Goal: Information Seeking & Learning: Learn about a topic

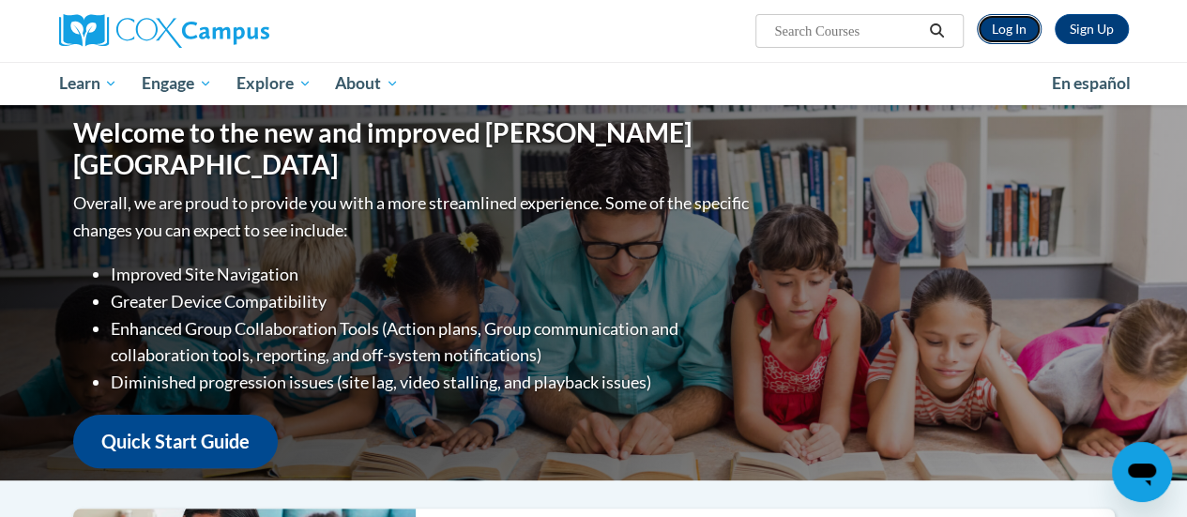
click at [1011, 23] on link "Log In" at bounding box center [1009, 29] width 65 height 30
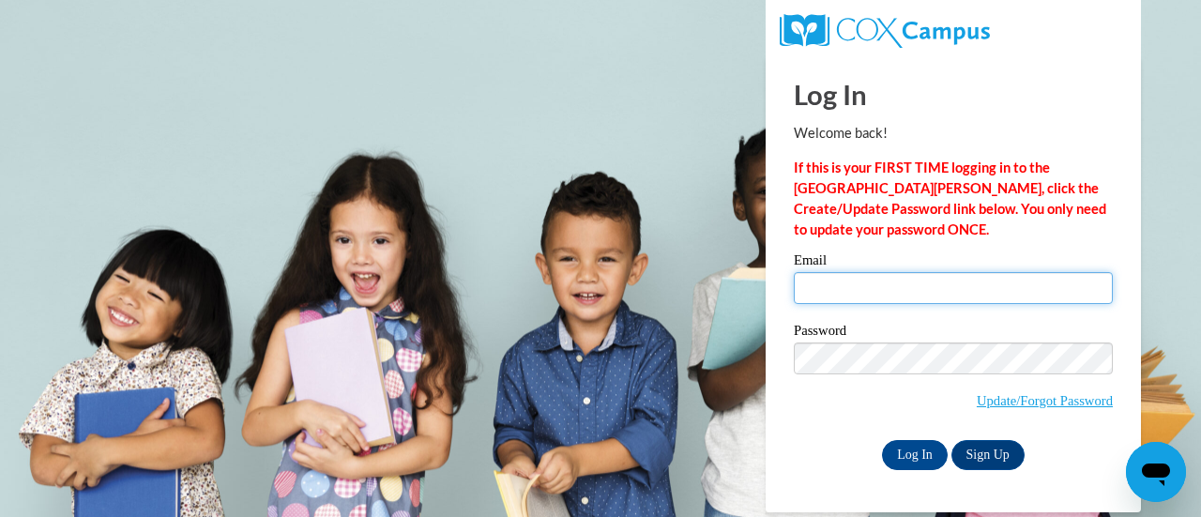
click at [864, 286] on input "Email" at bounding box center [953, 288] width 319 height 32
type input "cade.nichols@salem.k12.wi.us"
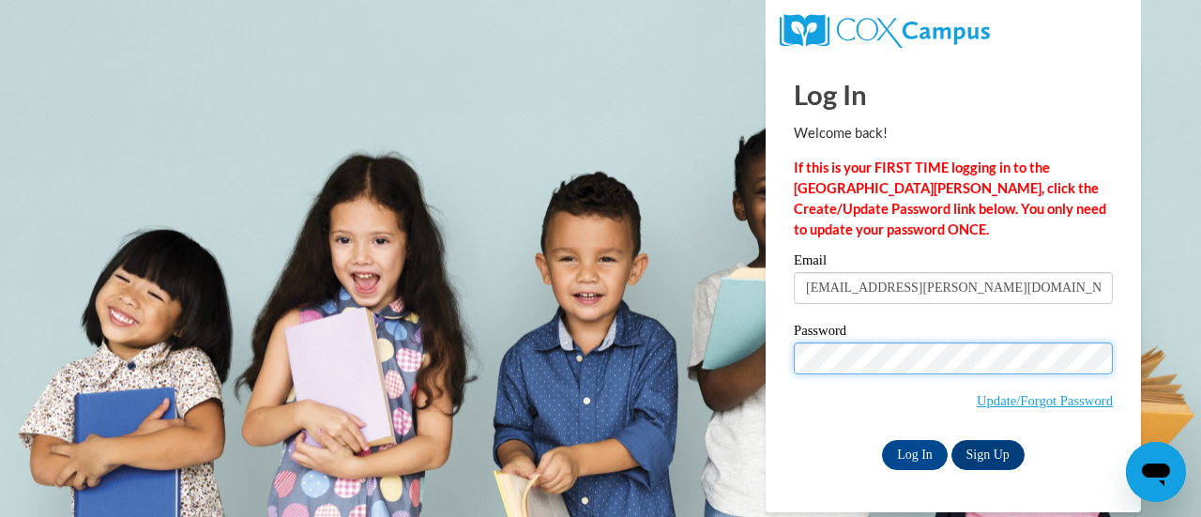
click at [882, 440] on input "Log In" at bounding box center [915, 455] width 66 height 30
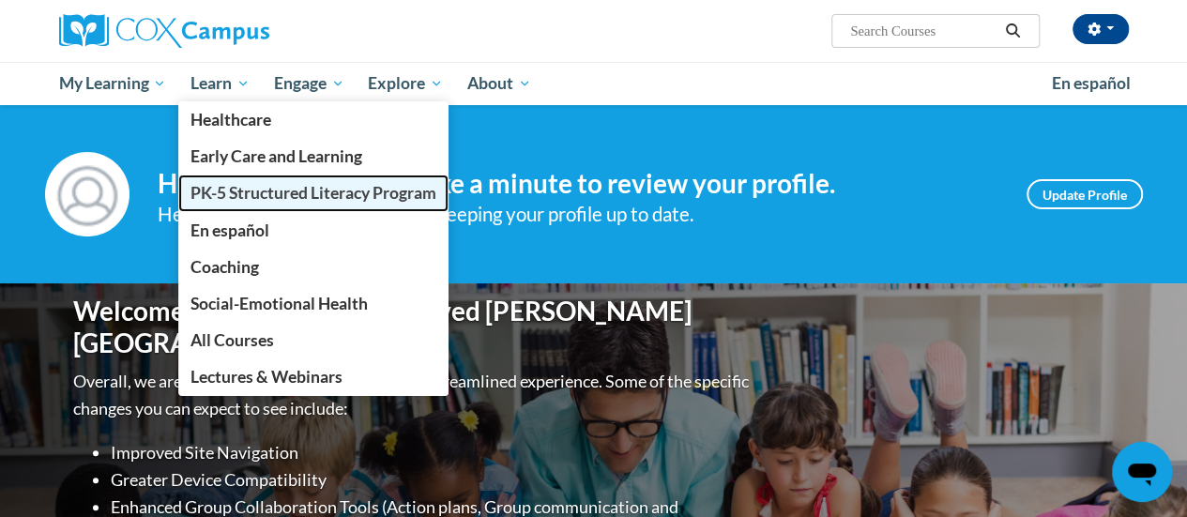
click at [263, 185] on span "PK-5 Structured Literacy Program" at bounding box center [313, 193] width 246 height 20
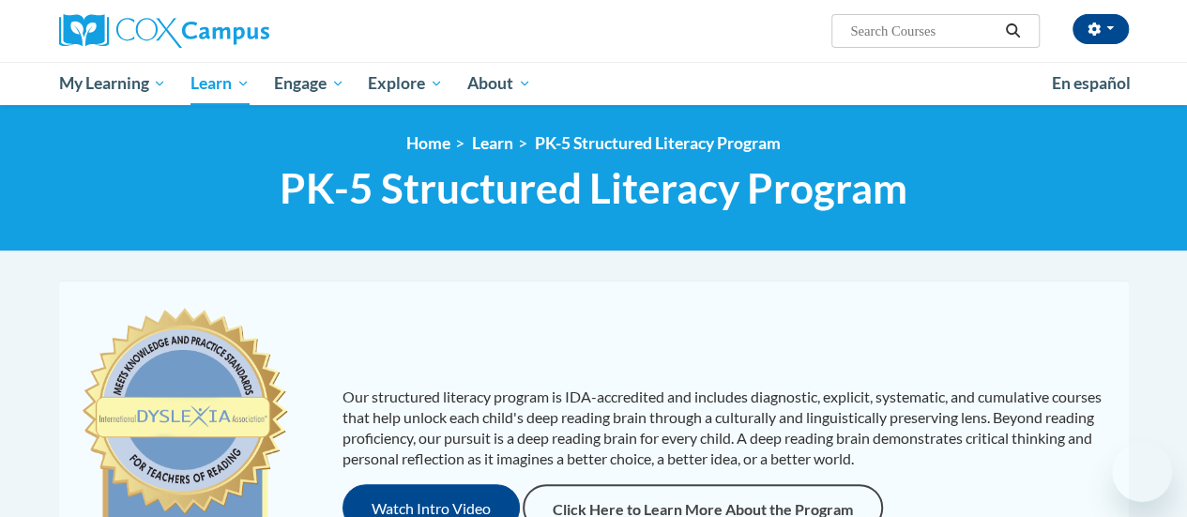
click at [493, 232] on div "<en>My Learning</en><fr>New fr_My Learning</fr><it>New it_My Learning</it><de>N…" at bounding box center [593, 178] width 1187 height 146
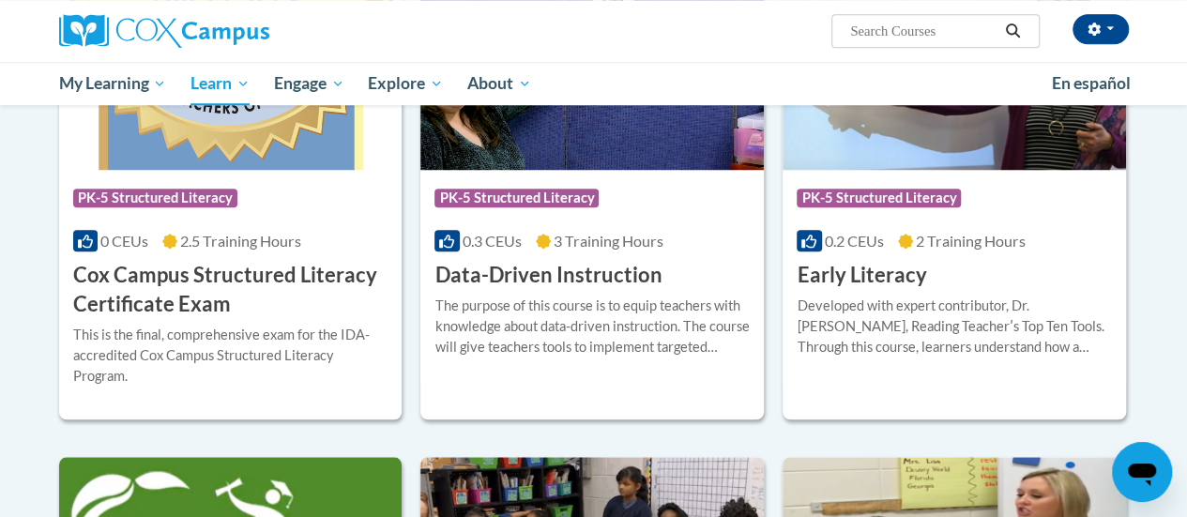
scroll to position [707, 0]
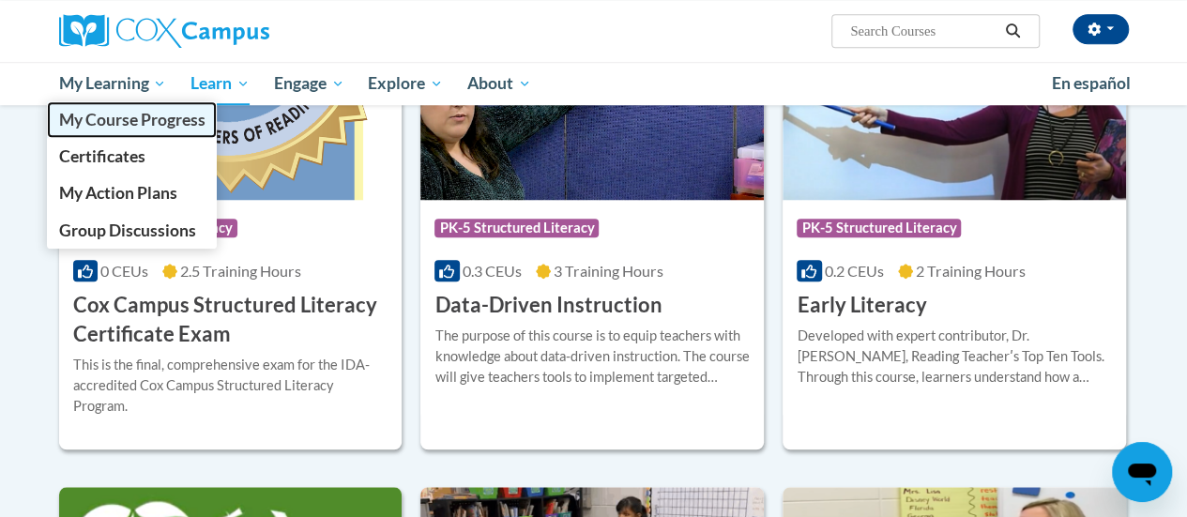
click at [131, 115] on span "My Course Progress" at bounding box center [131, 120] width 146 height 20
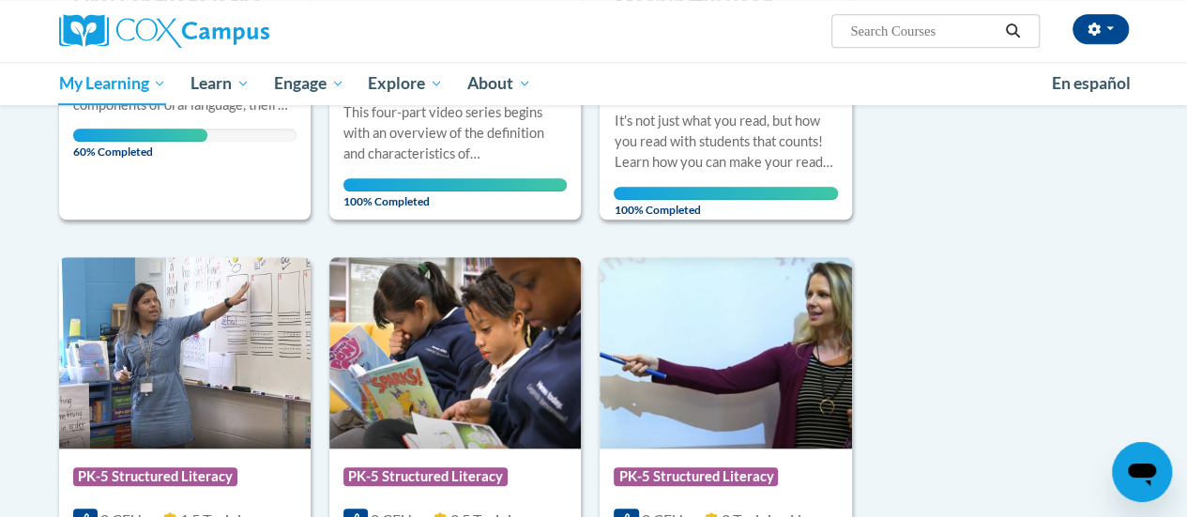
scroll to position [525, 0]
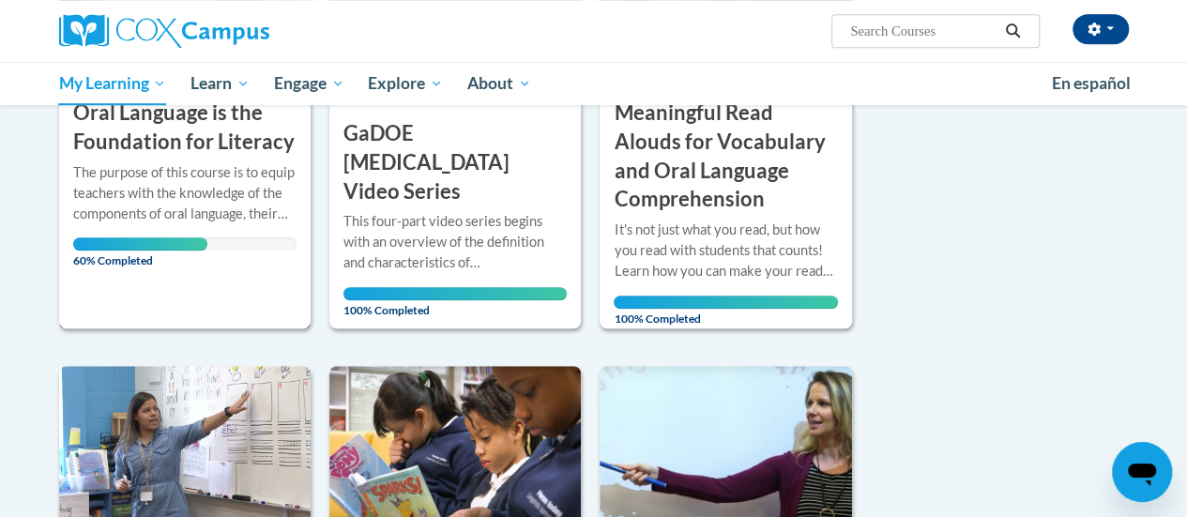
click at [186, 186] on div "The purpose of this course is to equip teachers with the knowledge of the compo…" at bounding box center [184, 193] width 223 height 62
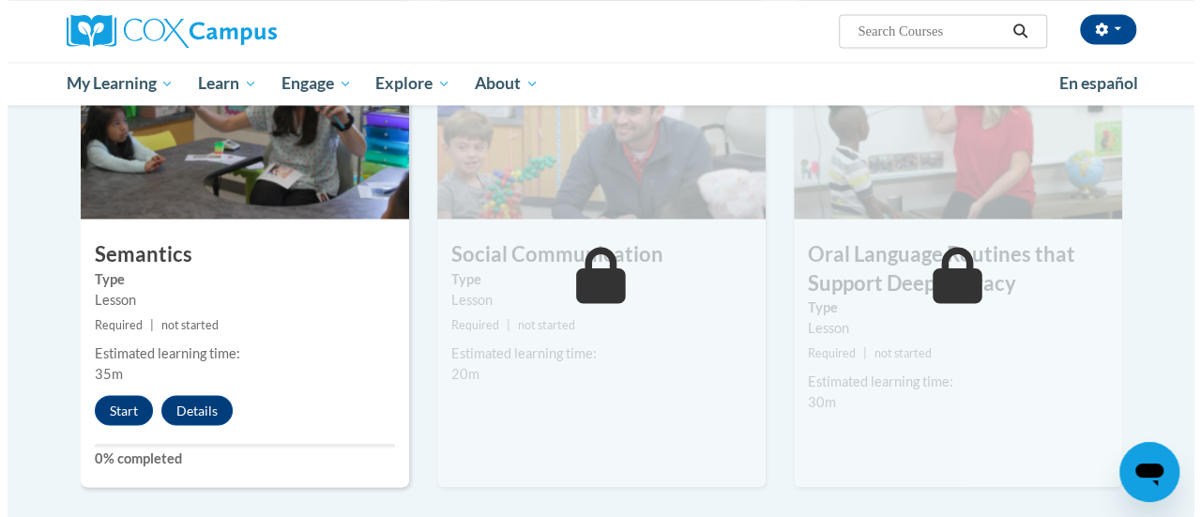
scroll to position [1576, 0]
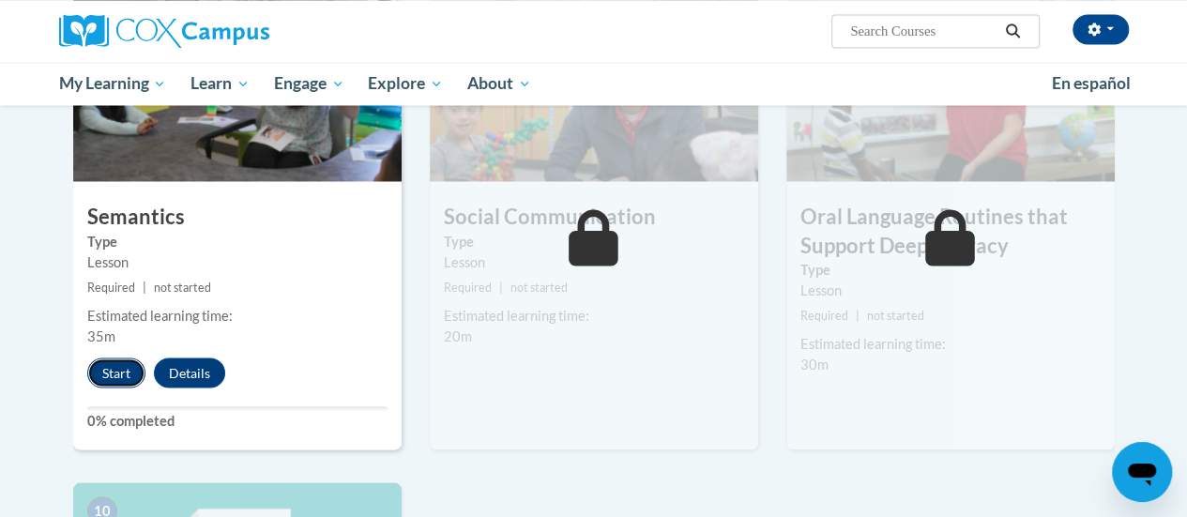
click at [117, 365] on button "Start" at bounding box center [116, 372] width 58 height 30
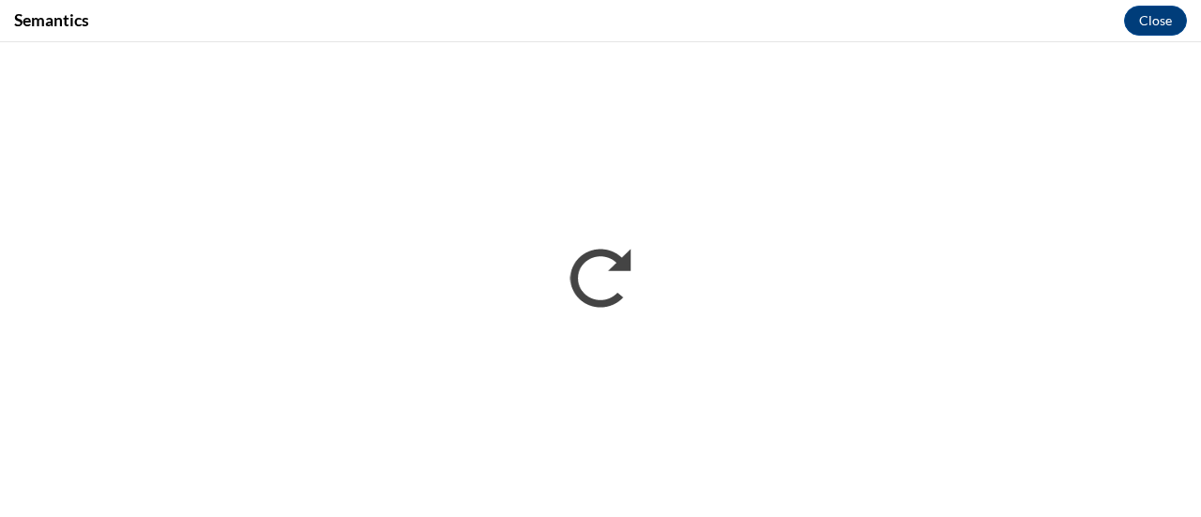
scroll to position [0, 0]
click at [1164, 19] on button "Close" at bounding box center [1155, 21] width 63 height 30
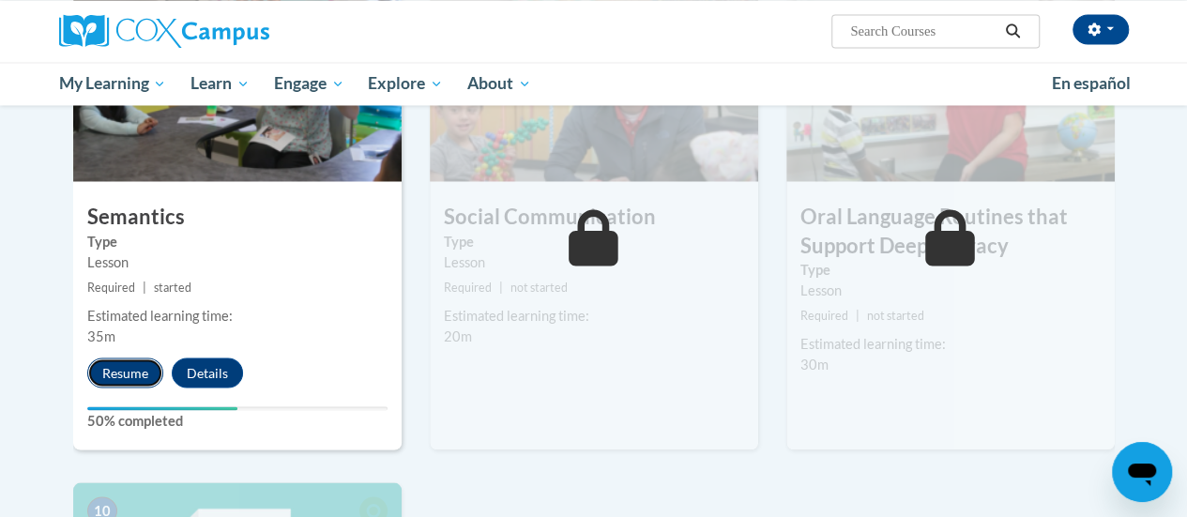
click at [124, 365] on button "Resume" at bounding box center [125, 372] width 76 height 30
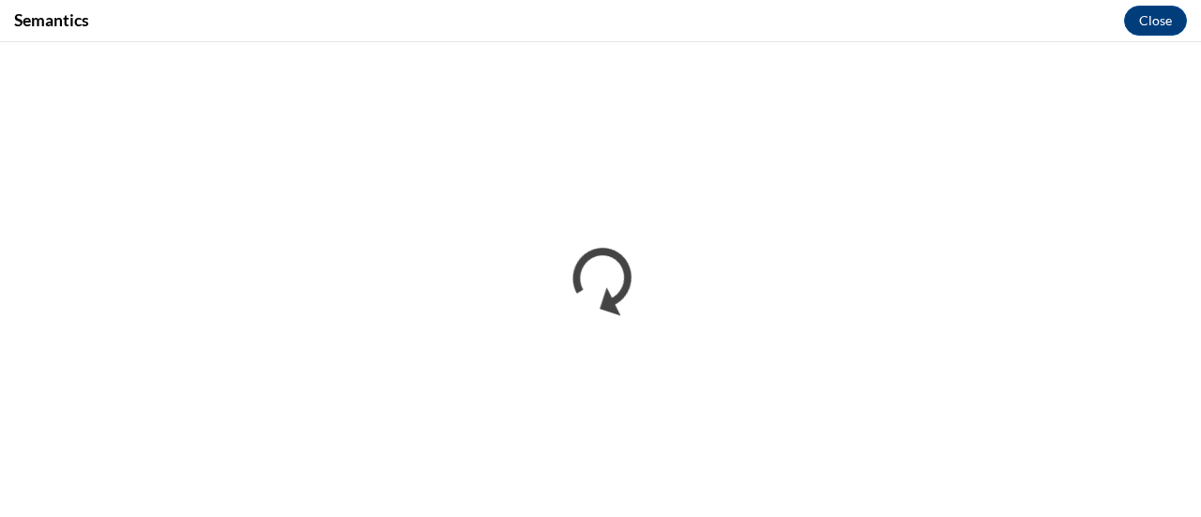
click at [545, 37] on div "Semantics Close" at bounding box center [600, 21] width 1201 height 42
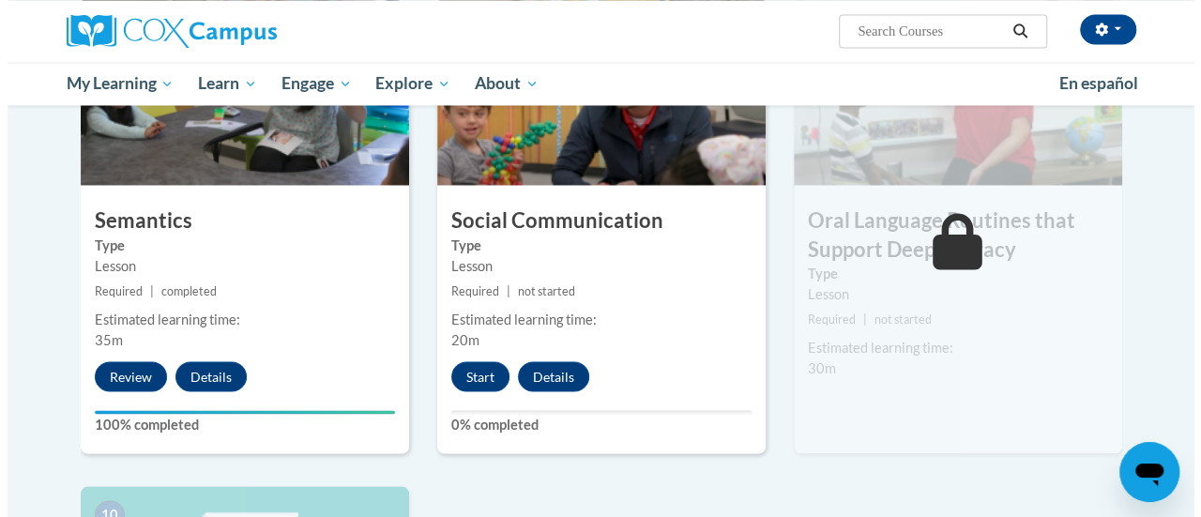
scroll to position [1574, 0]
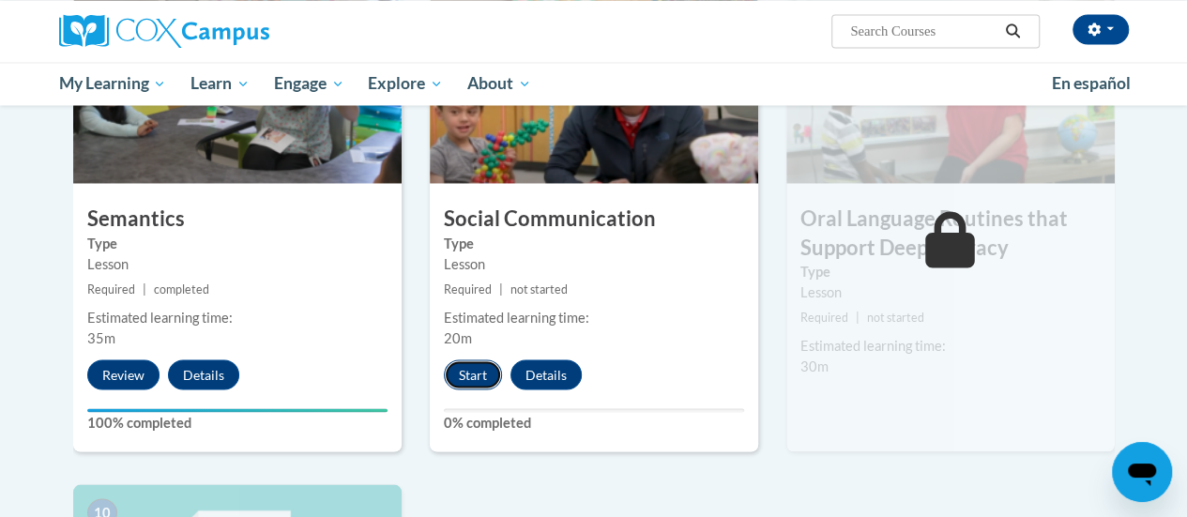
click at [476, 359] on button "Start" at bounding box center [473, 374] width 58 height 30
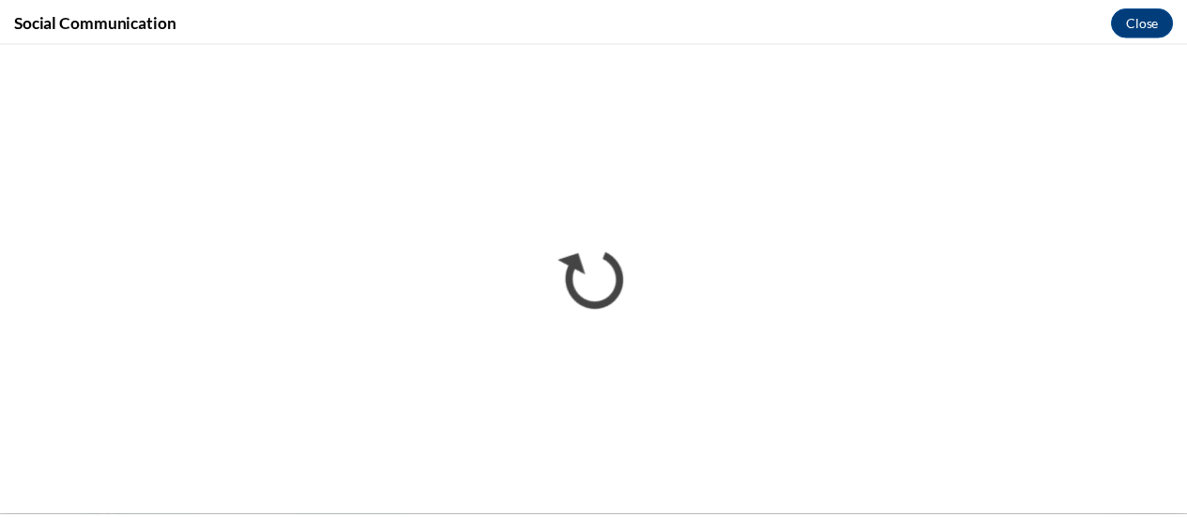
scroll to position [0, 0]
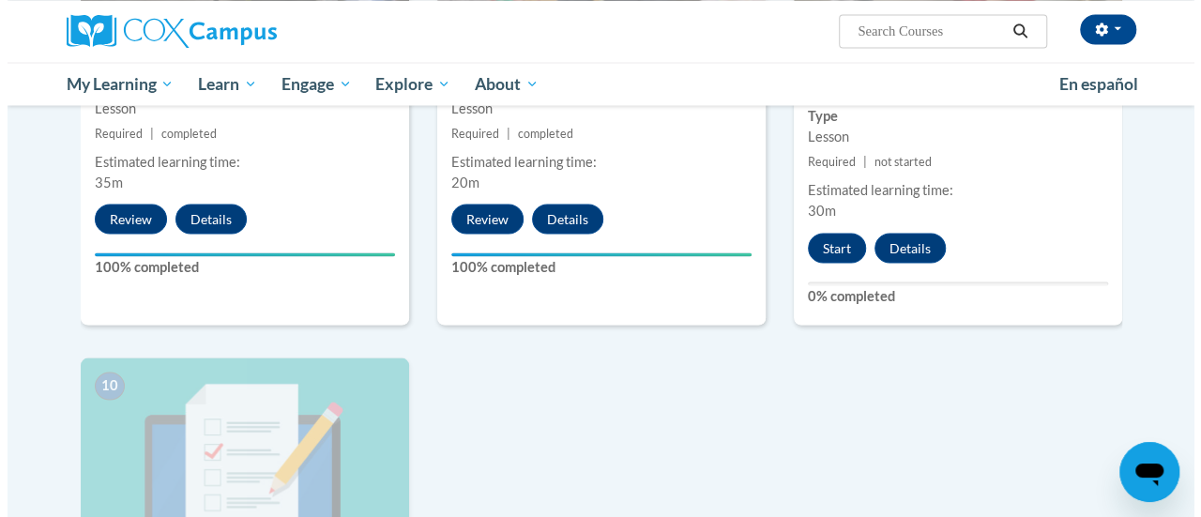
scroll to position [1727, 0]
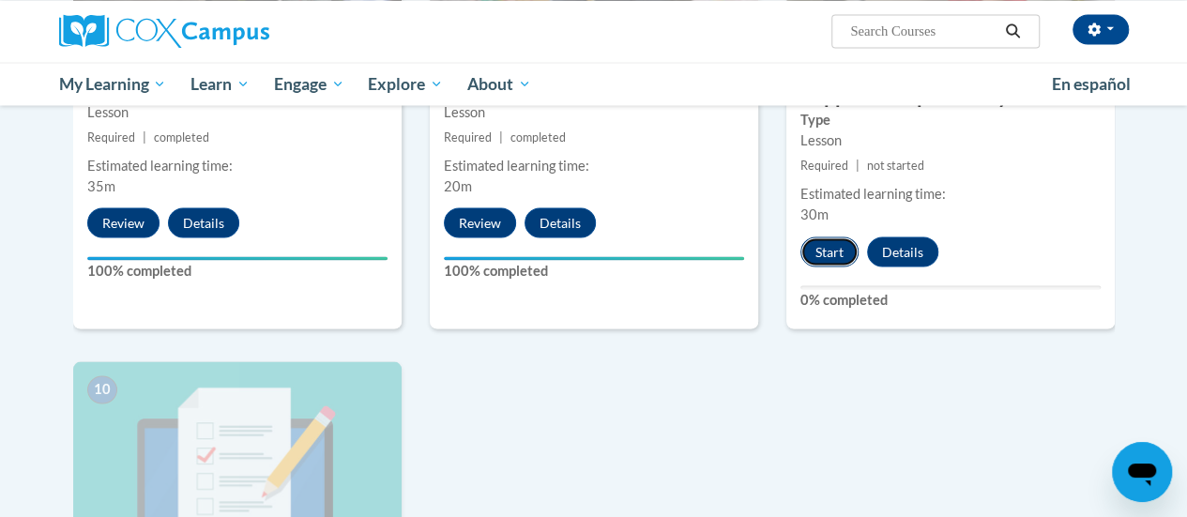
click at [825, 239] on button "Start" at bounding box center [829, 251] width 58 height 30
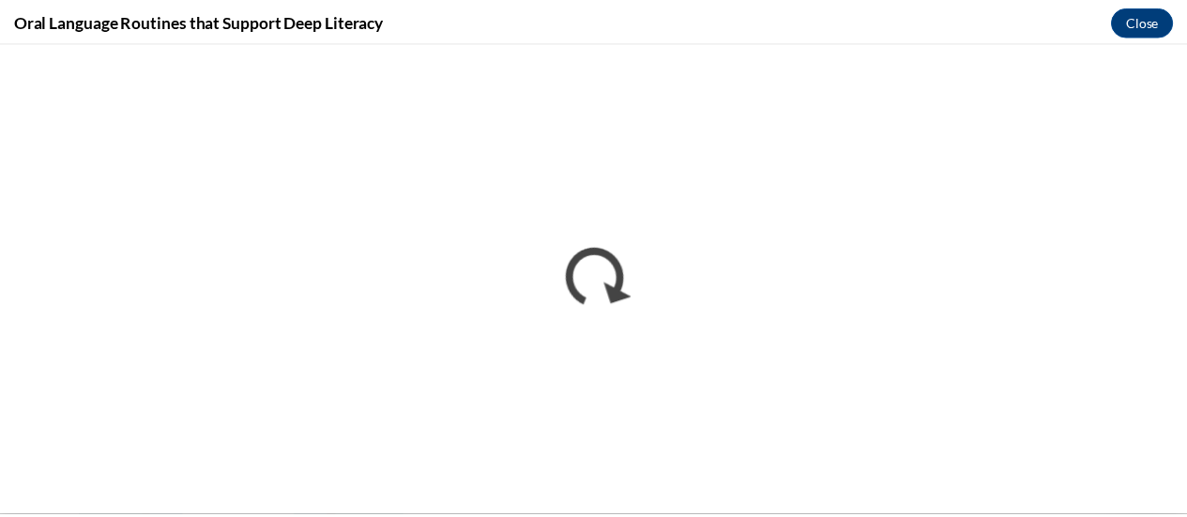
scroll to position [0, 0]
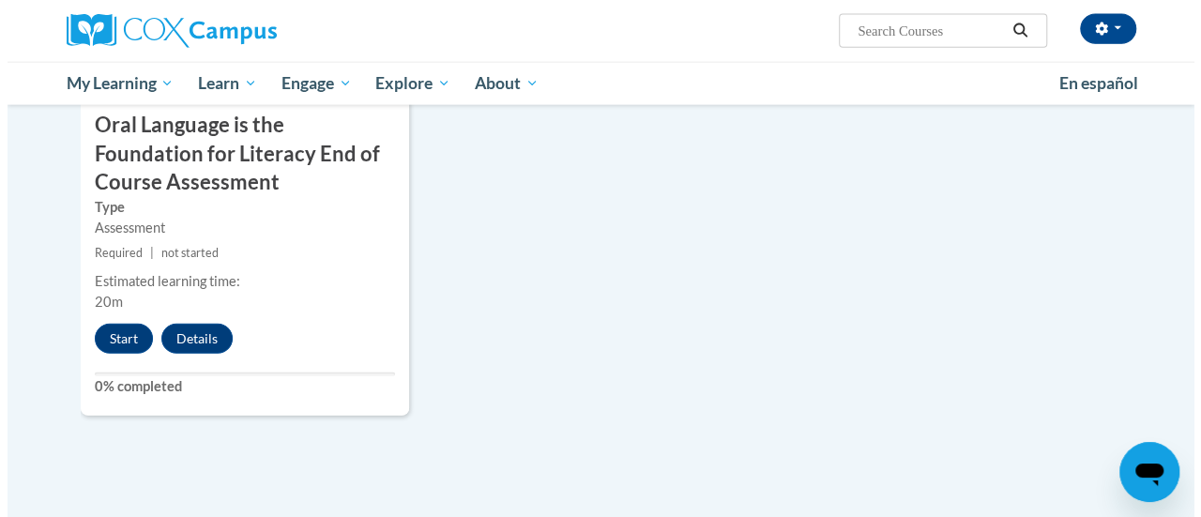
scroll to position [2210, 0]
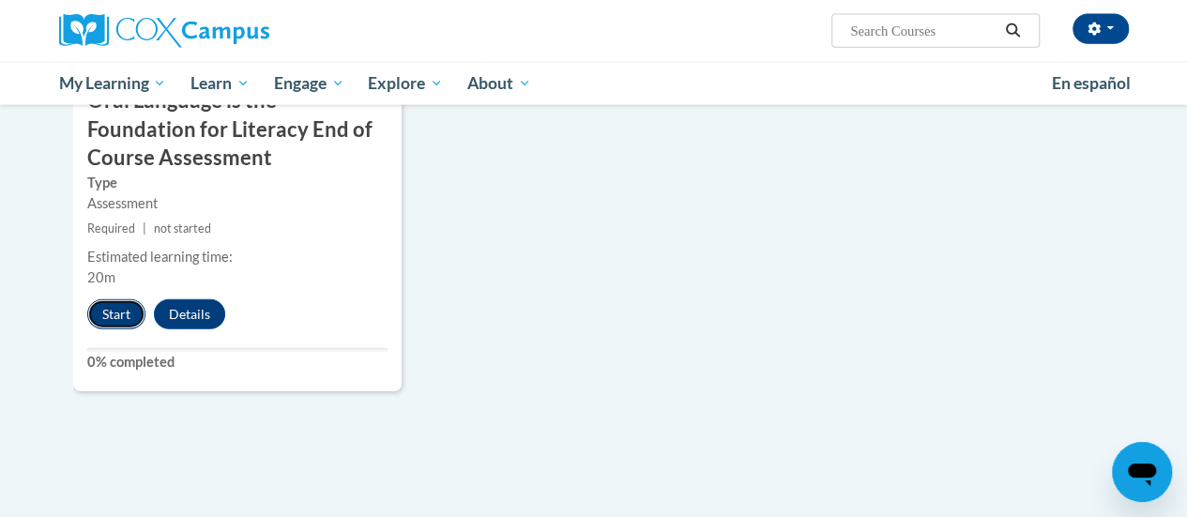
click at [119, 318] on button "Start" at bounding box center [116, 314] width 58 height 30
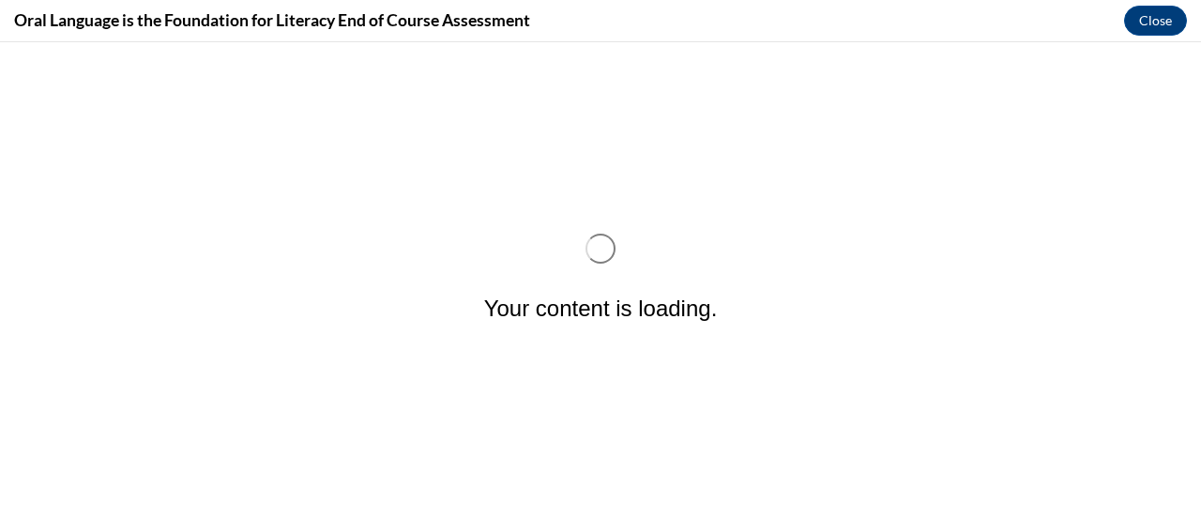
scroll to position [0, 0]
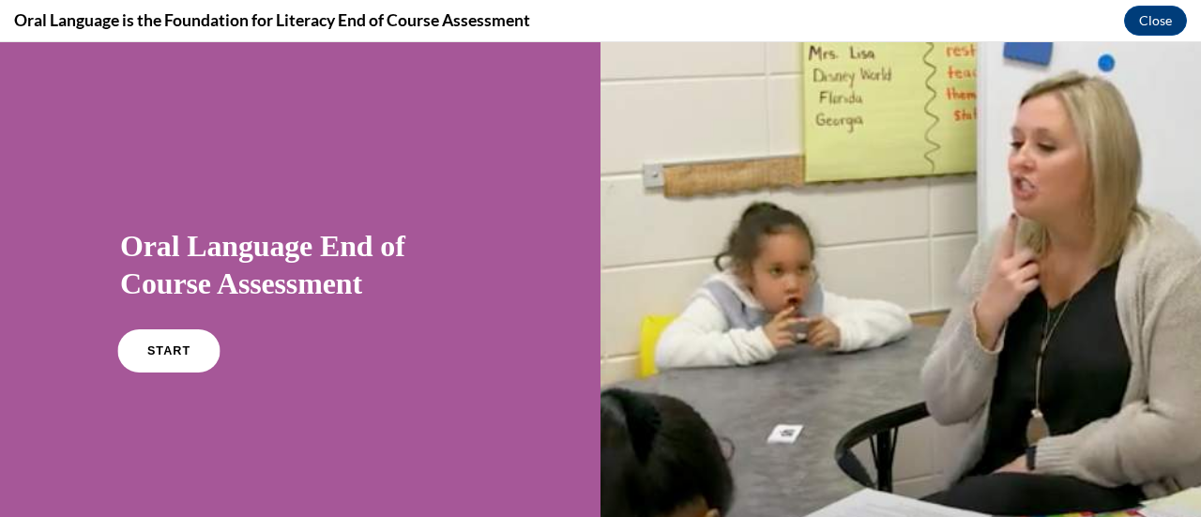
click at [173, 346] on span "START" at bounding box center [168, 351] width 43 height 14
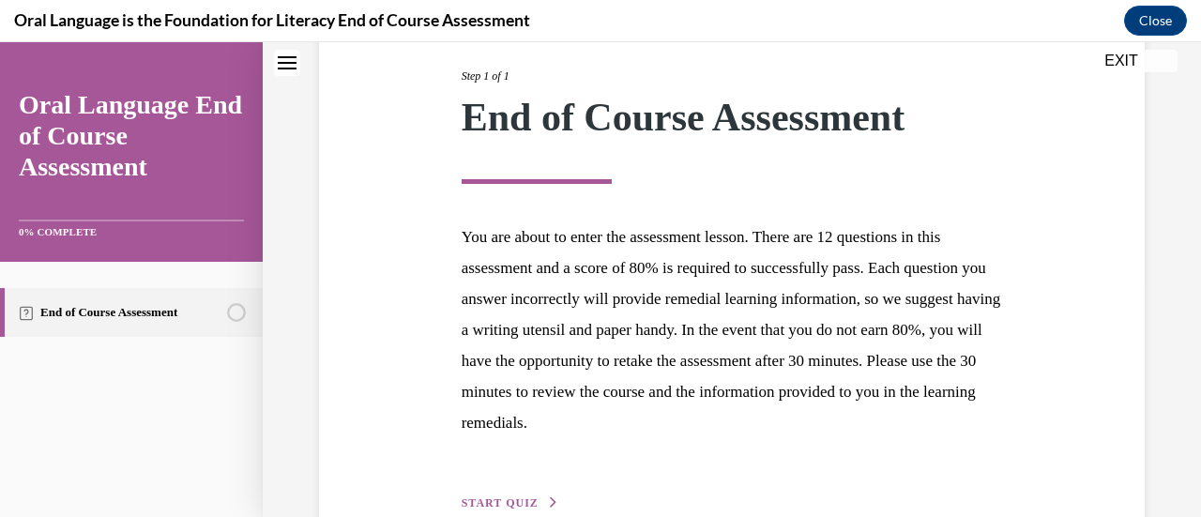
scroll to position [343, 0]
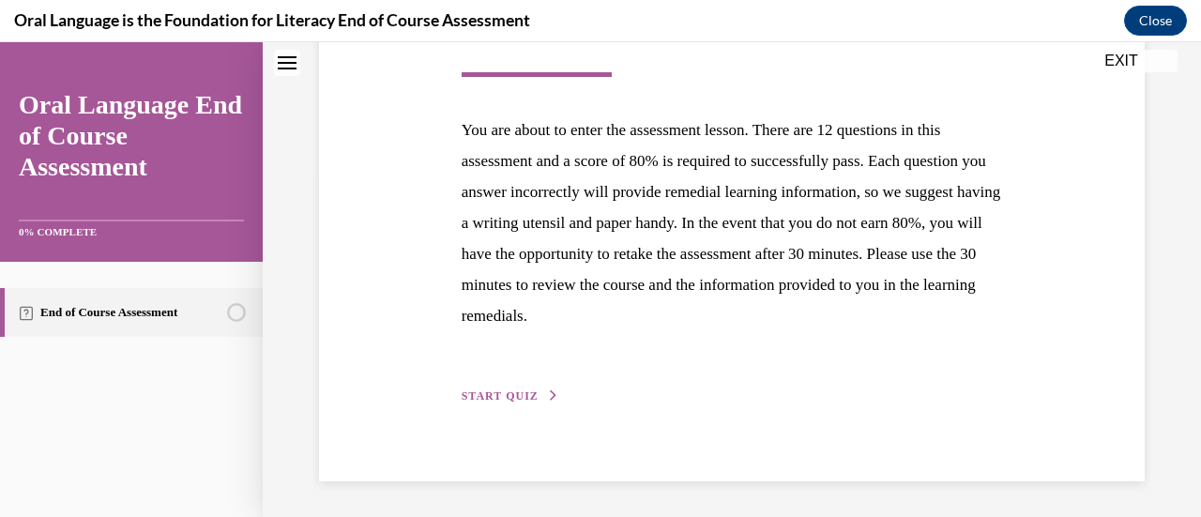
click at [526, 399] on span "START QUIZ" at bounding box center [500, 395] width 77 height 13
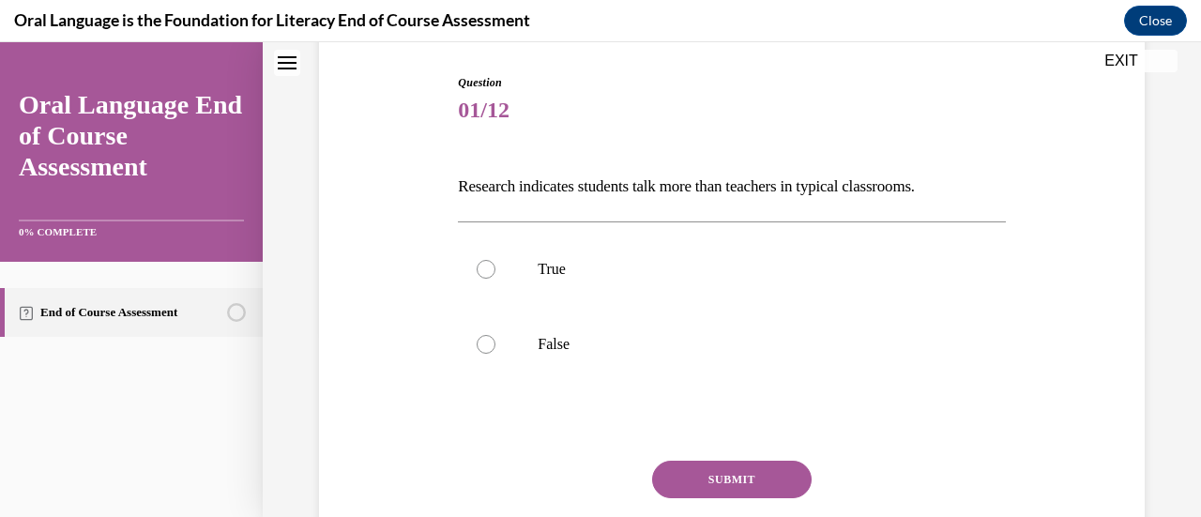
scroll to position [188, 0]
click at [623, 331] on label "False" at bounding box center [731, 343] width 547 height 75
click at [495, 334] on input "False" at bounding box center [486, 343] width 19 height 19
radio input "true"
click at [689, 465] on button "SUBMIT" at bounding box center [732, 479] width 160 height 38
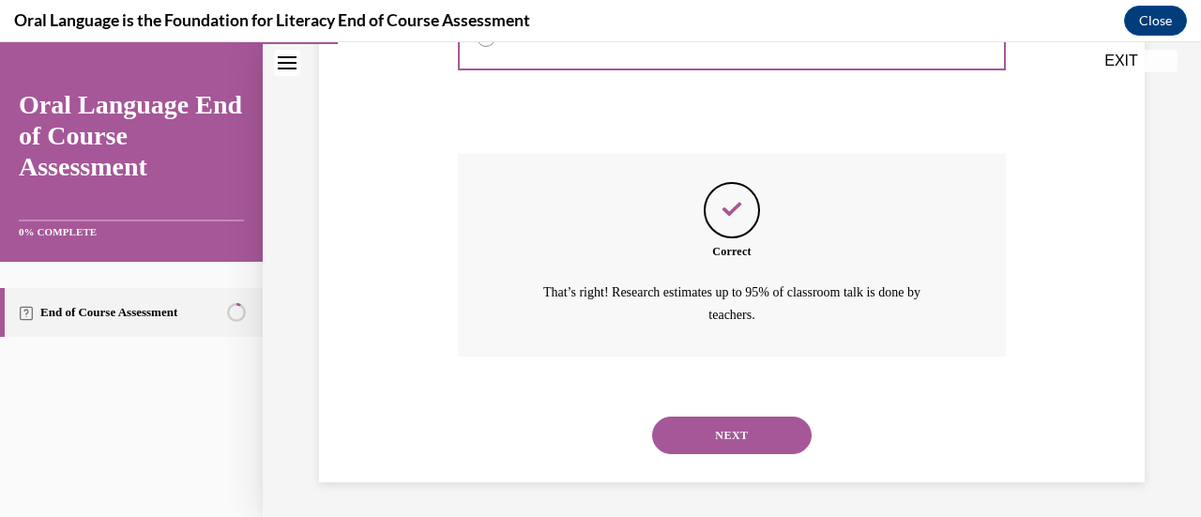
scroll to position [494, 0]
click at [707, 442] on button "NEXT" at bounding box center [732, 435] width 160 height 38
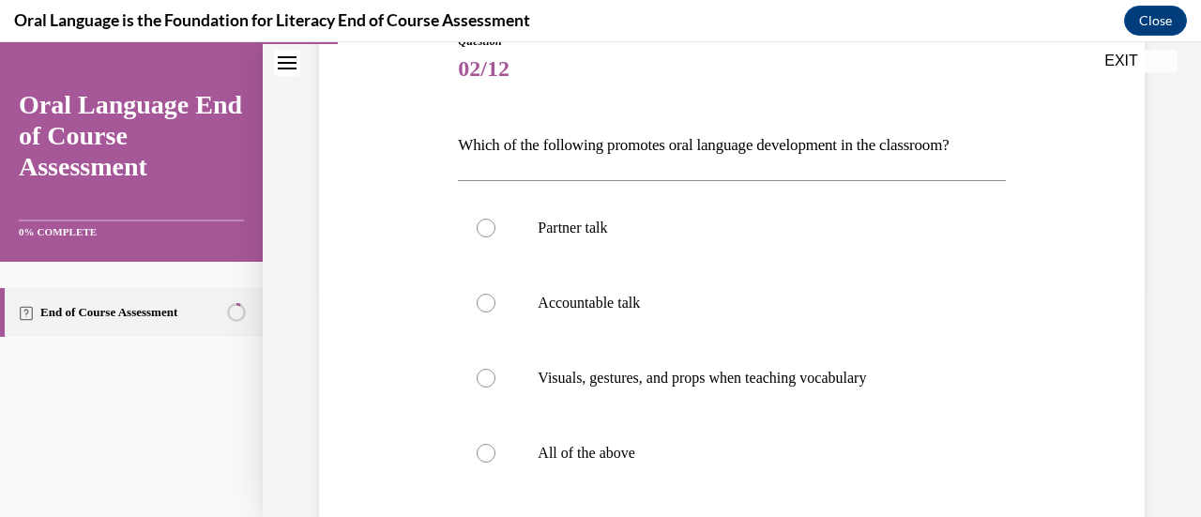
scroll to position [229, 0]
click at [652, 431] on label "All of the above" at bounding box center [731, 452] width 547 height 75
click at [495, 443] on input "All of the above" at bounding box center [486, 452] width 19 height 19
radio input "true"
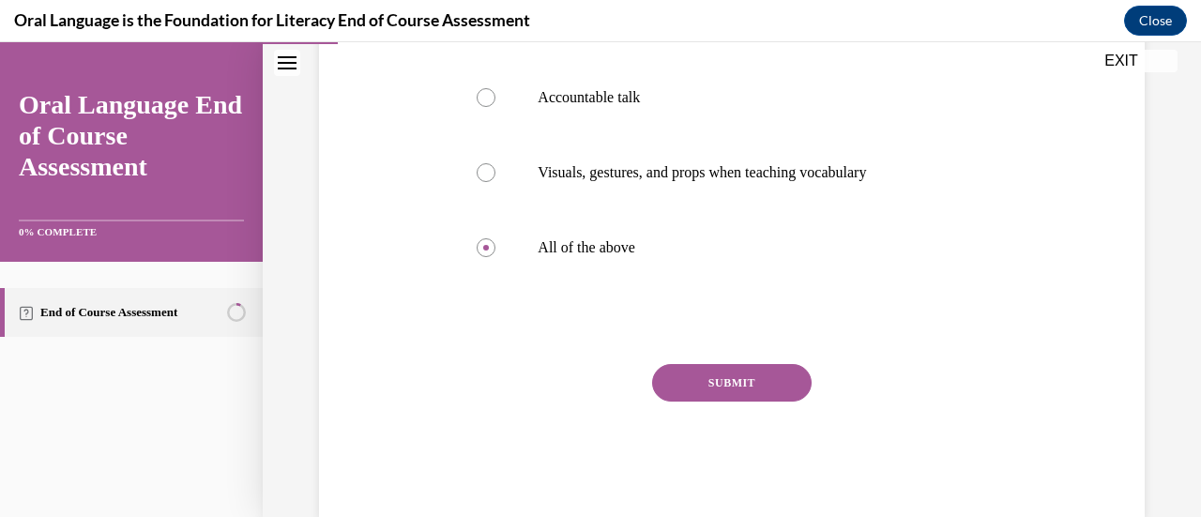
click at [723, 367] on button "SUBMIT" at bounding box center [732, 383] width 160 height 38
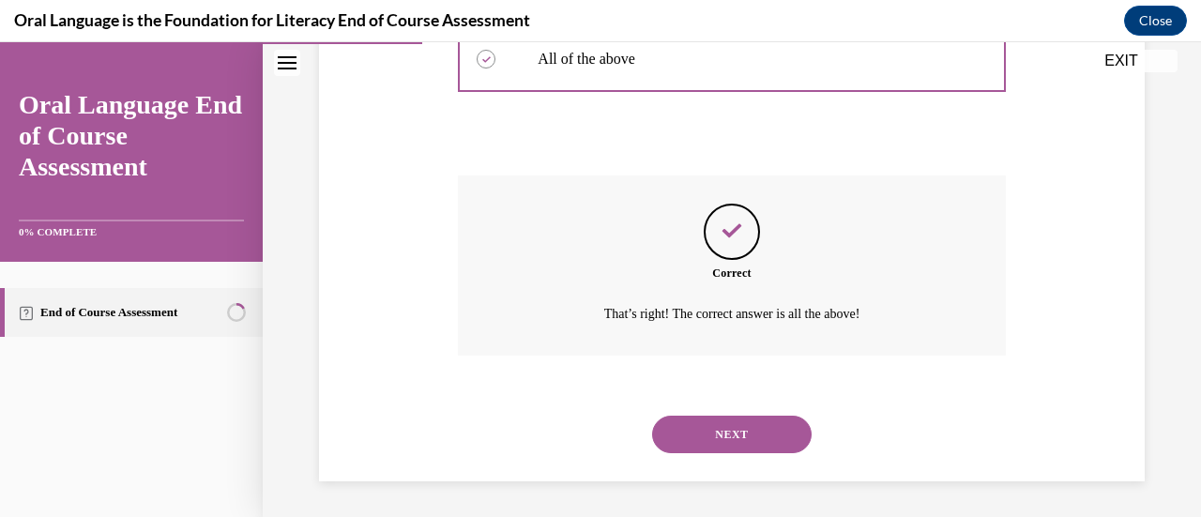
scroll to position [623, 0]
click at [690, 416] on button "NEXT" at bounding box center [732, 434] width 160 height 38
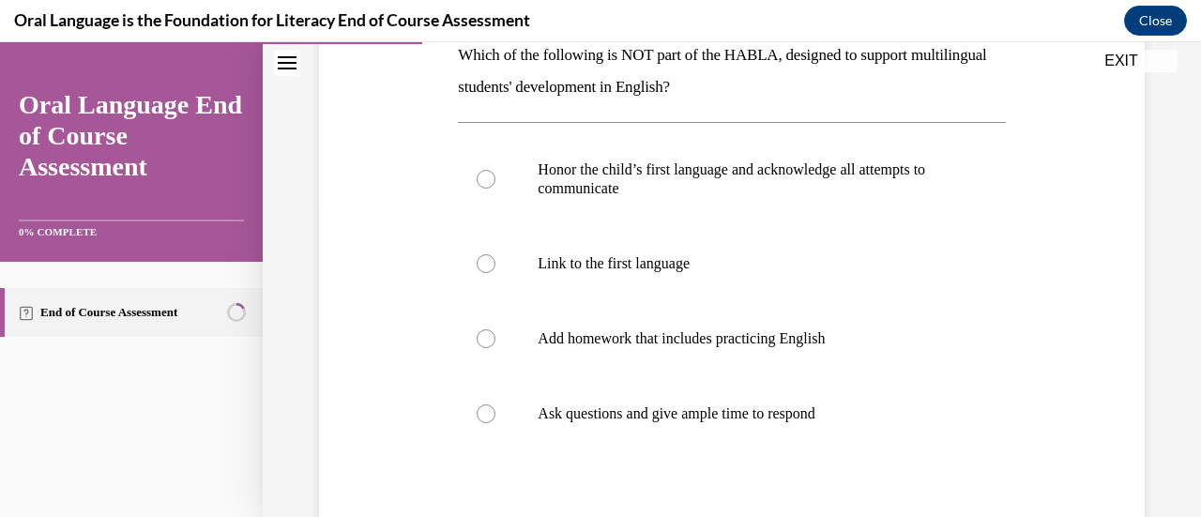
scroll to position [317, 0]
click at [814, 355] on label "Add homework that includes practicing English" at bounding box center [731, 339] width 547 height 75
click at [495, 349] on input "Add homework that includes practicing English" at bounding box center [486, 339] width 19 height 19
radio input "true"
click at [818, 451] on div "Honor the child’s first language and acknowledge all attempts to communicate  L…" at bounding box center [731, 292] width 547 height 339
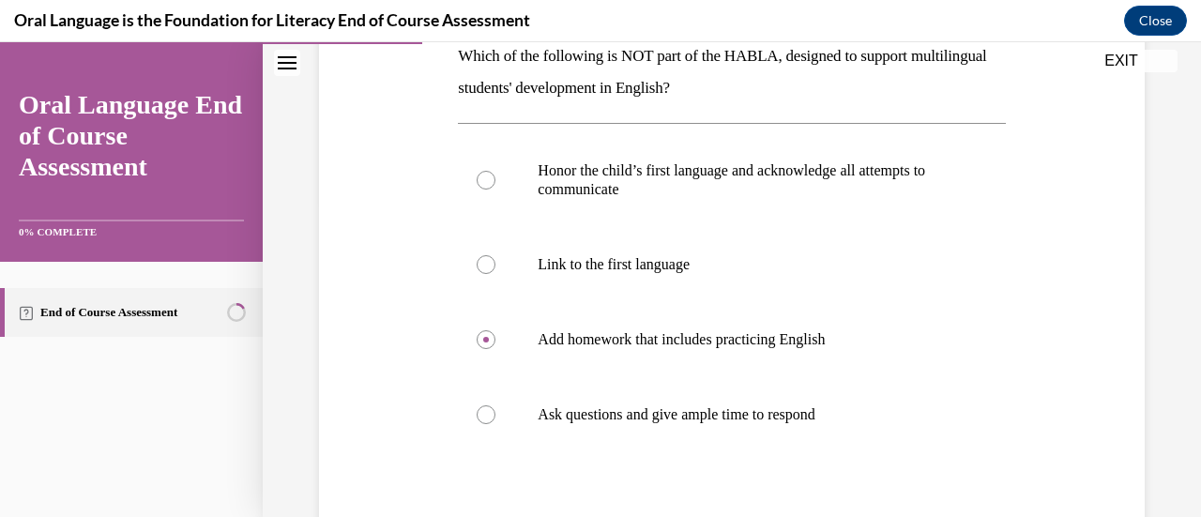
click at [801, 480] on div at bounding box center [731, 491] width 547 height 23
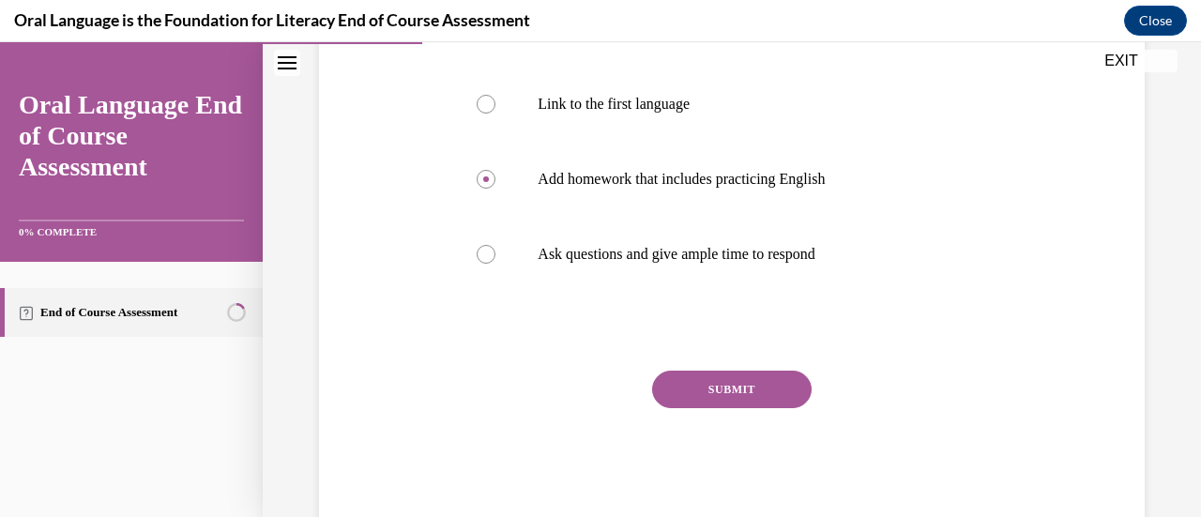
click at [724, 373] on button "SUBMIT" at bounding box center [732, 390] width 160 height 38
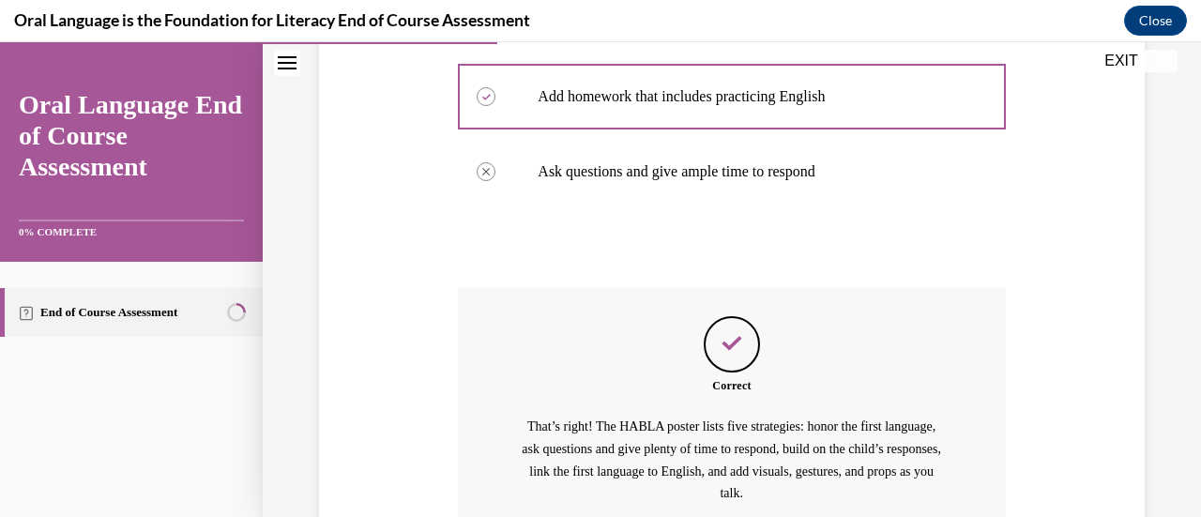
scroll to position [740, 0]
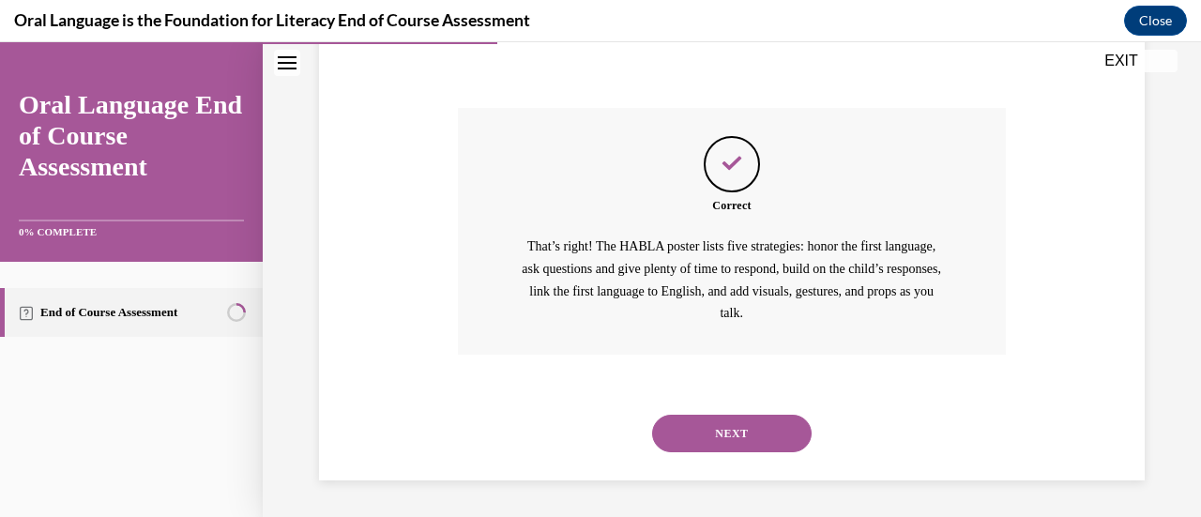
click at [718, 431] on button "NEXT" at bounding box center [732, 434] width 160 height 38
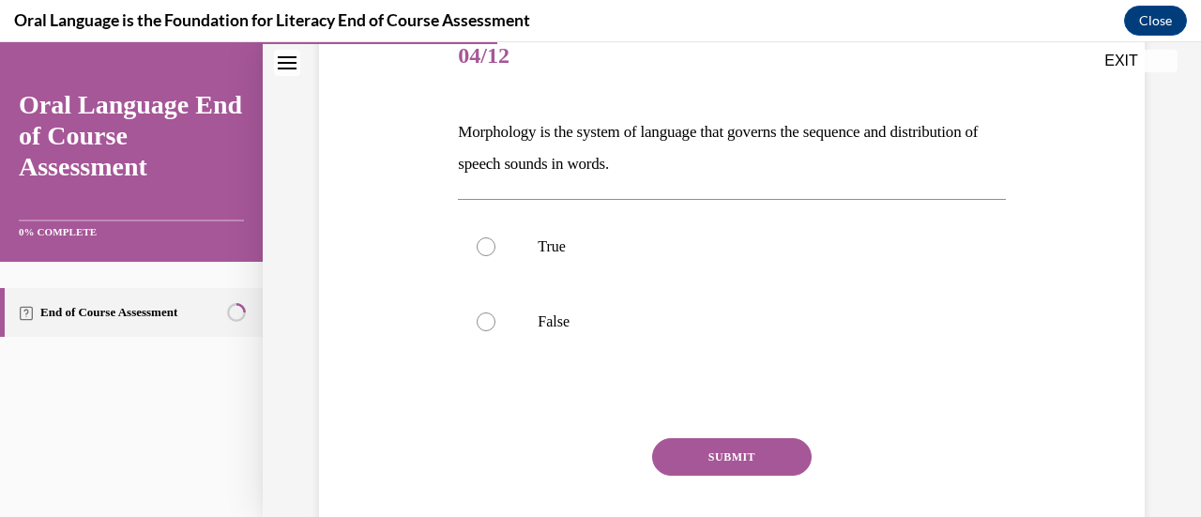
scroll to position [242, 0]
click at [713, 242] on p "True" at bounding box center [748, 245] width 420 height 19
click at [495, 242] on input "True" at bounding box center [486, 245] width 19 height 19
radio input "true"
click at [731, 463] on button "SUBMIT" at bounding box center [732, 456] width 160 height 38
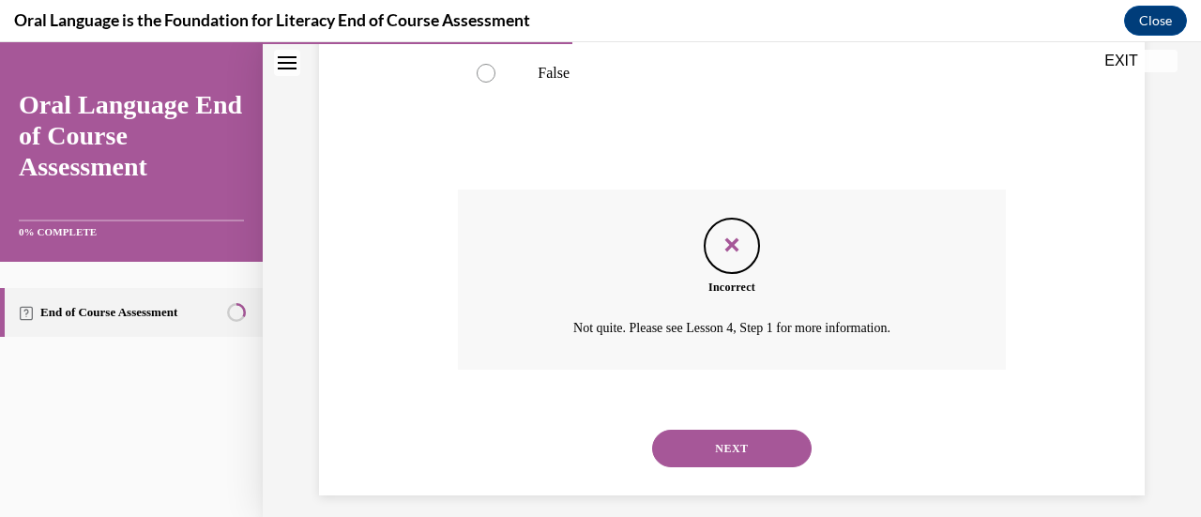
scroll to position [505, 0]
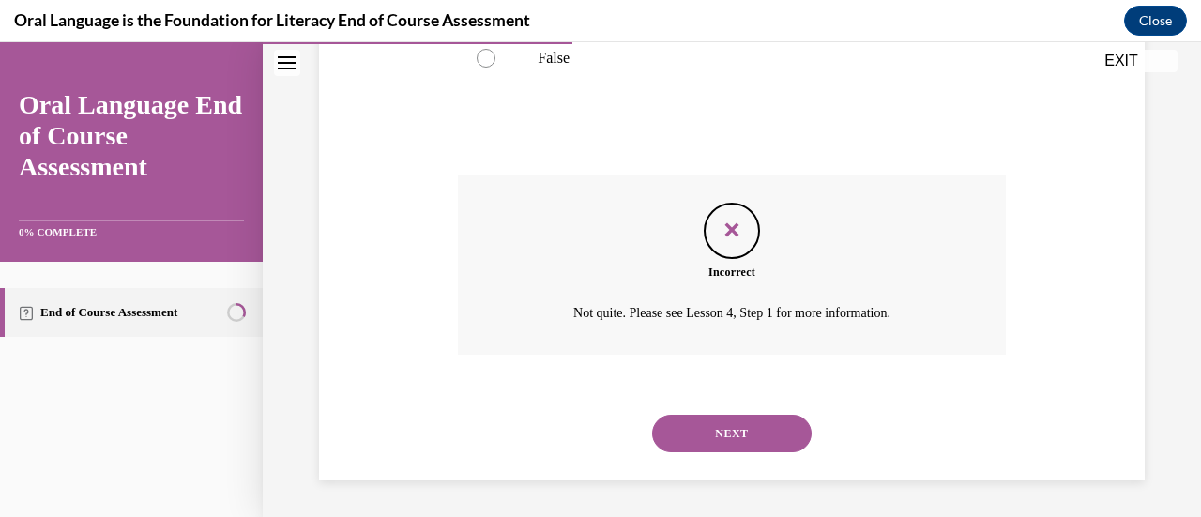
click at [729, 437] on button "NEXT" at bounding box center [732, 434] width 160 height 38
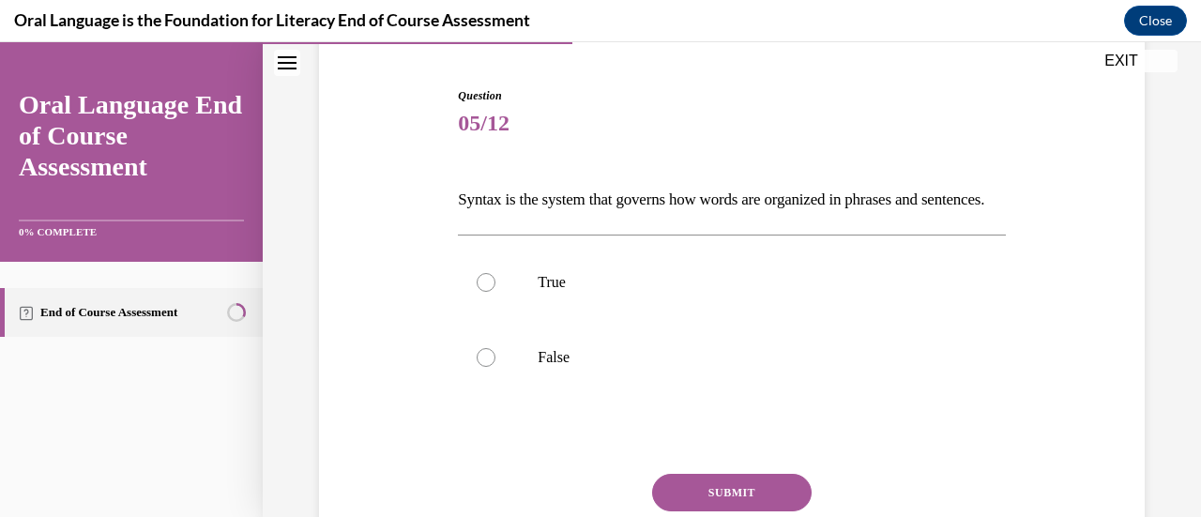
scroll to position [182, 0]
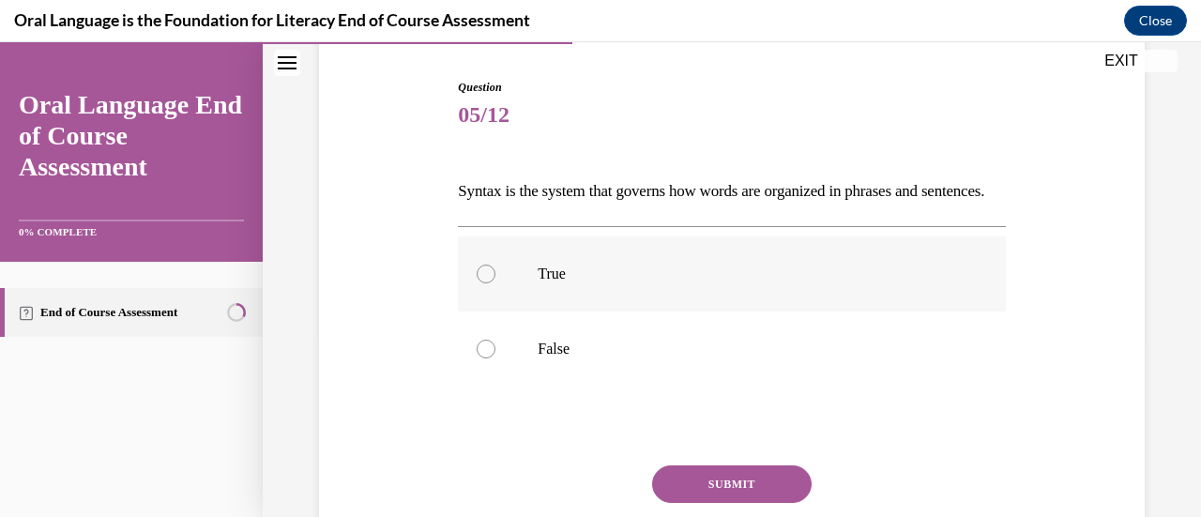
click at [681, 282] on label "True" at bounding box center [731, 273] width 547 height 75
click at [495, 282] on input "True" at bounding box center [486, 274] width 19 height 19
radio input "true"
click at [681, 282] on label "True" at bounding box center [731, 273] width 547 height 75
click at [495, 282] on input "True" at bounding box center [486, 274] width 19 height 19
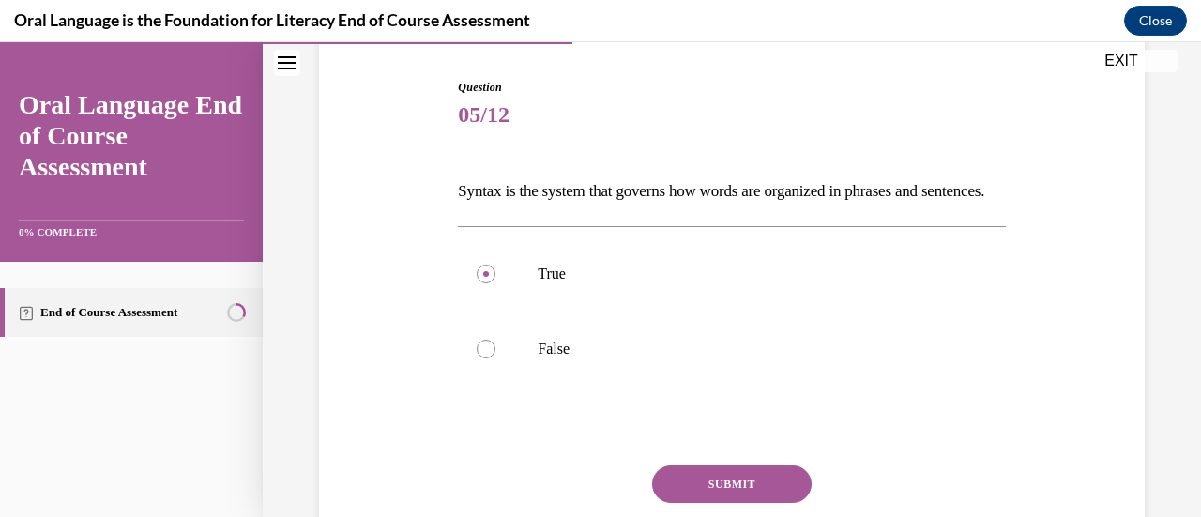
click at [720, 503] on button "SUBMIT" at bounding box center [732, 484] width 160 height 38
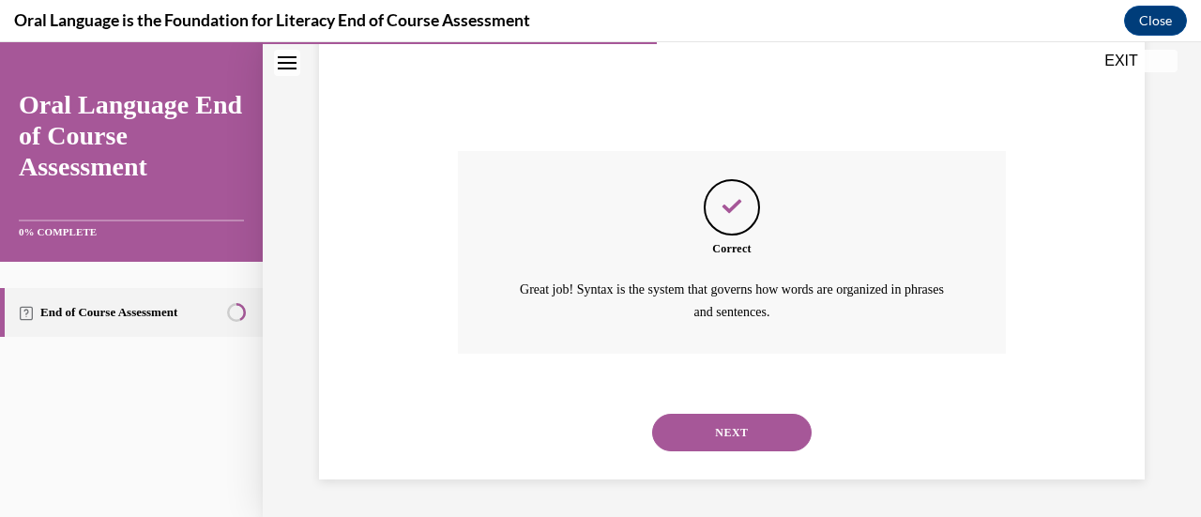
scroll to position [526, 0]
click at [730, 424] on button "NEXT" at bounding box center [732, 433] width 160 height 38
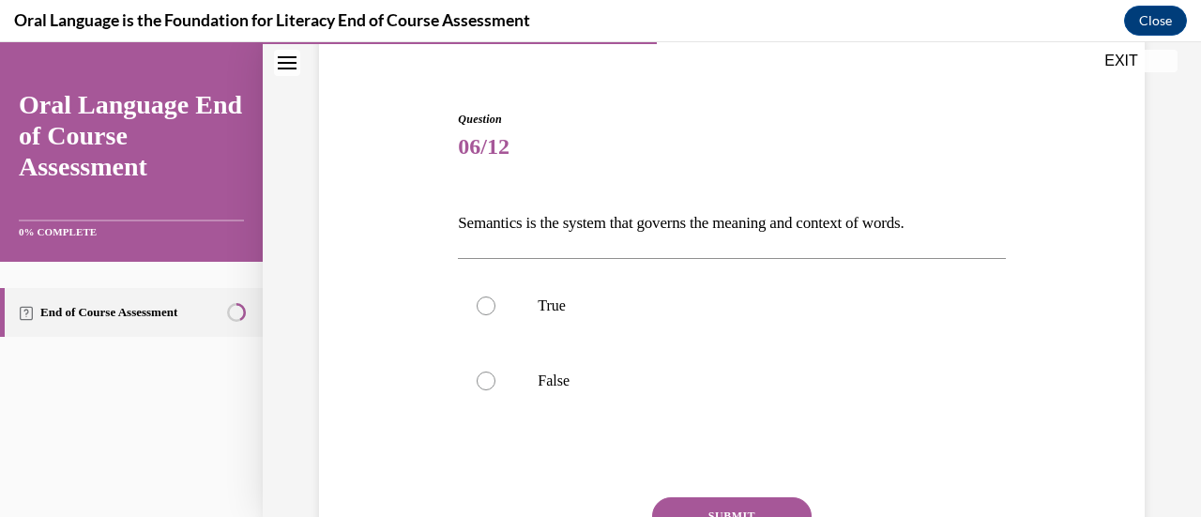
scroll to position [151, 0]
click at [676, 298] on p "True" at bounding box center [748, 305] width 420 height 19
click at [495, 298] on input "True" at bounding box center [486, 305] width 19 height 19
radio input "true"
click at [700, 508] on button "SUBMIT" at bounding box center [732, 515] width 160 height 38
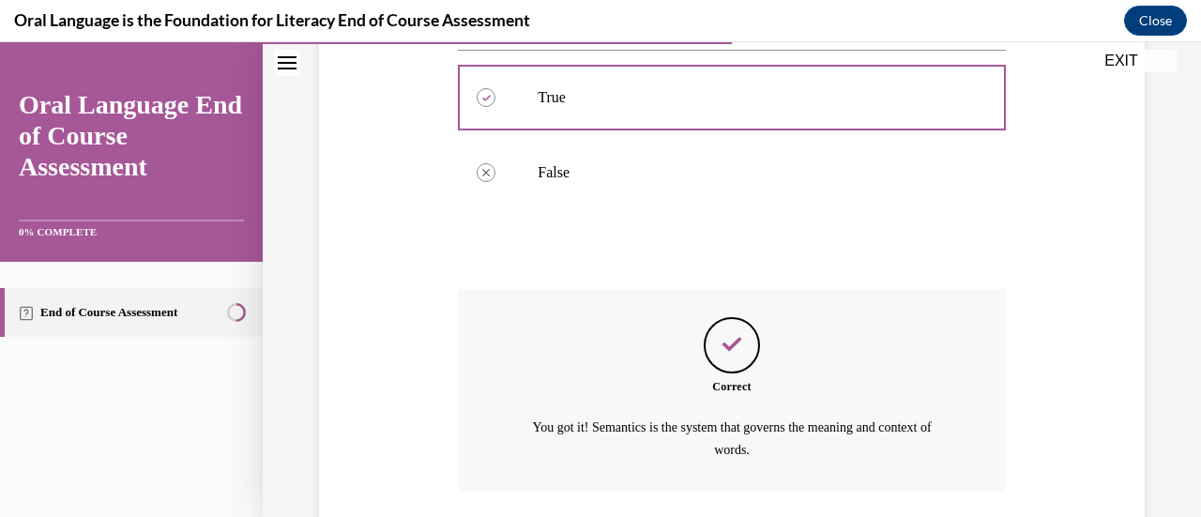
scroll to position [494, 0]
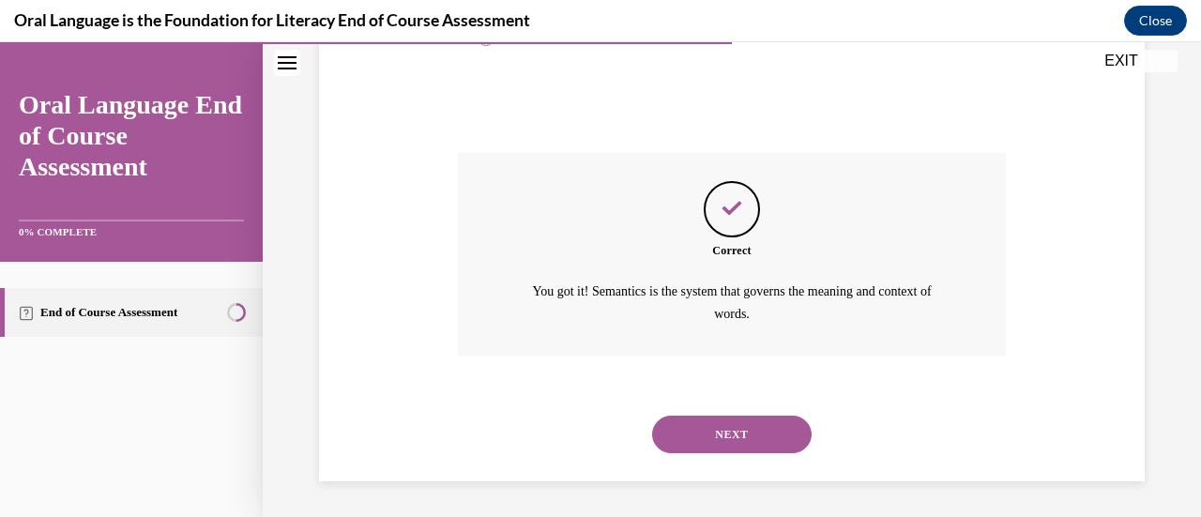
click at [719, 445] on button "NEXT" at bounding box center [732, 435] width 160 height 38
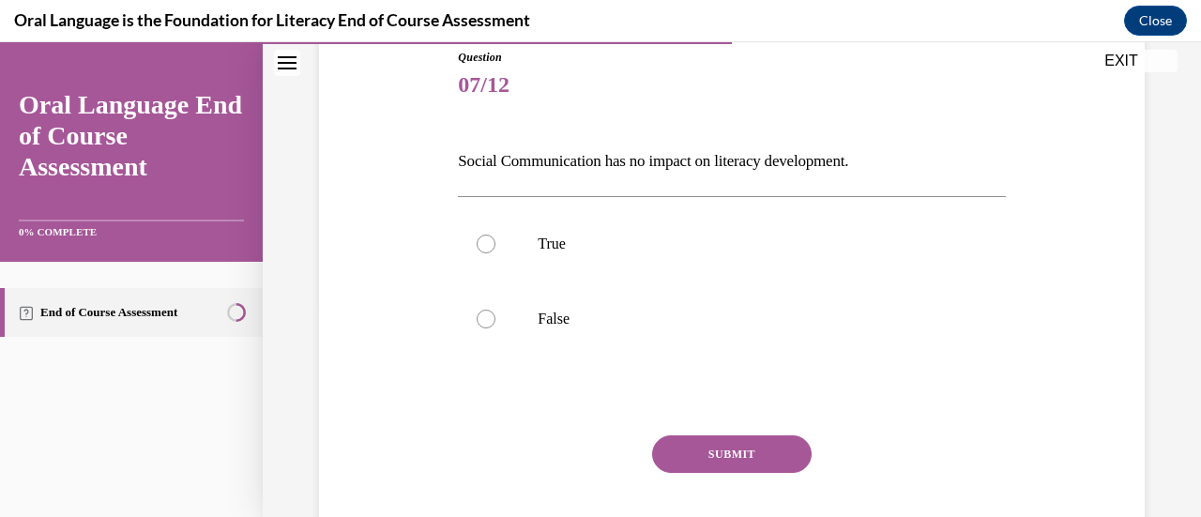
scroll to position [213, 0]
click at [552, 307] on label "False" at bounding box center [731, 318] width 547 height 75
click at [495, 309] on input "False" at bounding box center [486, 318] width 19 height 19
radio input "true"
click at [670, 403] on div at bounding box center [731, 395] width 547 height 23
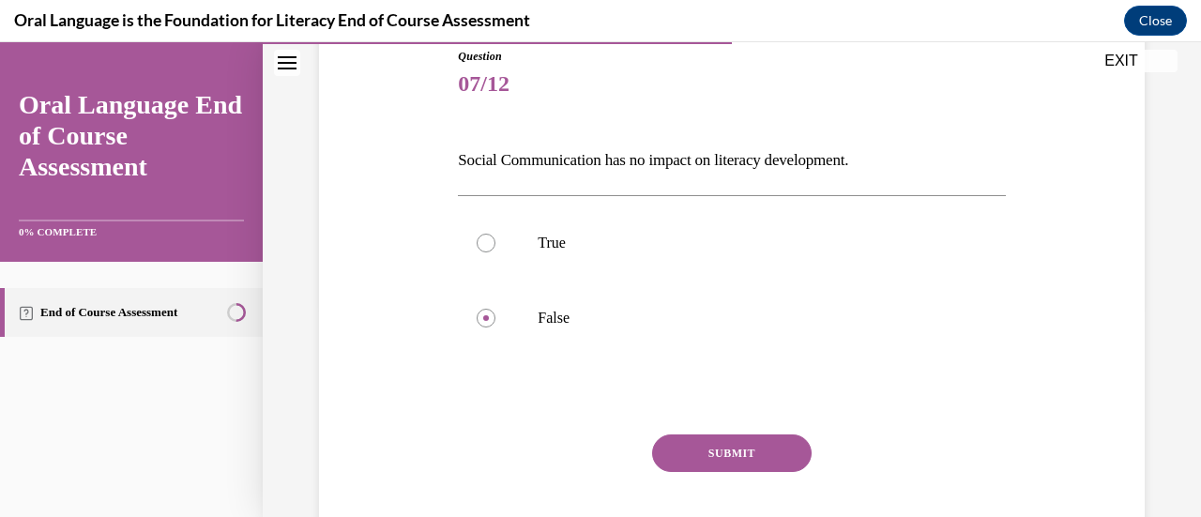
click at [678, 463] on button "SUBMIT" at bounding box center [732, 453] width 160 height 38
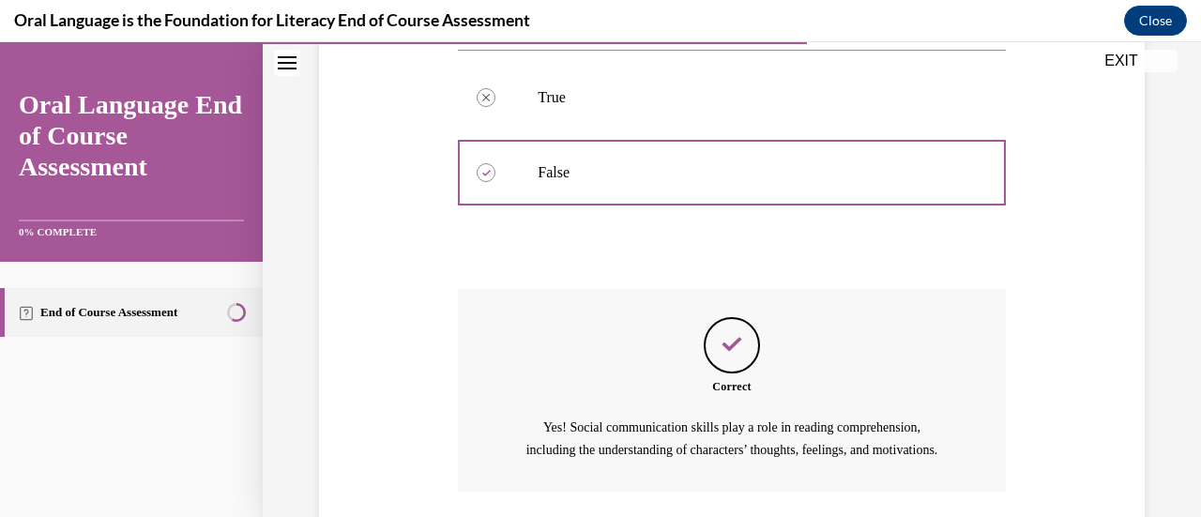
scroll to position [517, 0]
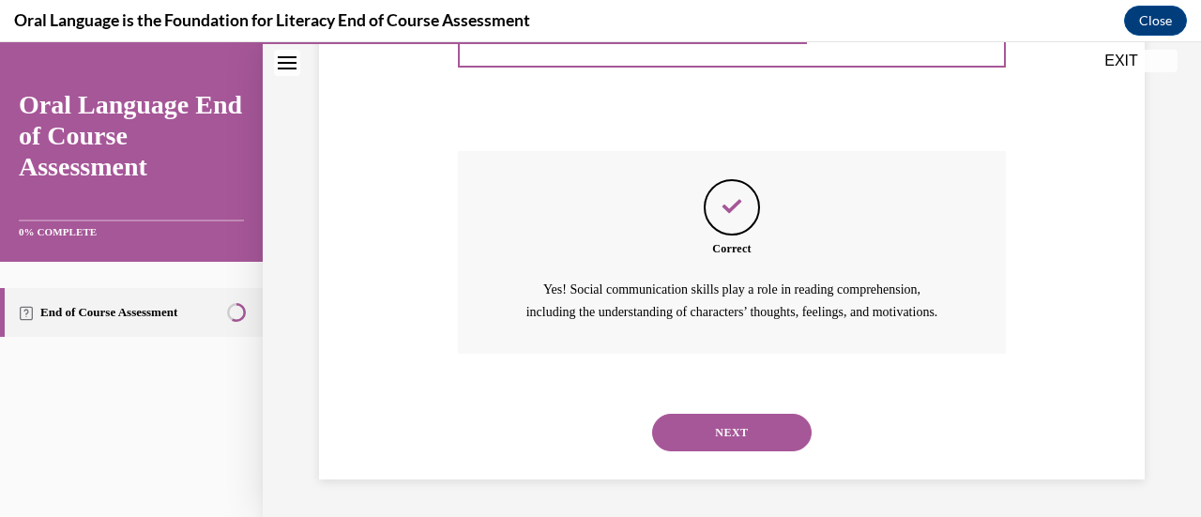
click at [704, 428] on button "NEXT" at bounding box center [732, 433] width 160 height 38
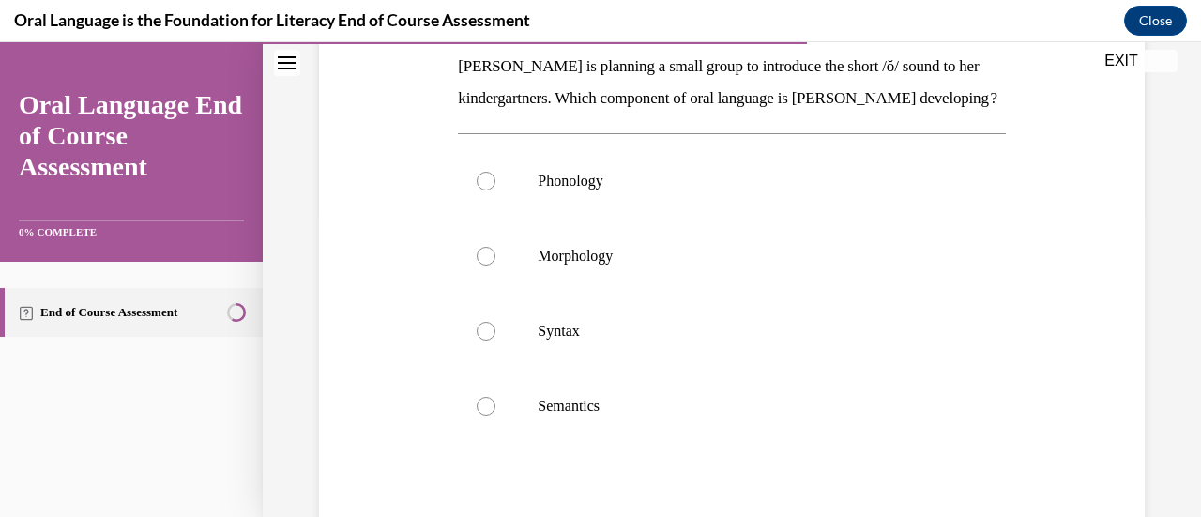
scroll to position [308, 0]
click at [580, 265] on p "Morphology" at bounding box center [748, 255] width 420 height 19
click at [495, 265] on input "Morphology" at bounding box center [486, 255] width 19 height 19
radio input "true"
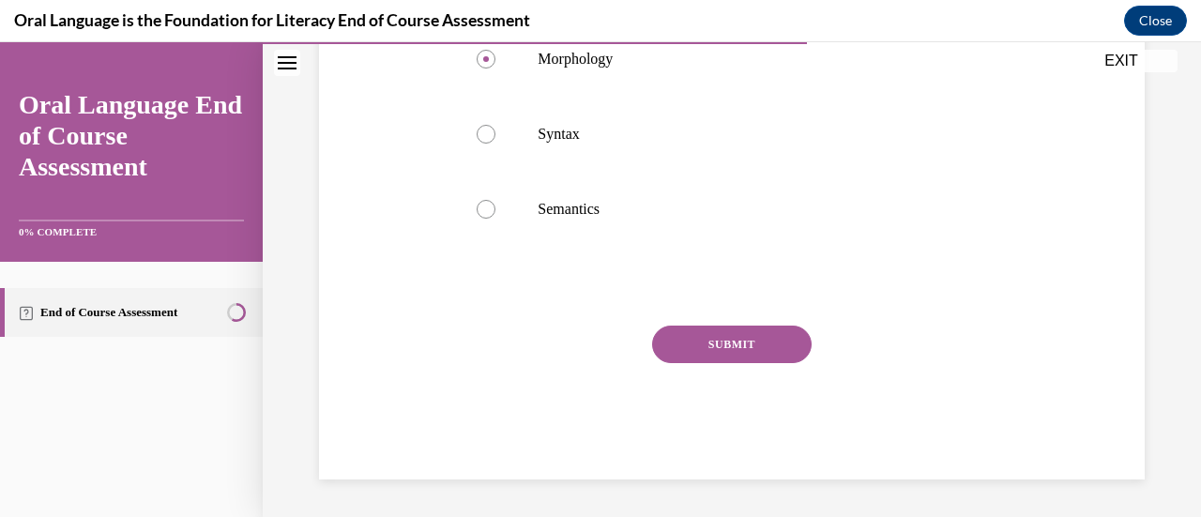
click at [692, 358] on button "SUBMIT" at bounding box center [732, 345] width 160 height 38
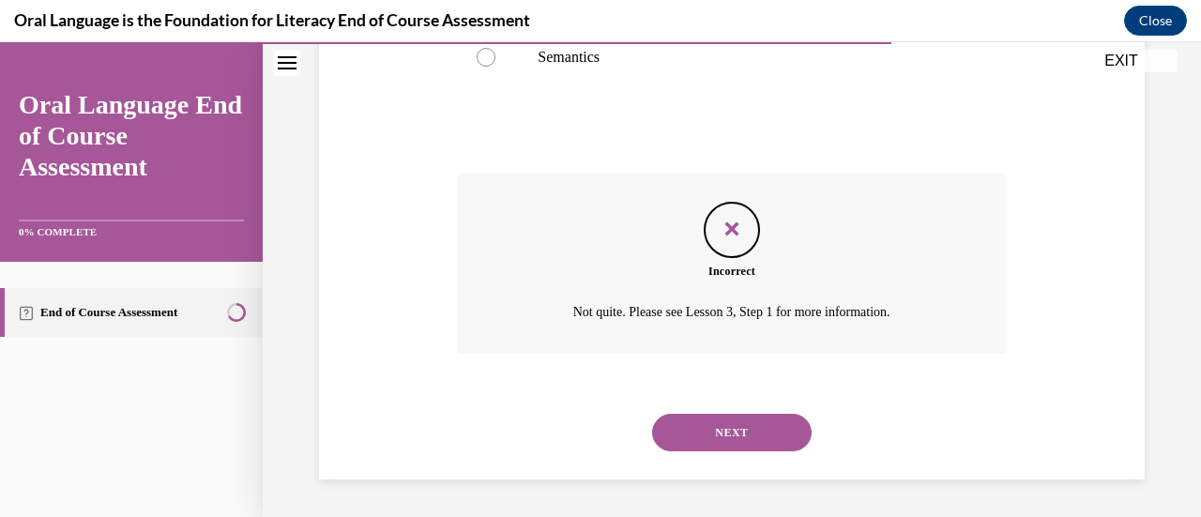
scroll to position [687, 0]
click at [698, 443] on button "NEXT" at bounding box center [732, 433] width 160 height 38
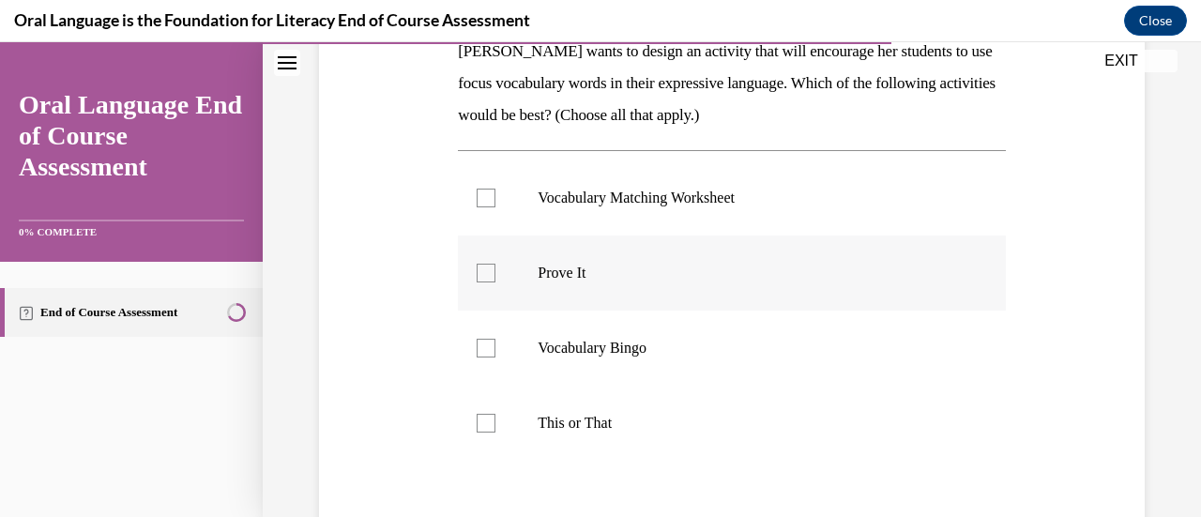
scroll to position [327, 0]
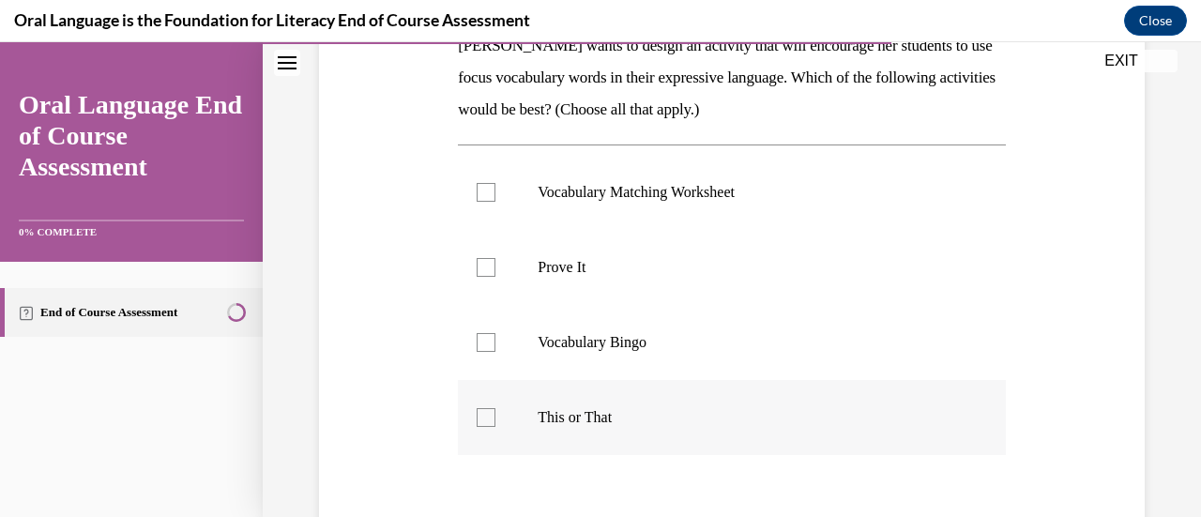
click at [637, 388] on label "This or That" at bounding box center [731, 417] width 547 height 75
click at [495, 408] on input "This or That" at bounding box center [486, 417] width 19 height 19
checkbox input "true"
click at [603, 241] on label "Prove It" at bounding box center [731, 267] width 547 height 75
click at [495, 258] on input "Prove It" at bounding box center [486, 267] width 19 height 19
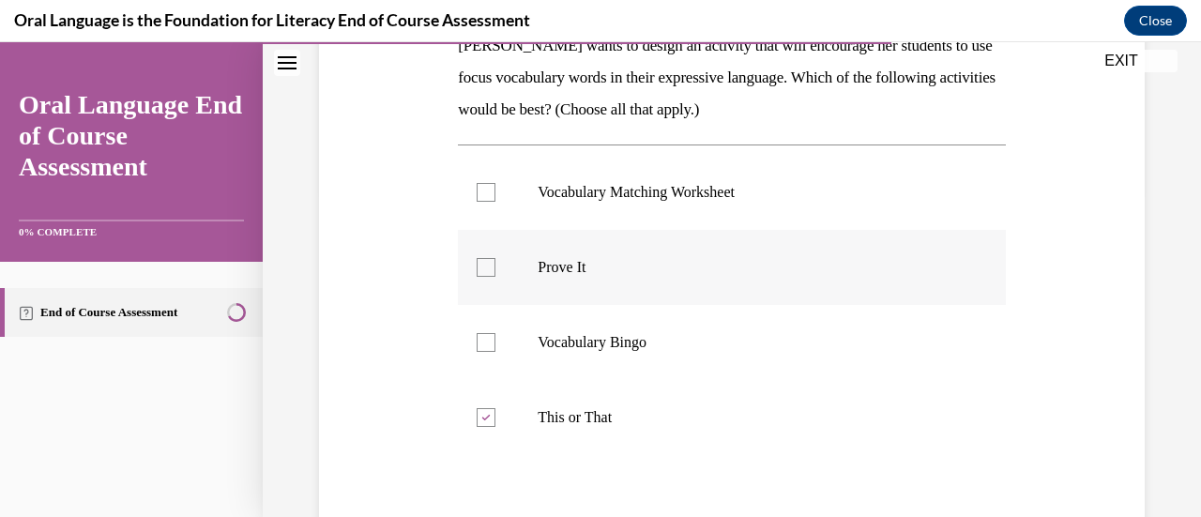
checkbox input "true"
click at [605, 205] on label "Vocabulary Matching Worksheet" at bounding box center [731, 192] width 547 height 75
click at [495, 202] on input "Vocabulary Matching Worksheet" at bounding box center [486, 192] width 19 height 19
checkbox input "true"
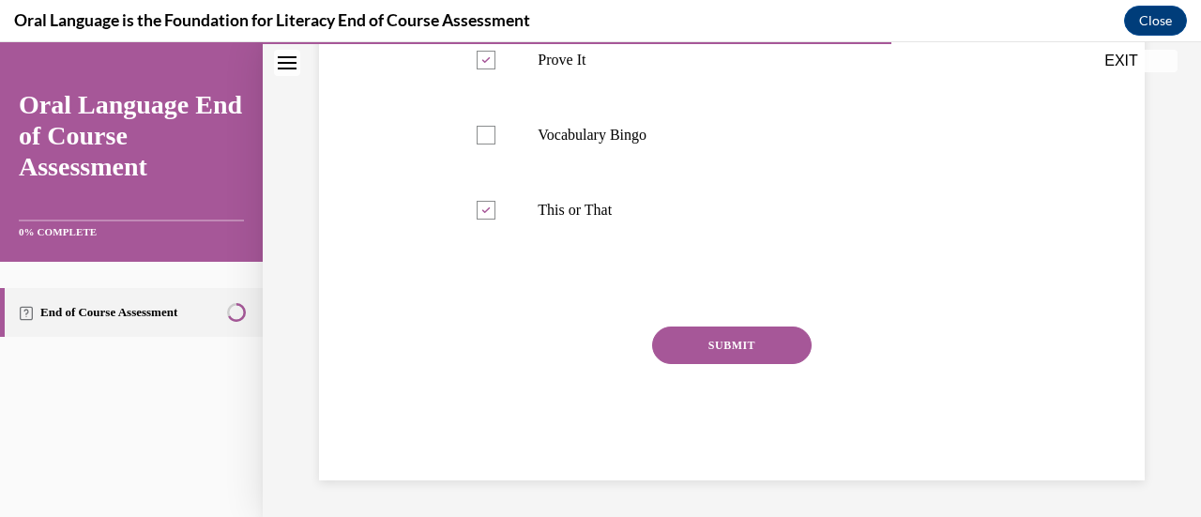
click at [689, 337] on button "SUBMIT" at bounding box center [732, 346] width 160 height 38
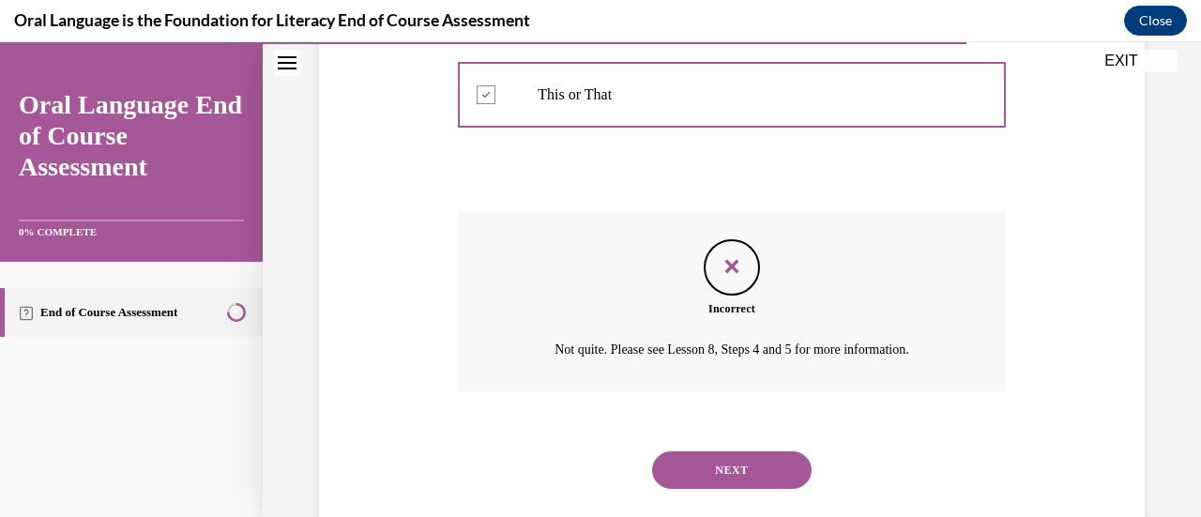
scroll to position [651, 0]
click at [695, 463] on button "NEXT" at bounding box center [732, 469] width 160 height 38
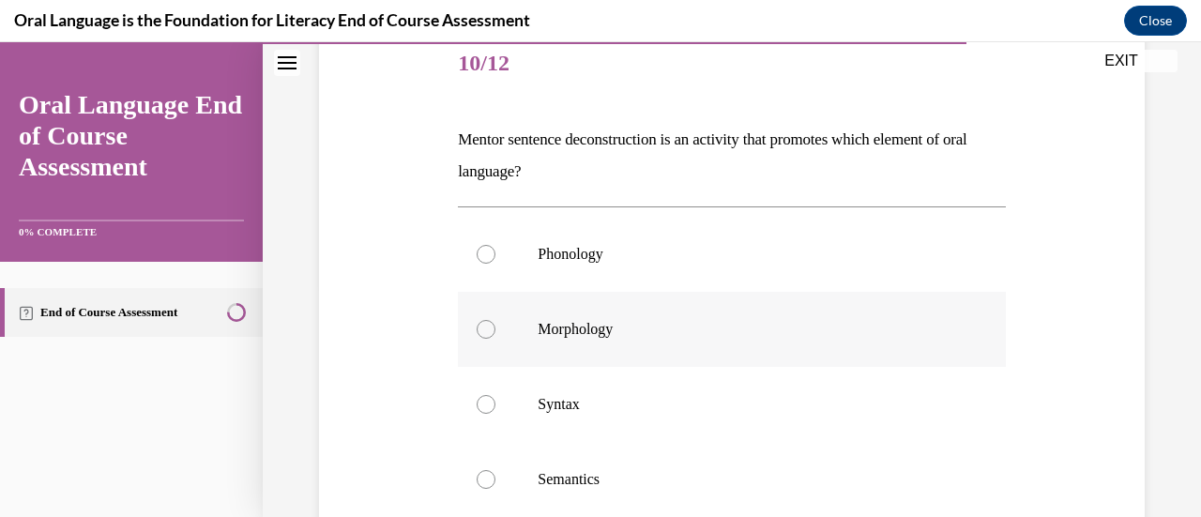
scroll to position [274, 0]
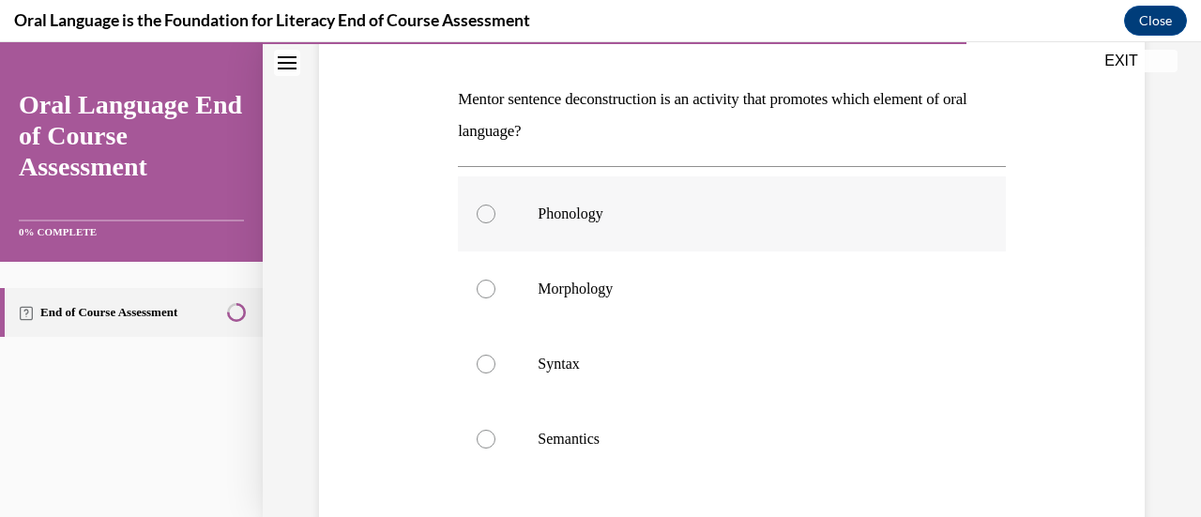
click at [599, 207] on p "Phonology" at bounding box center [748, 214] width 420 height 19
click at [495, 207] on input "Phonology" at bounding box center [486, 214] width 19 height 19
radio input "true"
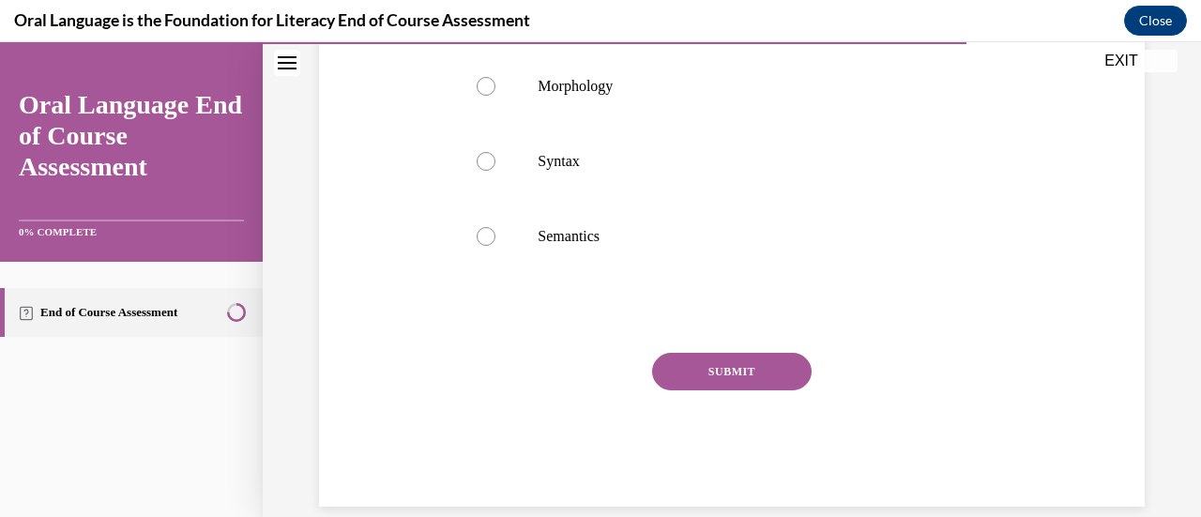
click at [685, 364] on button "SUBMIT" at bounding box center [732, 372] width 160 height 38
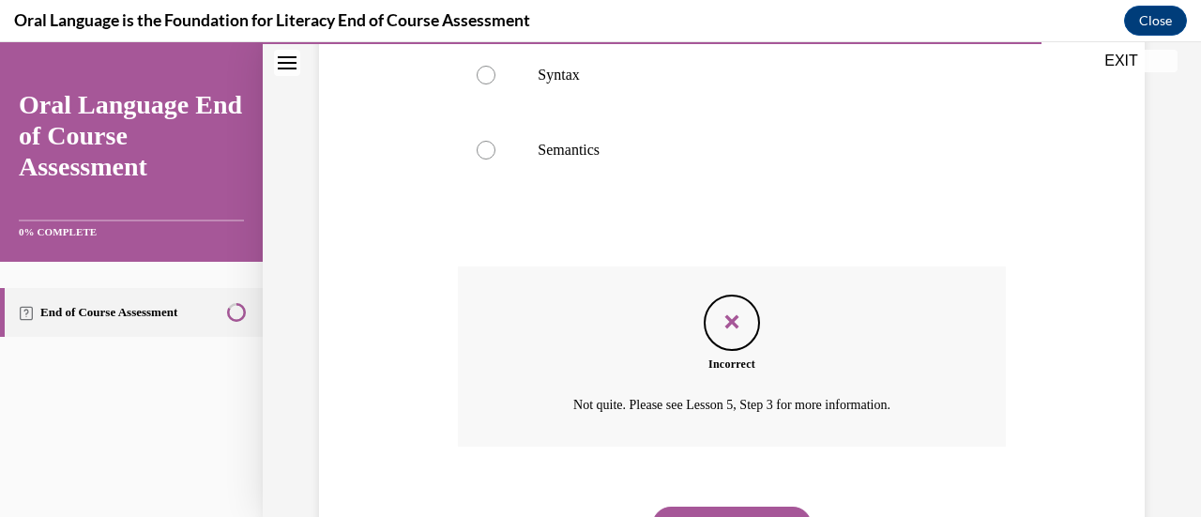
scroll to position [655, 0]
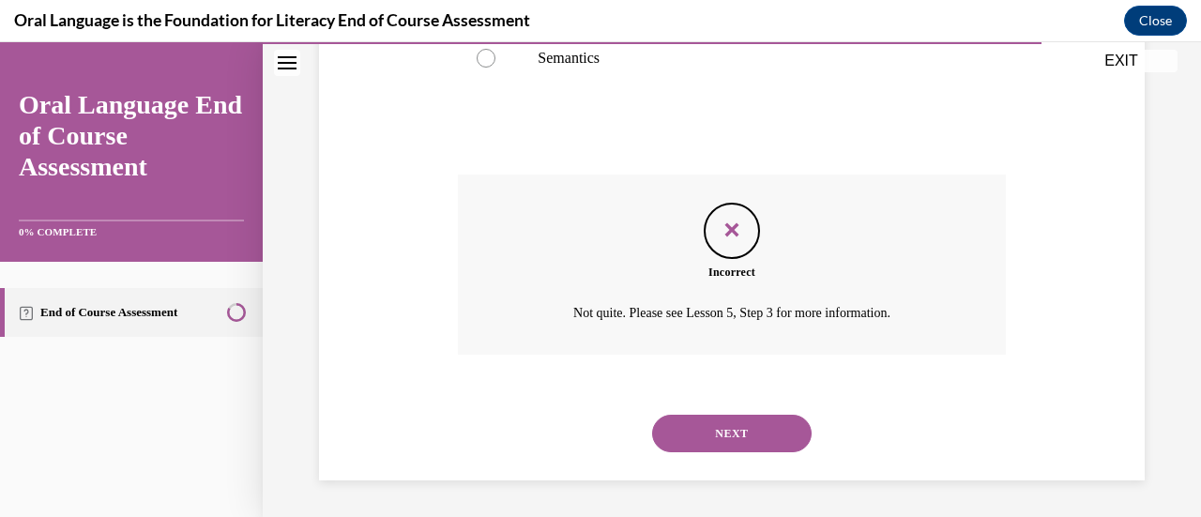
click at [717, 450] on button "NEXT" at bounding box center [732, 434] width 160 height 38
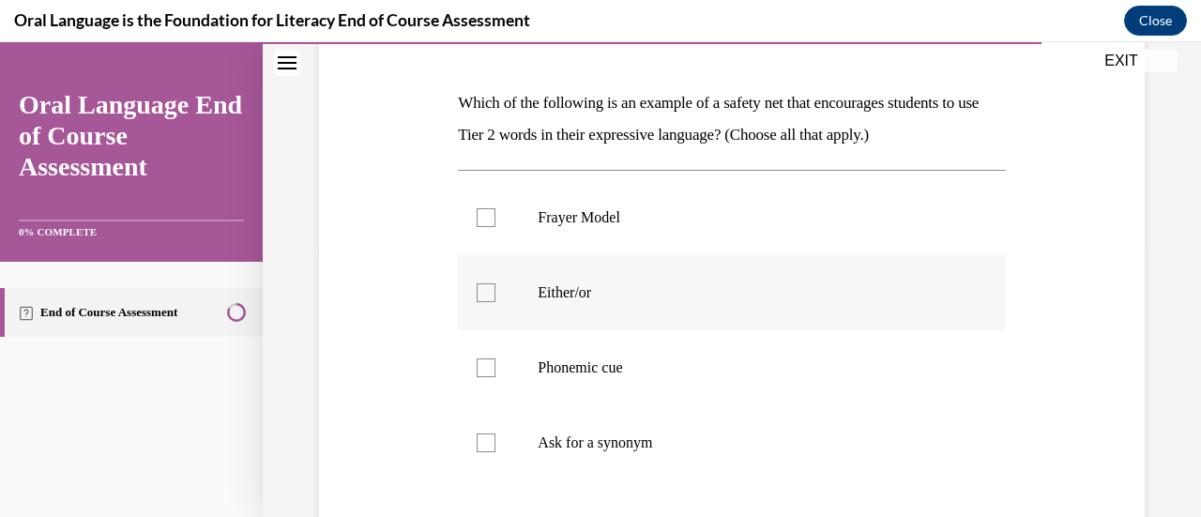
scroll to position [272, 0]
click at [687, 376] on label "Phonemic cue" at bounding box center [731, 365] width 547 height 75
click at [495, 375] on input "Phonemic cue" at bounding box center [486, 366] width 19 height 19
checkbox input "true"
click at [645, 278] on label "Either/or" at bounding box center [731, 290] width 547 height 75
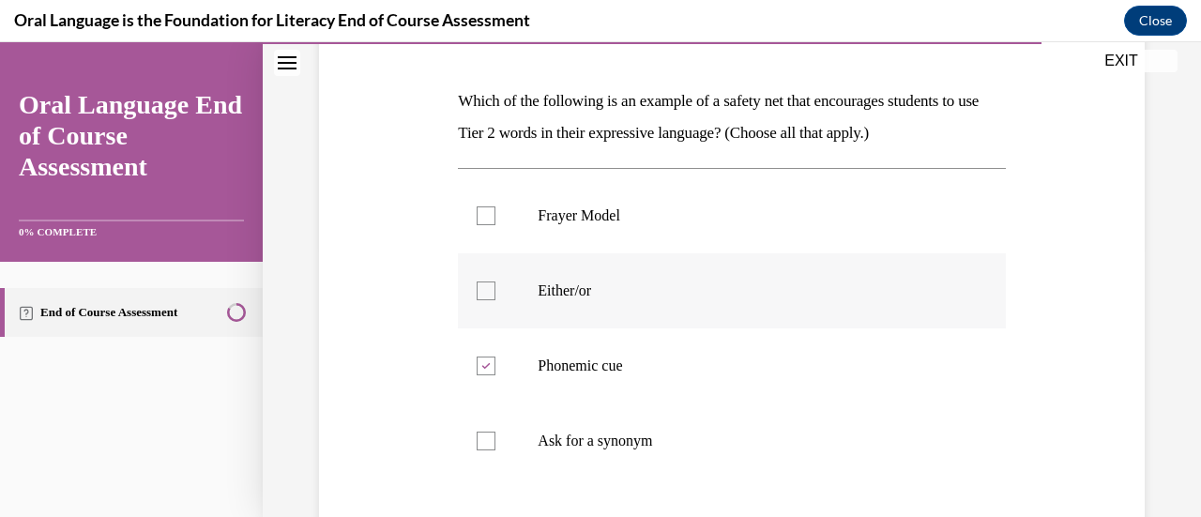
click at [495, 281] on input "Either/or" at bounding box center [486, 290] width 19 height 19
checkbox input "true"
click at [619, 219] on p "Frayer Model" at bounding box center [748, 215] width 420 height 19
click at [495, 219] on input "Frayer Model" at bounding box center [486, 215] width 19 height 19
checkbox input "true"
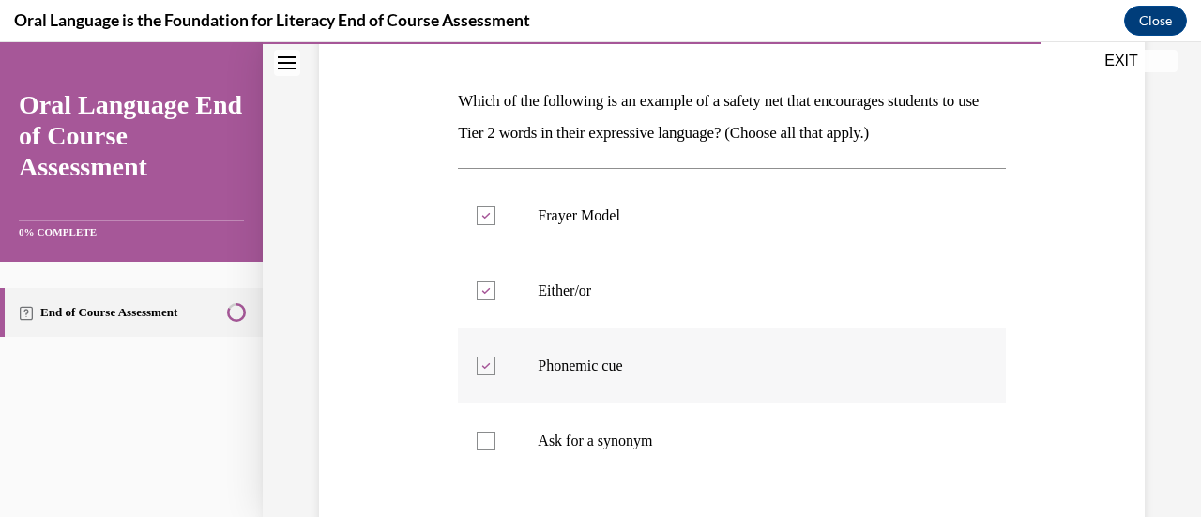
click at [607, 389] on label "Phonemic cue" at bounding box center [731, 365] width 547 height 75
click at [495, 375] on input "Phonemic cue" at bounding box center [486, 366] width 19 height 19
checkbox input "false"
click at [589, 435] on p "Ask for a synonym" at bounding box center [748, 441] width 420 height 19
click at [495, 435] on input "Ask for a synonym" at bounding box center [486, 441] width 19 height 19
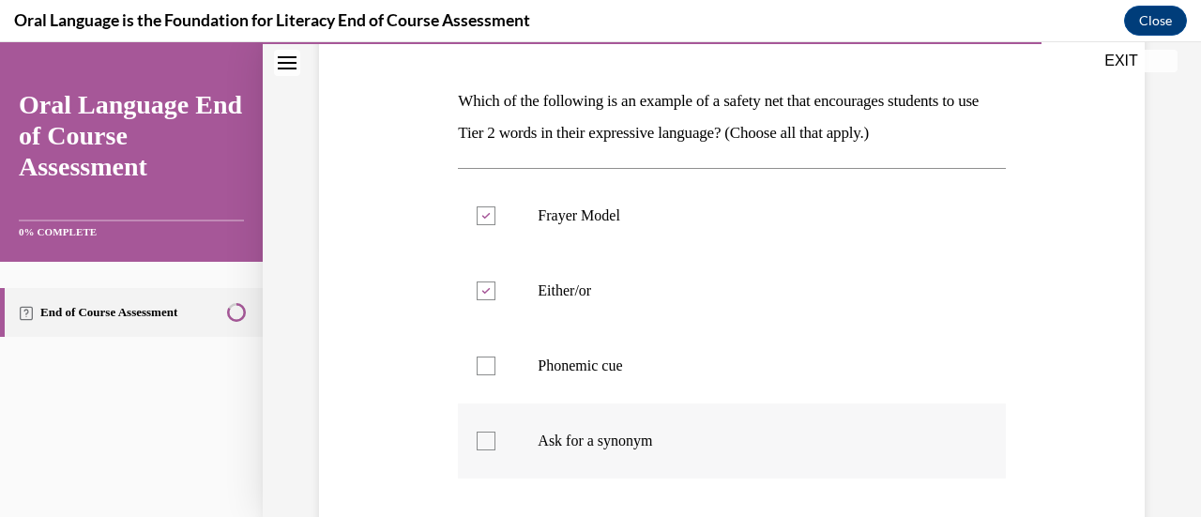
checkbox input "true"
click at [593, 365] on p "Phonemic cue" at bounding box center [748, 366] width 420 height 19
click at [495, 365] on input "Phonemic cue" at bounding box center [486, 366] width 19 height 19
checkbox input "true"
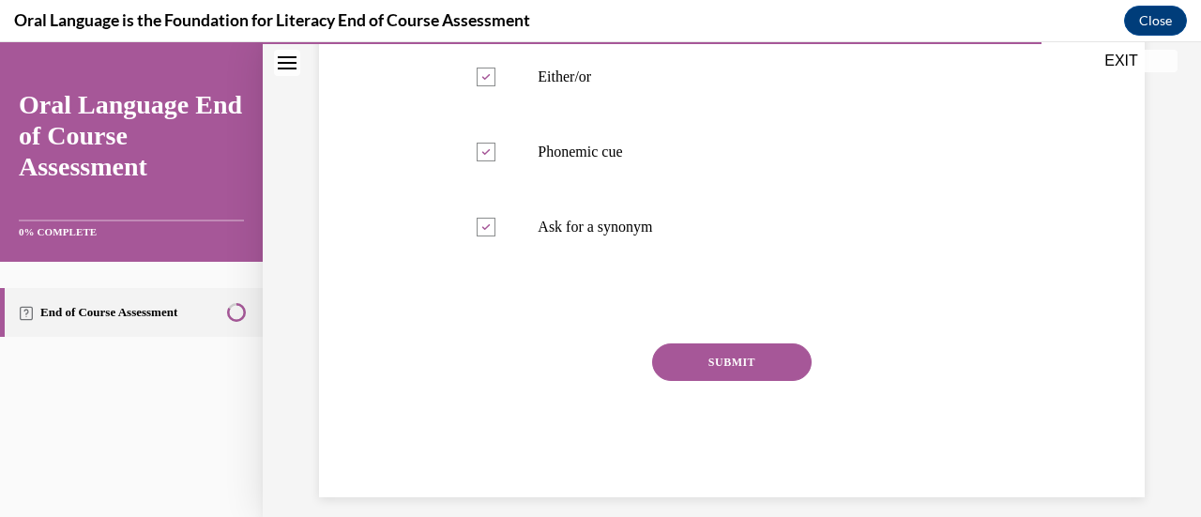
click at [657, 370] on button "SUBMIT" at bounding box center [732, 362] width 160 height 38
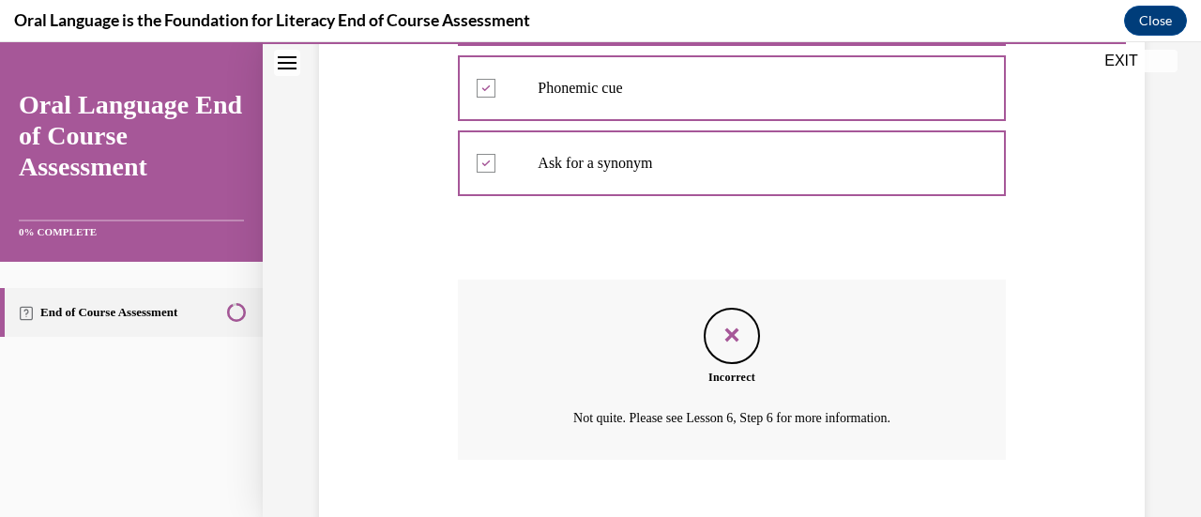
scroll to position [655, 0]
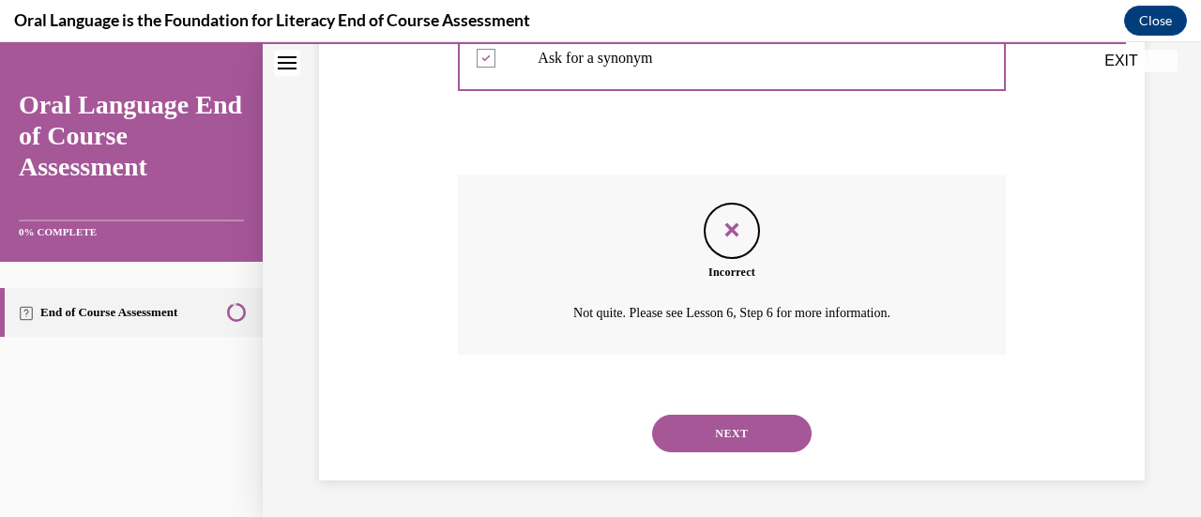
click at [729, 444] on button "NEXT" at bounding box center [732, 434] width 160 height 38
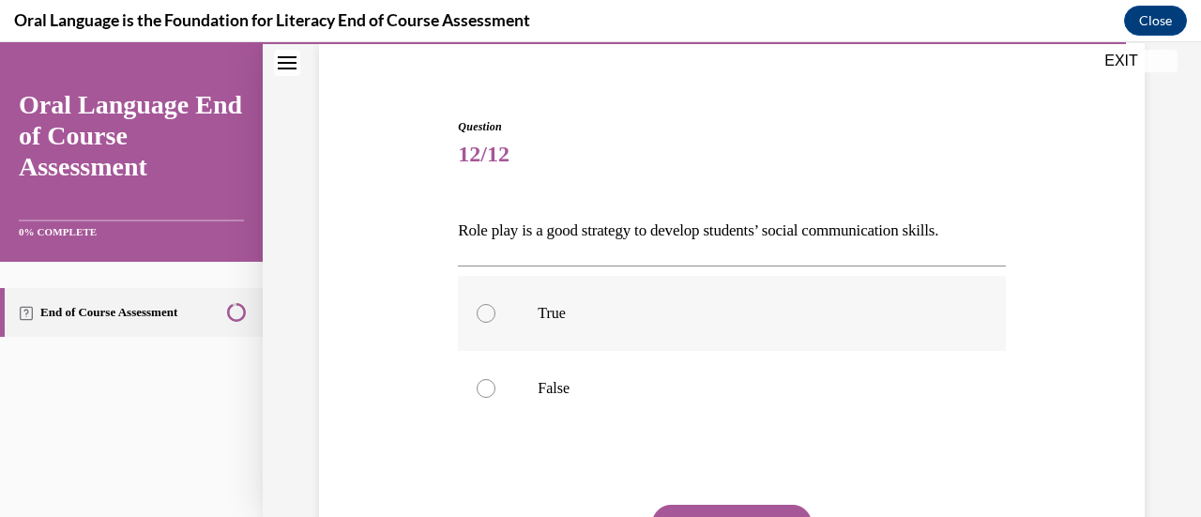
scroll to position [150, 0]
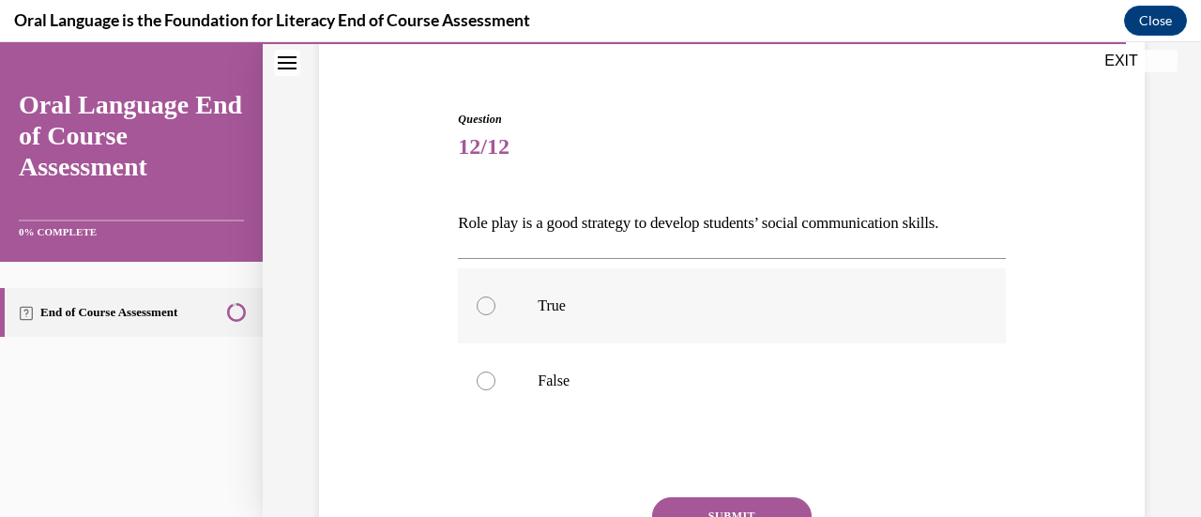
click at [688, 331] on label "True" at bounding box center [731, 305] width 547 height 75
click at [495, 315] on input "True" at bounding box center [486, 306] width 19 height 19
radio input "true"
click at [707, 502] on button "SUBMIT" at bounding box center [732, 516] width 160 height 38
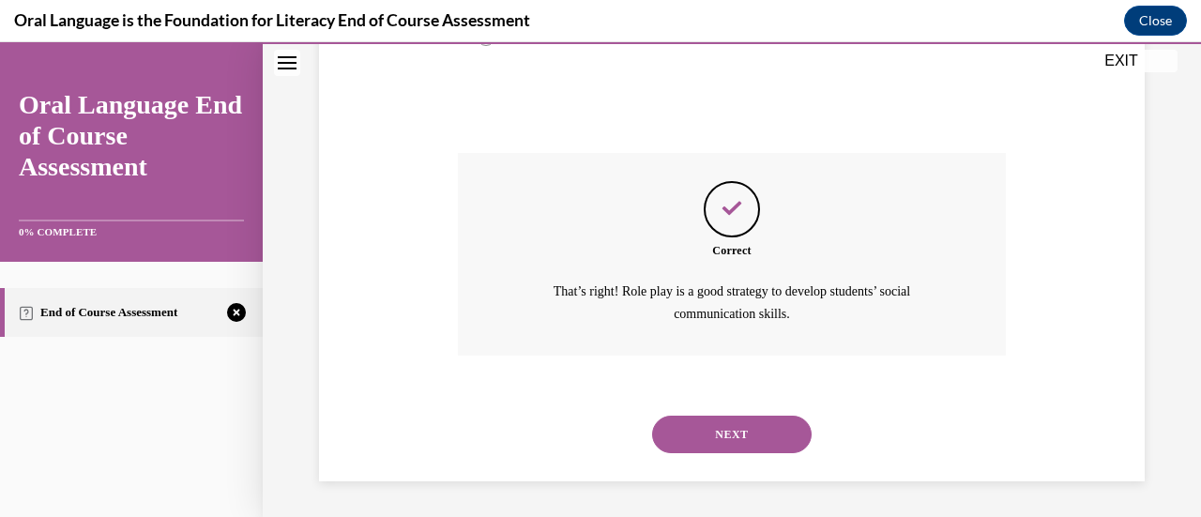
click at [727, 429] on button "NEXT" at bounding box center [732, 435] width 160 height 38
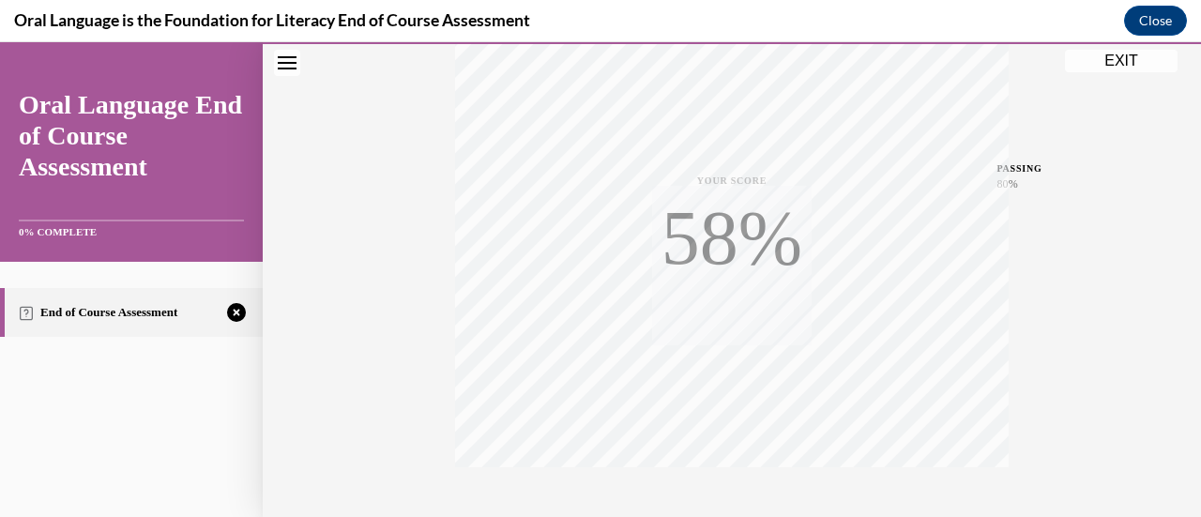
scroll to position [486, 0]
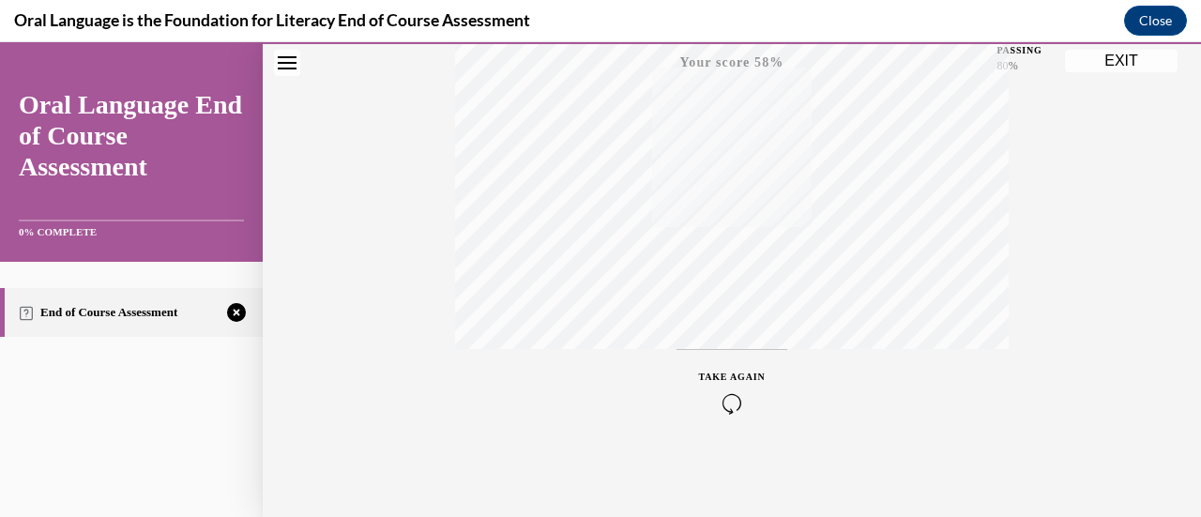
click at [716, 404] on icon "button" at bounding box center [732, 403] width 67 height 21
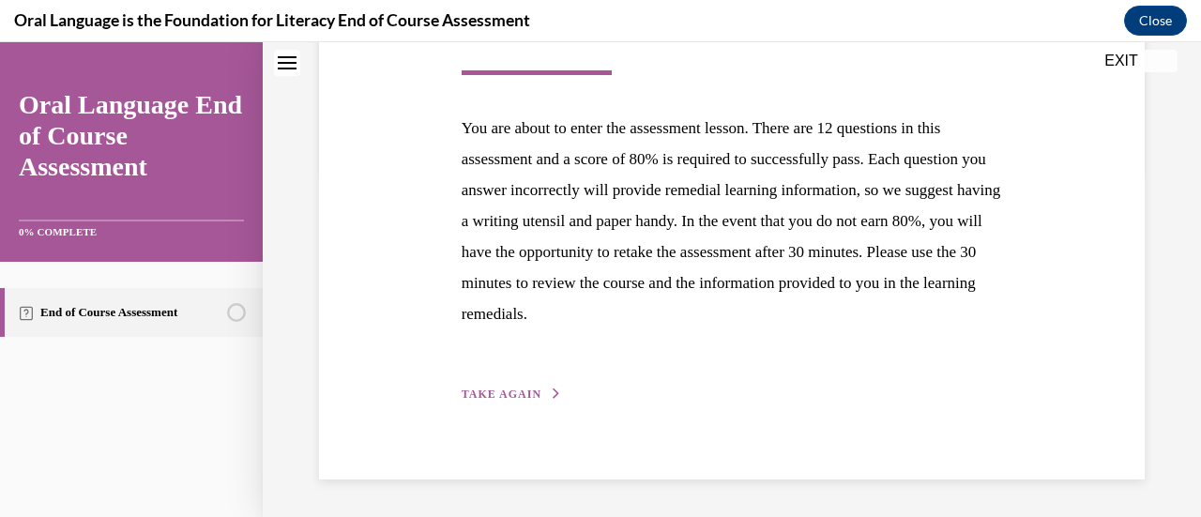
scroll to position [292, 0]
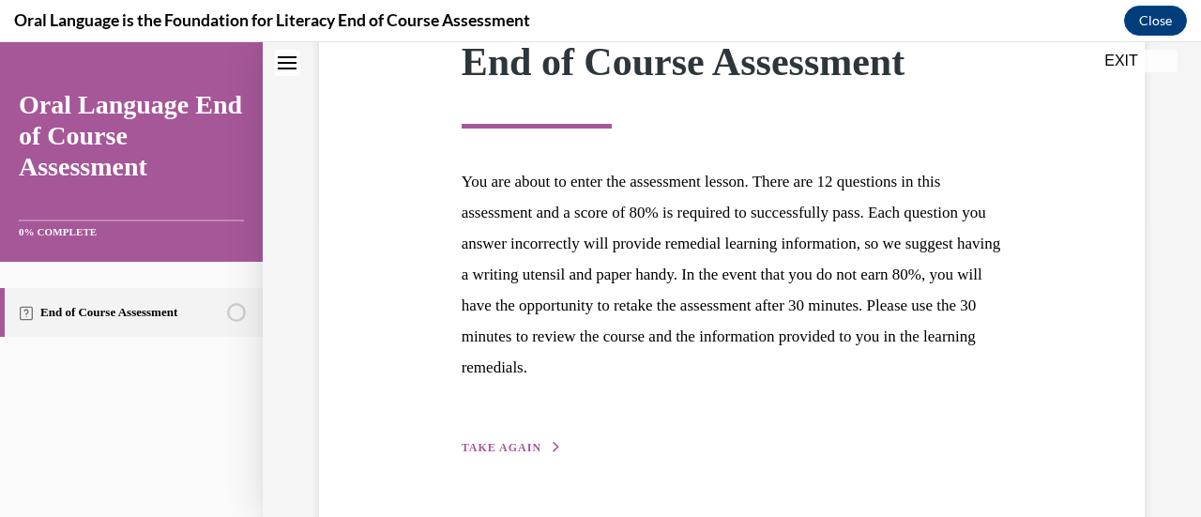
click at [510, 447] on span "TAKE AGAIN" at bounding box center [502, 447] width 80 height 13
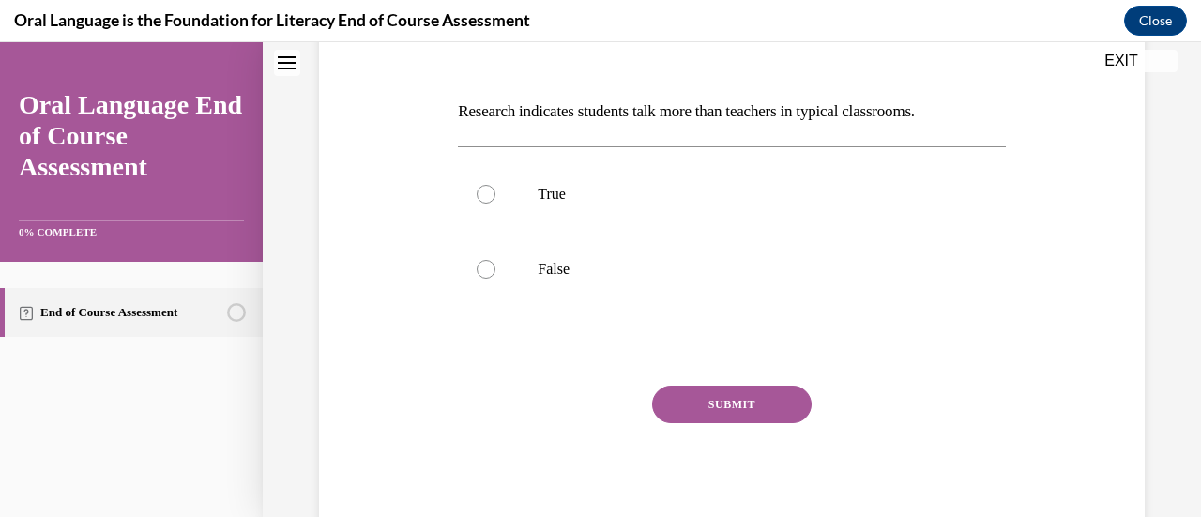
scroll to position [252, 0]
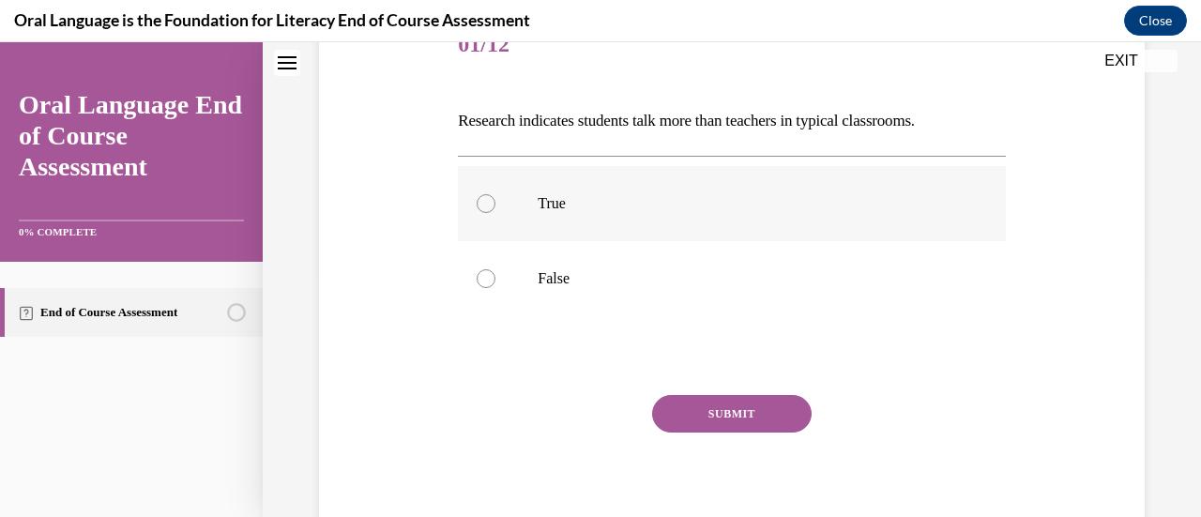
click at [621, 196] on p "True" at bounding box center [748, 203] width 420 height 19
click at [495, 196] on input "True" at bounding box center [486, 203] width 19 height 19
radio input "true"
click at [605, 288] on label "False" at bounding box center [731, 278] width 547 height 75
click at [495, 288] on input "False" at bounding box center [486, 278] width 19 height 19
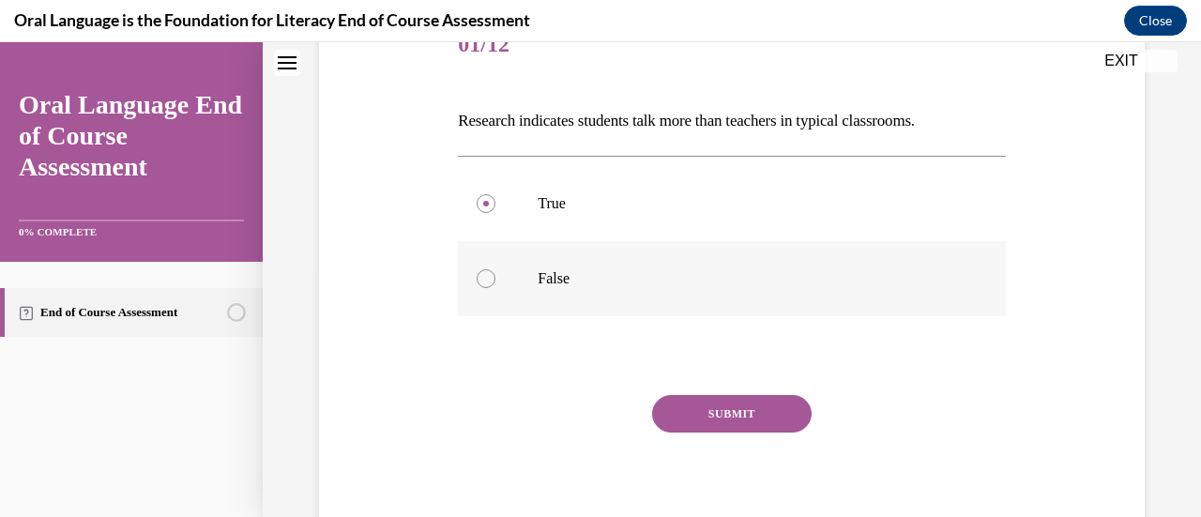
radio input "true"
click at [711, 411] on button "SUBMIT" at bounding box center [732, 414] width 160 height 38
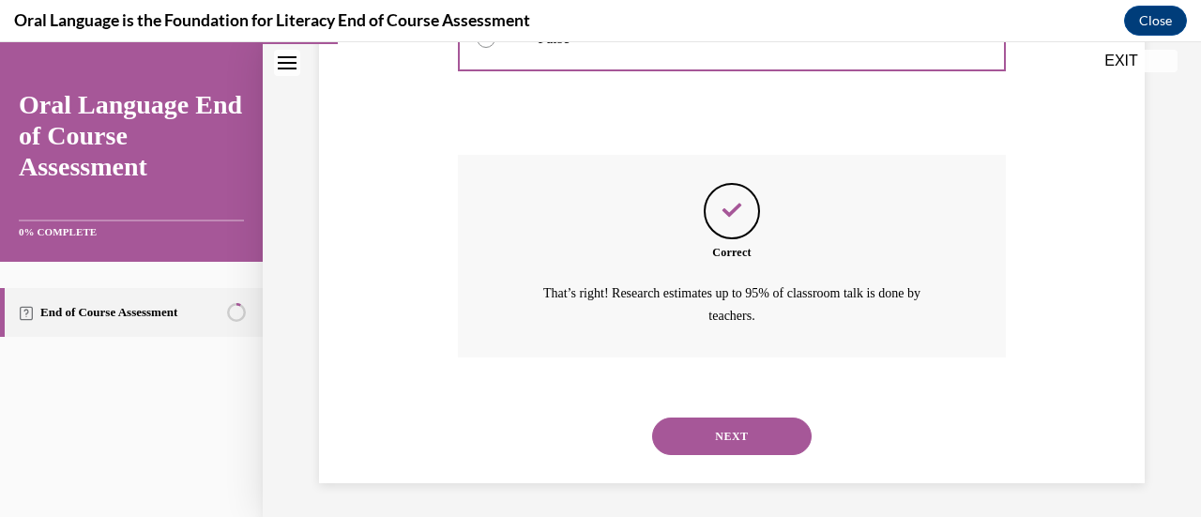
scroll to position [494, 0]
click at [715, 412] on div "NEXT" at bounding box center [731, 434] width 547 height 75
click at [710, 427] on button "NEXT" at bounding box center [732, 435] width 160 height 38
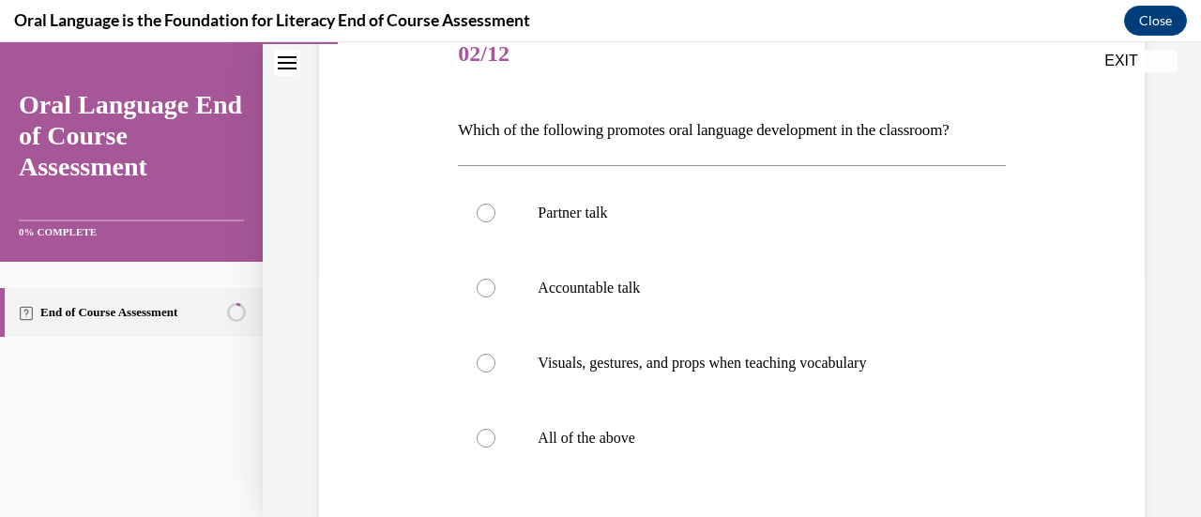
scroll to position [245, 0]
click at [727, 421] on label "All of the above" at bounding box center [731, 436] width 547 height 75
click at [495, 427] on input "All of the above" at bounding box center [486, 436] width 19 height 19
radio input "true"
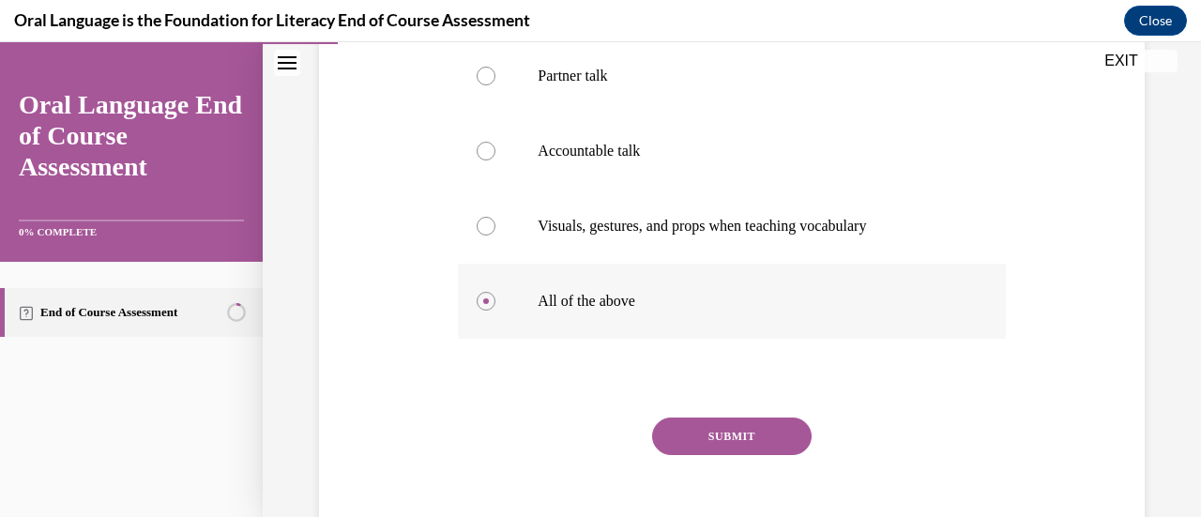
click at [727, 421] on button "SUBMIT" at bounding box center [732, 437] width 160 height 38
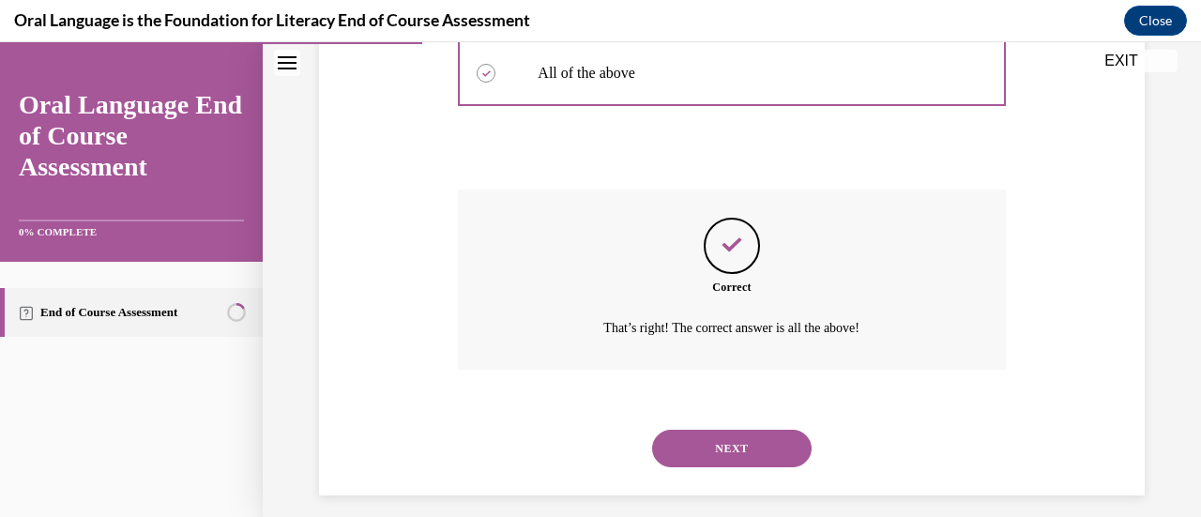
scroll to position [623, 0]
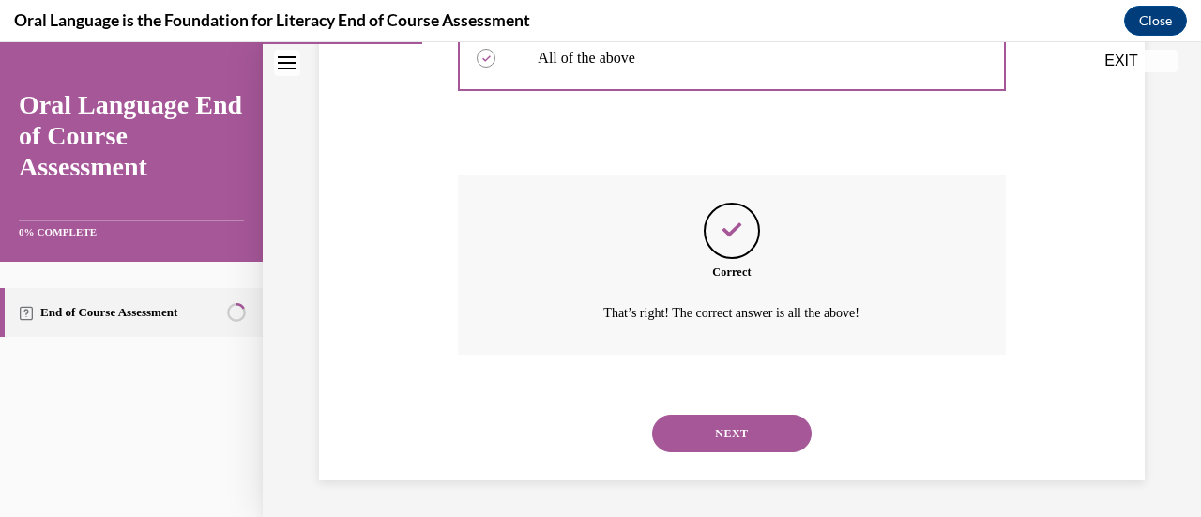
click at [722, 409] on div "NEXT" at bounding box center [731, 433] width 547 height 75
click at [715, 425] on button "NEXT" at bounding box center [732, 434] width 160 height 38
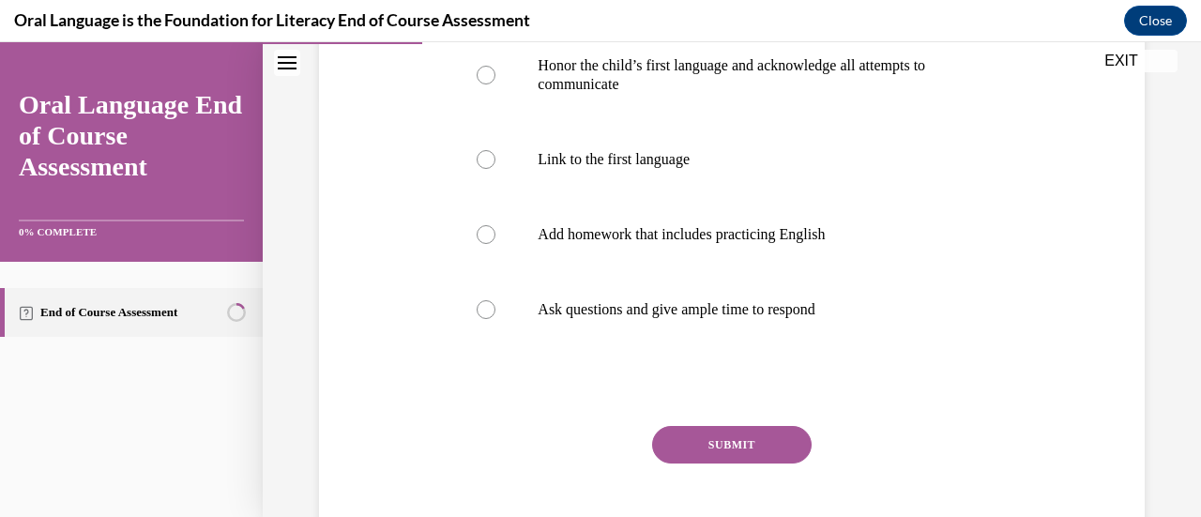
scroll to position [430, 0]
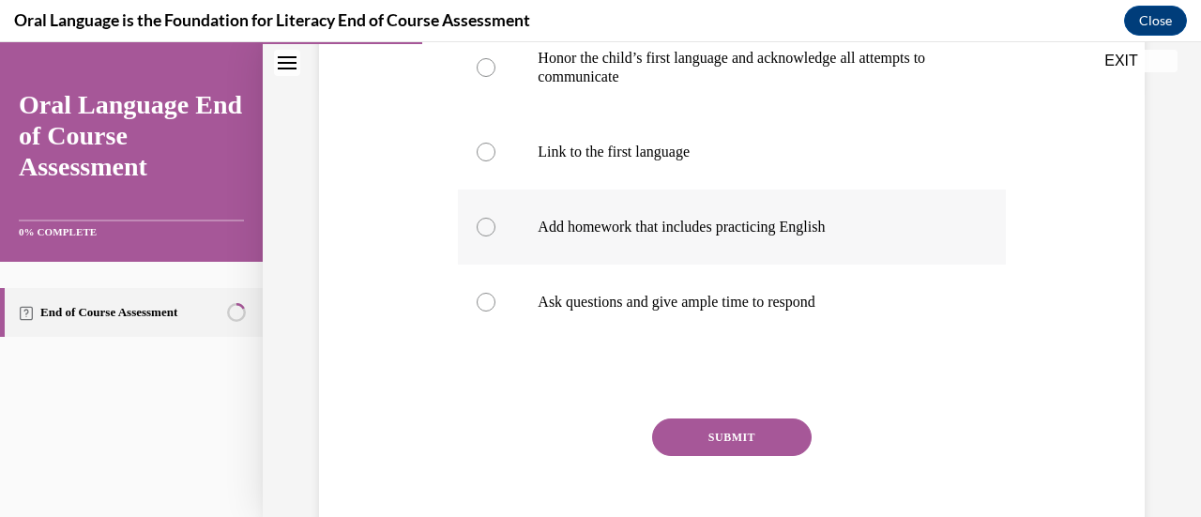
click at [765, 239] on label "Add homework that includes practicing English" at bounding box center [731, 227] width 547 height 75
click at [495, 236] on input "Add homework that includes practicing English" at bounding box center [486, 227] width 19 height 19
radio input "true"
click at [743, 429] on button "SUBMIT" at bounding box center [732, 437] width 160 height 38
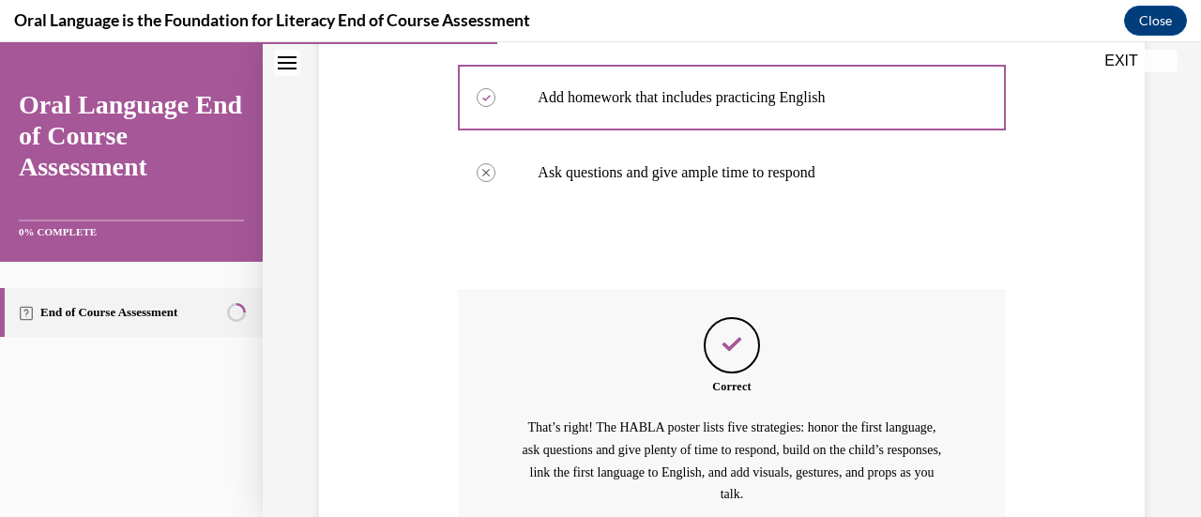
scroll to position [740, 0]
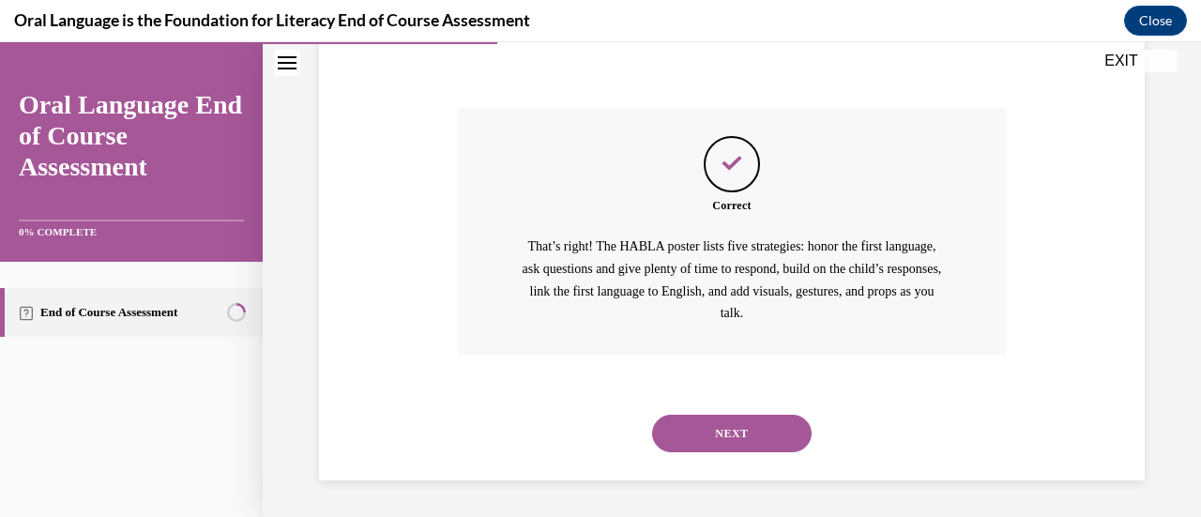
click at [728, 412] on div "NEXT" at bounding box center [731, 433] width 547 height 75
click at [727, 415] on button "NEXT" at bounding box center [732, 434] width 160 height 38
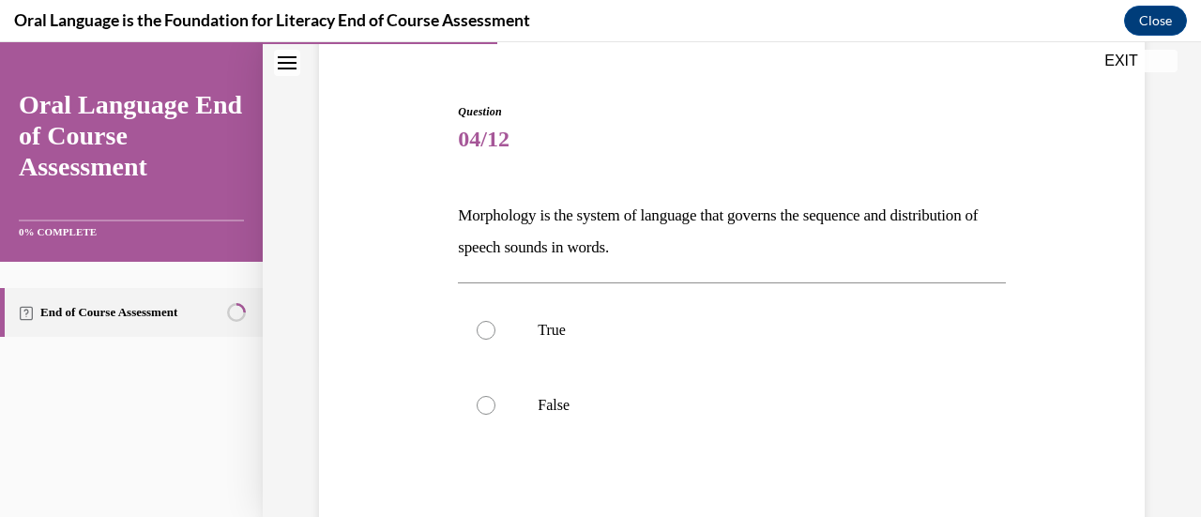
scroll to position [173, 0]
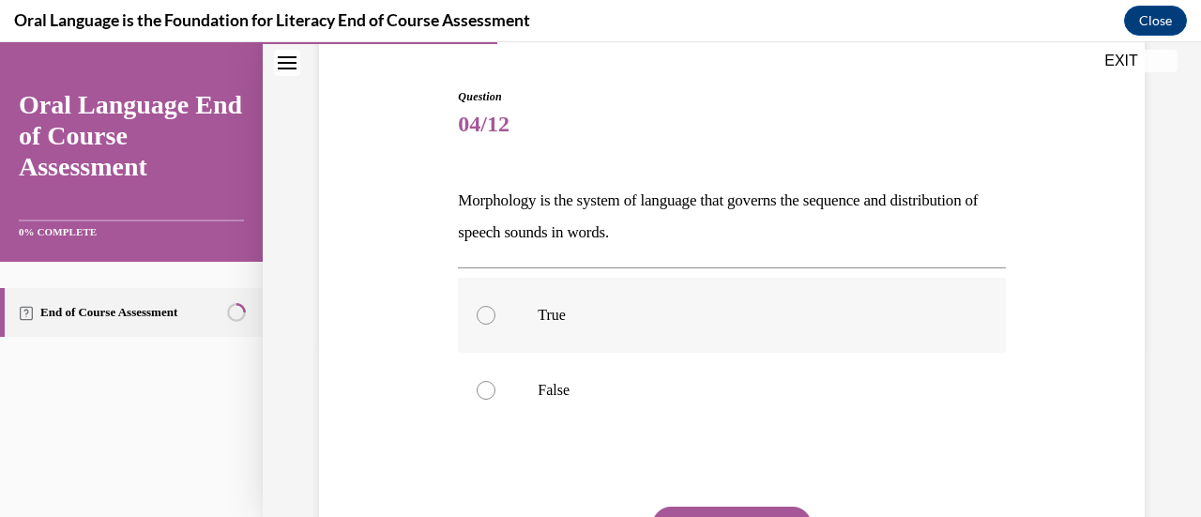
click at [661, 341] on label "True" at bounding box center [731, 315] width 547 height 75
click at [495, 325] on input "True" at bounding box center [486, 315] width 19 height 19
radio input "true"
click at [717, 507] on button "SUBMIT" at bounding box center [732, 526] width 160 height 38
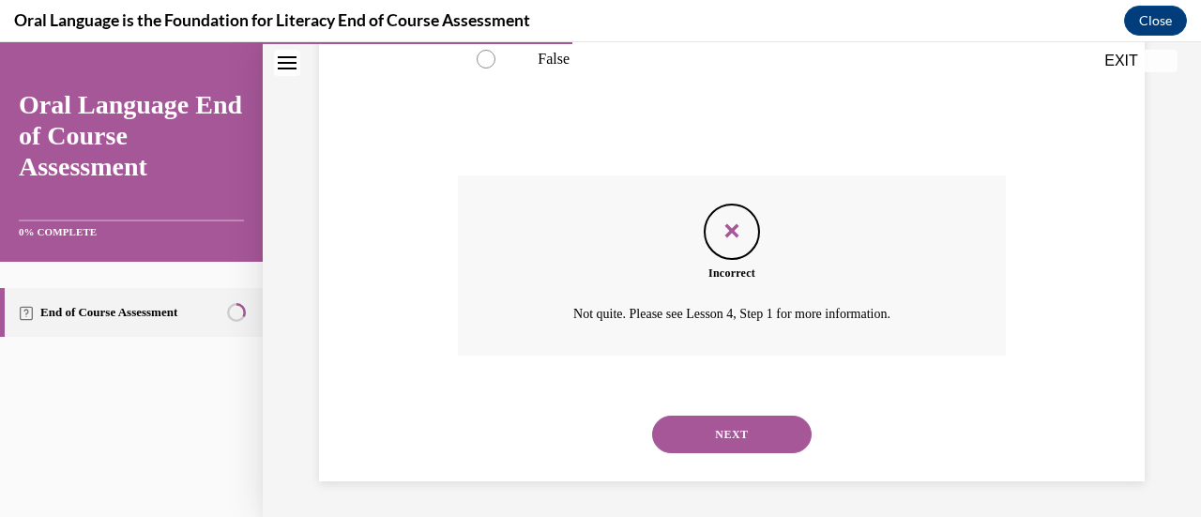
scroll to position [505, 0]
click at [734, 442] on button "NEXT" at bounding box center [732, 434] width 160 height 38
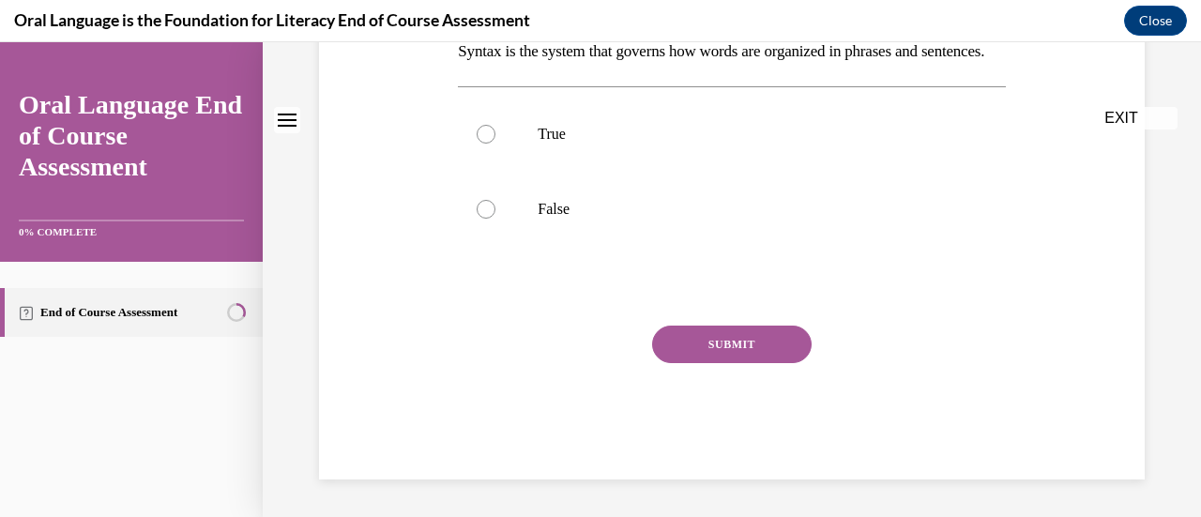
scroll to position [0, 0]
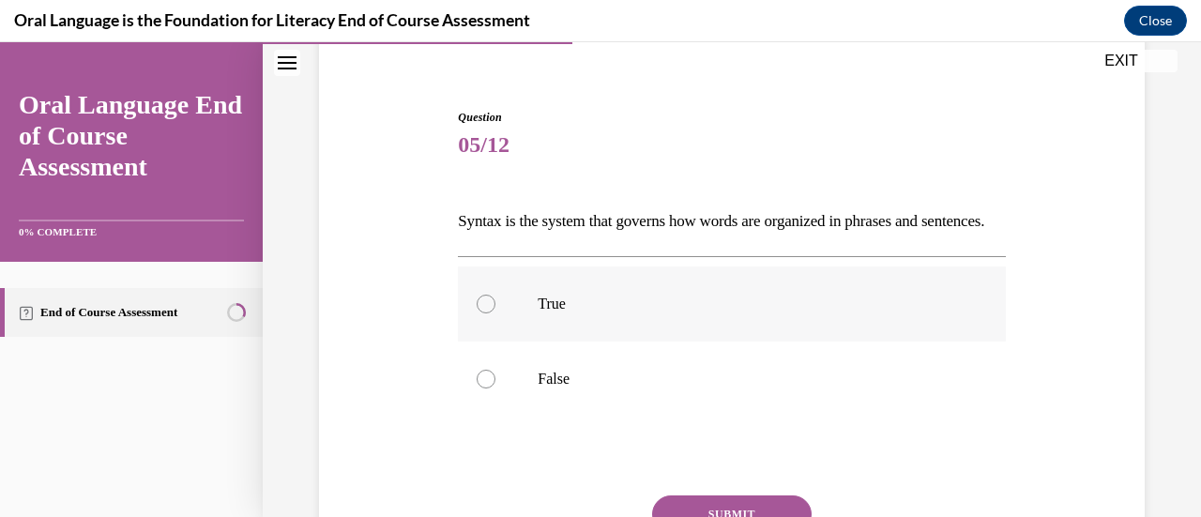
click at [610, 313] on p "True" at bounding box center [748, 304] width 420 height 19
click at [495, 313] on input "True" at bounding box center [486, 304] width 19 height 19
radio input "true"
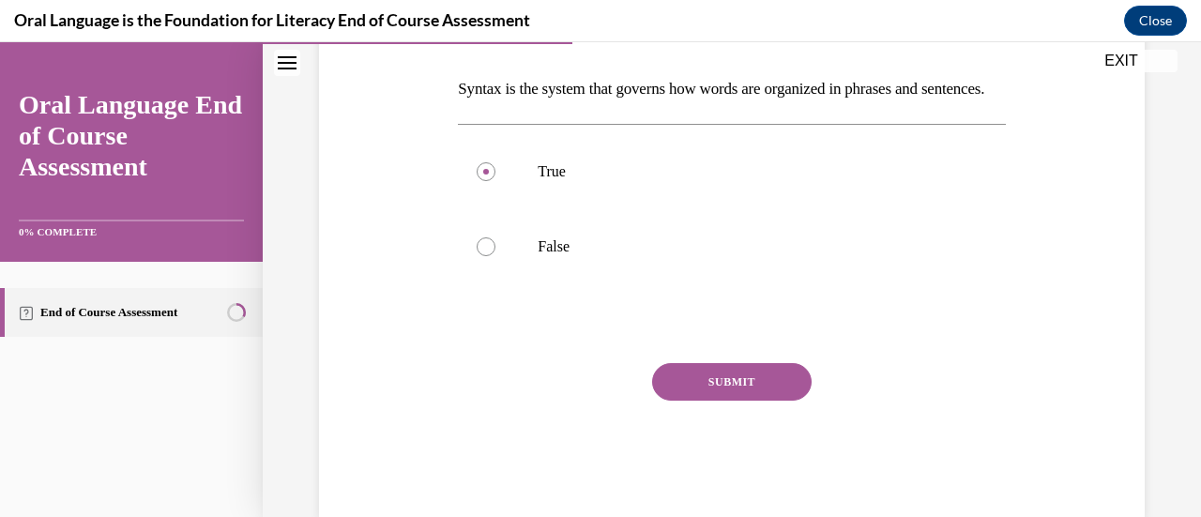
click at [683, 395] on button "SUBMIT" at bounding box center [732, 382] width 160 height 38
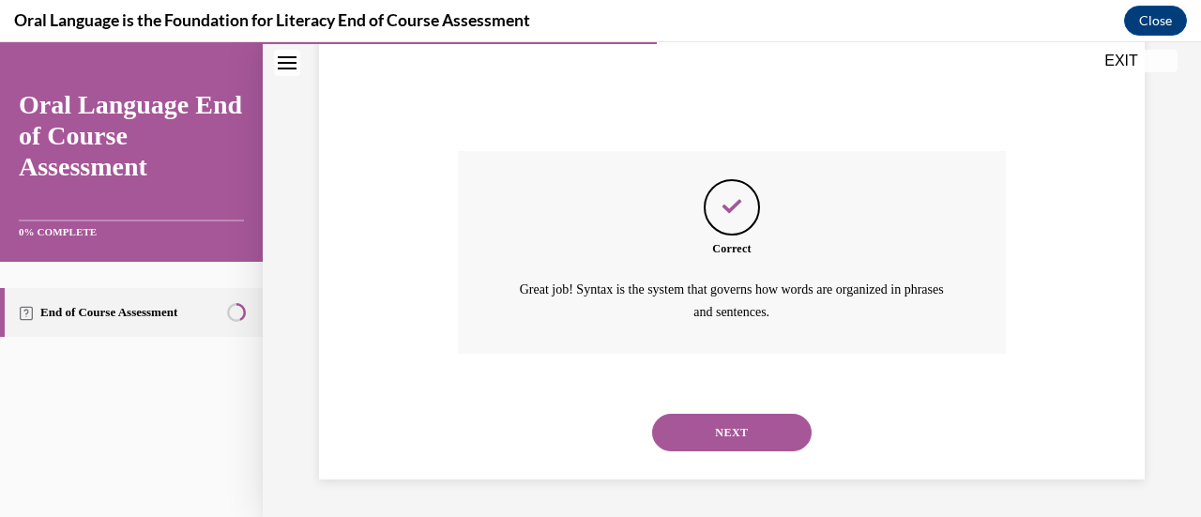
scroll to position [526, 0]
click at [713, 421] on button "NEXT" at bounding box center [732, 433] width 160 height 38
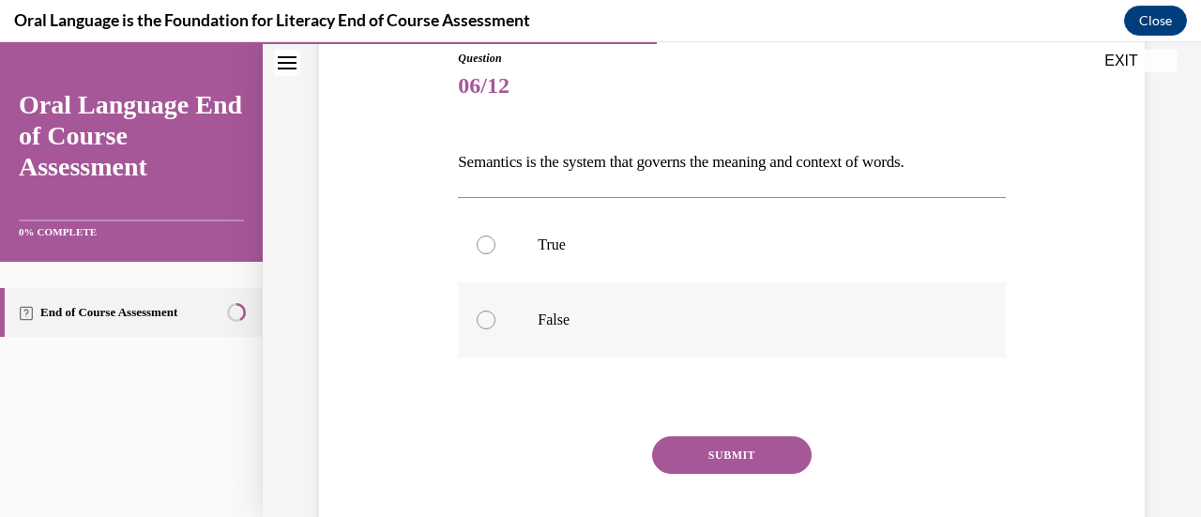
scroll to position [213, 0]
click at [664, 266] on label "True" at bounding box center [731, 242] width 547 height 75
click at [495, 252] on input "True" at bounding box center [486, 243] width 19 height 19
radio input "true"
click at [641, 309] on p "False" at bounding box center [748, 318] width 420 height 19
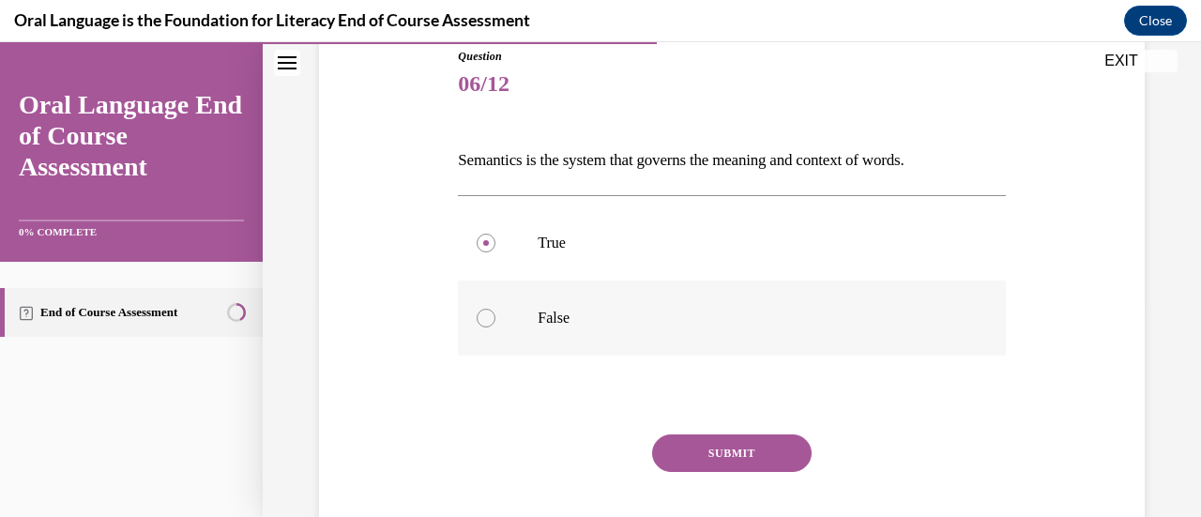
click at [495, 309] on input "False" at bounding box center [486, 318] width 19 height 19
radio input "true"
click at [700, 451] on button "SUBMIT" at bounding box center [732, 453] width 160 height 38
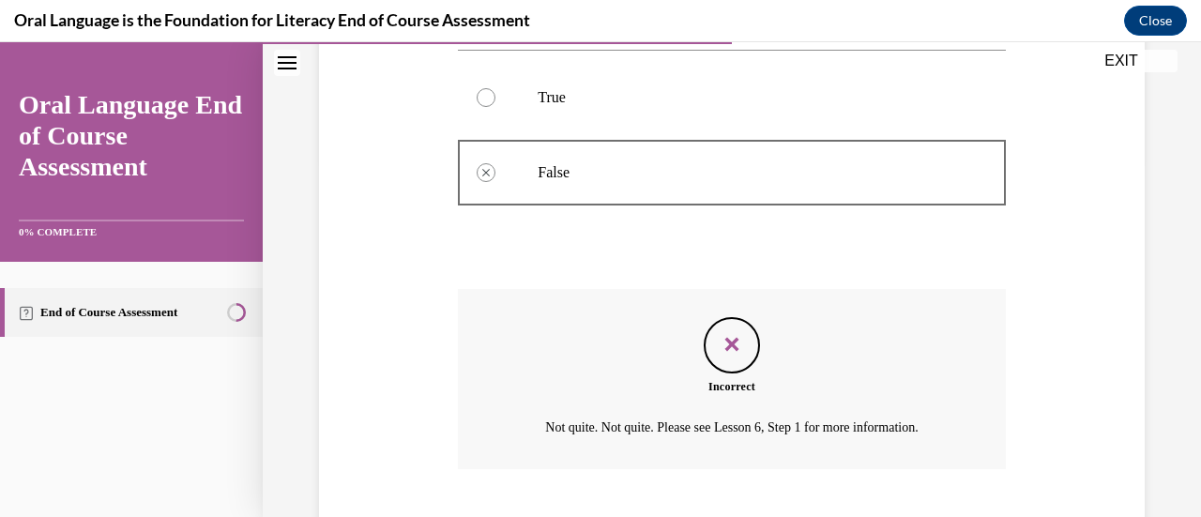
scroll to position [473, 0]
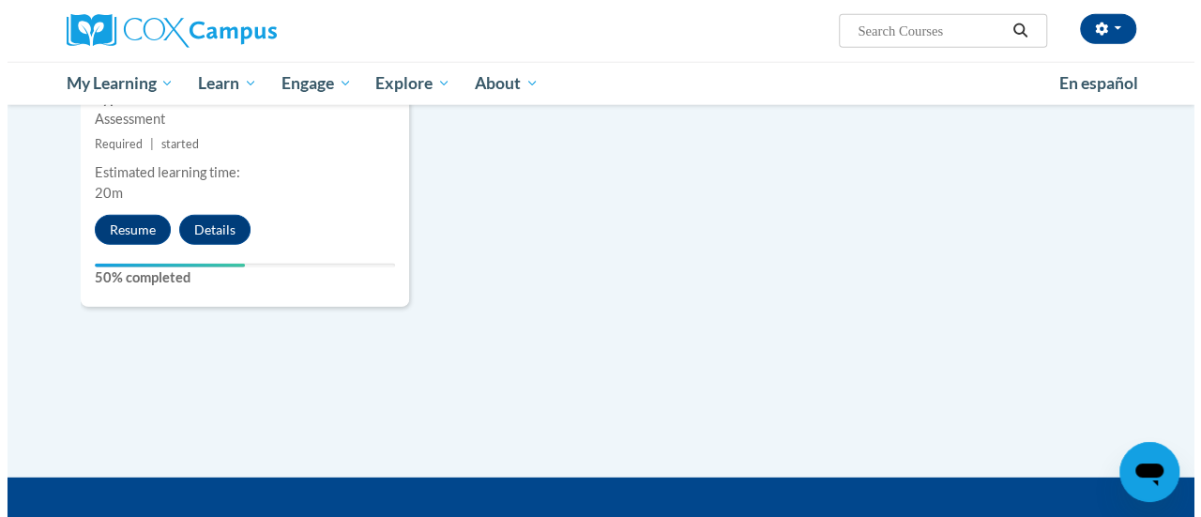
scroll to position [2294, 0]
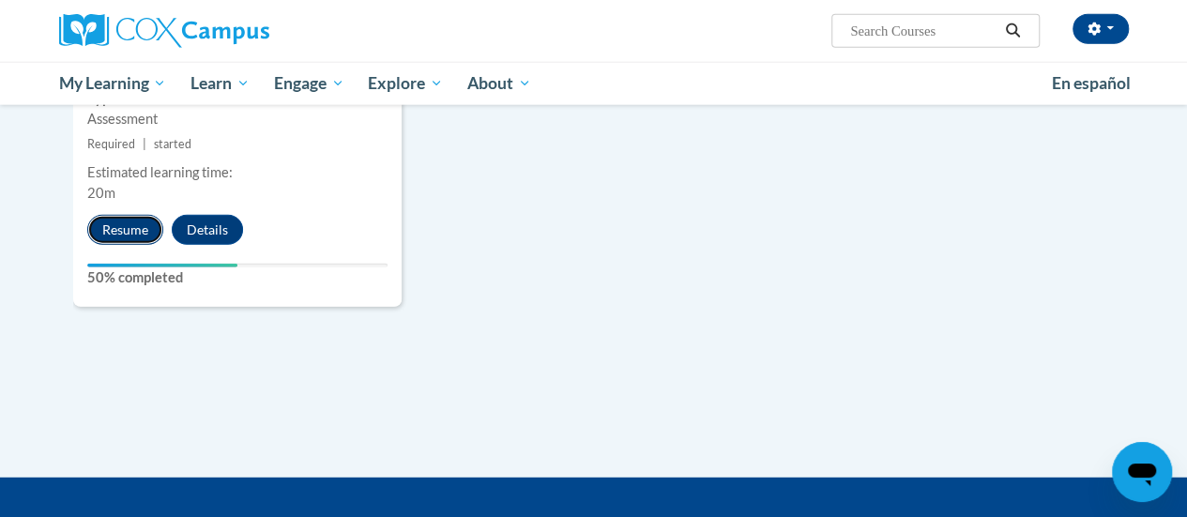
click at [138, 222] on button "Resume" at bounding box center [125, 230] width 76 height 30
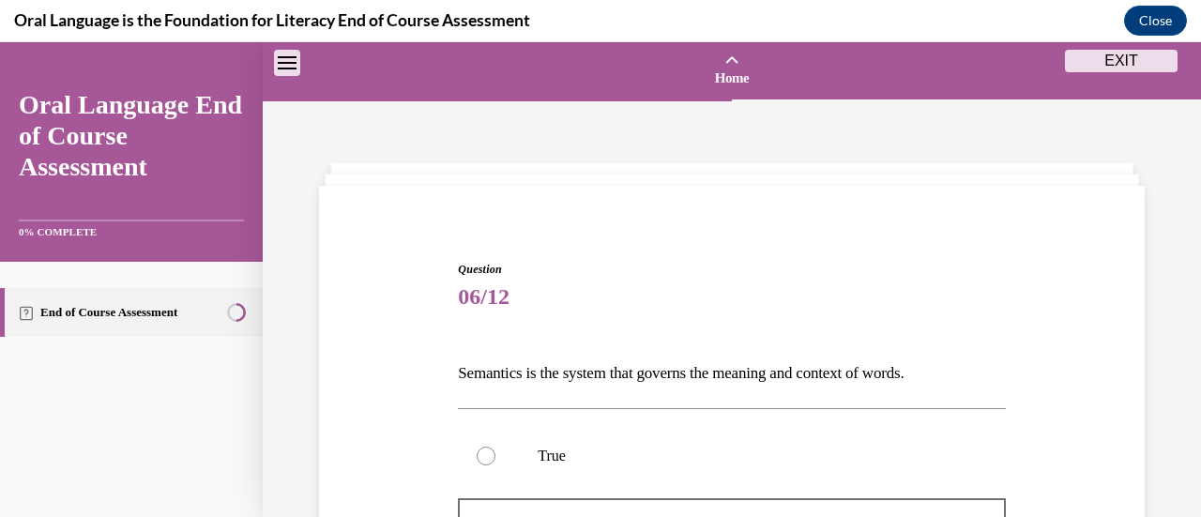
scroll to position [473, 0]
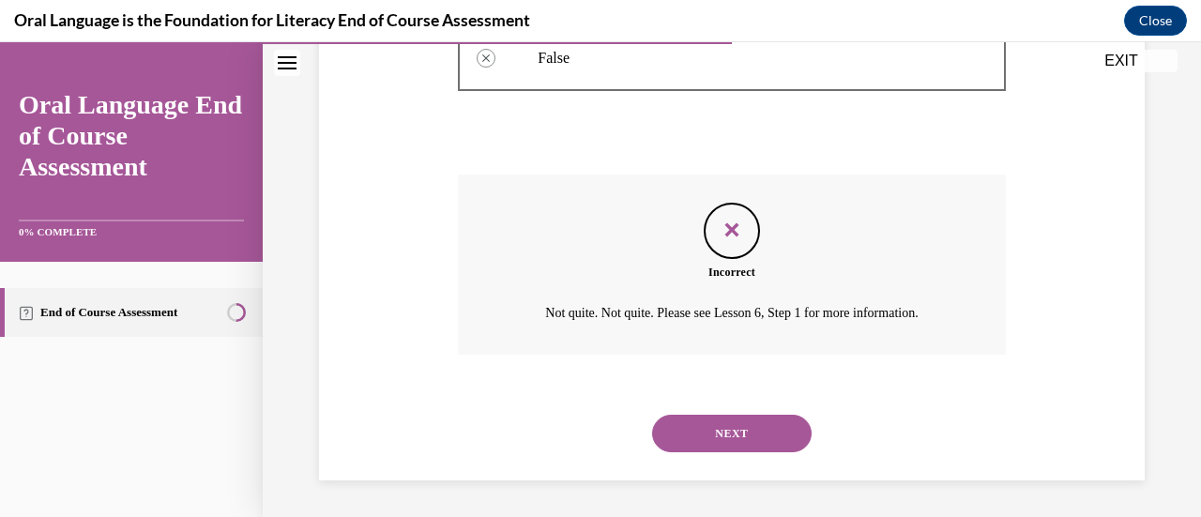
click at [689, 442] on button "NEXT" at bounding box center [732, 434] width 160 height 38
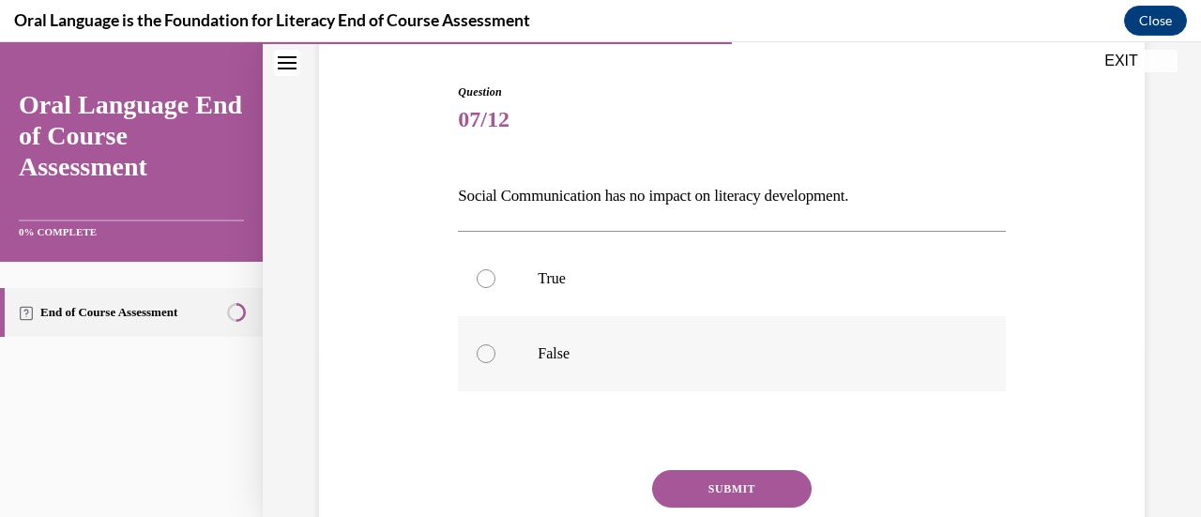
scroll to position [178, 0]
click at [644, 299] on label "True" at bounding box center [731, 277] width 547 height 75
click at [495, 287] on input "True" at bounding box center [486, 277] width 19 height 19
radio input "true"
click at [648, 338] on label "False" at bounding box center [731, 352] width 547 height 75
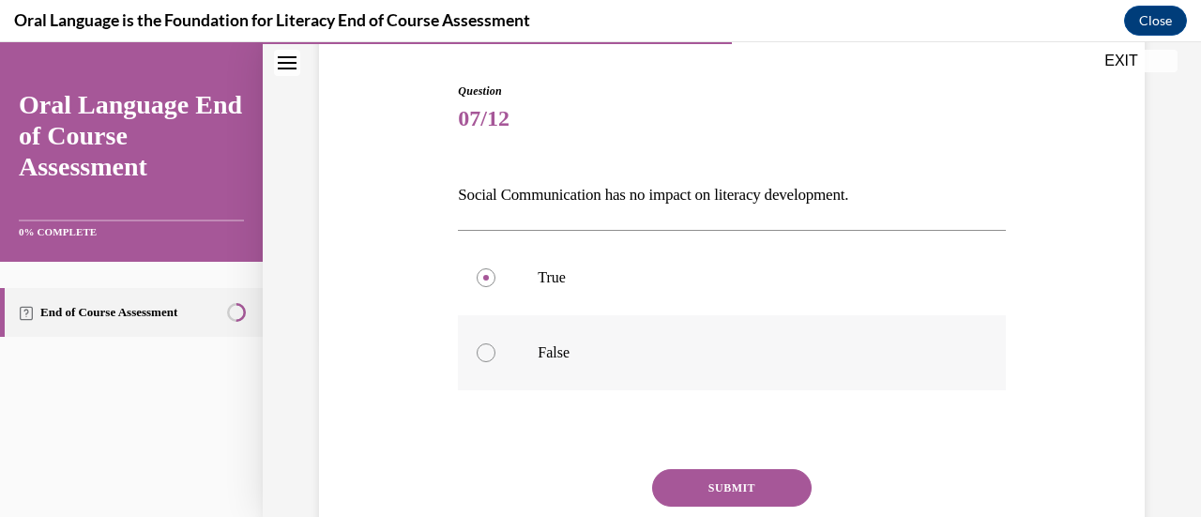
click at [495, 343] on input "False" at bounding box center [486, 352] width 19 height 19
radio input "true"
click at [709, 498] on button "SUBMIT" at bounding box center [732, 488] width 160 height 38
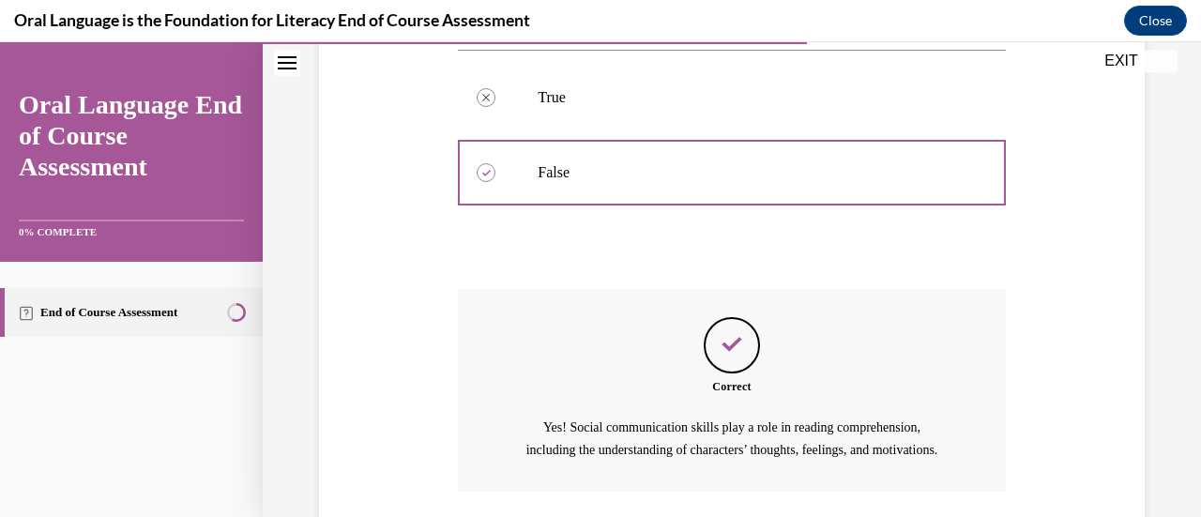
scroll to position [517, 0]
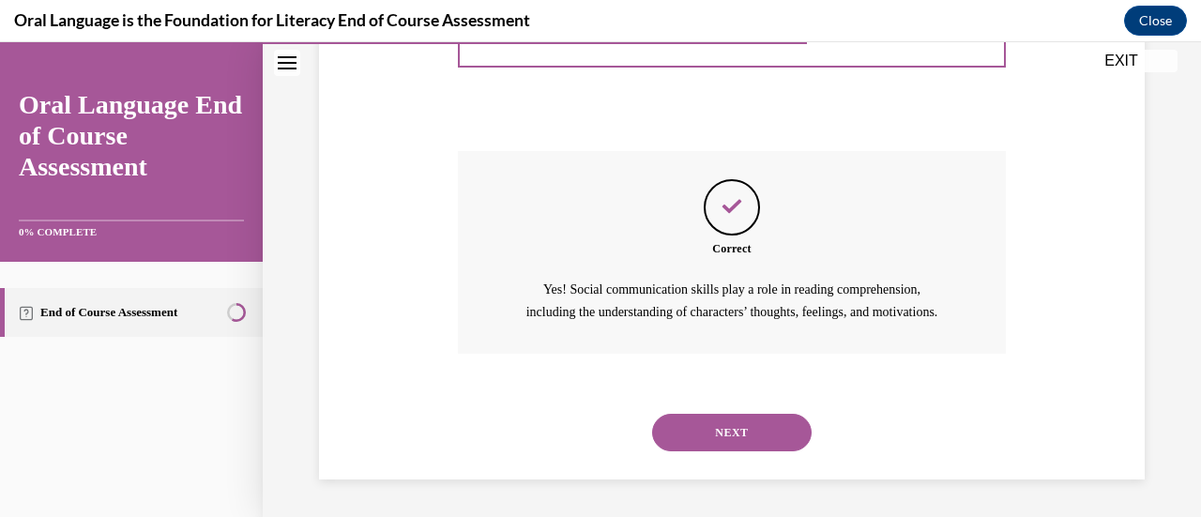
click at [708, 437] on button "NEXT" at bounding box center [732, 433] width 160 height 38
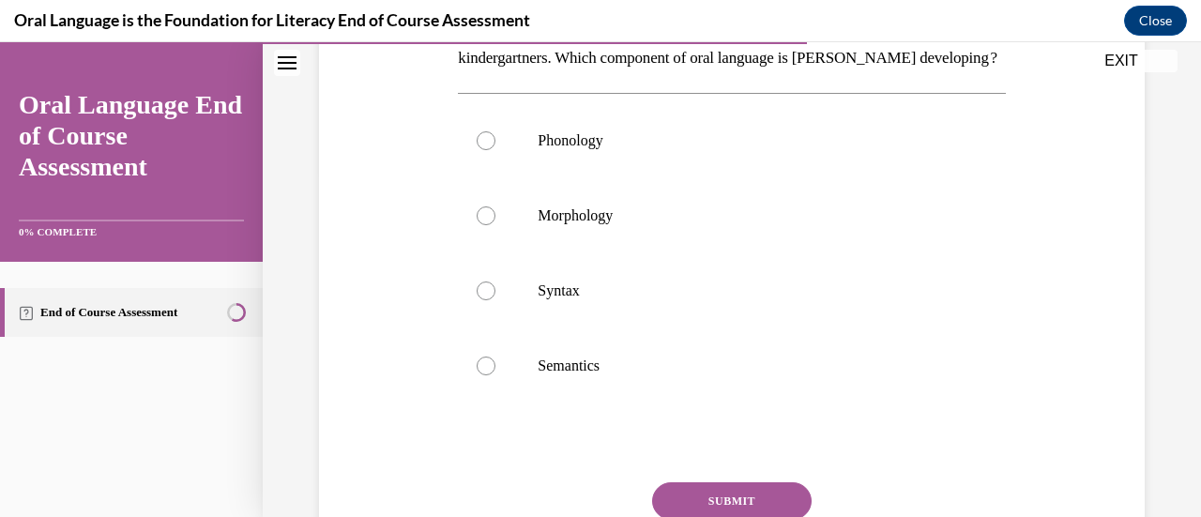
scroll to position [349, 0]
click at [651, 327] on label "Syntax" at bounding box center [731, 288] width 547 height 75
click at [495, 298] on input "Syntax" at bounding box center [486, 289] width 19 height 19
radio input "true"
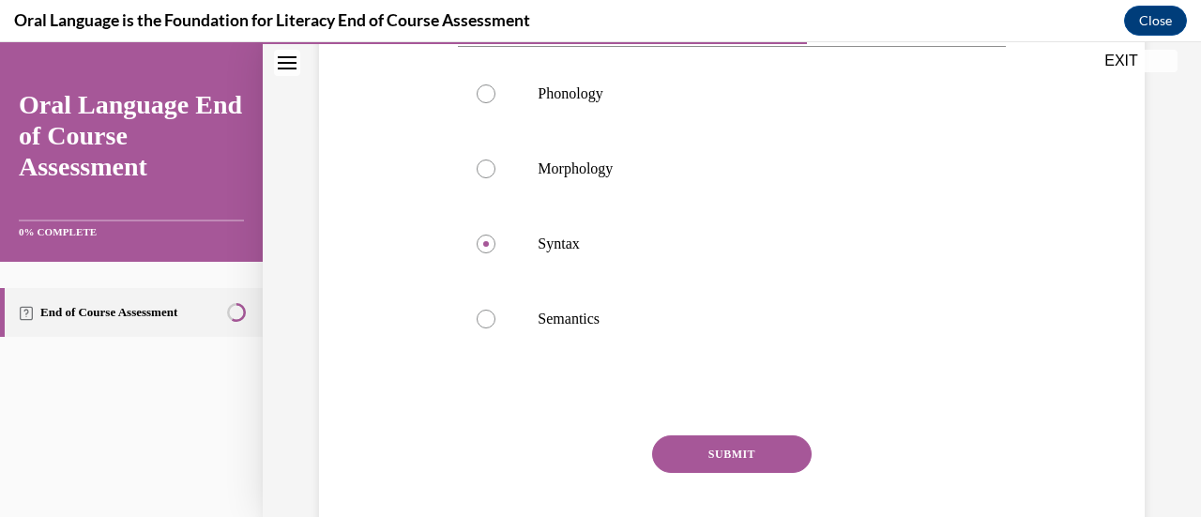
click at [709, 473] on button "SUBMIT" at bounding box center [732, 454] width 160 height 38
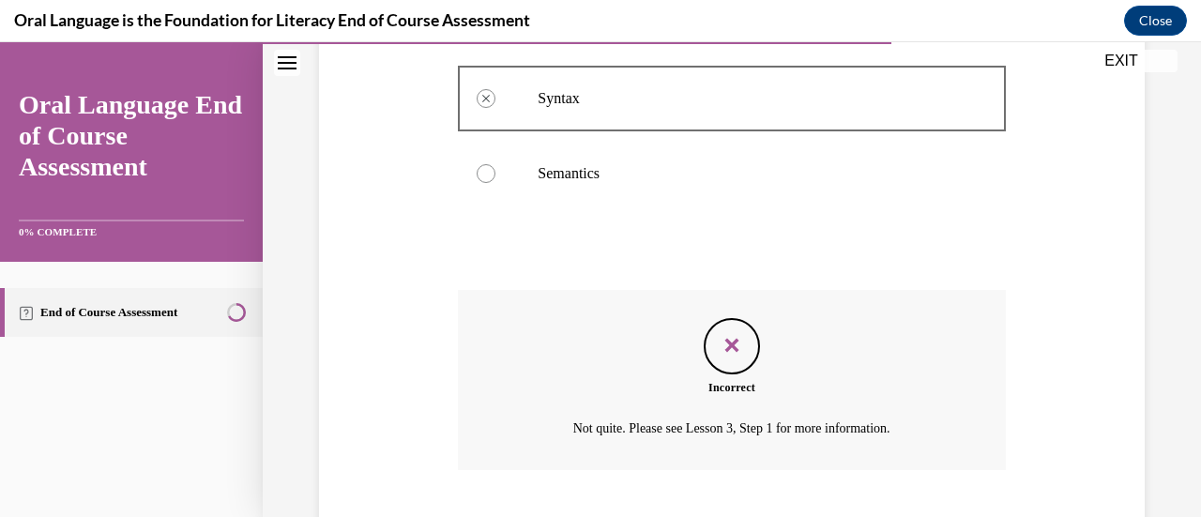
scroll to position [655, 0]
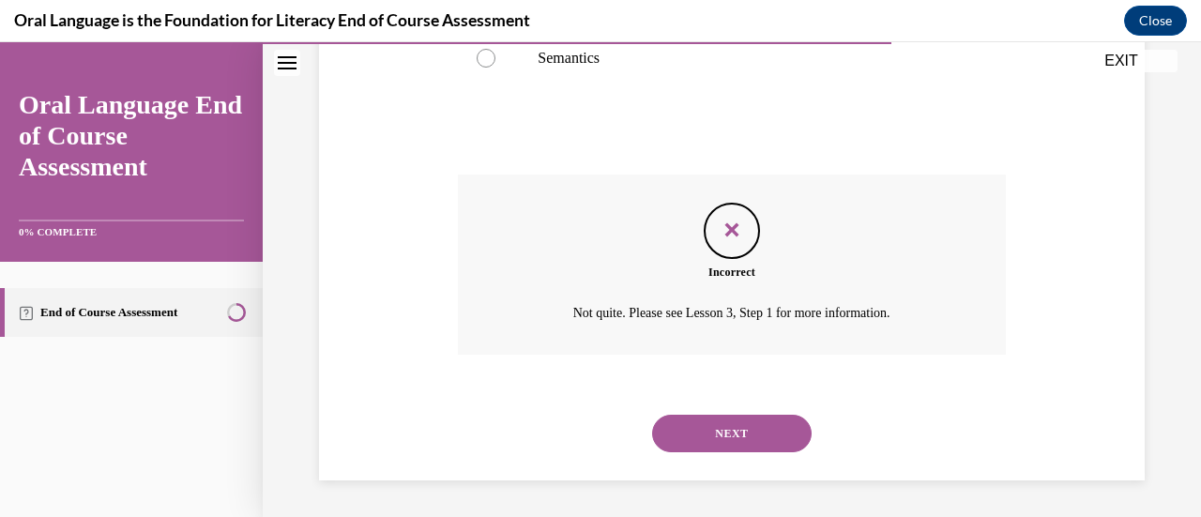
click at [717, 439] on div "NEXT" at bounding box center [731, 433] width 547 height 75
click at [698, 471] on div "NEXT" at bounding box center [731, 433] width 547 height 75
click at [696, 452] on button "NEXT" at bounding box center [732, 434] width 160 height 38
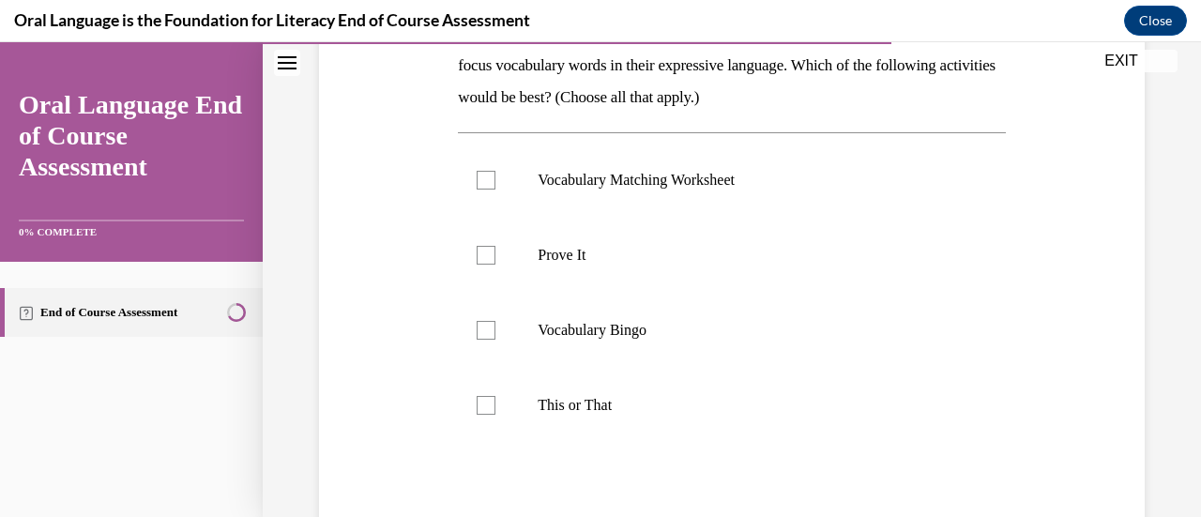
scroll to position [349, 0]
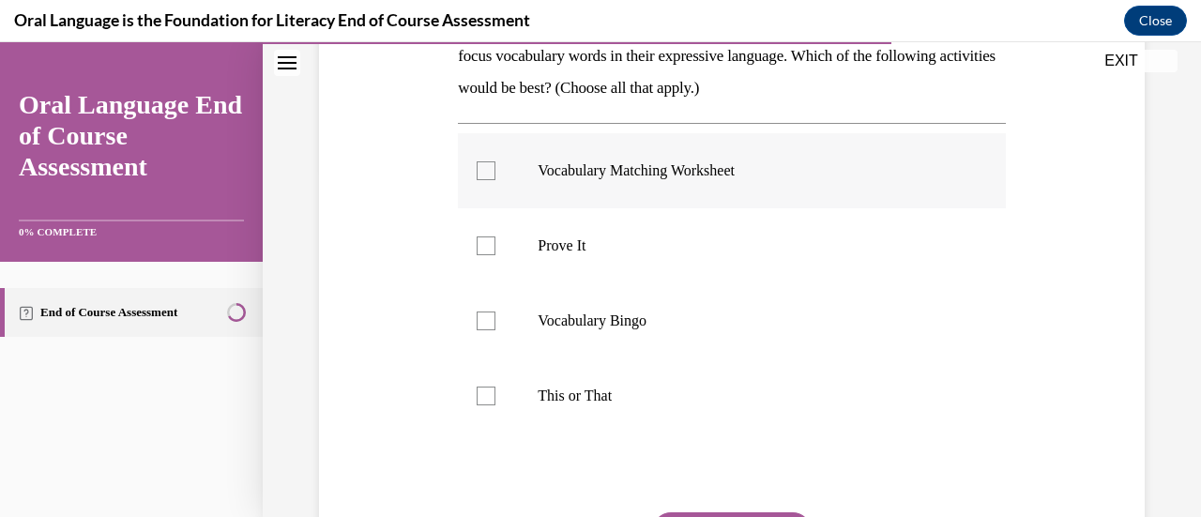
click at [627, 164] on p "Vocabulary Matching Worksheet" at bounding box center [748, 170] width 420 height 19
click at [495, 164] on input "Vocabulary Matching Worksheet" at bounding box center [486, 170] width 19 height 19
checkbox input "true"
click at [614, 221] on label "Prove It" at bounding box center [731, 245] width 547 height 75
click at [495, 236] on input "Prove It" at bounding box center [486, 245] width 19 height 19
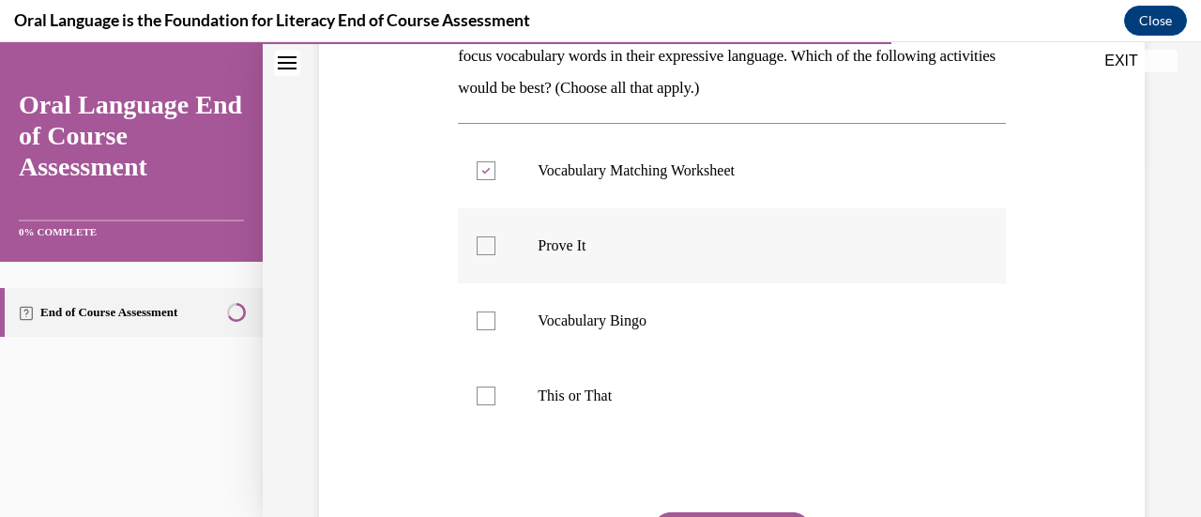
checkbox input "true"
click at [621, 172] on p "Vocabulary Matching Worksheet" at bounding box center [748, 170] width 420 height 19
click at [495, 172] on input "Vocabulary Matching Worksheet" at bounding box center [486, 170] width 19 height 19
checkbox input "false"
click at [607, 384] on label "This or That" at bounding box center [731, 395] width 547 height 75
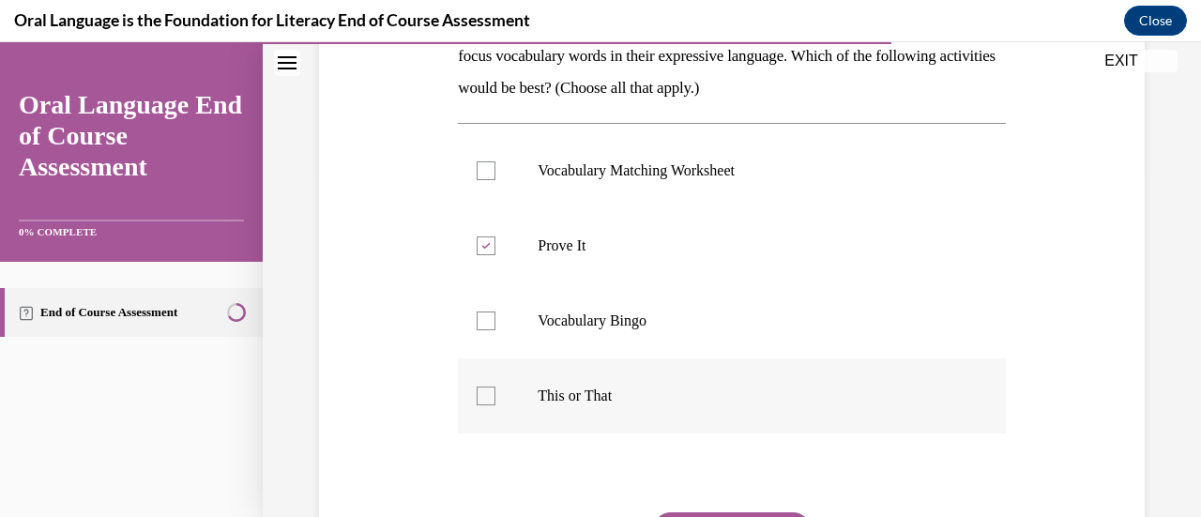
click at [495, 387] on input "This or That" at bounding box center [486, 396] width 19 height 19
checkbox input "true"
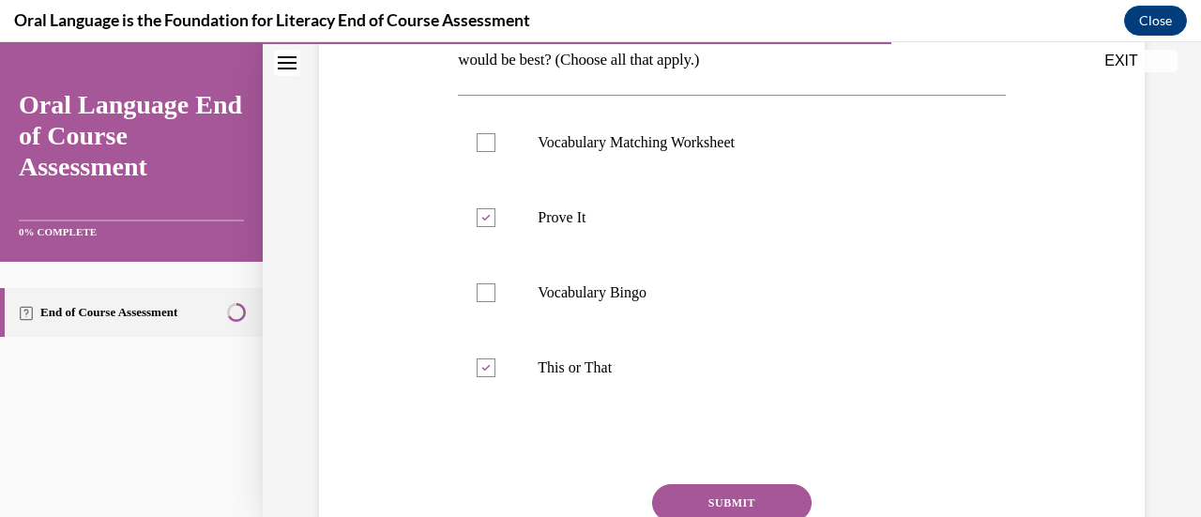
click at [701, 489] on button "SUBMIT" at bounding box center [732, 503] width 160 height 38
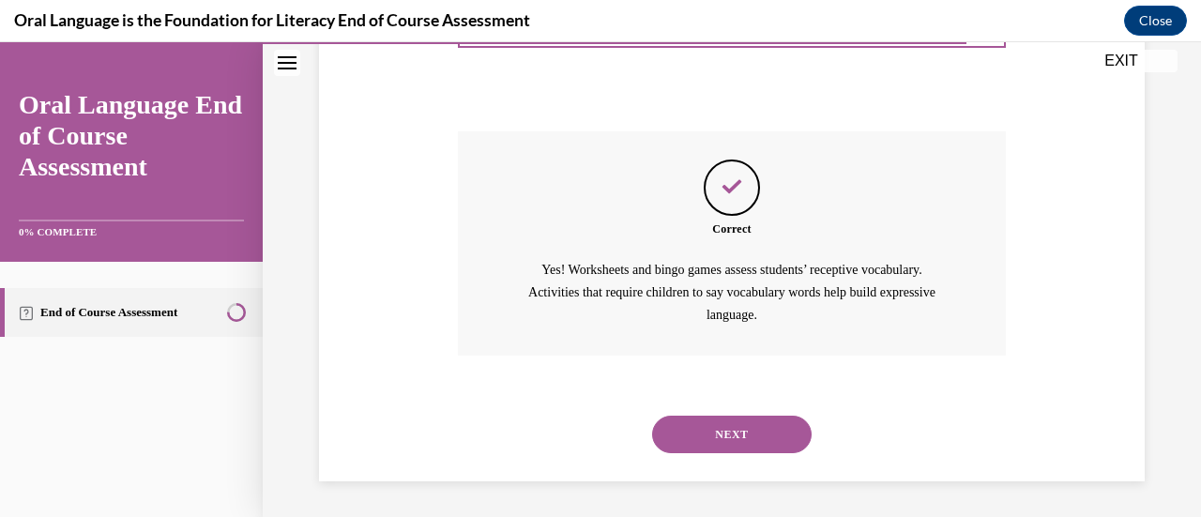
scroll to position [731, 0]
click at [702, 433] on button "NEXT" at bounding box center [732, 434] width 160 height 38
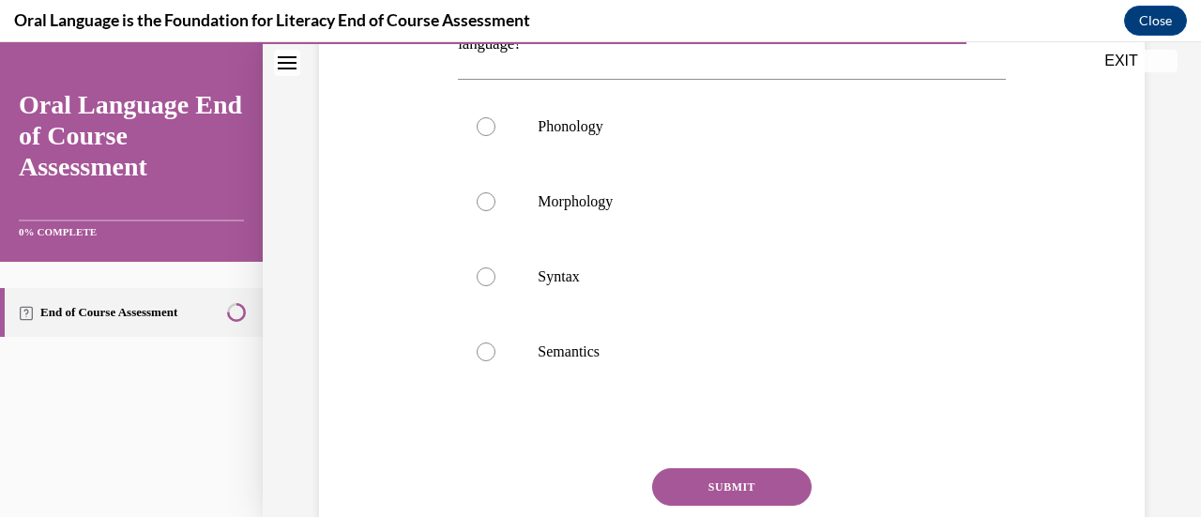
scroll to position [368, 0]
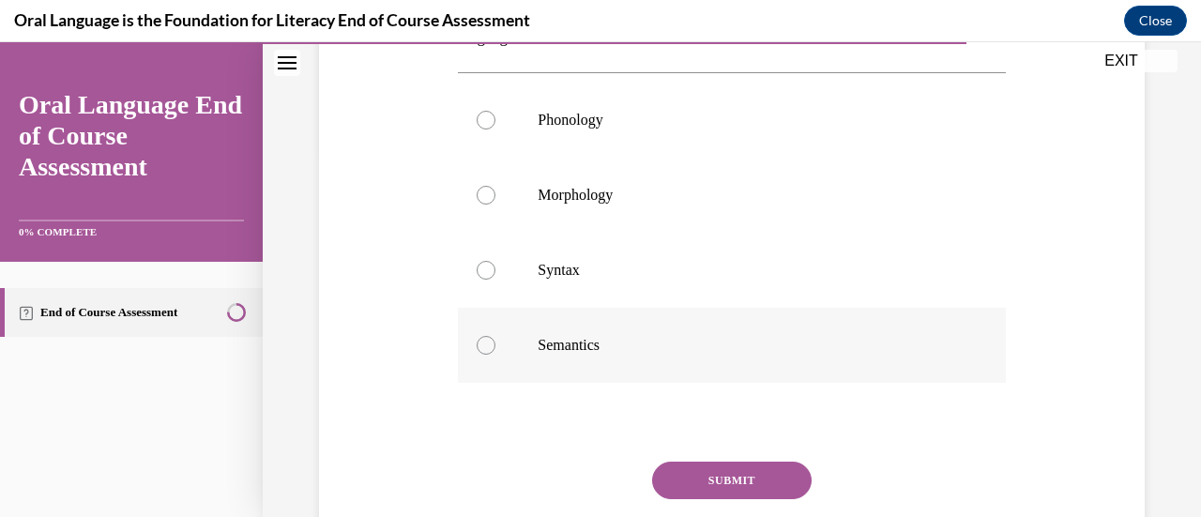
click at [631, 324] on label "Semantics" at bounding box center [731, 345] width 547 height 75
click at [495, 336] on input "Semantics" at bounding box center [486, 345] width 19 height 19
radio input "true"
click at [723, 494] on button "SUBMIT" at bounding box center [732, 481] width 160 height 38
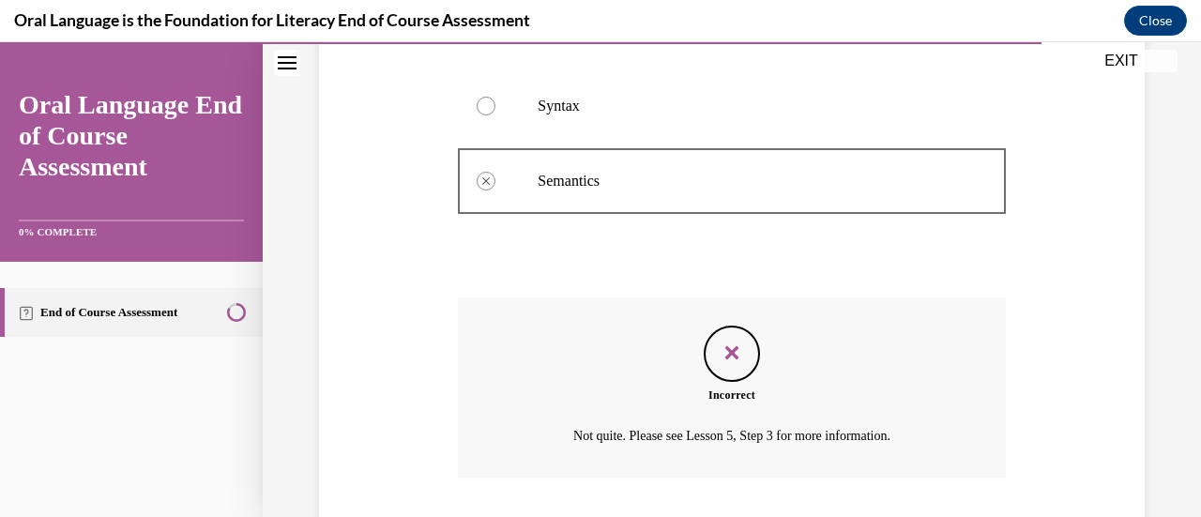
scroll to position [655, 0]
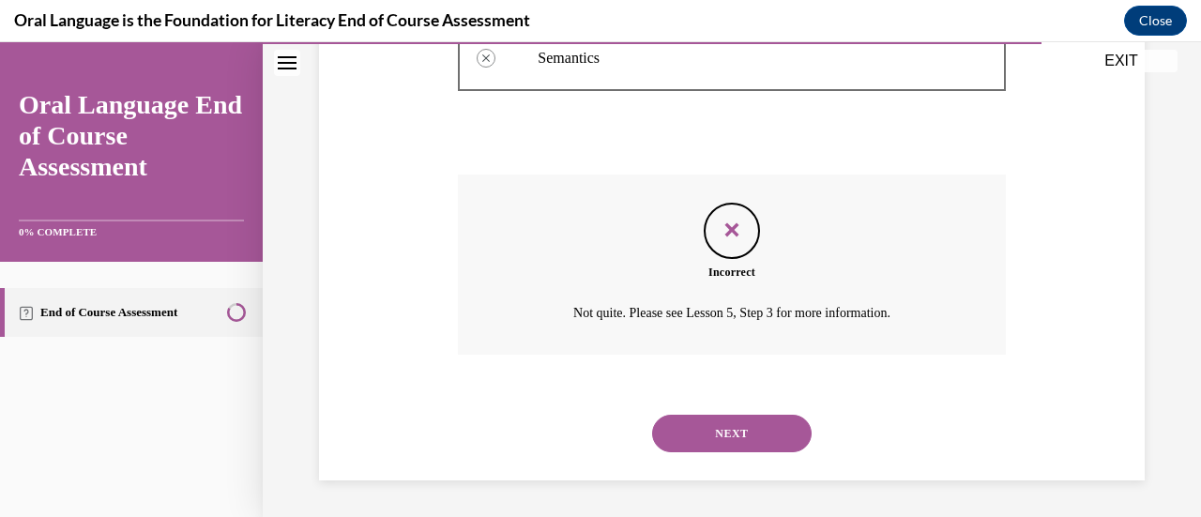
click at [732, 405] on div "NEXT" at bounding box center [731, 433] width 547 height 75
click at [716, 425] on button "NEXT" at bounding box center [732, 434] width 160 height 38
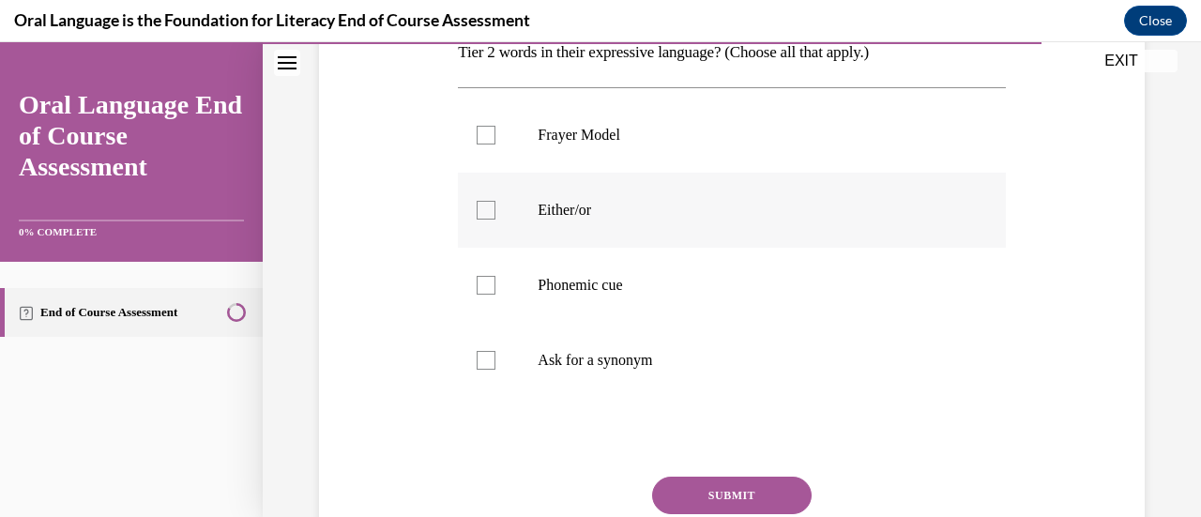
scroll to position [354, 0]
click at [609, 130] on p "Frayer Model" at bounding box center [748, 134] width 420 height 19
click at [495, 130] on input "Frayer Model" at bounding box center [486, 134] width 19 height 19
click at [605, 170] on label "Frayer Model" at bounding box center [731, 134] width 547 height 75
click at [495, 144] on input "Frayer Model" at bounding box center [486, 134] width 19 height 19
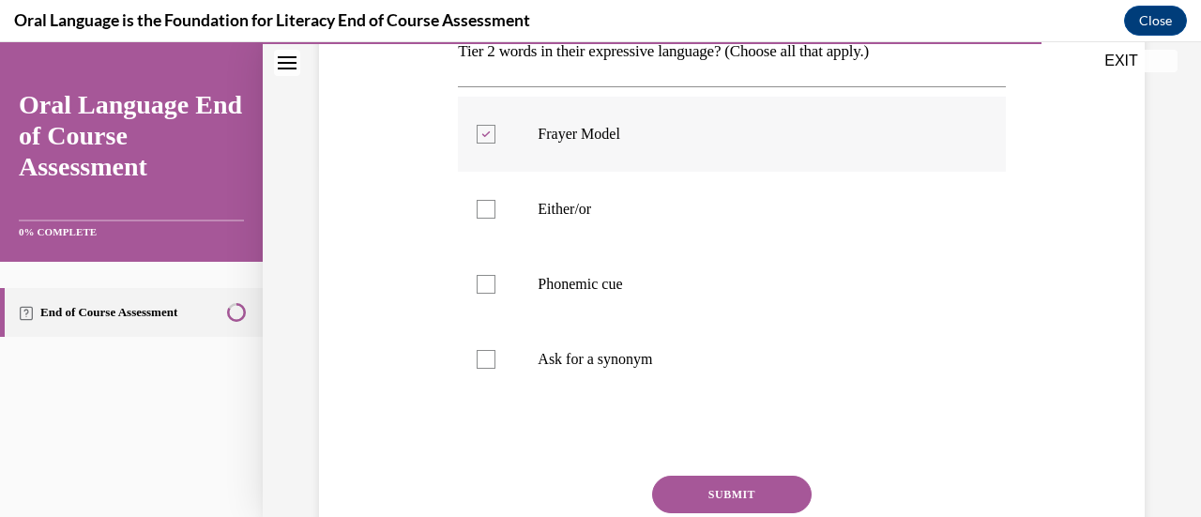
checkbox input "false"
click at [602, 213] on p "Either/or" at bounding box center [748, 209] width 420 height 19
click at [495, 213] on input "Either/or" at bounding box center [486, 209] width 19 height 19
checkbox input "true"
click at [597, 290] on p "Phonemic cue" at bounding box center [748, 284] width 420 height 19
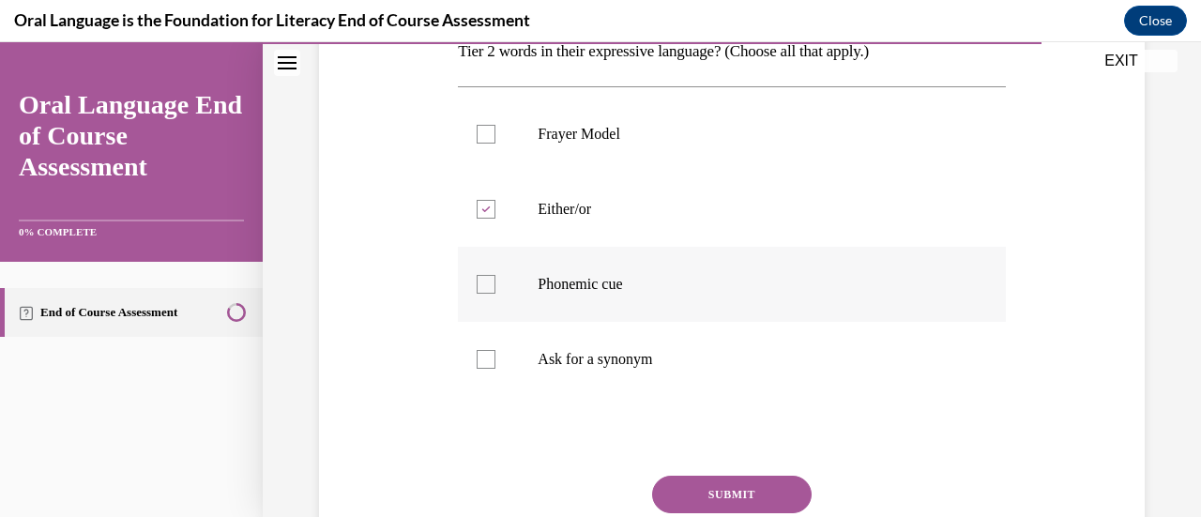
click at [495, 290] on input "Phonemic cue" at bounding box center [486, 284] width 19 height 19
checkbox input "true"
click at [599, 348] on label "Ask for a synonym" at bounding box center [731, 359] width 547 height 75
click at [495, 350] on input "Ask for a synonym" at bounding box center [486, 359] width 19 height 19
checkbox input "true"
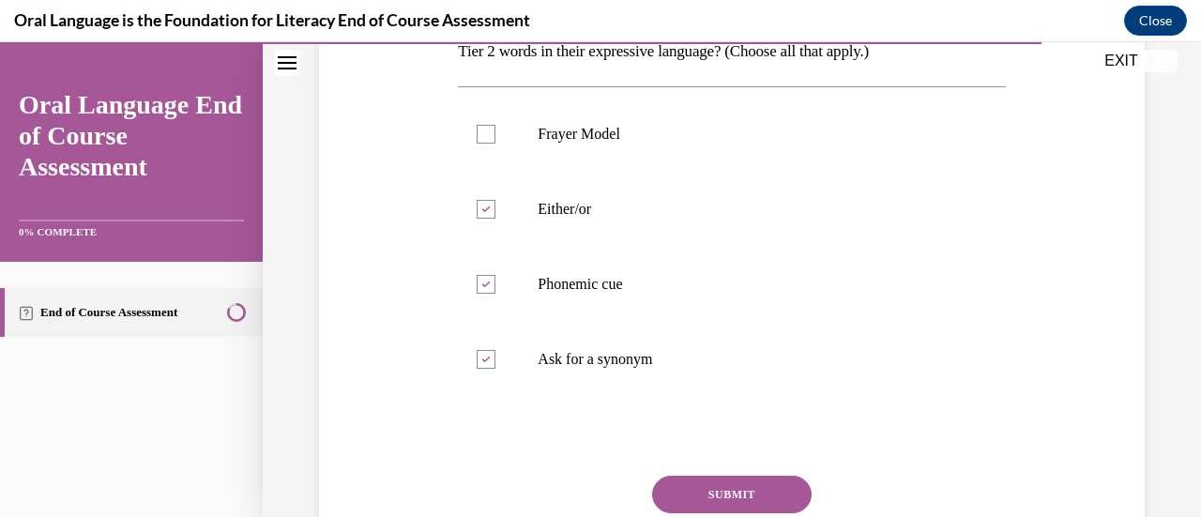
click at [693, 487] on button "SUBMIT" at bounding box center [732, 495] width 160 height 38
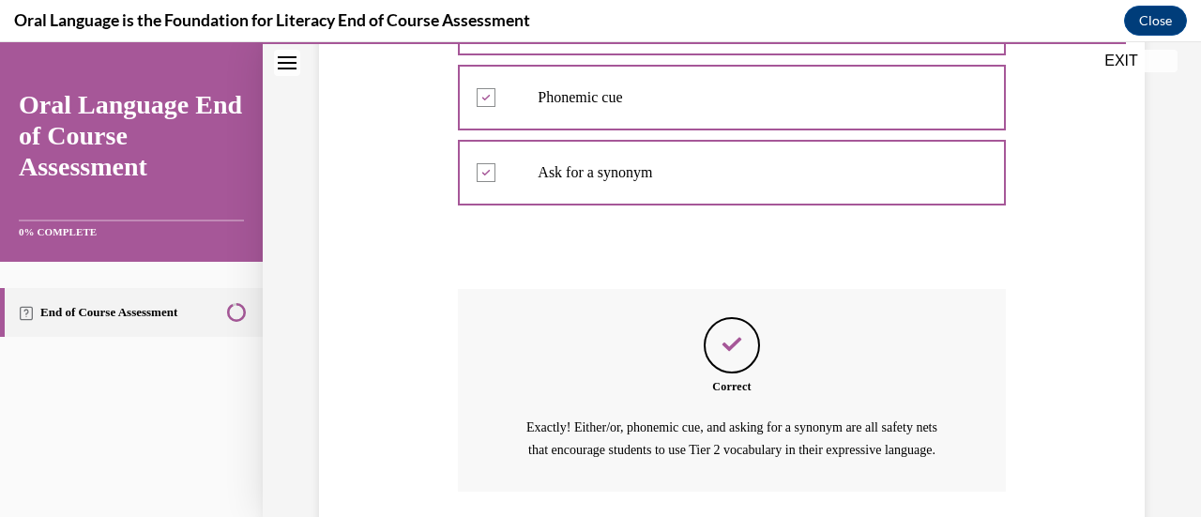
scroll to position [699, 0]
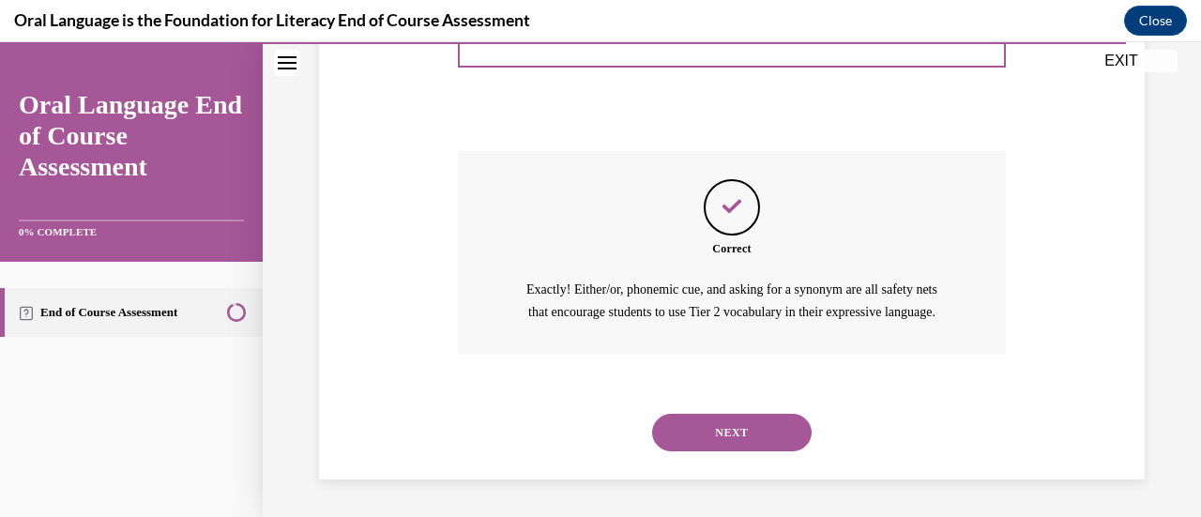
click at [719, 453] on div "NEXT" at bounding box center [731, 432] width 547 height 75
click at [721, 433] on button "NEXT" at bounding box center [732, 433] width 160 height 38
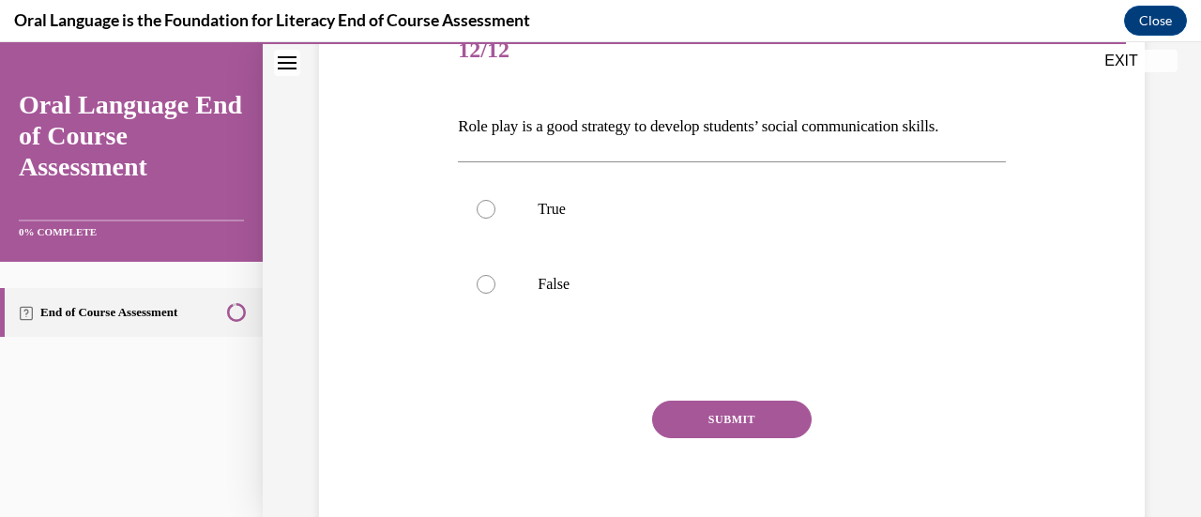
scroll to position [265, 0]
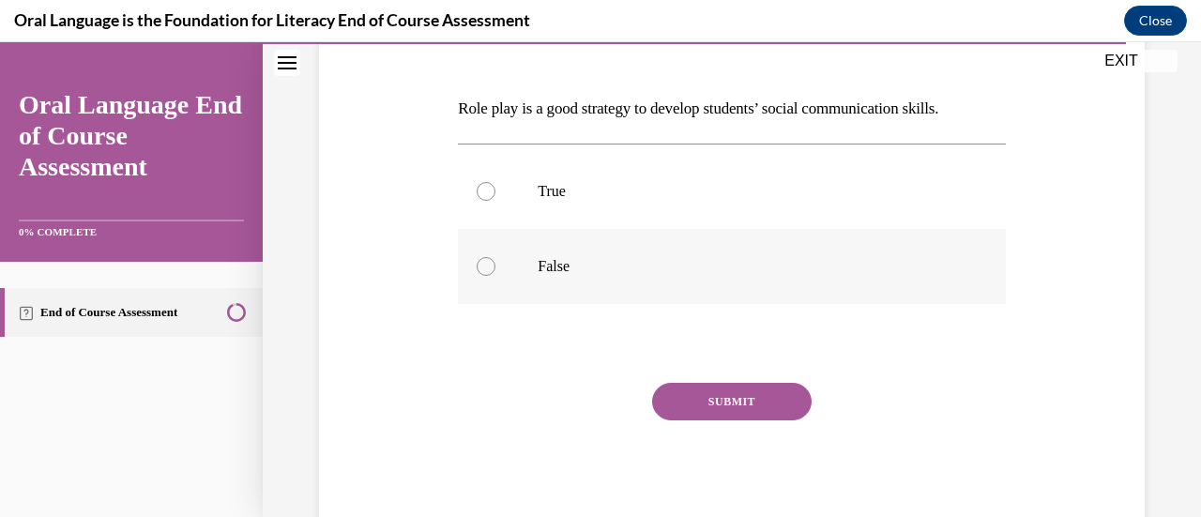
click at [597, 251] on label "False" at bounding box center [731, 266] width 547 height 75
click at [495, 257] on input "False" at bounding box center [486, 266] width 19 height 19
radio input "true"
click at [589, 205] on label "True" at bounding box center [731, 191] width 547 height 75
click at [495, 201] on input "True" at bounding box center [486, 191] width 19 height 19
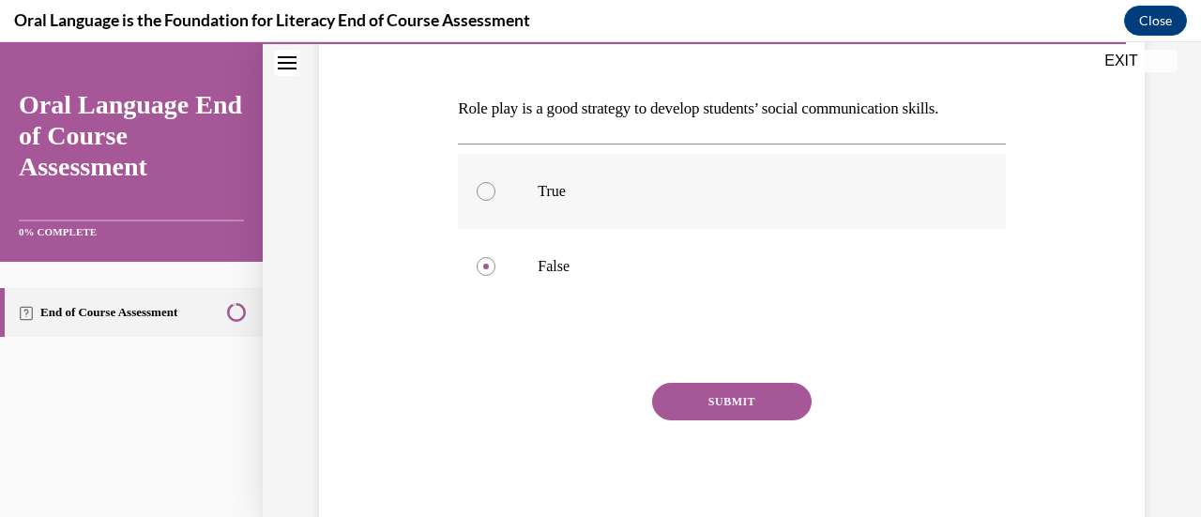
radio input "true"
click at [713, 390] on button "SUBMIT" at bounding box center [732, 402] width 160 height 38
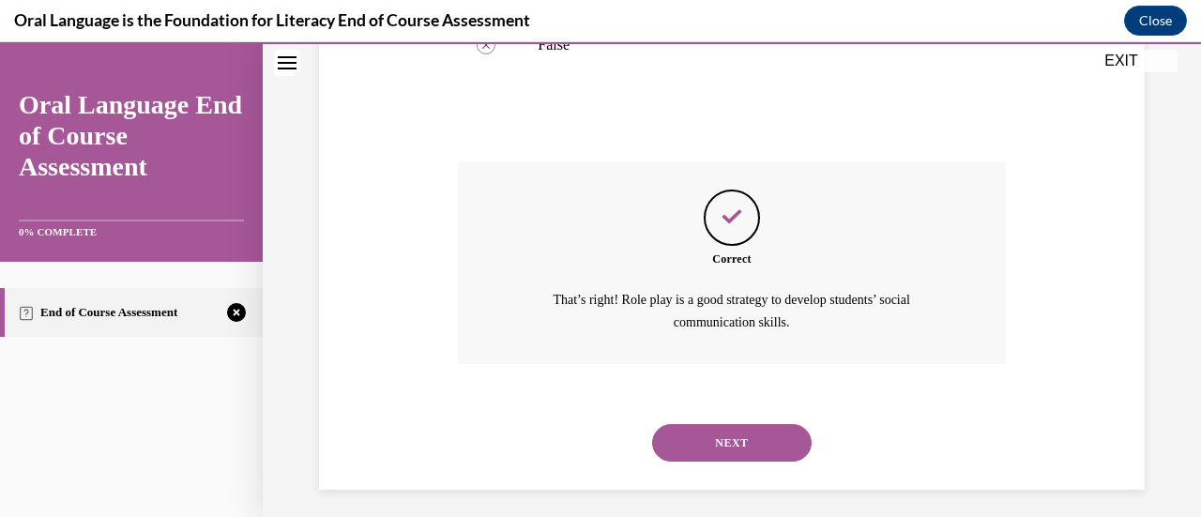
click at [713, 432] on button "NEXT" at bounding box center [732, 443] width 160 height 38
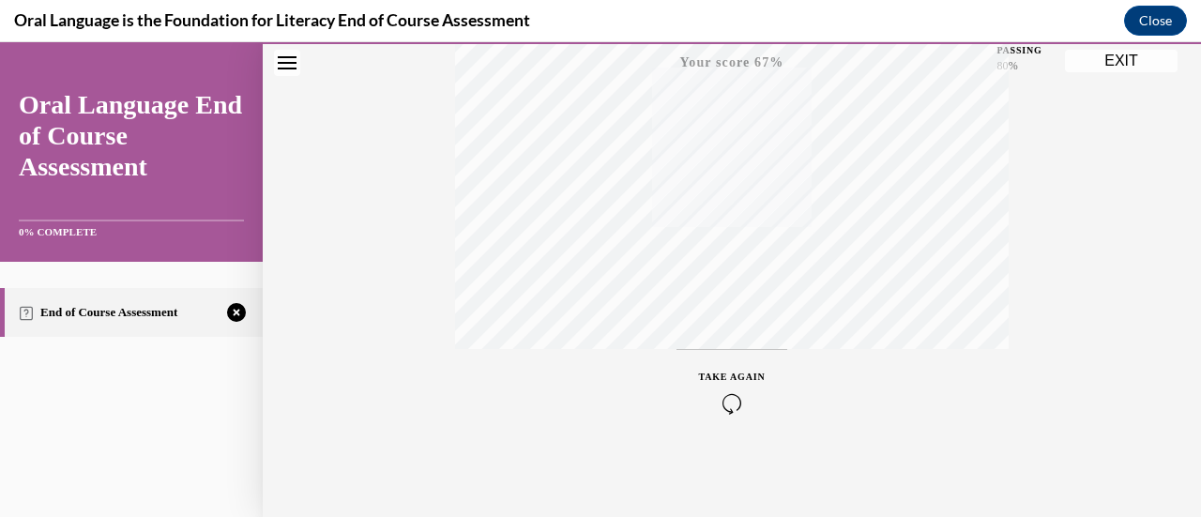
click at [713, 399] on icon "button" at bounding box center [732, 403] width 67 height 21
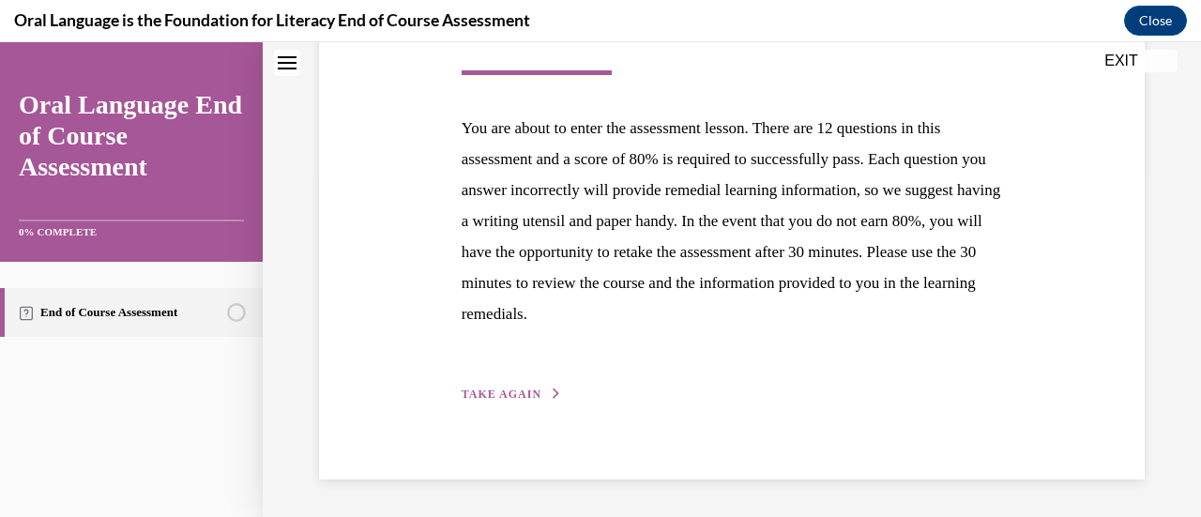
scroll to position [292, 0]
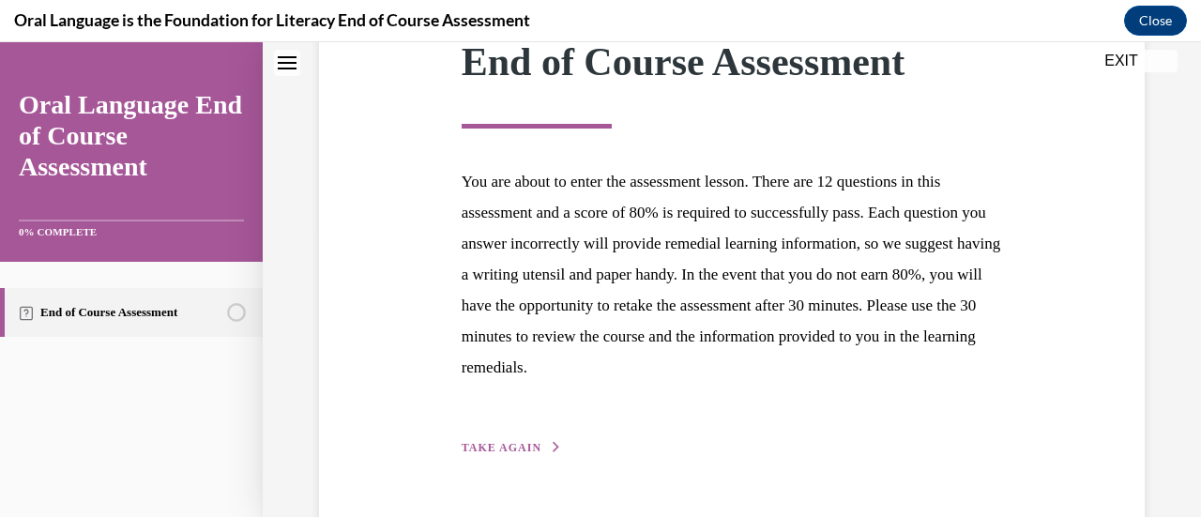
click at [466, 452] on span "TAKE AGAIN" at bounding box center [502, 447] width 80 height 13
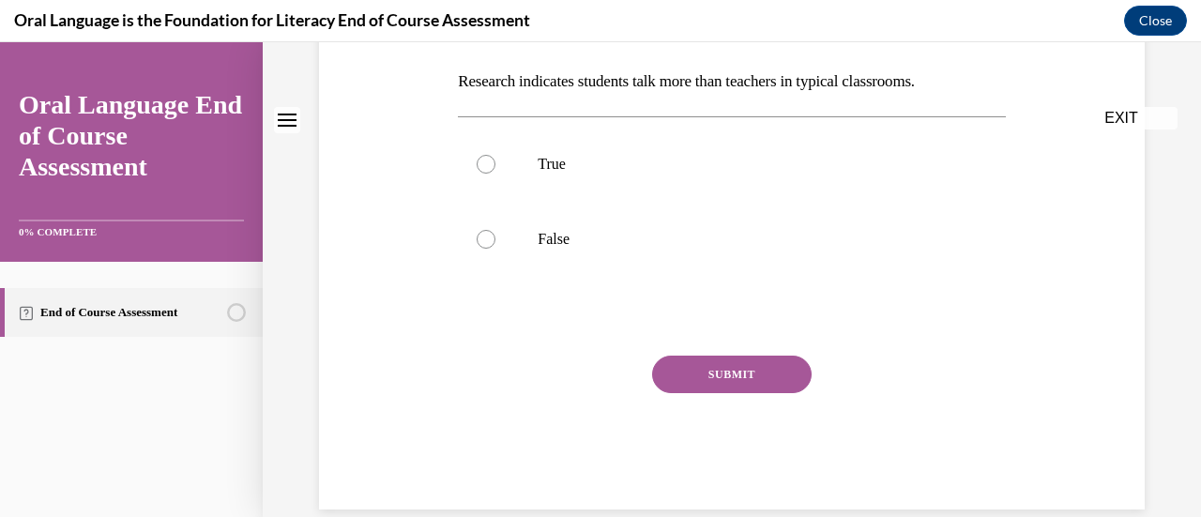
scroll to position [0, 0]
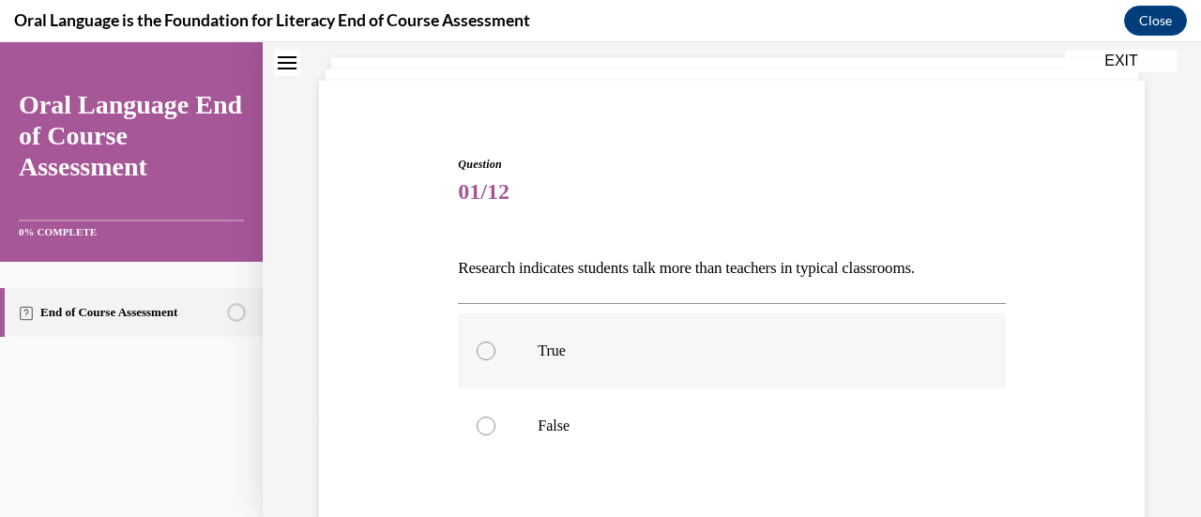
click at [541, 384] on label "True" at bounding box center [731, 350] width 547 height 75
click at [495, 360] on input "True" at bounding box center [486, 351] width 19 height 19
radio input "true"
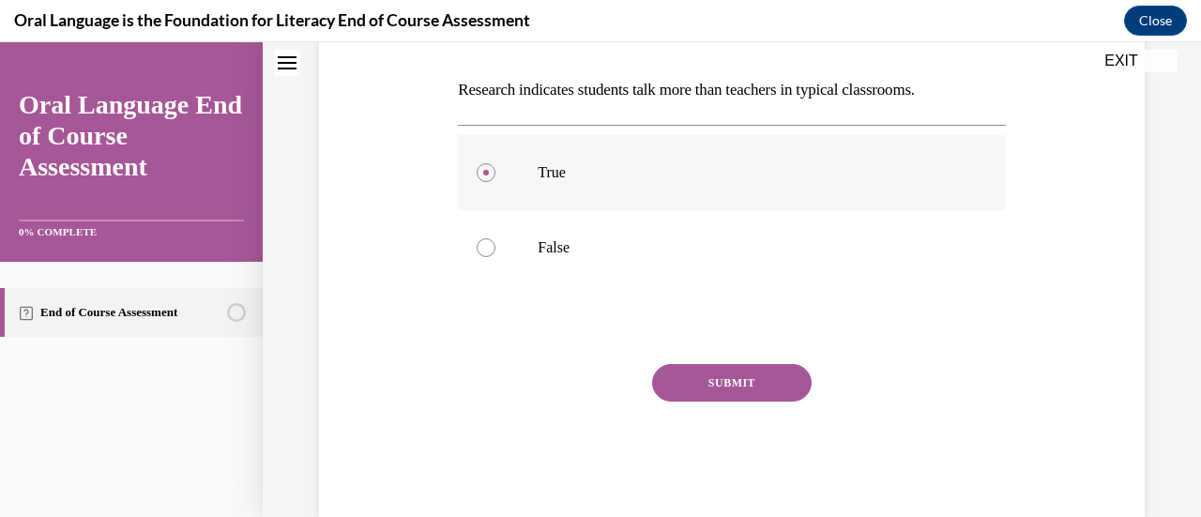
scroll to position [321, 0]
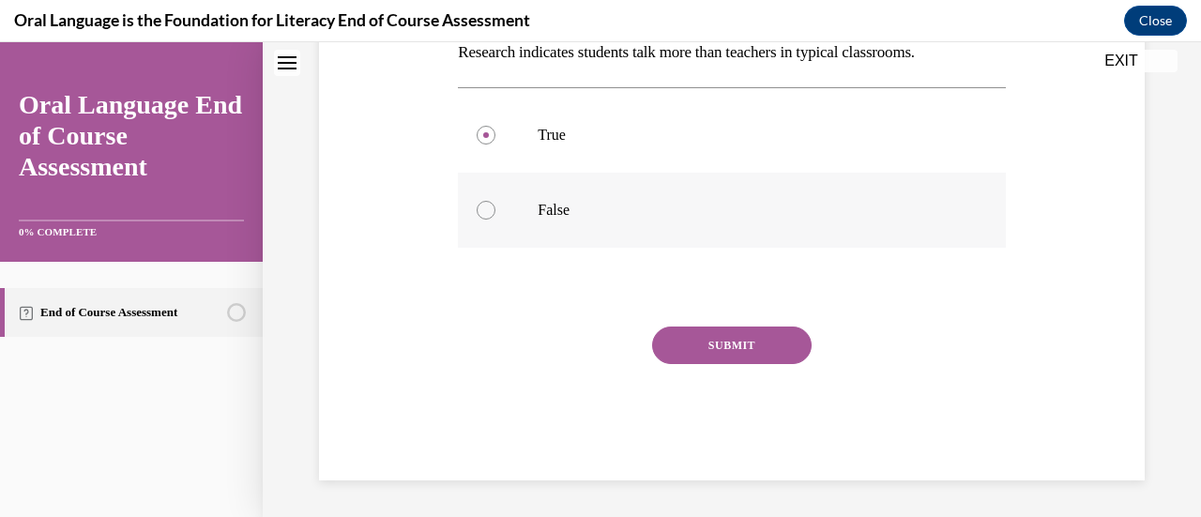
click at [549, 220] on label "False" at bounding box center [731, 210] width 547 height 75
click at [495, 220] on input "False" at bounding box center [486, 210] width 19 height 19
radio input "true"
click at [696, 357] on button "SUBMIT" at bounding box center [732, 346] width 160 height 38
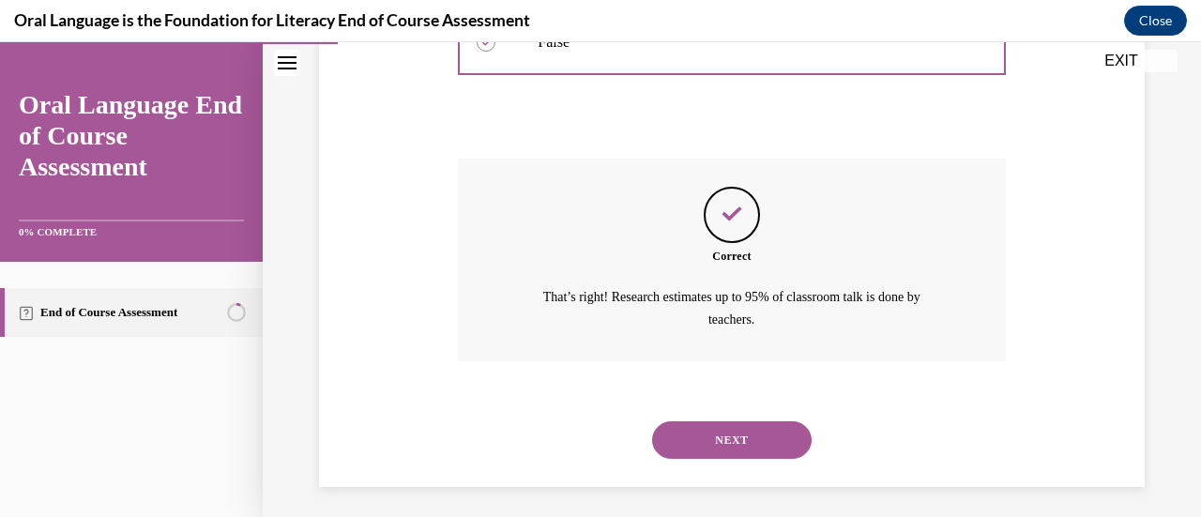
scroll to position [494, 0]
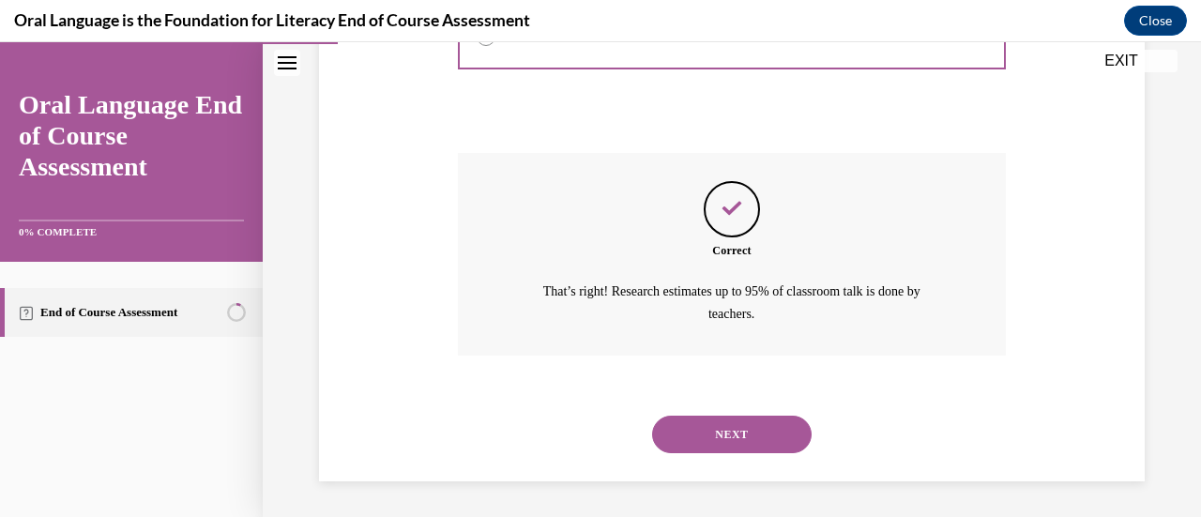
click at [704, 411] on div "NEXT" at bounding box center [731, 434] width 547 height 75
drag, startPoint x: 704, startPoint y: 415, endPoint x: 684, endPoint y: 425, distance: 22.2
click at [684, 425] on button "NEXT" at bounding box center [732, 435] width 160 height 38
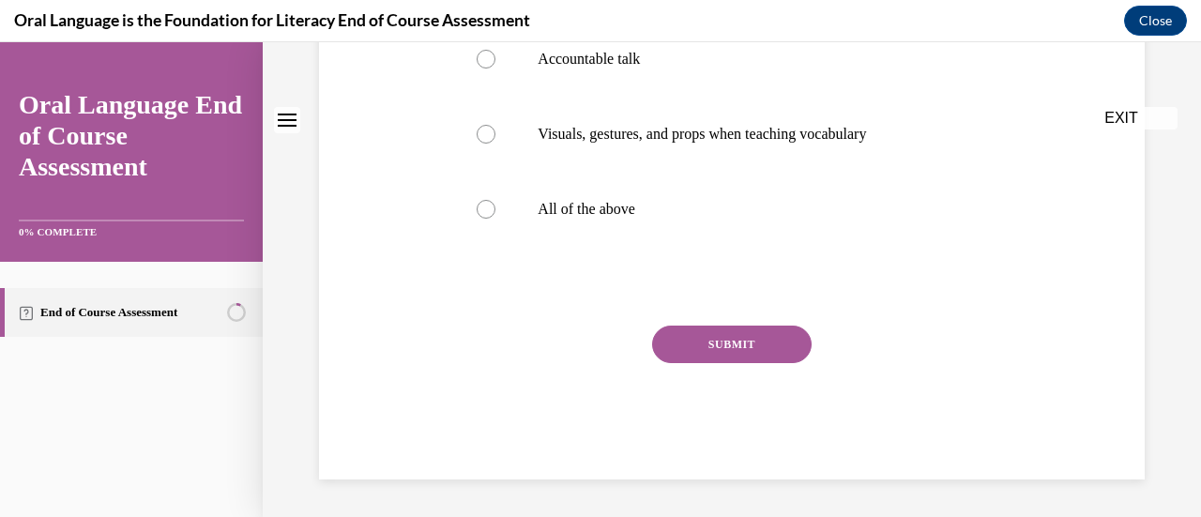
scroll to position [0, 0]
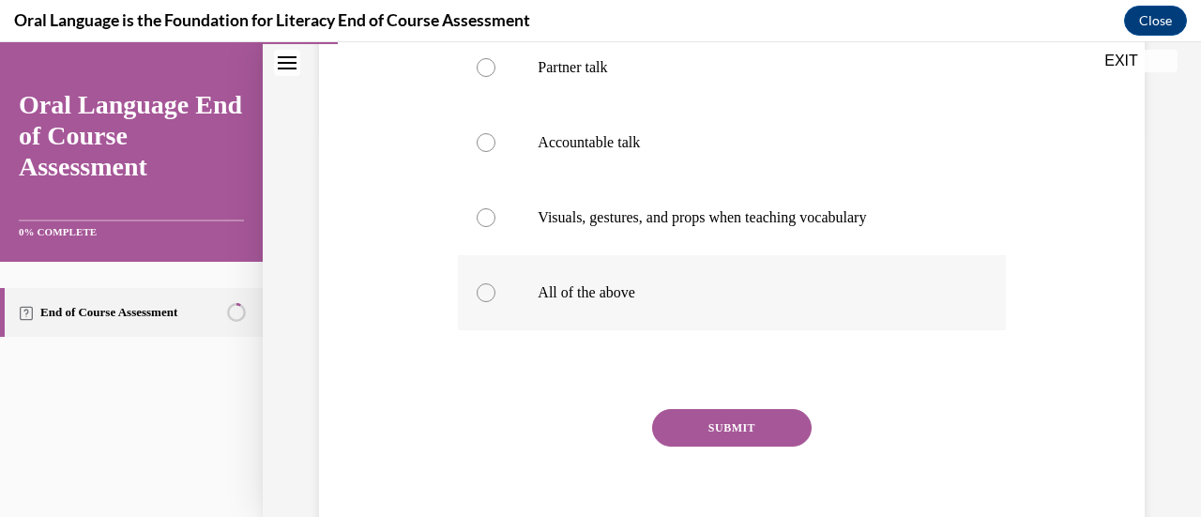
click at [606, 306] on label "All of the above" at bounding box center [731, 292] width 547 height 75
click at [495, 302] on input "All of the above" at bounding box center [486, 292] width 19 height 19
radio input "true"
click at [713, 410] on button "SUBMIT" at bounding box center [732, 428] width 160 height 38
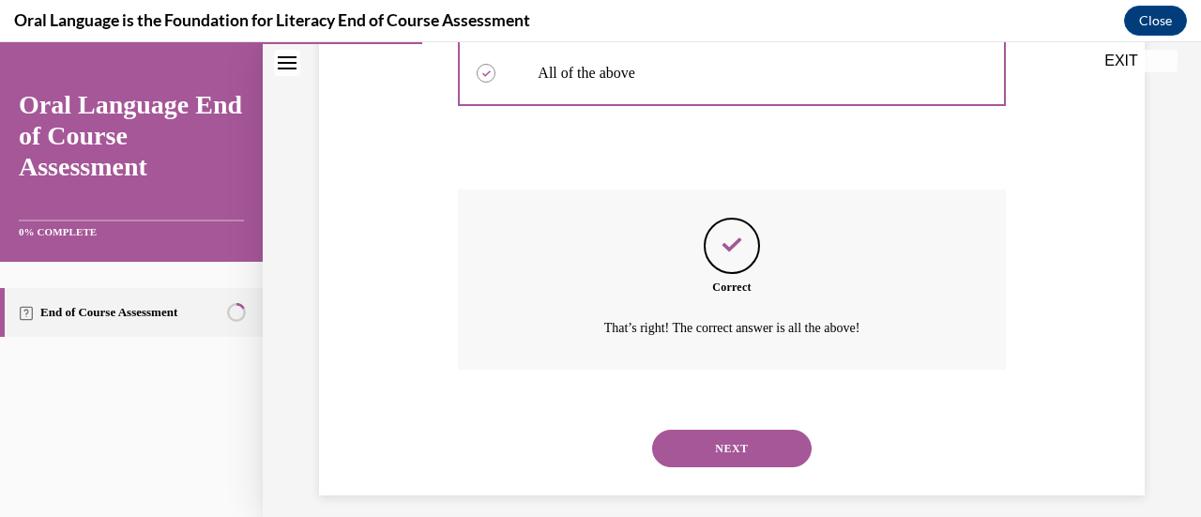
scroll to position [623, 0]
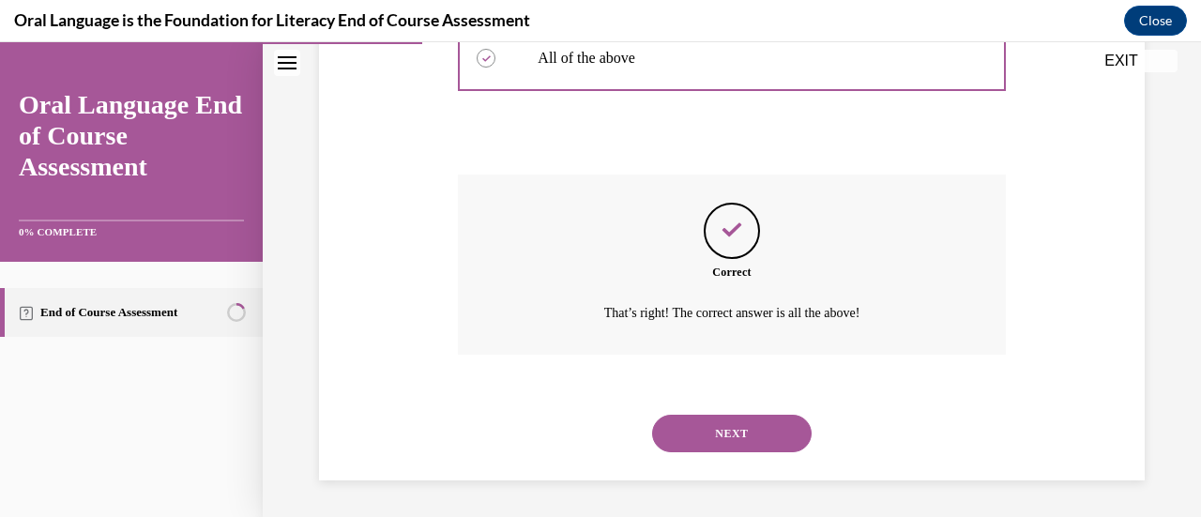
click at [713, 410] on button "SUBMIT" at bounding box center [732, 402] width 160 height 38
click at [702, 420] on button "NEXT" at bounding box center [732, 434] width 160 height 38
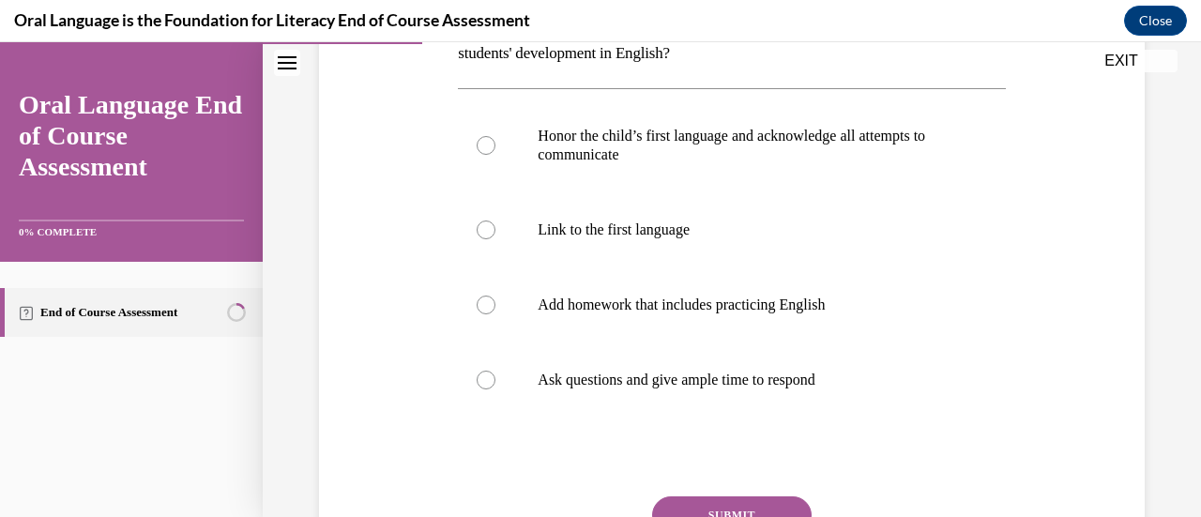
scroll to position [366, 0]
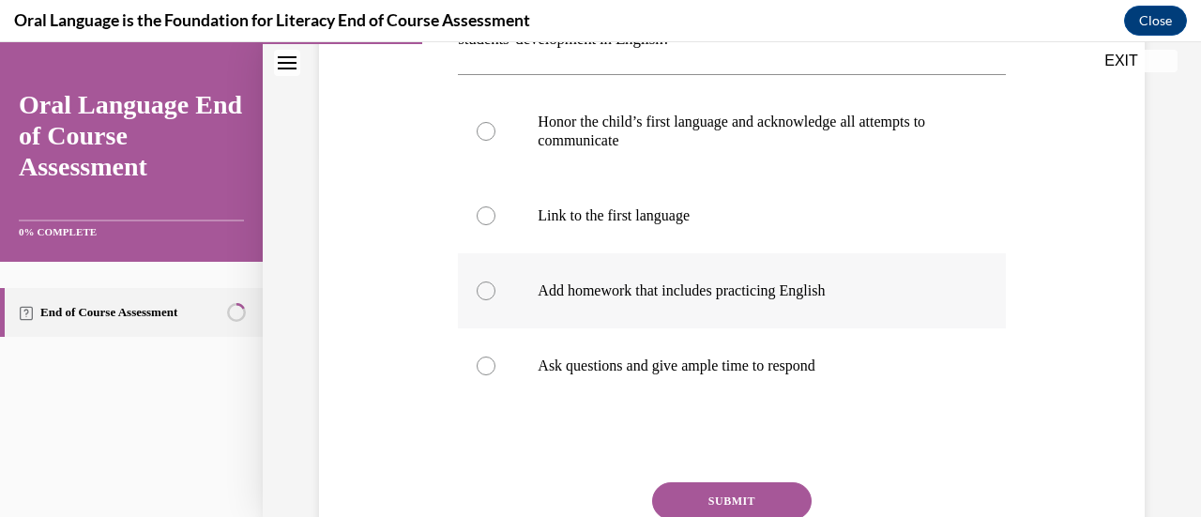
click at [632, 275] on label "Add homework that includes practicing English" at bounding box center [731, 290] width 547 height 75
click at [495, 281] on input "Add homework that includes practicing English" at bounding box center [486, 290] width 19 height 19
radio input "true"
click at [726, 494] on button "SUBMIT" at bounding box center [732, 501] width 160 height 38
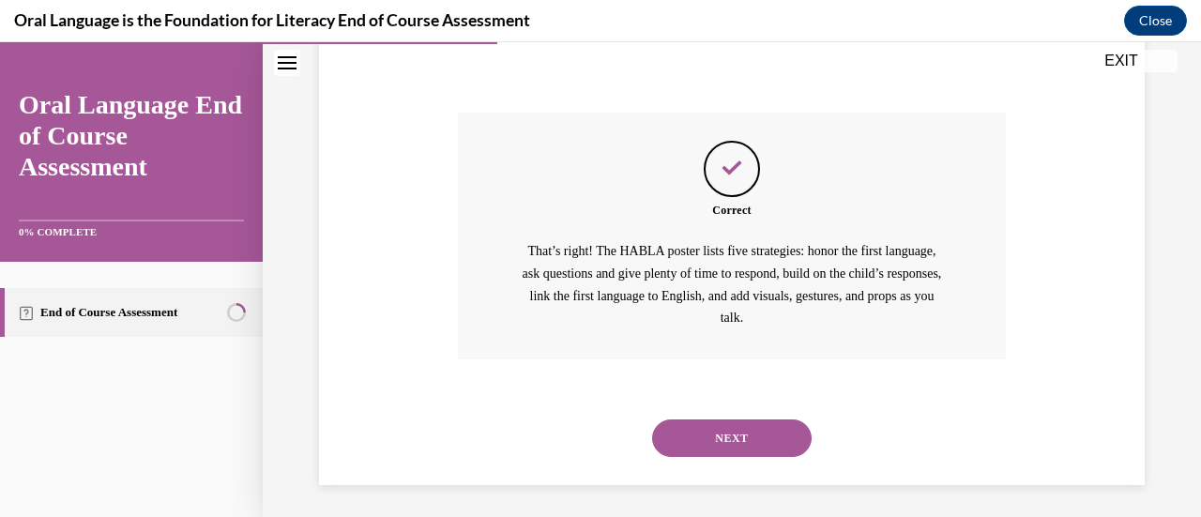
scroll to position [740, 0]
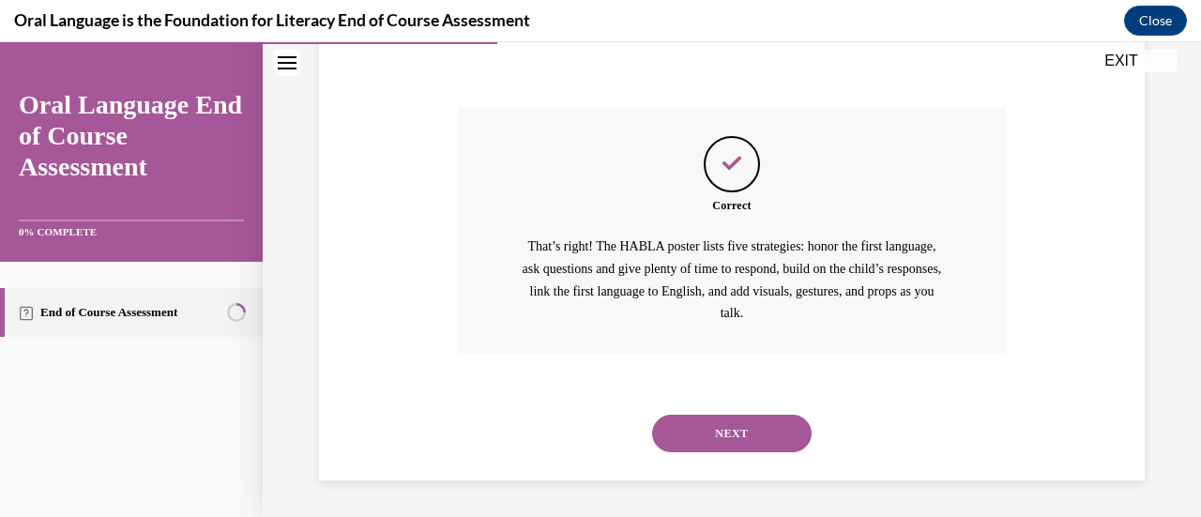
click at [702, 429] on button "NEXT" at bounding box center [732, 434] width 160 height 38
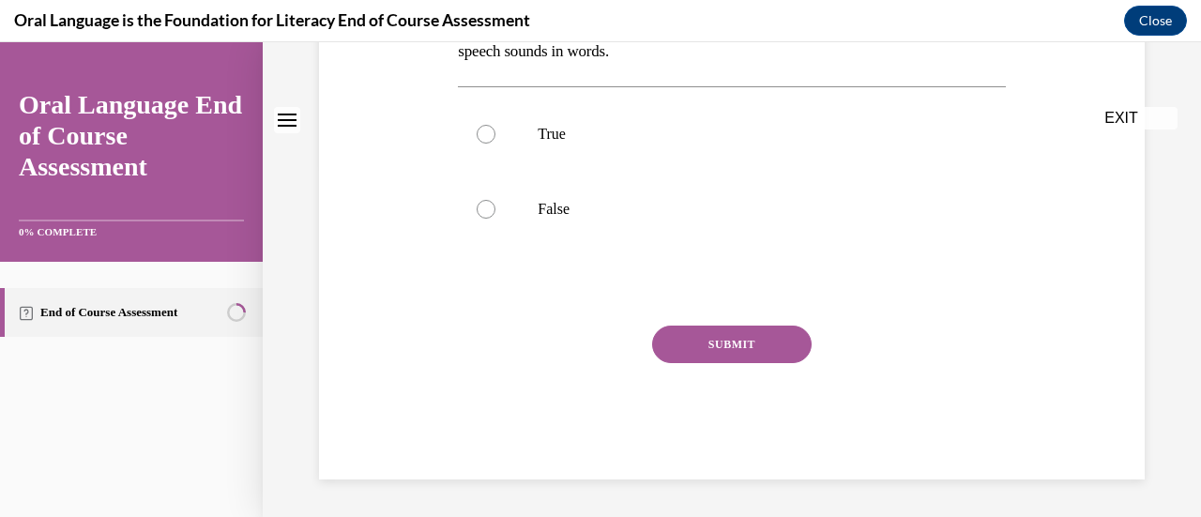
scroll to position [0, 0]
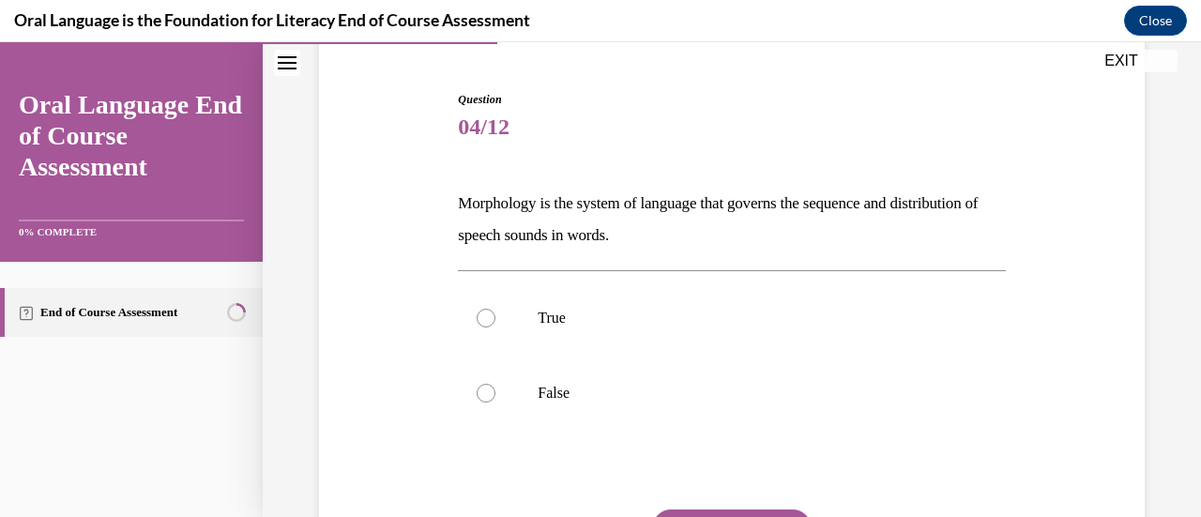
scroll to position [171, 0]
click at [664, 407] on label "False" at bounding box center [731, 392] width 547 height 75
click at [495, 402] on input "False" at bounding box center [486, 392] width 19 height 19
radio input "true"
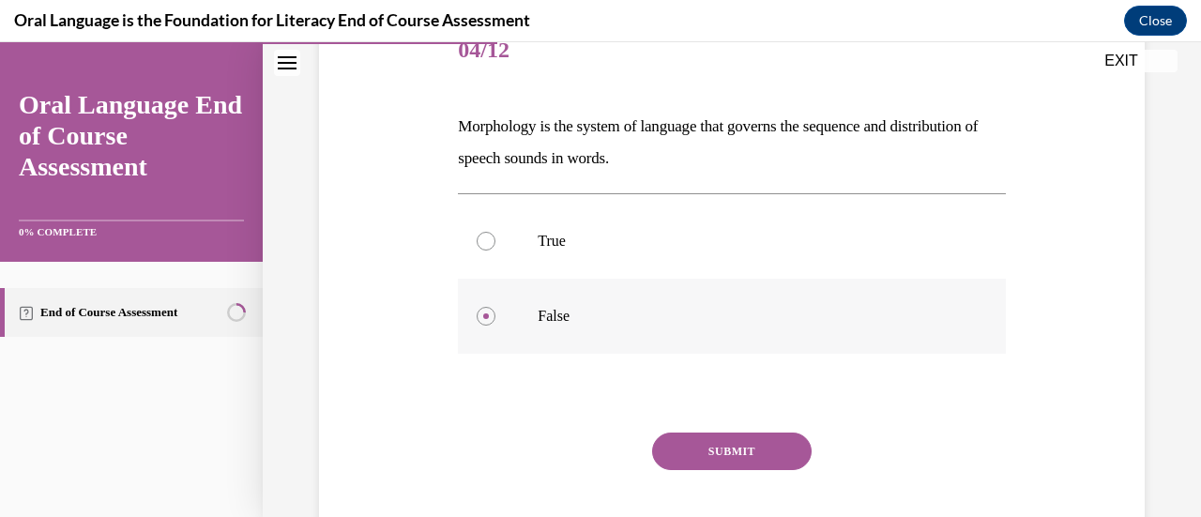
scroll to position [248, 0]
click at [638, 221] on label "True" at bounding box center [731, 240] width 547 height 75
click at [495, 231] on input "True" at bounding box center [486, 240] width 19 height 19
radio input "true"
click at [711, 451] on button "SUBMIT" at bounding box center [732, 451] width 160 height 38
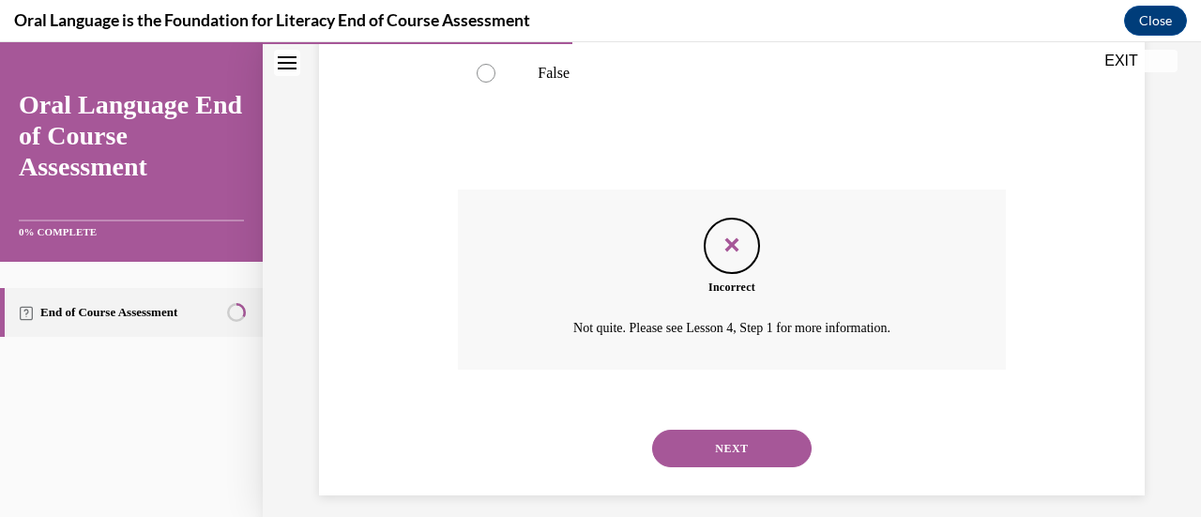
scroll to position [505, 0]
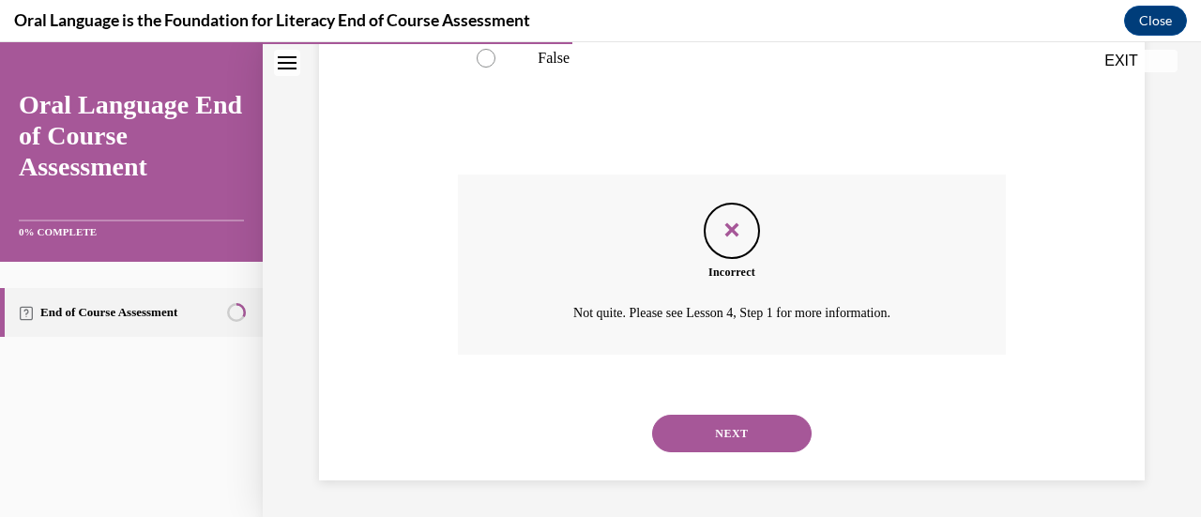
click at [715, 444] on button "NEXT" at bounding box center [732, 434] width 160 height 38
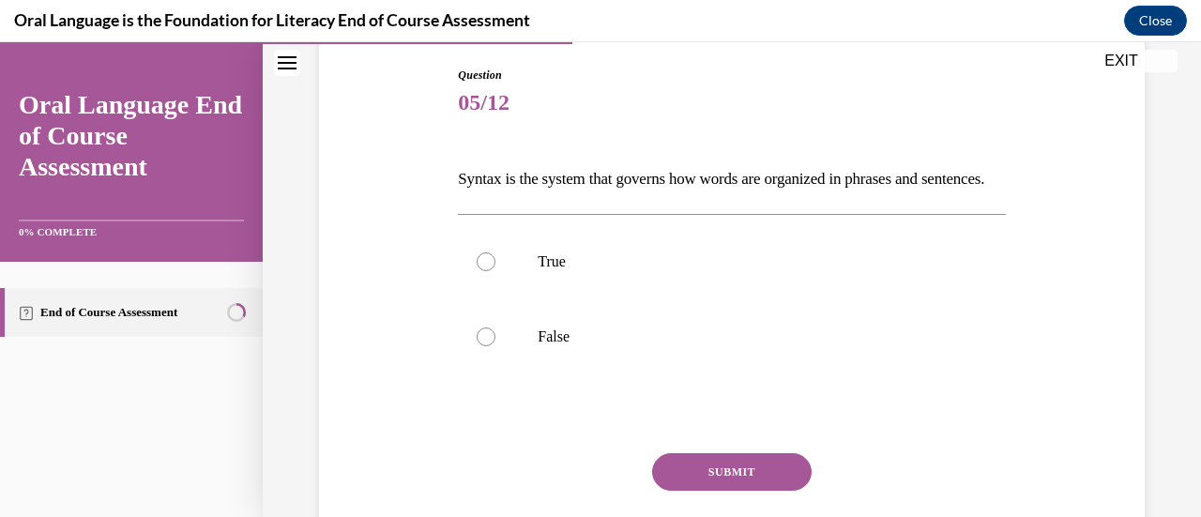
scroll to position [205, 0]
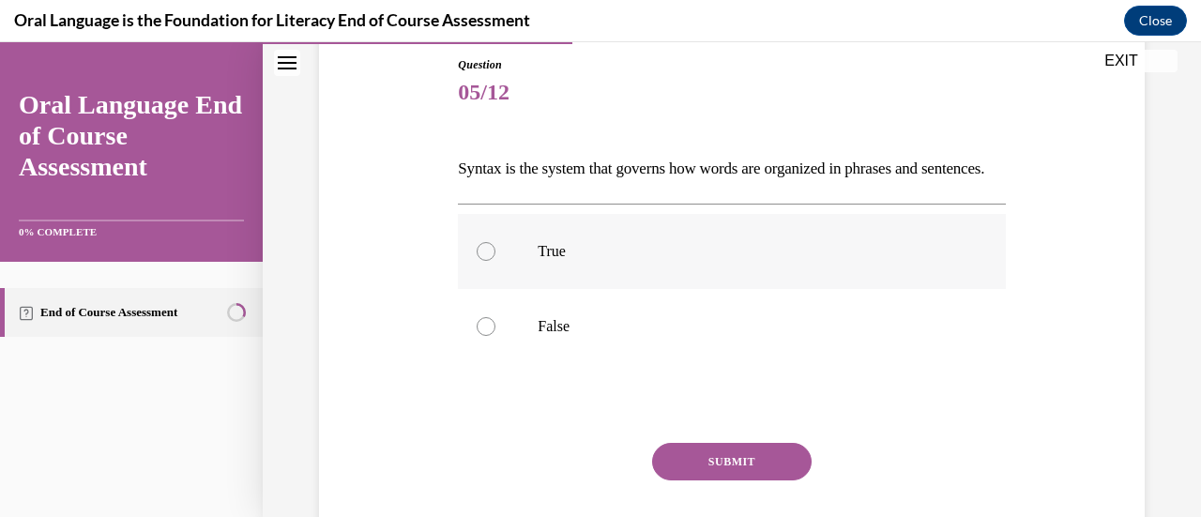
click at [560, 261] on p "True" at bounding box center [748, 251] width 420 height 19
click at [495, 261] on input "True" at bounding box center [486, 251] width 19 height 19
radio input "true"
click at [741, 480] on button "SUBMIT" at bounding box center [732, 462] width 160 height 38
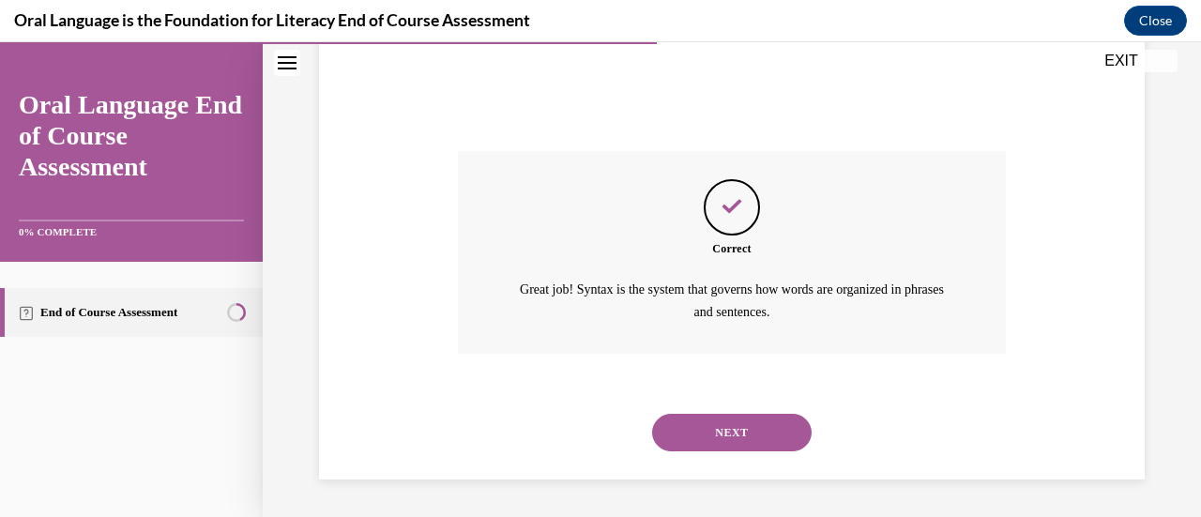
scroll to position [526, 0]
drag, startPoint x: 730, startPoint y: 443, endPoint x: 683, endPoint y: 388, distance: 71.9
click at [683, 388] on button "SUBMIT" at bounding box center [732, 401] width 160 height 38
click at [679, 430] on button "NEXT" at bounding box center [732, 433] width 160 height 38
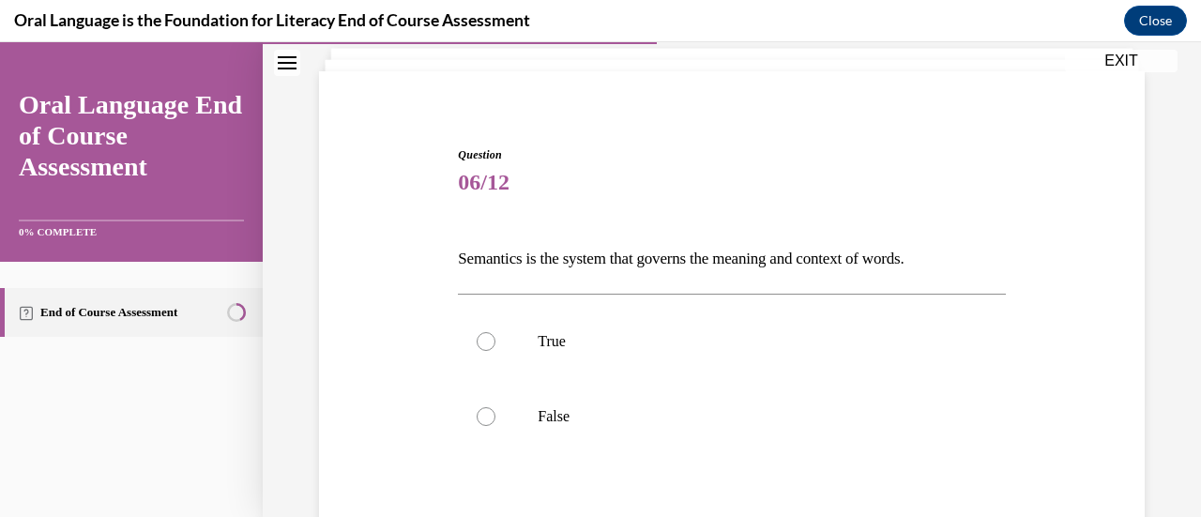
scroll to position [119, 0]
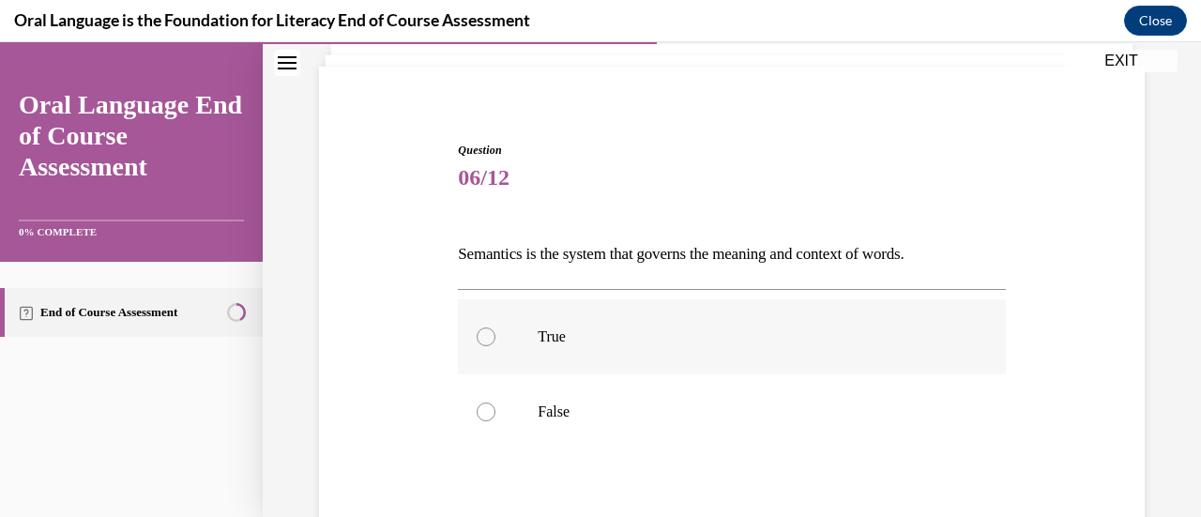
click at [672, 312] on label "True" at bounding box center [731, 336] width 547 height 75
click at [495, 327] on input "True" at bounding box center [486, 336] width 19 height 19
radio input "true"
click at [666, 422] on label "False" at bounding box center [731, 411] width 547 height 75
click at [495, 421] on input "False" at bounding box center [486, 412] width 19 height 19
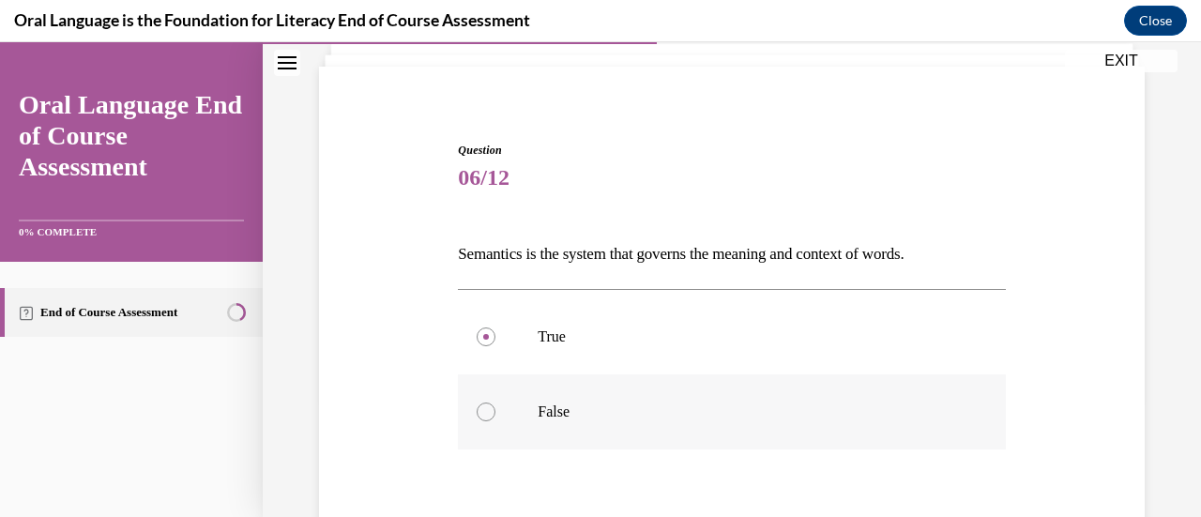
radio input "true"
click at [666, 366] on label "True" at bounding box center [731, 336] width 547 height 75
click at [495, 346] on input "True" at bounding box center [486, 336] width 19 height 19
radio input "true"
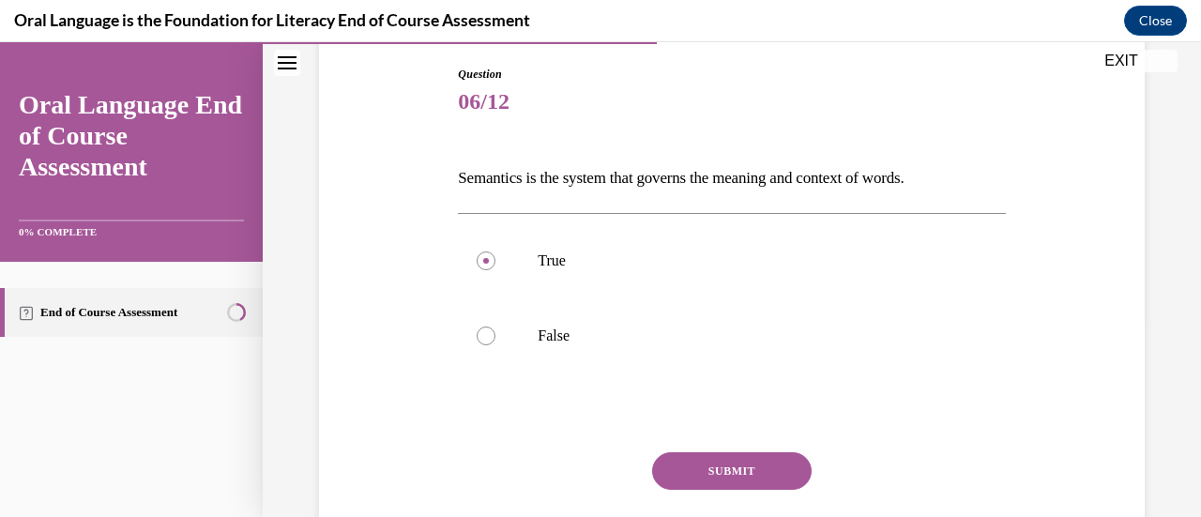
click at [703, 481] on button "SUBMIT" at bounding box center [732, 471] width 160 height 38
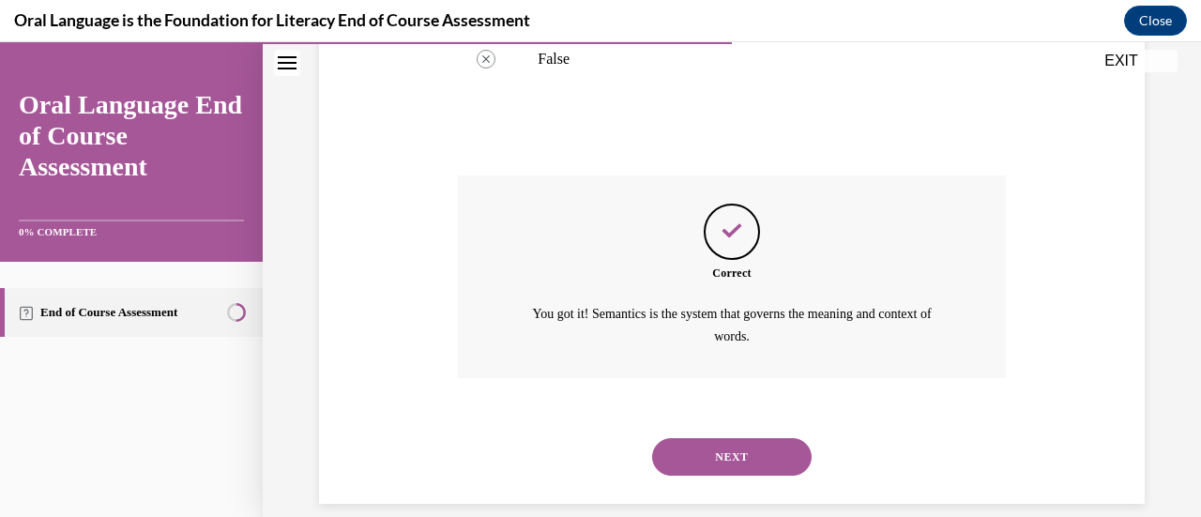
scroll to position [494, 0]
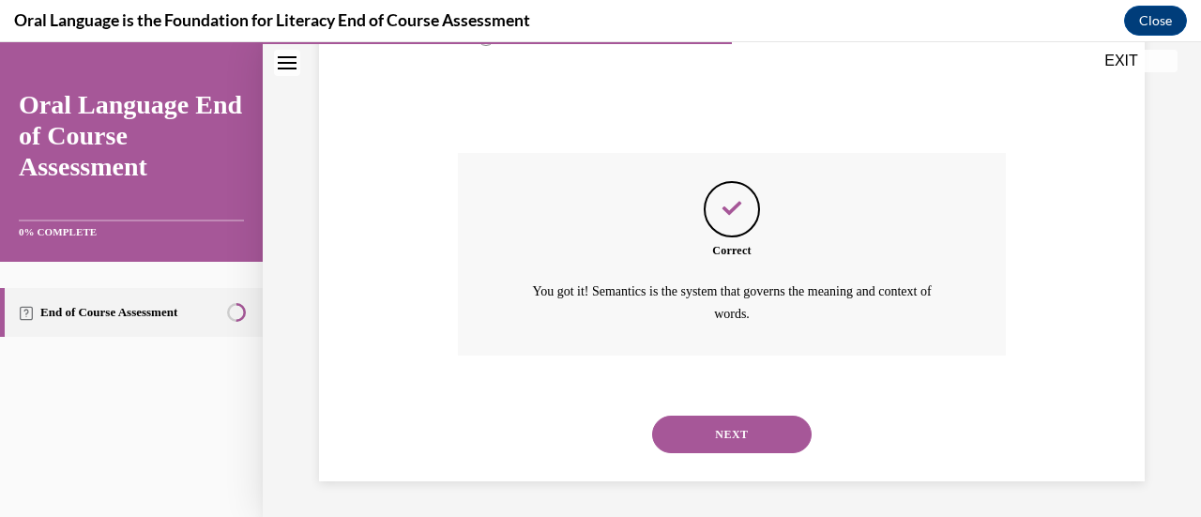
click at [717, 401] on div "NEXT" at bounding box center [731, 434] width 547 height 75
click at [711, 419] on button "NEXT" at bounding box center [732, 435] width 160 height 38
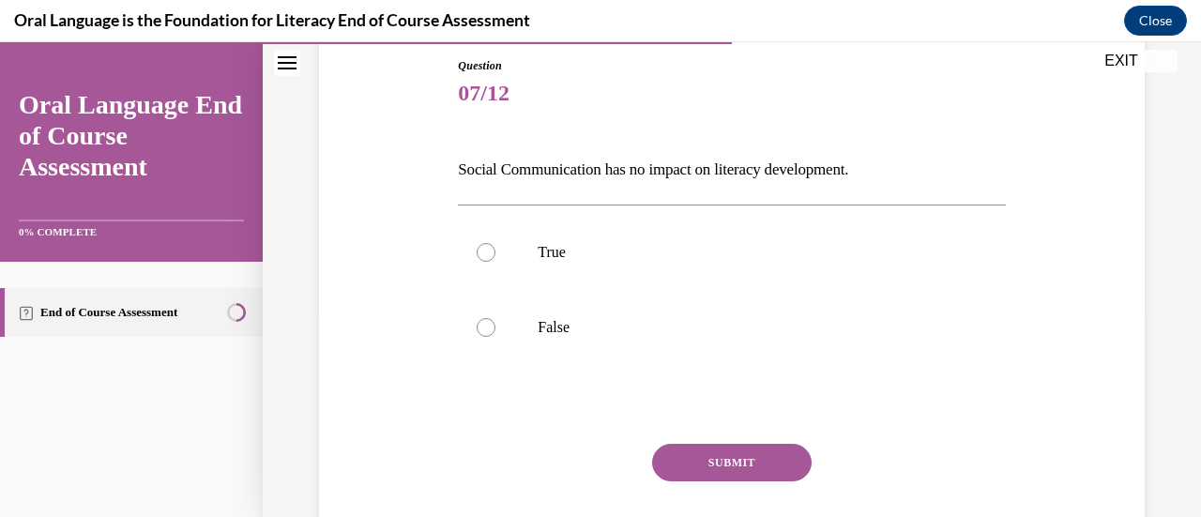
scroll to position [220, 0]
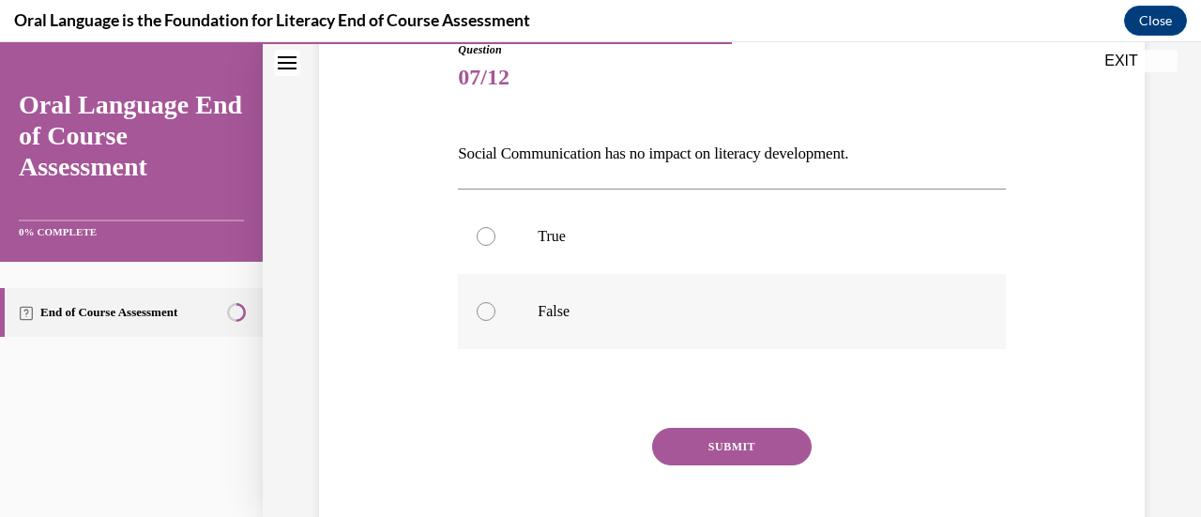
click at [629, 311] on p "False" at bounding box center [748, 311] width 420 height 19
click at [495, 311] on input "False" at bounding box center [486, 311] width 19 height 19
radio input "true"
click at [692, 429] on button "SUBMIT" at bounding box center [732, 447] width 160 height 38
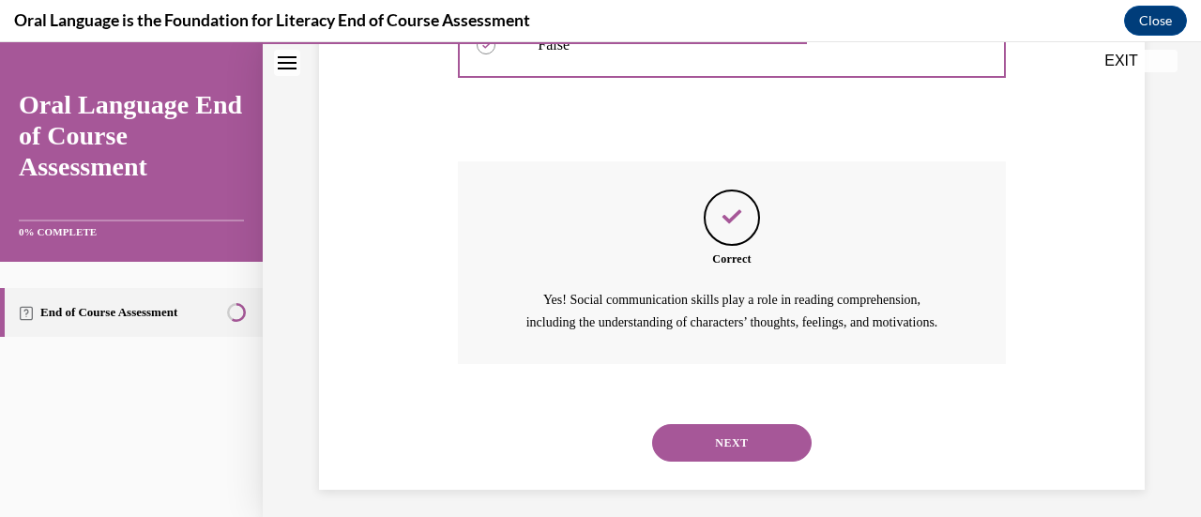
scroll to position [517, 0]
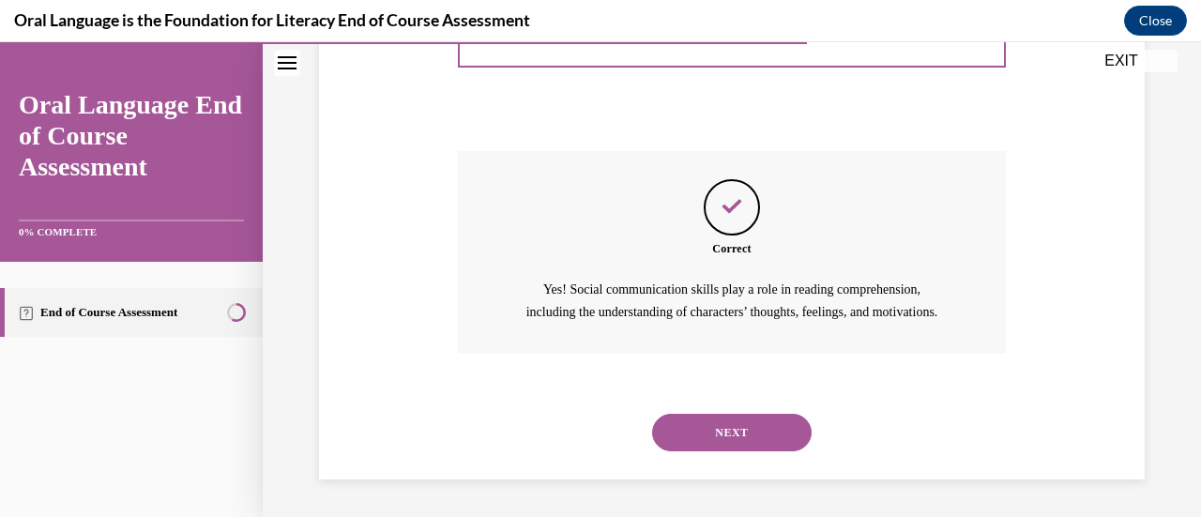
click at [707, 416] on button "NEXT" at bounding box center [732, 433] width 160 height 38
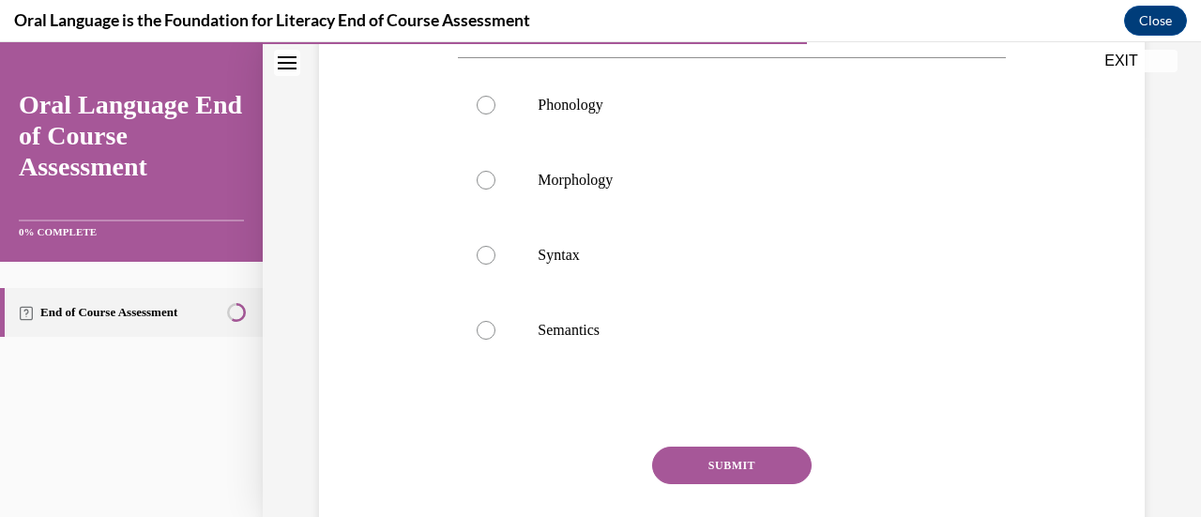
scroll to position [306, 0]
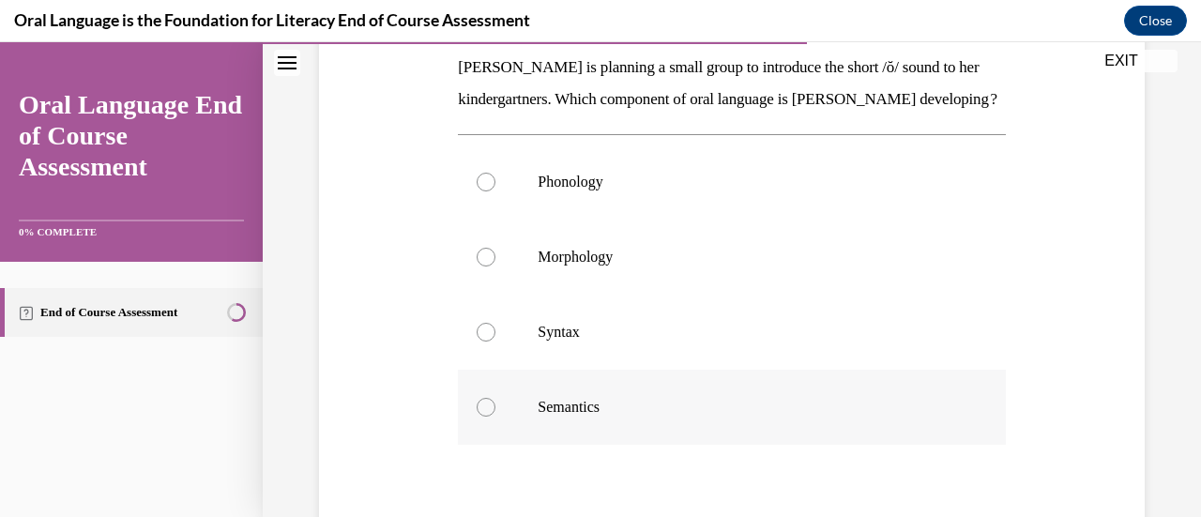
click at [584, 406] on label "Semantics" at bounding box center [731, 407] width 547 height 75
click at [495, 406] on input "Semantics" at bounding box center [486, 407] width 19 height 19
radio input "true"
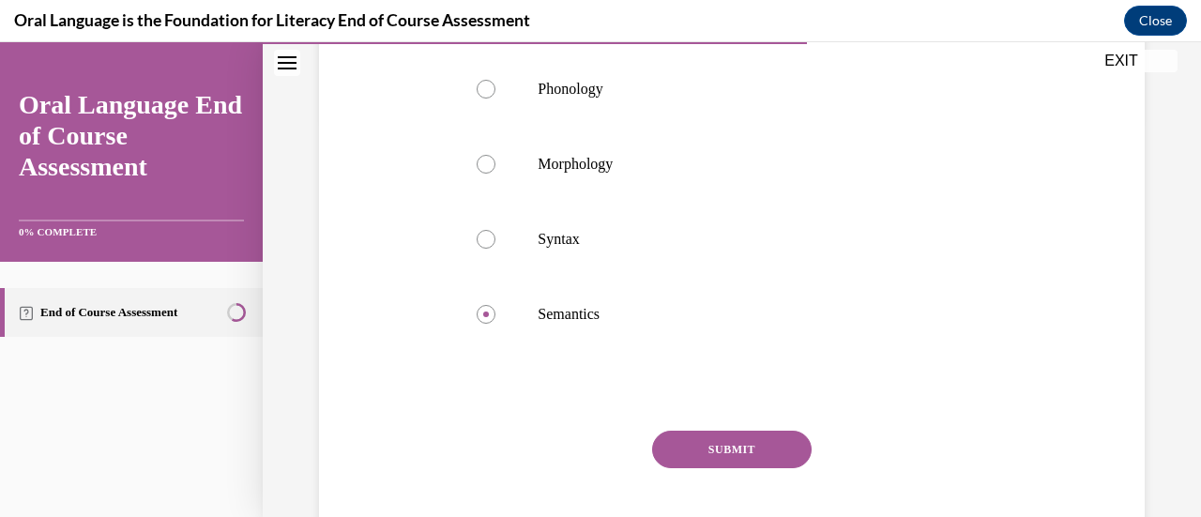
click at [696, 468] on button "SUBMIT" at bounding box center [732, 450] width 160 height 38
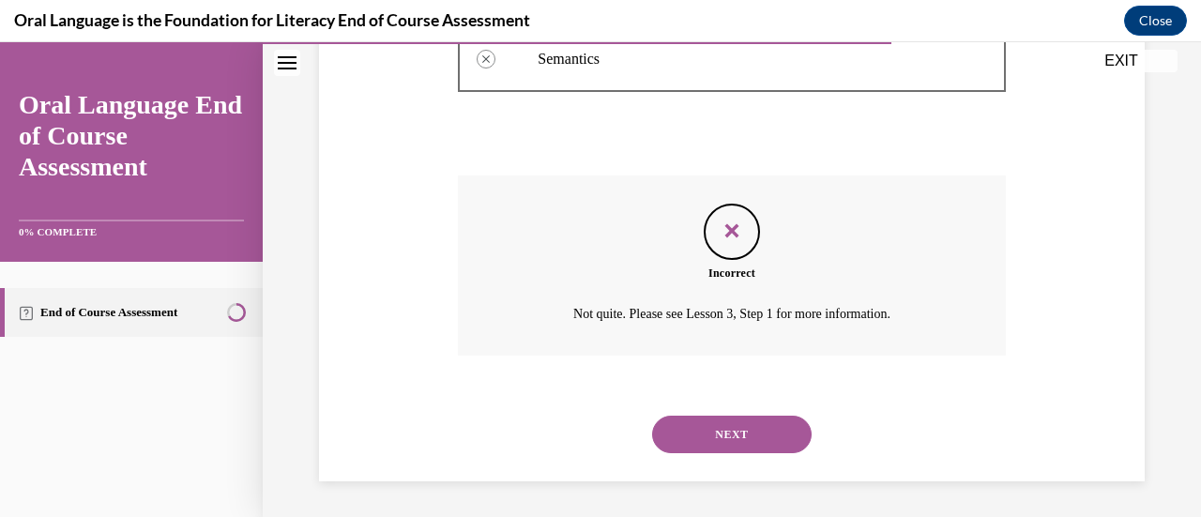
scroll to position [687, 0]
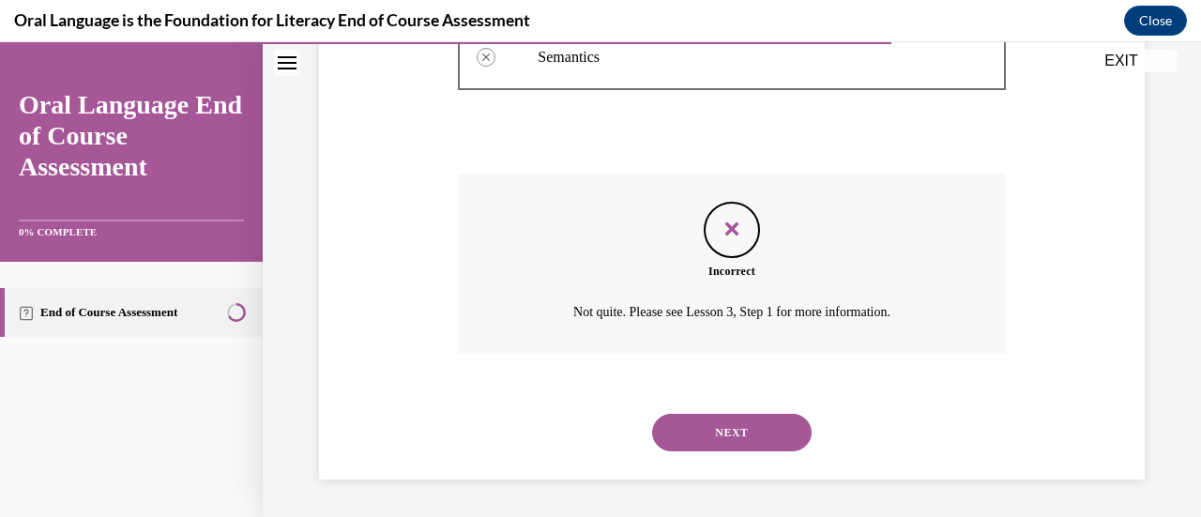
click at [705, 433] on button "NEXT" at bounding box center [732, 433] width 160 height 38
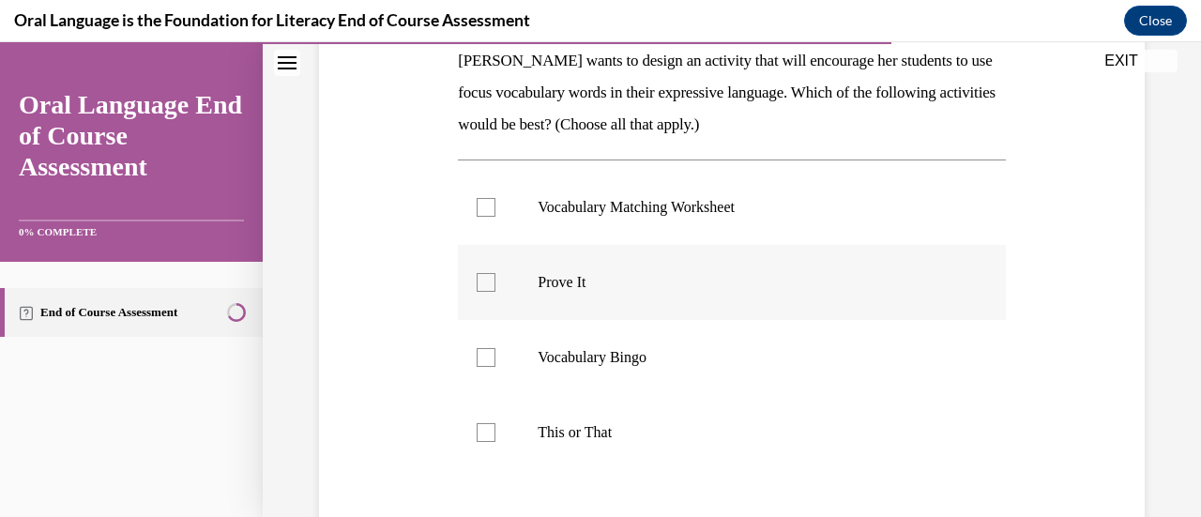
scroll to position [313, 0]
click at [611, 264] on label "Prove It" at bounding box center [731, 281] width 547 height 75
click at [495, 272] on input "Prove It" at bounding box center [486, 281] width 19 height 19
checkbox input "true"
click at [608, 414] on label "This or That" at bounding box center [731, 431] width 547 height 75
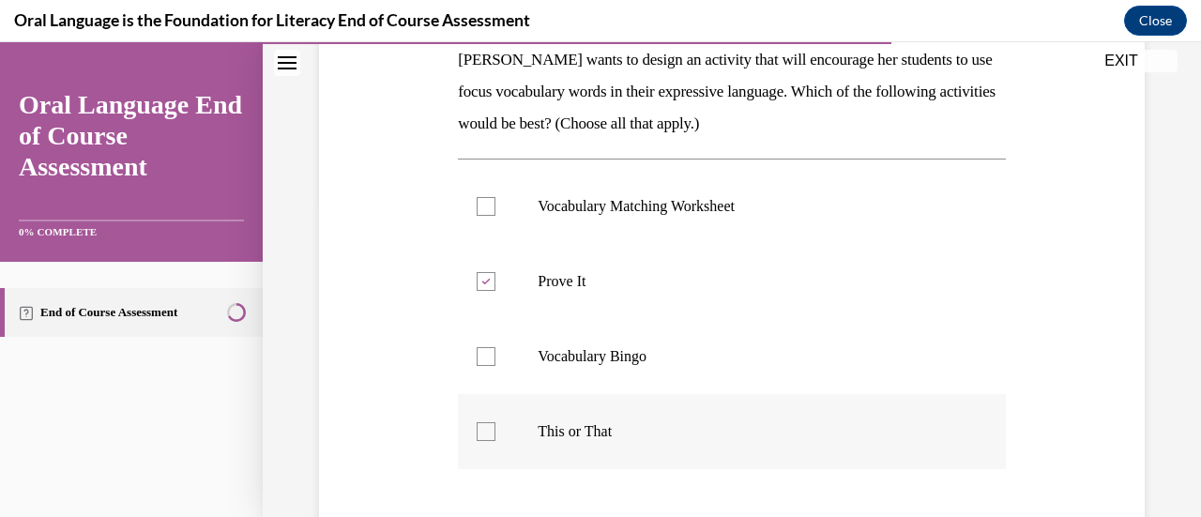
click at [495, 422] on input "This or That" at bounding box center [486, 431] width 19 height 19
checkbox input "true"
click at [612, 502] on div at bounding box center [731, 508] width 547 height 23
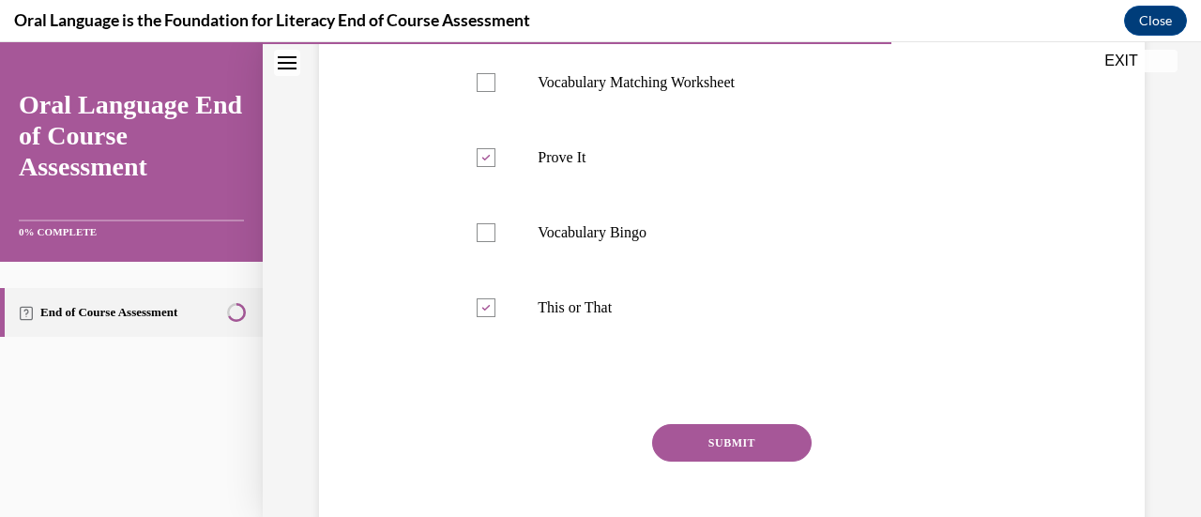
click at [670, 441] on button "SUBMIT" at bounding box center [732, 443] width 160 height 38
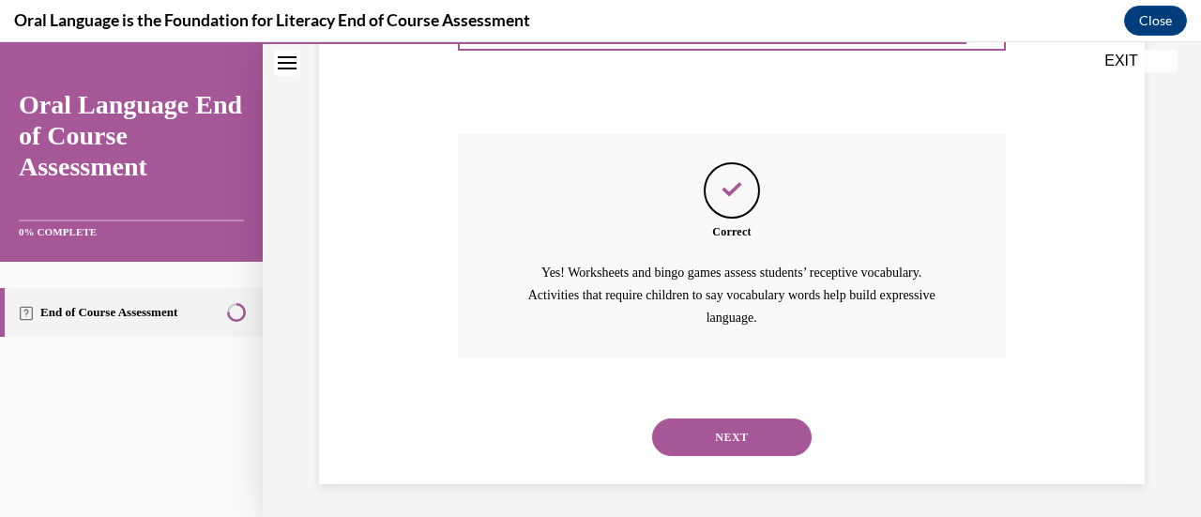
scroll to position [731, 0]
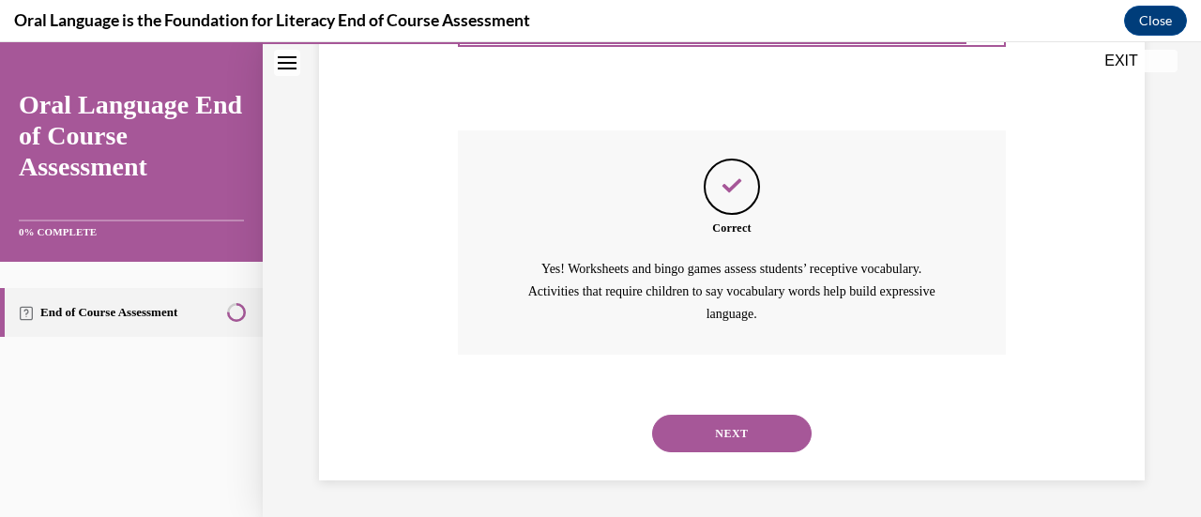
click at [700, 416] on div "NEXT" at bounding box center [731, 433] width 547 height 75
click at [698, 421] on button "NEXT" at bounding box center [732, 434] width 160 height 38
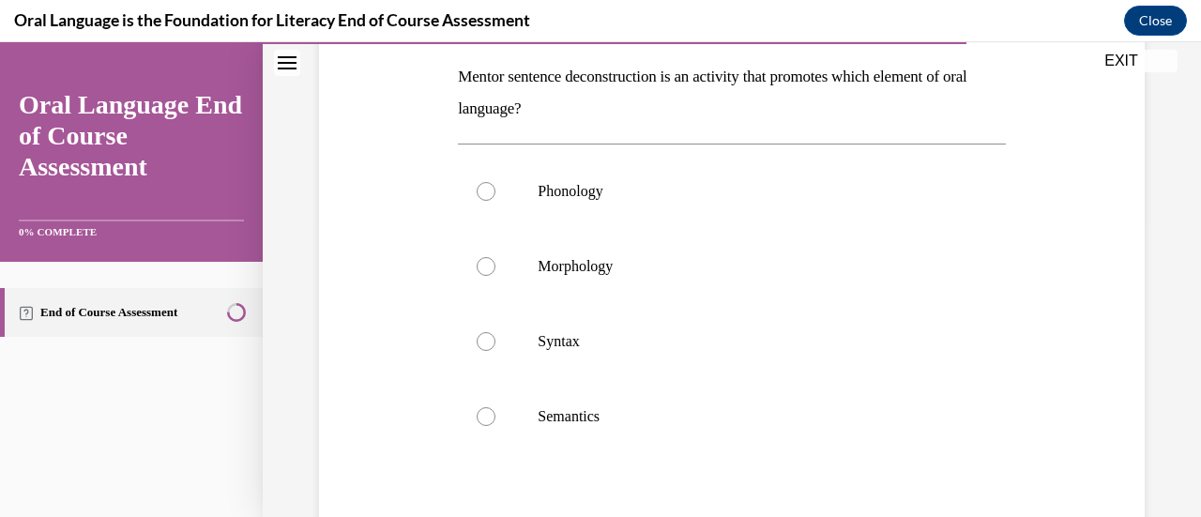
scroll to position [285, 0]
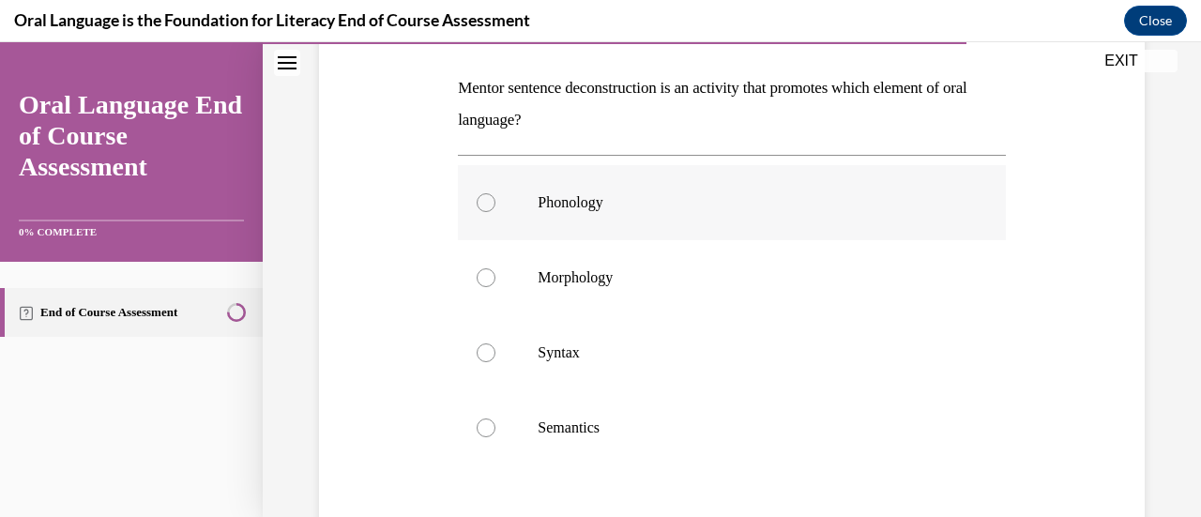
click at [585, 216] on label "Phonology" at bounding box center [731, 202] width 547 height 75
click at [495, 212] on input "Phonology" at bounding box center [486, 202] width 19 height 19
radio input "true"
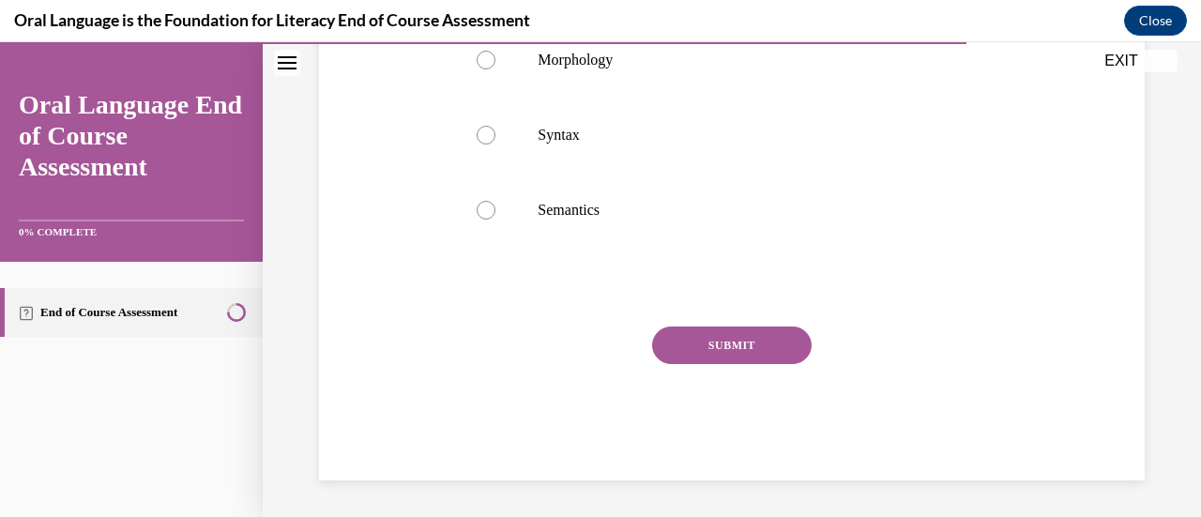
click at [725, 335] on button "SUBMIT" at bounding box center [732, 346] width 160 height 38
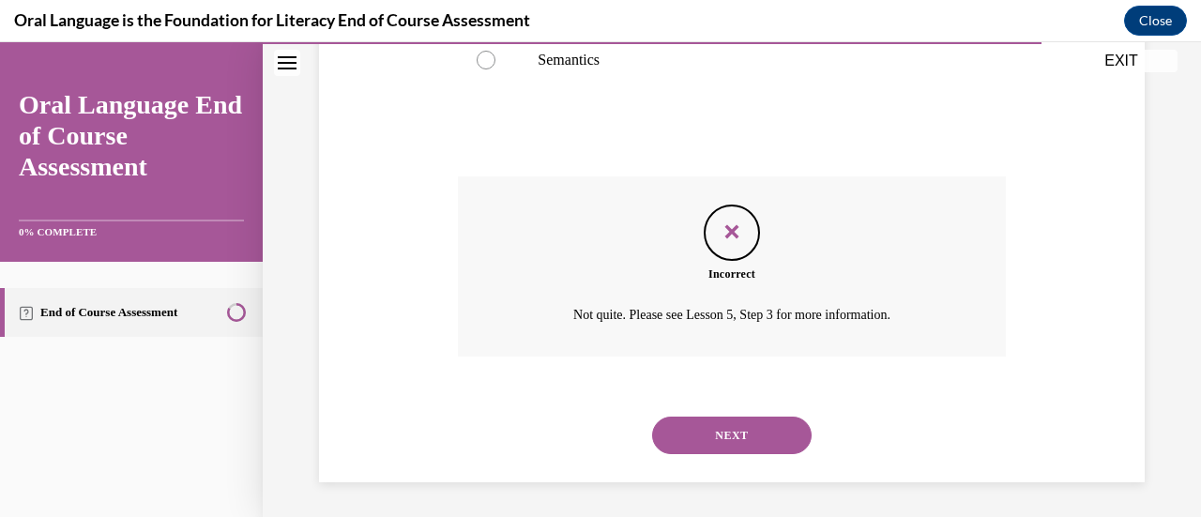
scroll to position [655, 0]
click at [723, 433] on button "NEXT" at bounding box center [732, 434] width 160 height 38
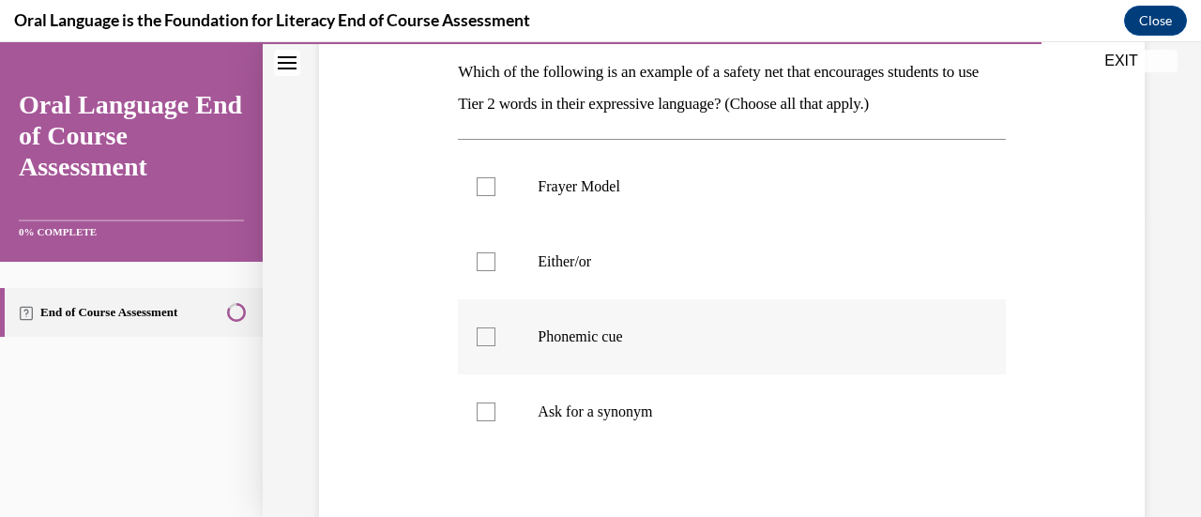
scroll to position [302, 0]
click at [582, 296] on label "Either/or" at bounding box center [731, 260] width 547 height 75
click at [495, 270] on input "Either/or" at bounding box center [486, 260] width 19 height 19
checkbox input "true"
click at [584, 325] on label "Phonemic cue" at bounding box center [731, 335] width 547 height 75
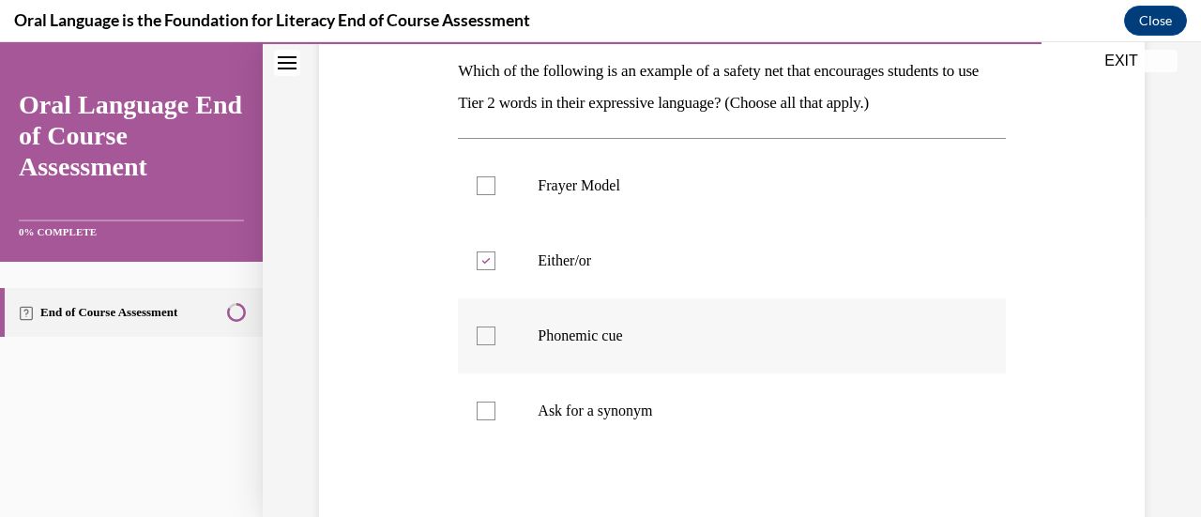
click at [495, 327] on input "Phonemic cue" at bounding box center [486, 336] width 19 height 19
checkbox input "true"
click at [589, 392] on label "Ask for a synonym" at bounding box center [731, 410] width 547 height 75
click at [495, 402] on input "Ask for a synonym" at bounding box center [486, 411] width 19 height 19
checkbox input "true"
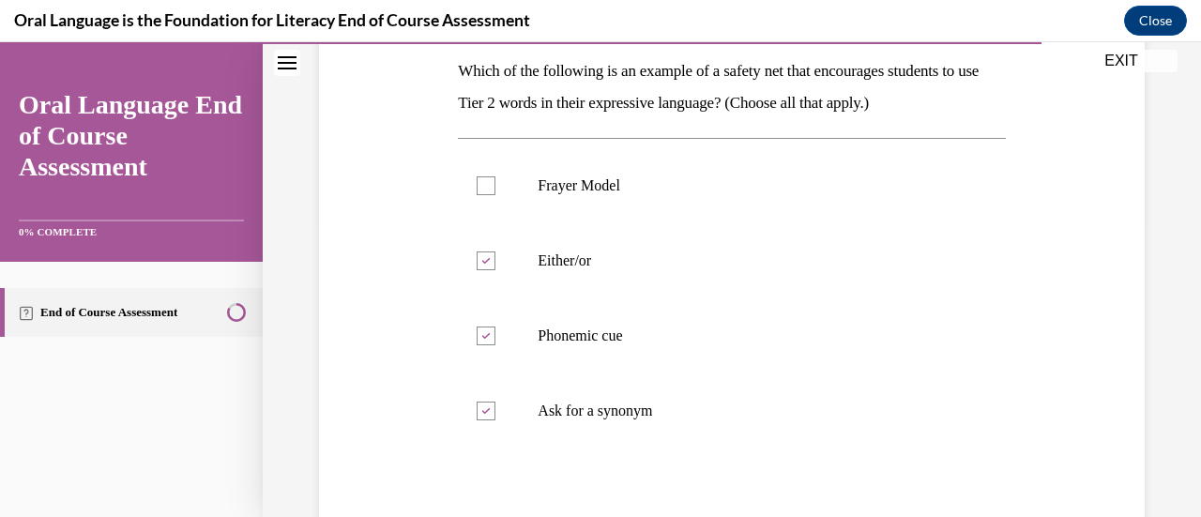
click at [629, 466] on div "Question 11/12 Which of the following is an example of a safety net that encour…" at bounding box center [731, 320] width 547 height 723
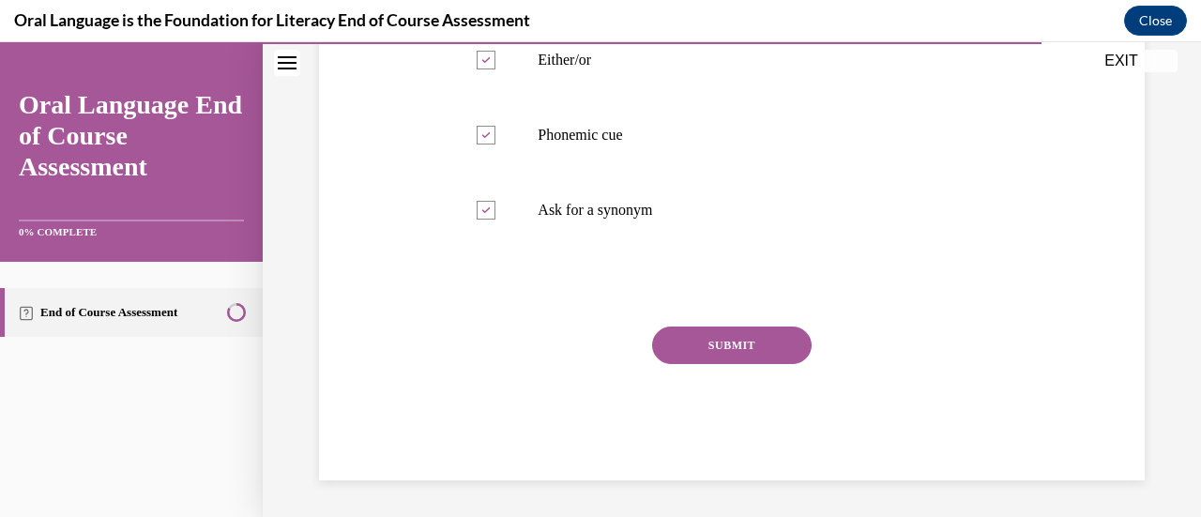
click at [689, 339] on button "SUBMIT" at bounding box center [732, 346] width 160 height 38
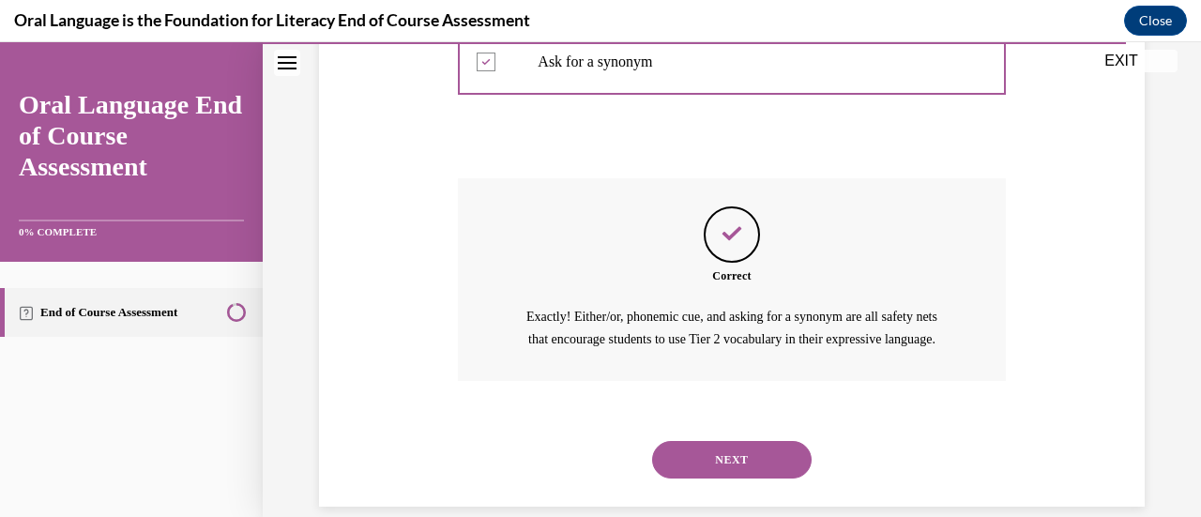
scroll to position [699, 0]
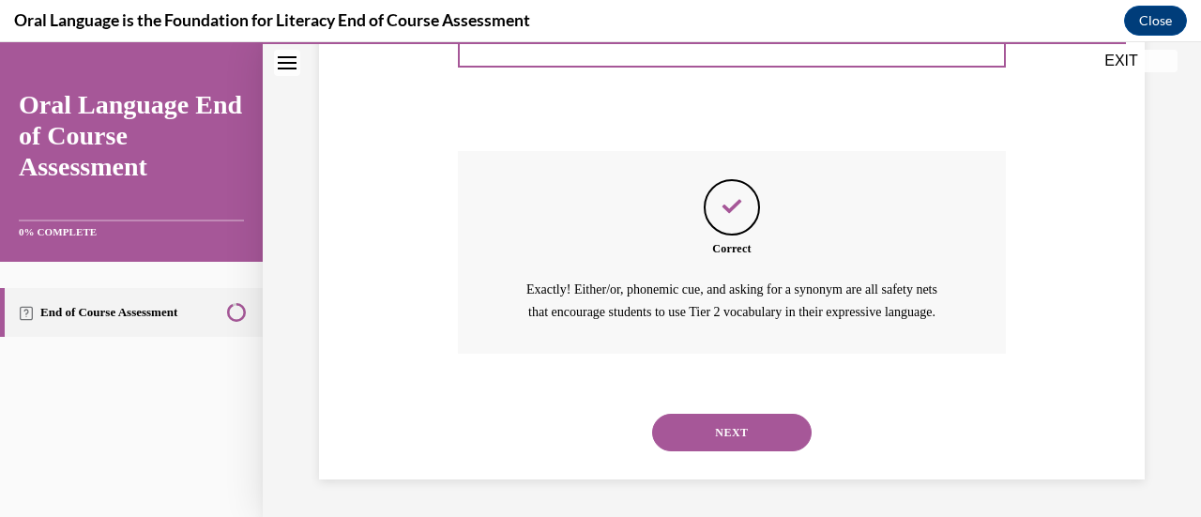
click at [696, 418] on button "NEXT" at bounding box center [732, 433] width 160 height 38
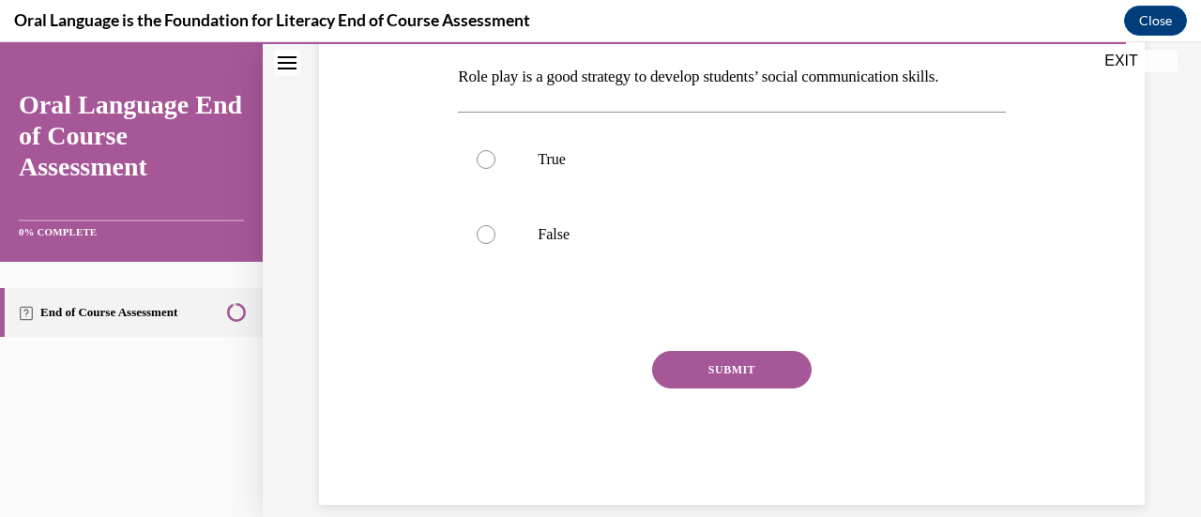
scroll to position [321, 0]
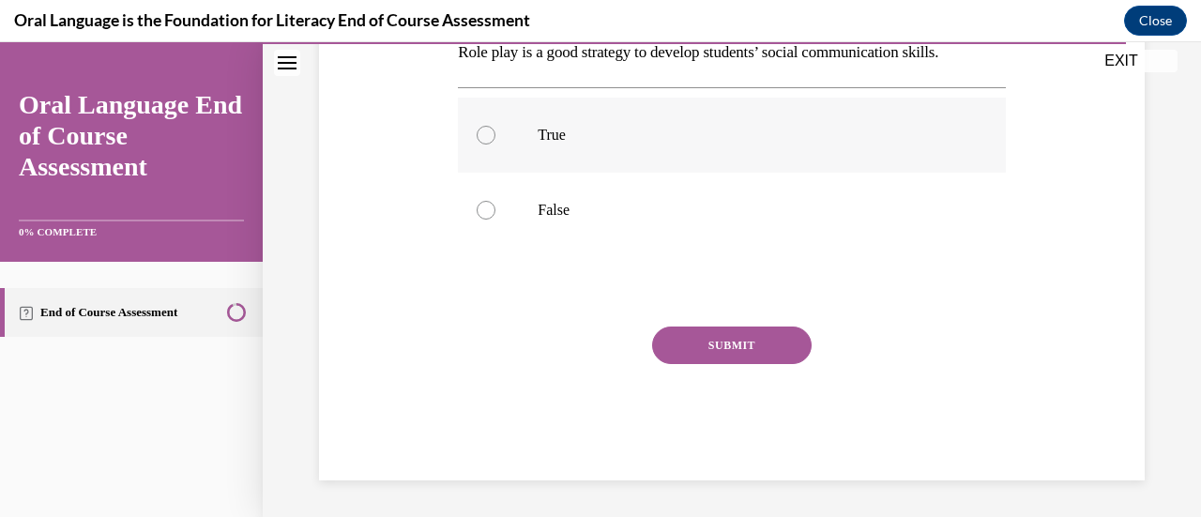
click at [538, 142] on p "True" at bounding box center [748, 135] width 420 height 19
click at [495, 142] on input "True" at bounding box center [486, 135] width 19 height 19
radio input "true"
click at [706, 335] on button "SUBMIT" at bounding box center [732, 346] width 160 height 38
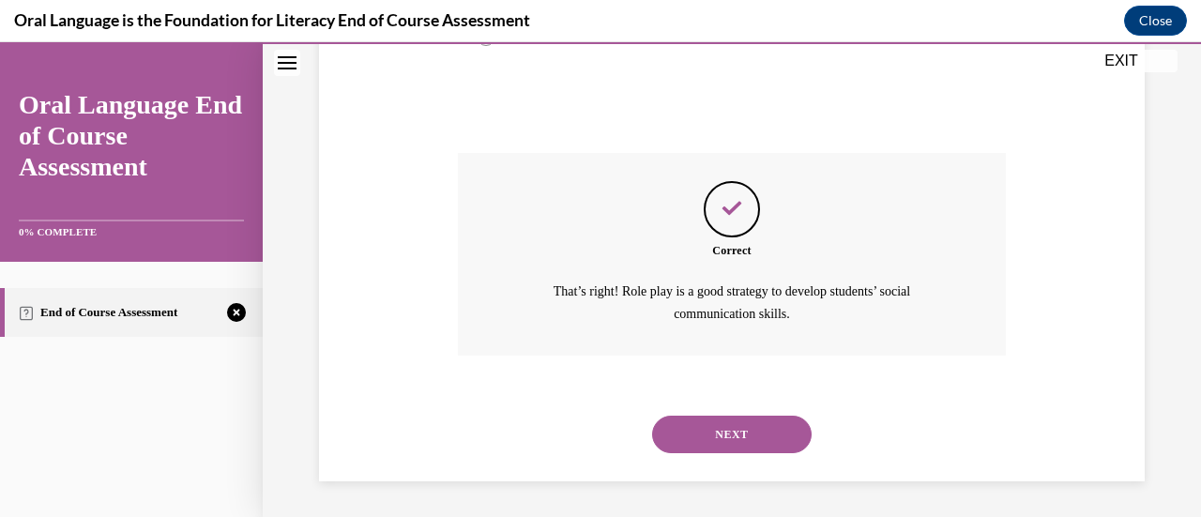
click at [702, 427] on button "NEXT" at bounding box center [732, 435] width 160 height 38
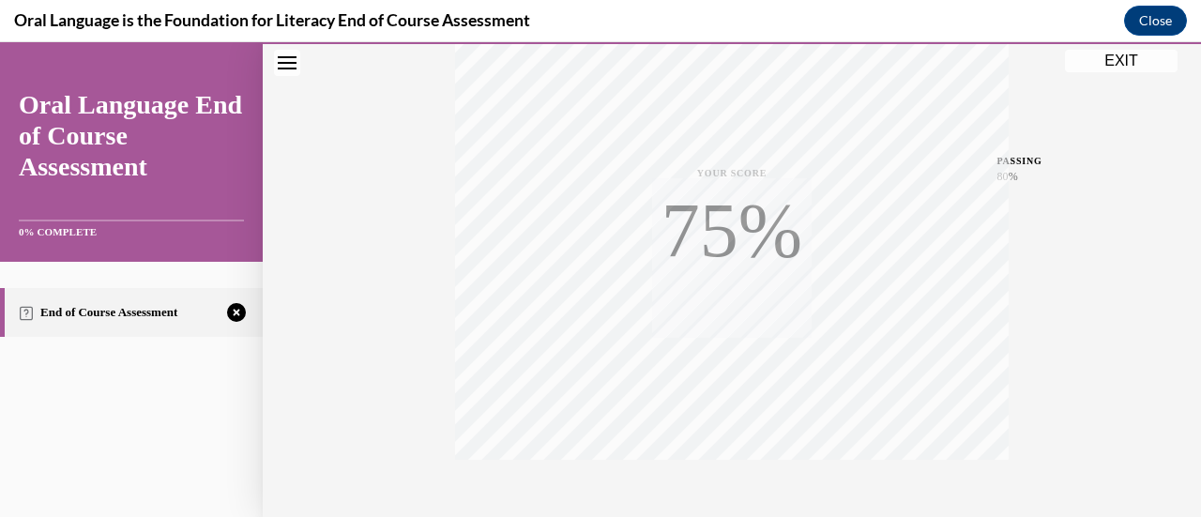
scroll to position [486, 0]
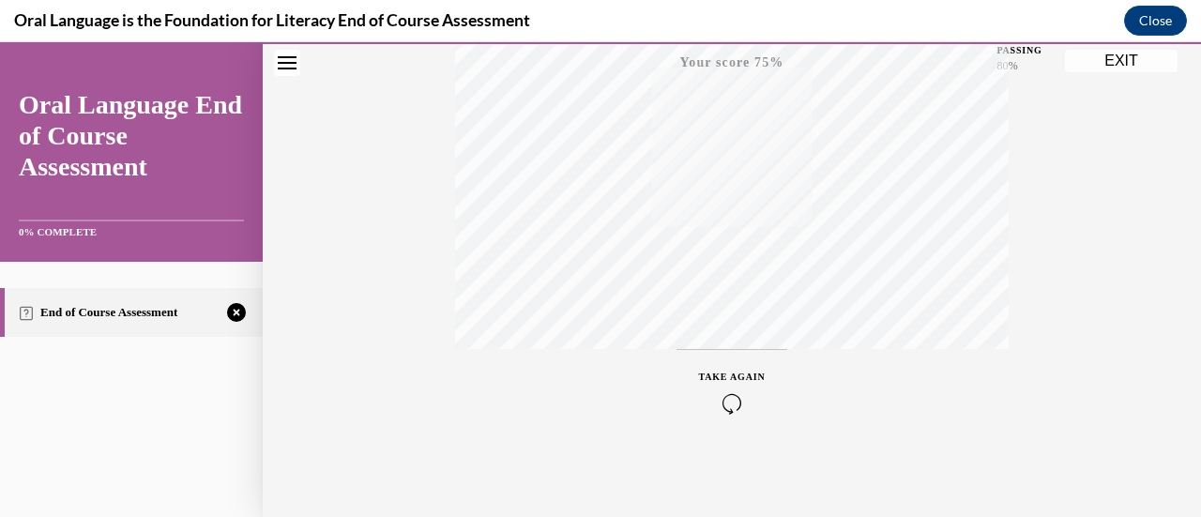
click at [721, 391] on div "TAKE AGAIN" at bounding box center [732, 392] width 67 height 44
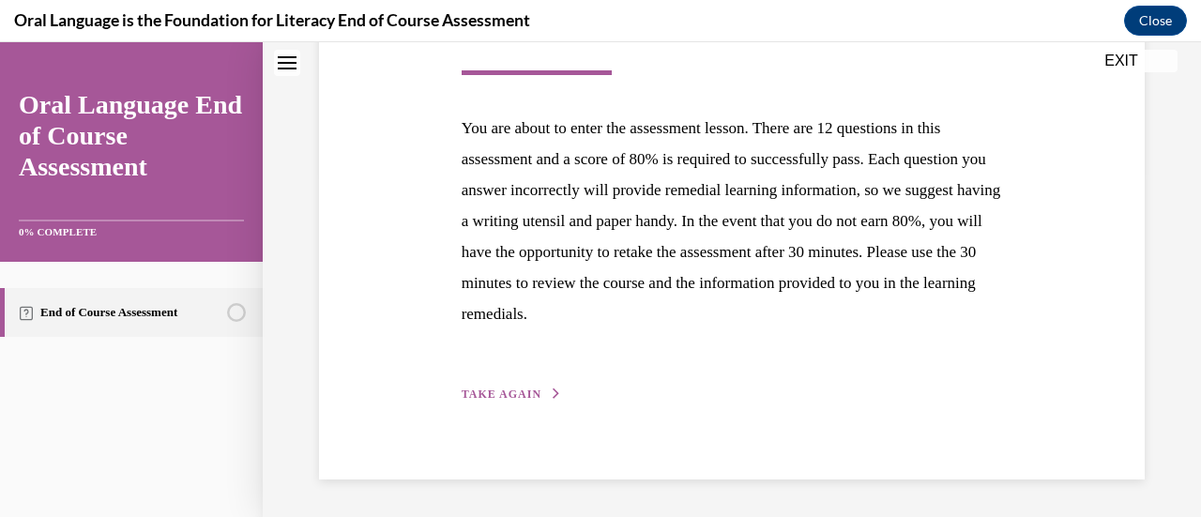
scroll to position [292, 0]
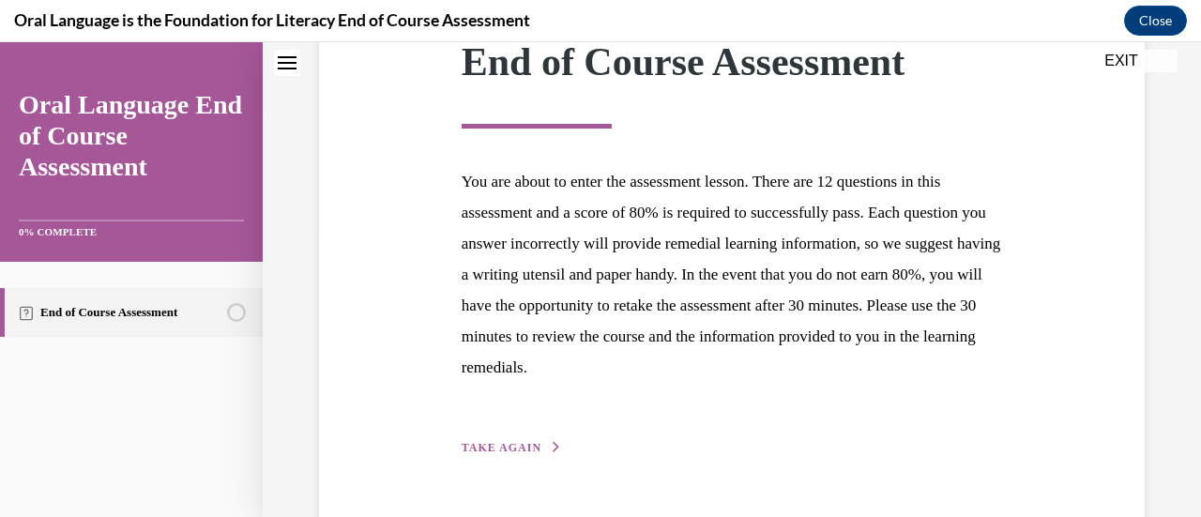
click at [492, 440] on button "TAKE AGAIN" at bounding box center [512, 447] width 100 height 17
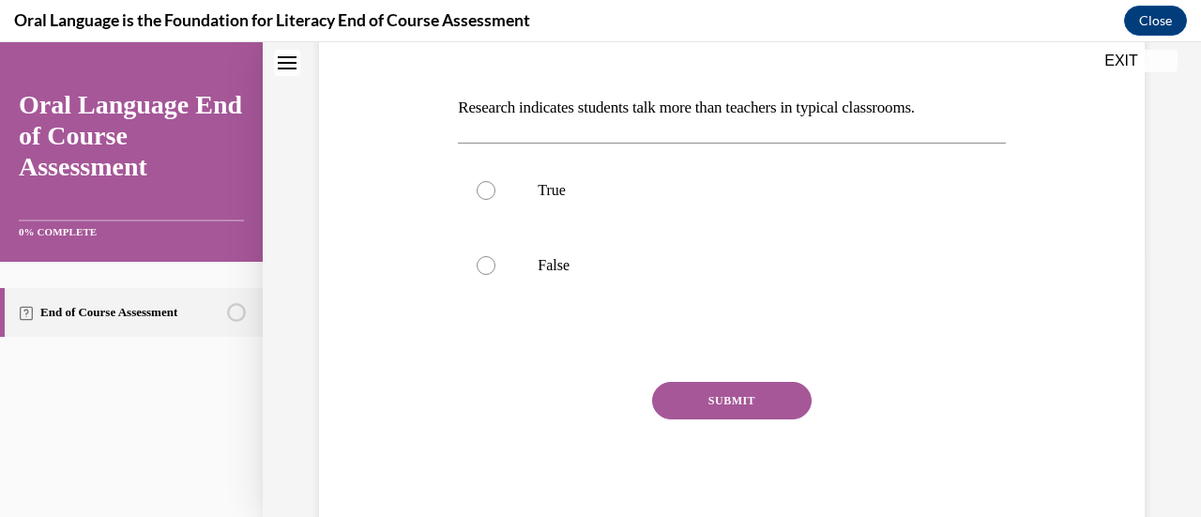
scroll to position [321, 0]
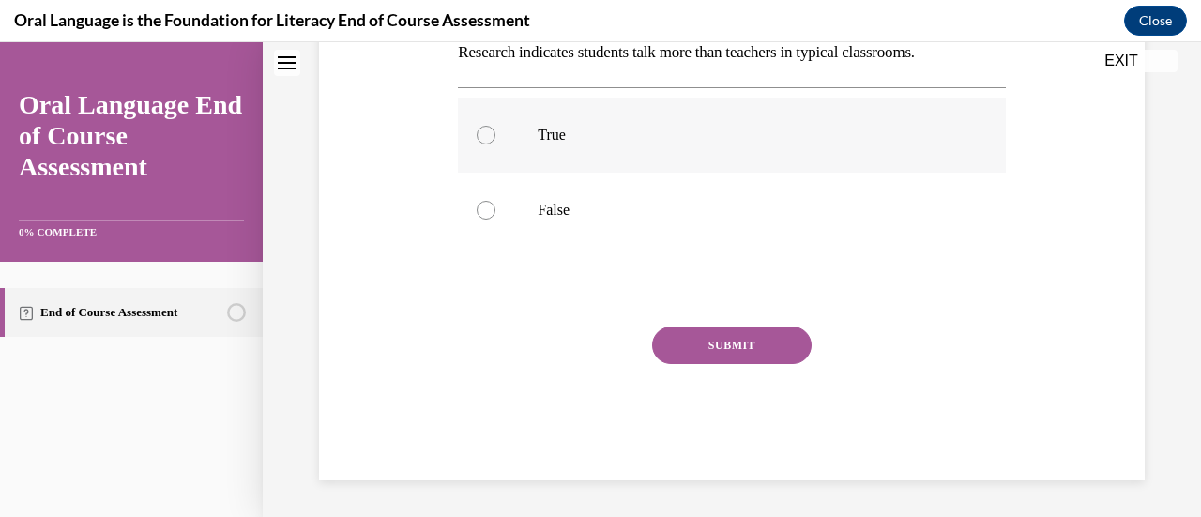
click at [529, 165] on label "True" at bounding box center [731, 135] width 547 height 75
click at [495, 145] on input "True" at bounding box center [486, 135] width 19 height 19
radio input "true"
click at [531, 207] on label "False" at bounding box center [731, 210] width 547 height 75
click at [495, 207] on input "False" at bounding box center [486, 210] width 19 height 19
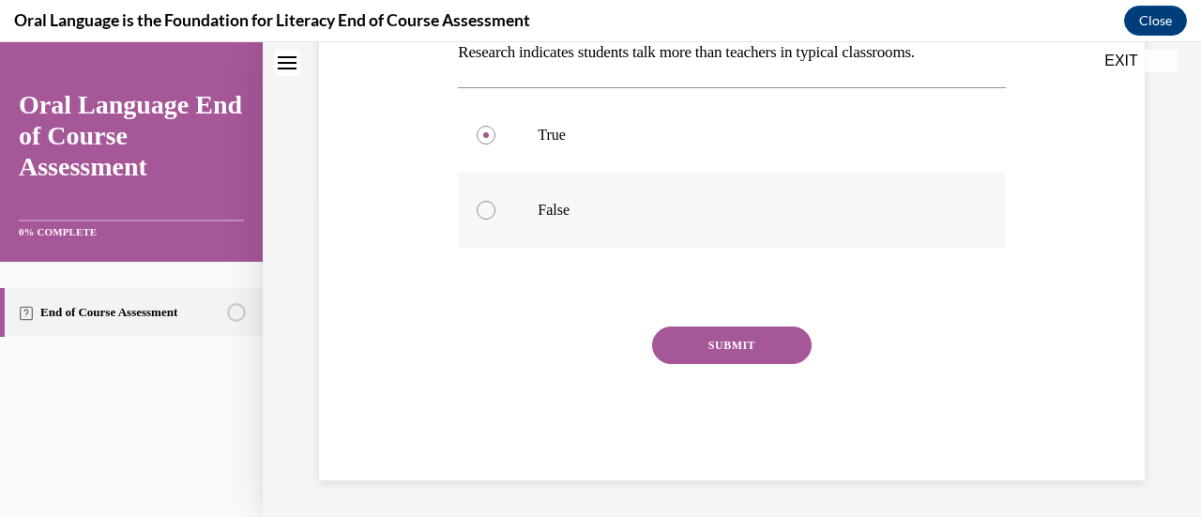
radio input "true"
click at [745, 342] on button "SUBMIT" at bounding box center [732, 346] width 160 height 38
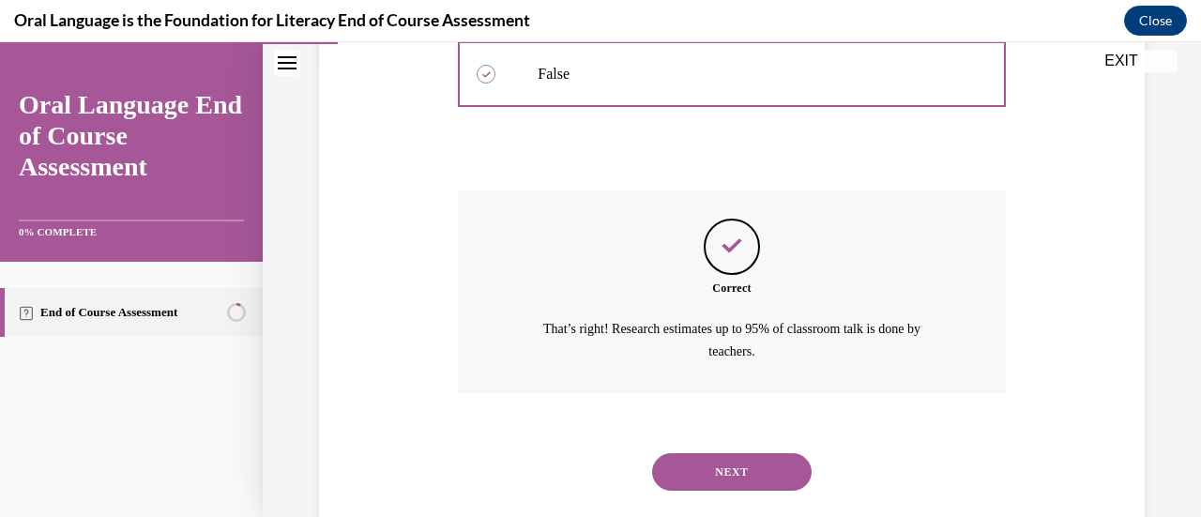
scroll to position [494, 0]
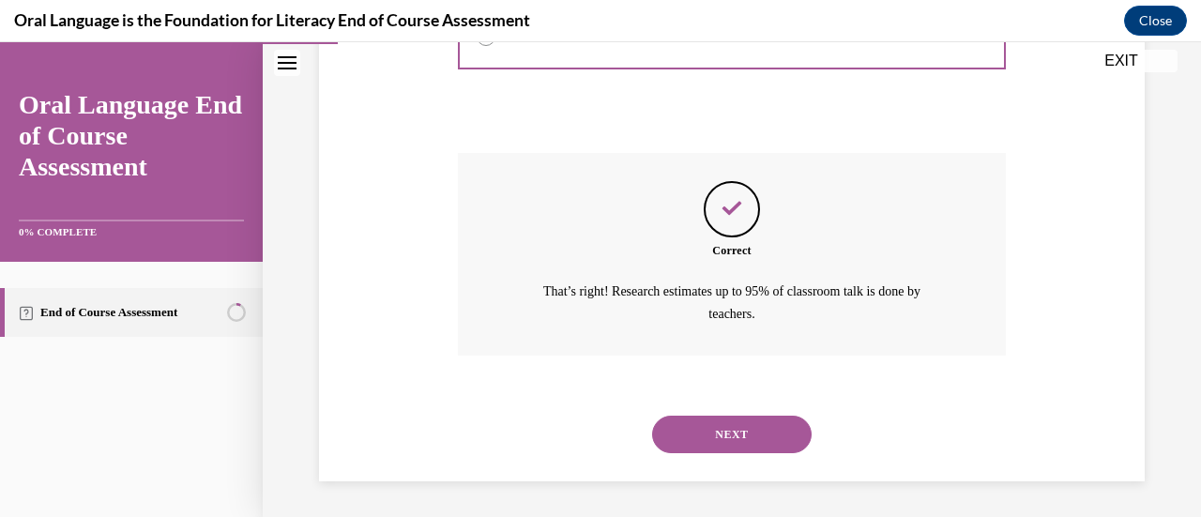
click at [683, 405] on div "NEXT" at bounding box center [731, 434] width 547 height 75
click at [679, 421] on button "NEXT" at bounding box center [732, 435] width 160 height 38
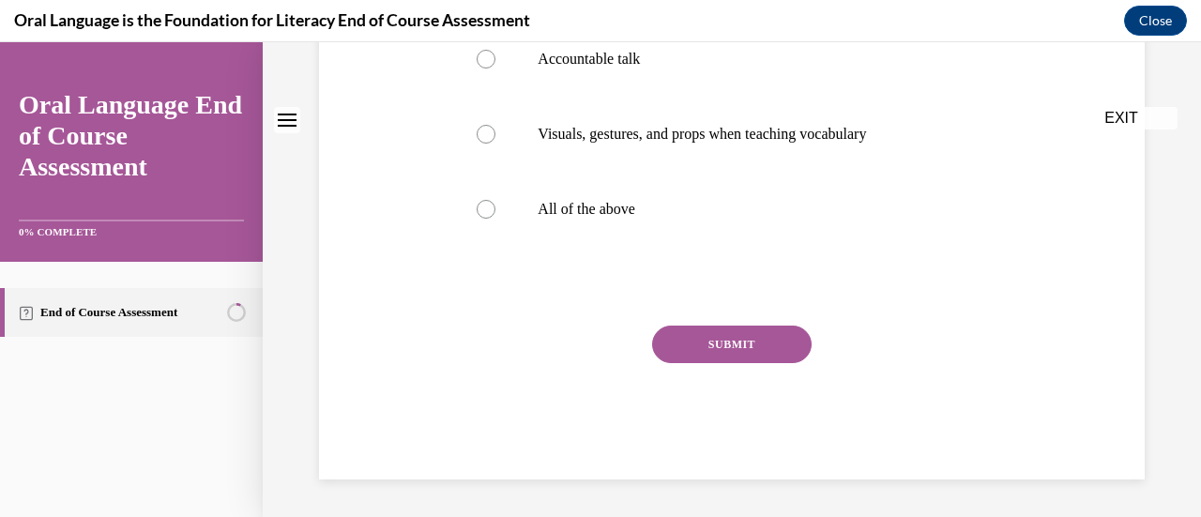
scroll to position [0, 0]
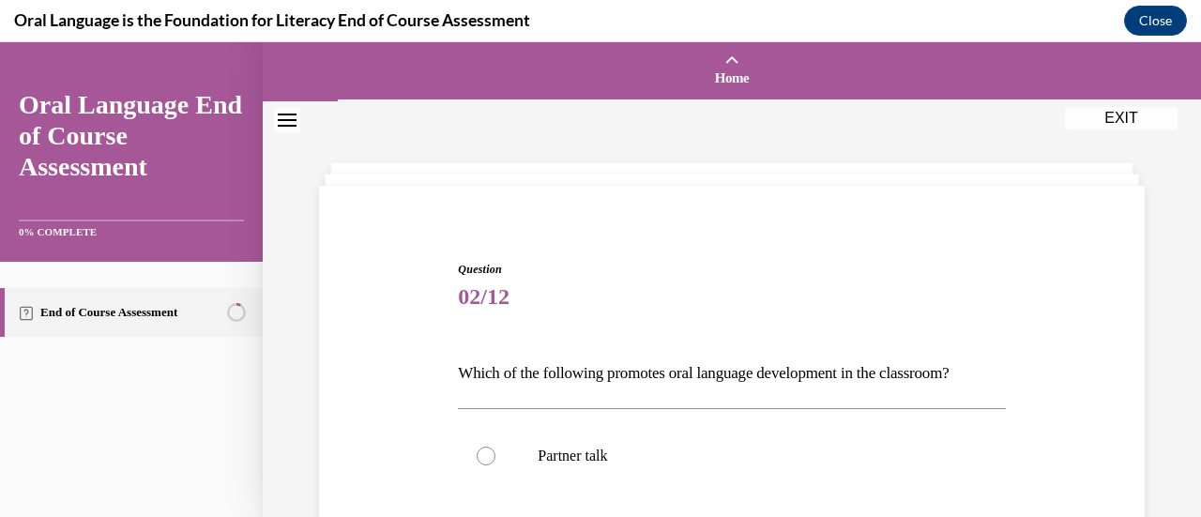
click at [679, 421] on label "Partner talk" at bounding box center [731, 455] width 547 height 75
click at [495, 447] on input "Partner talk" at bounding box center [486, 456] width 19 height 19
radio input "true"
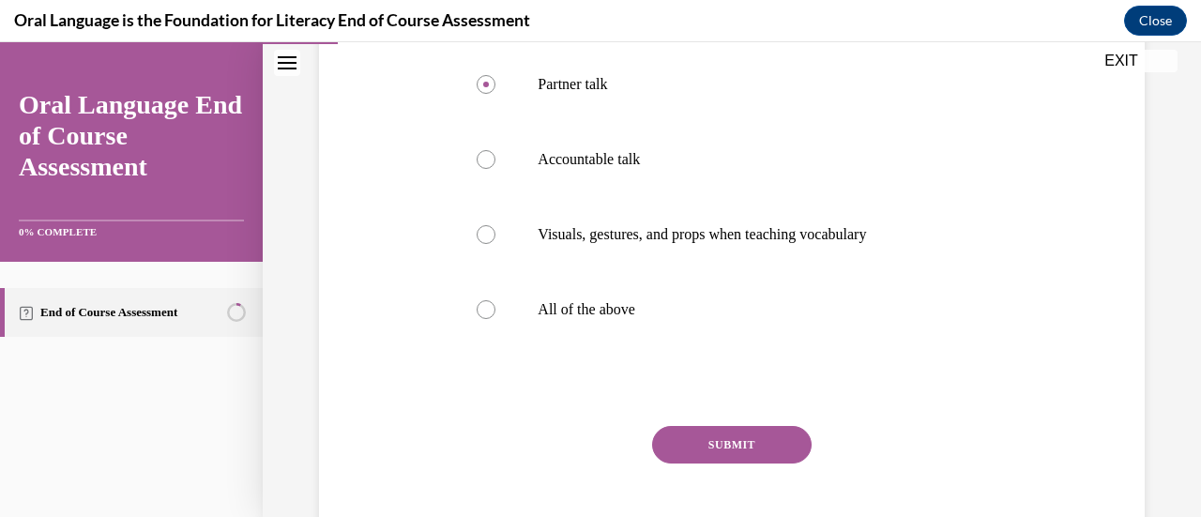
click at [571, 369] on div "Question 02/12 Which of the following promotes oral language development in the…" at bounding box center [731, 234] width 547 height 691
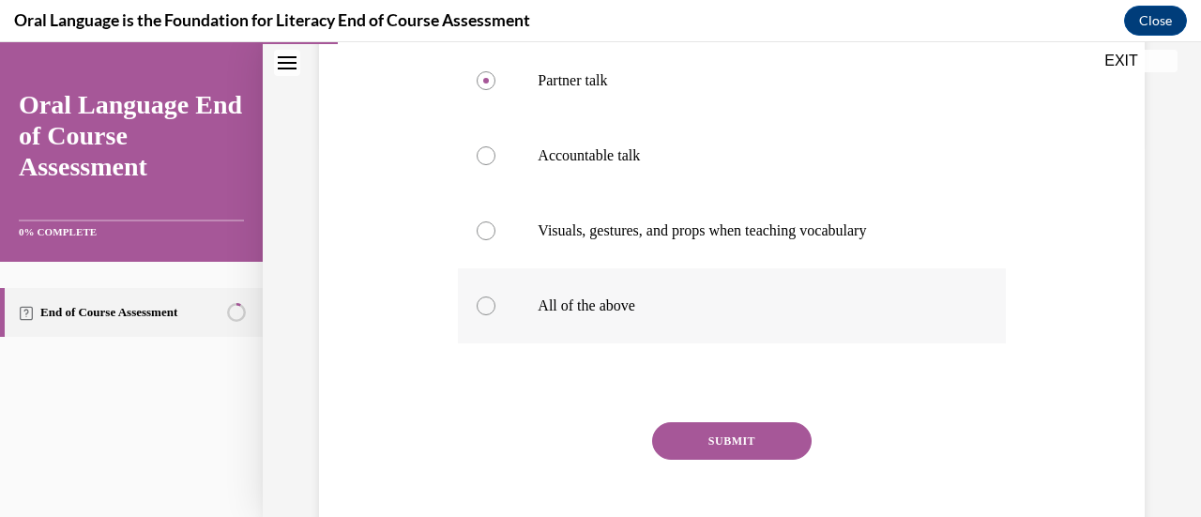
click at [569, 339] on label "All of the above" at bounding box center [731, 305] width 547 height 75
click at [495, 315] on input "All of the above" at bounding box center [486, 306] width 19 height 19
radio input "true"
click at [679, 428] on button "SUBMIT" at bounding box center [732, 441] width 160 height 38
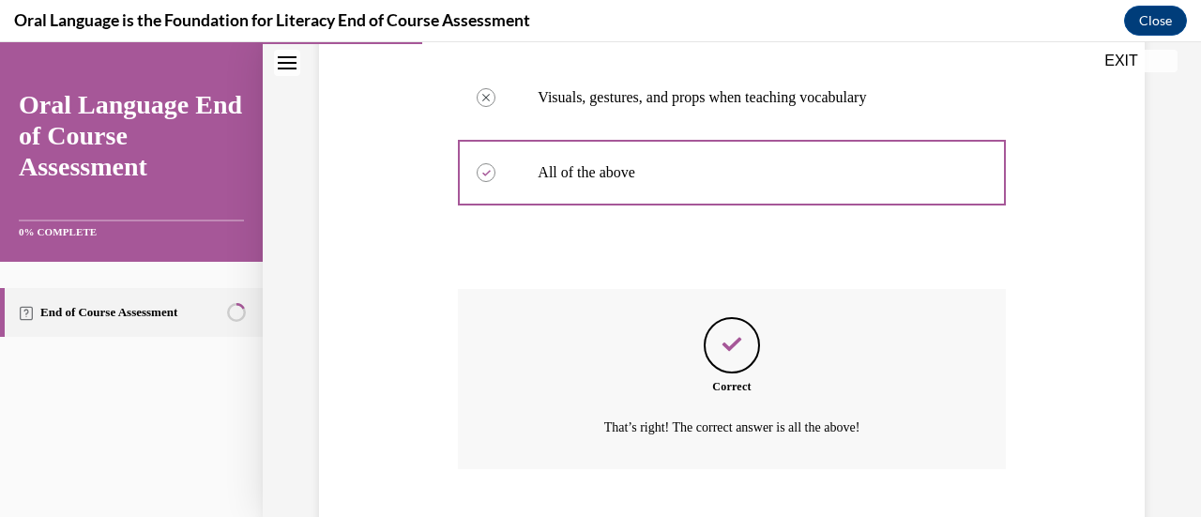
scroll to position [623, 0]
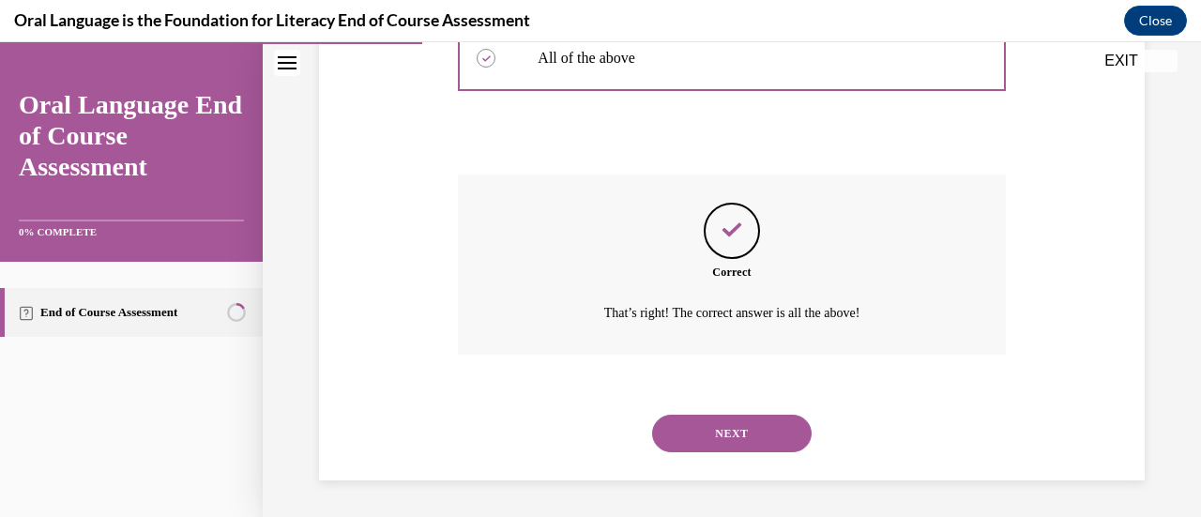
click at [674, 431] on button "NEXT" at bounding box center [732, 434] width 160 height 38
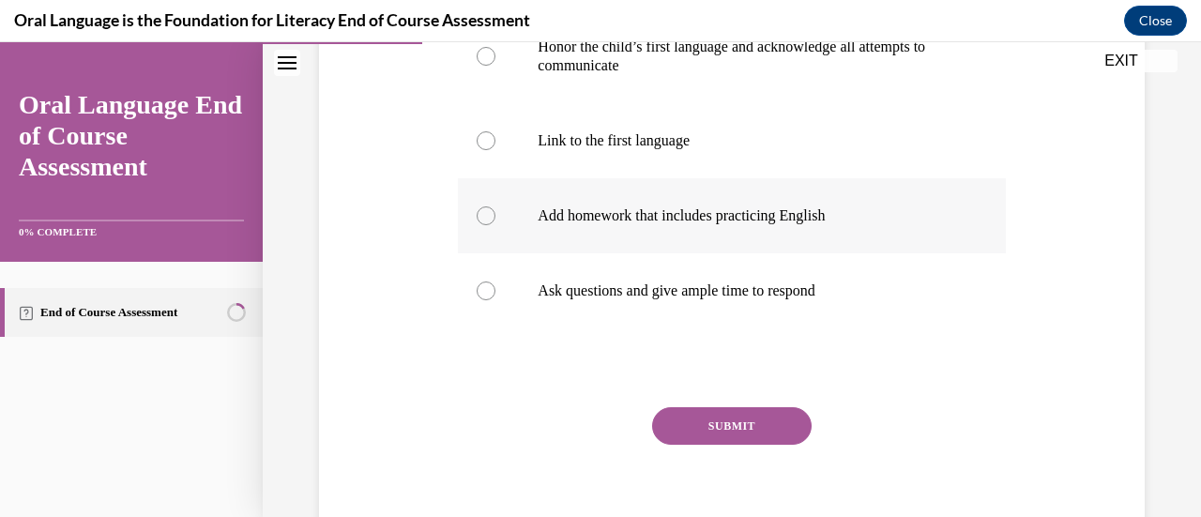
scroll to position [502, 0]
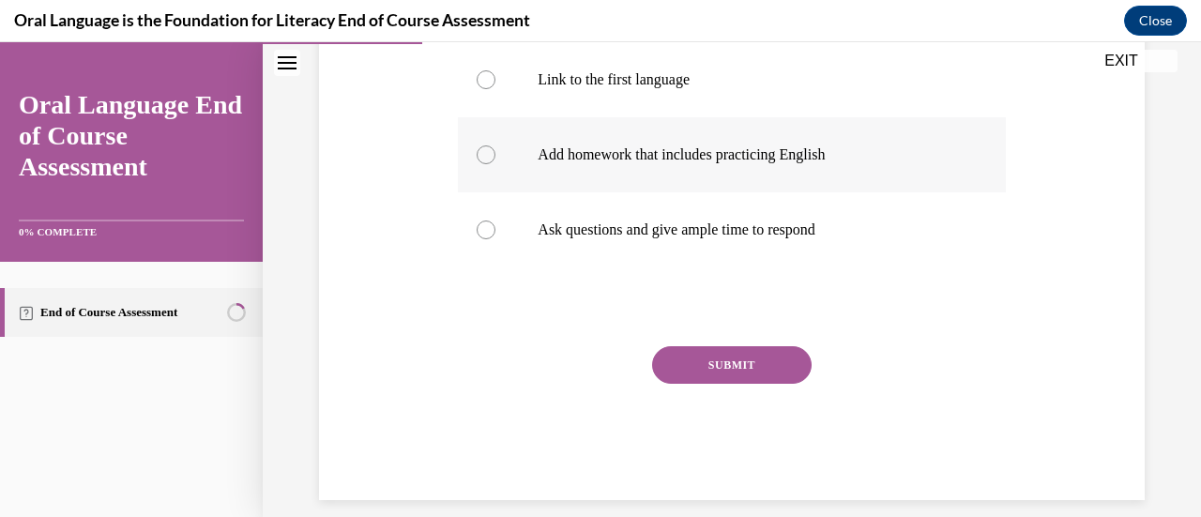
drag, startPoint x: 605, startPoint y: 247, endPoint x: 544, endPoint y: 157, distance: 108.8
click at [544, 157] on p "Add homework that includes practicing English" at bounding box center [748, 154] width 420 height 19
click at [495, 157] on input "Add homework that includes practicing English" at bounding box center [486, 154] width 19 height 19
radio input "true"
click at [694, 350] on button "SUBMIT" at bounding box center [732, 365] width 160 height 38
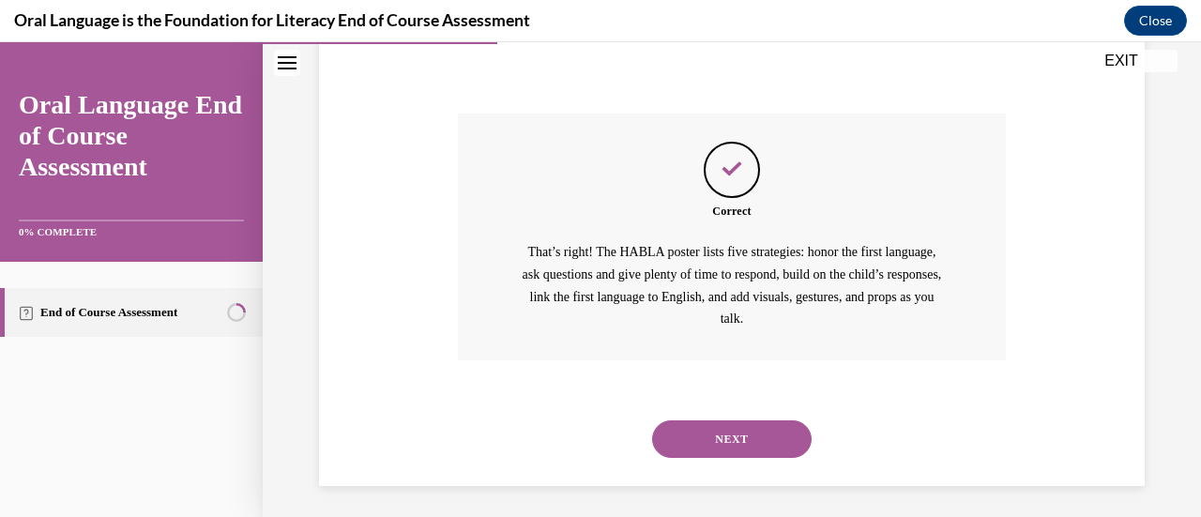
scroll to position [740, 0]
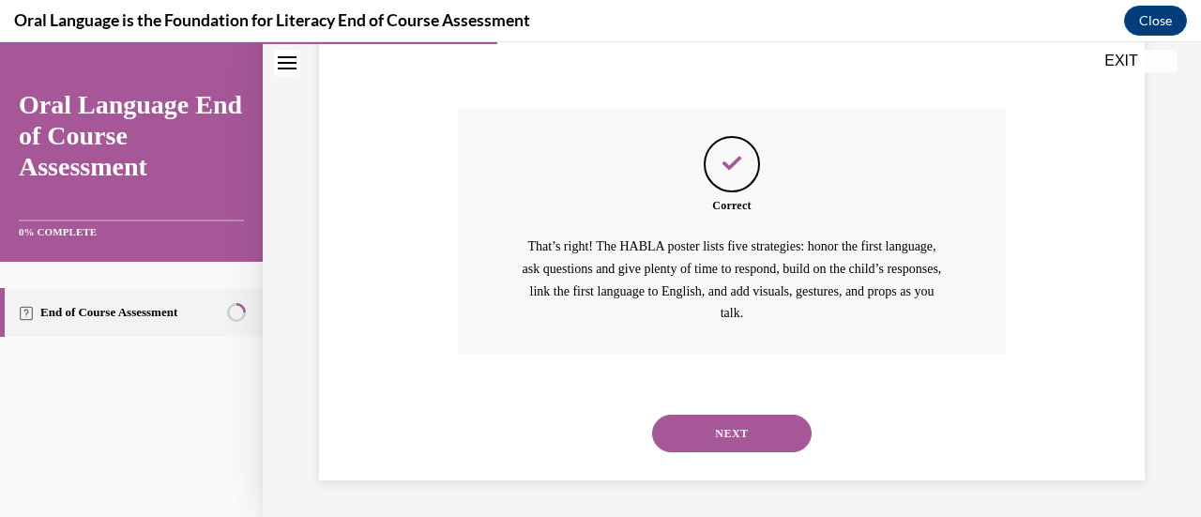
click at [699, 436] on button "NEXT" at bounding box center [732, 434] width 160 height 38
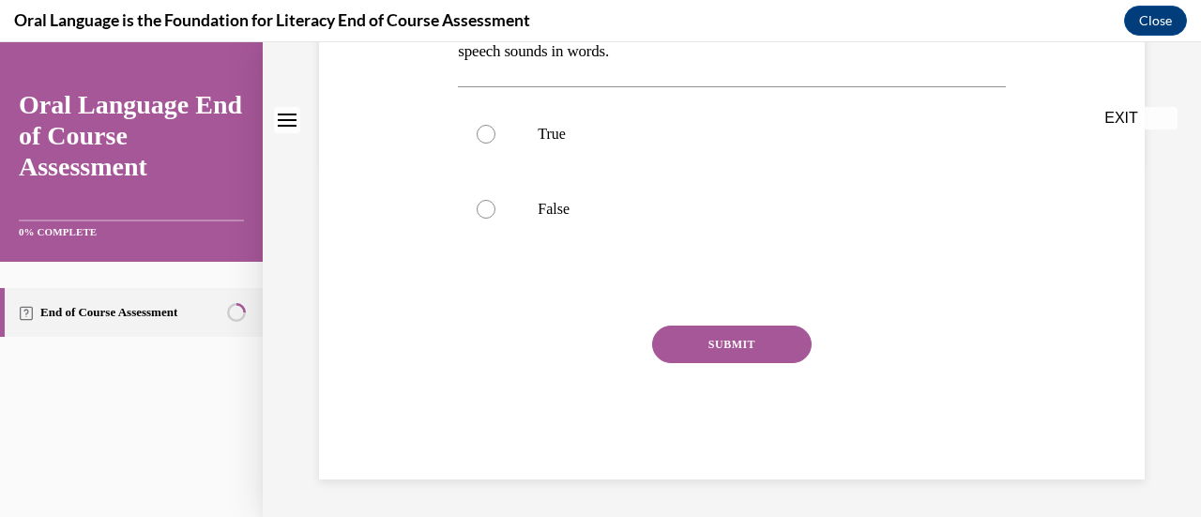
scroll to position [0, 0]
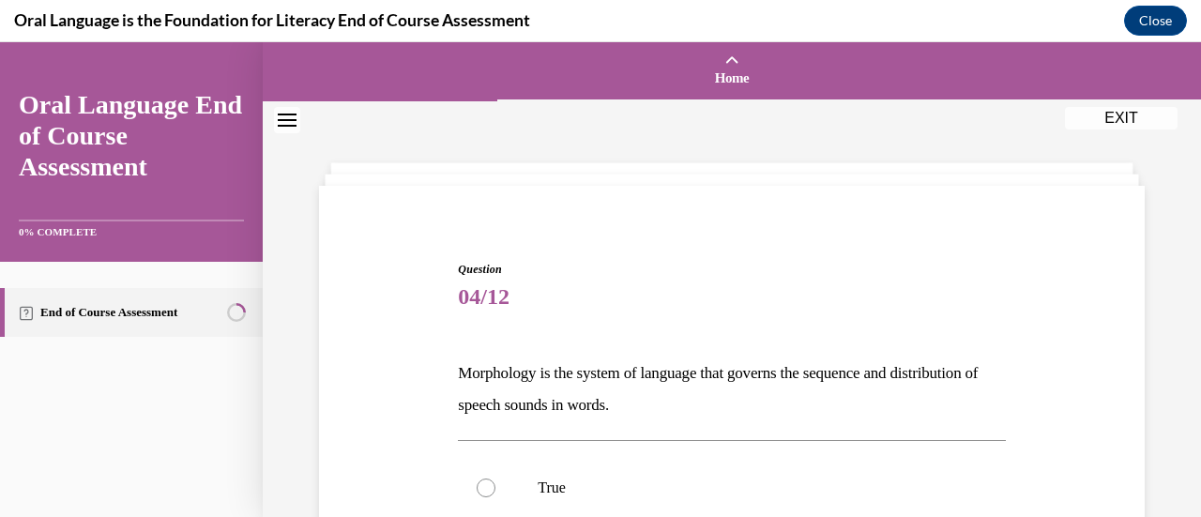
click at [699, 440] on div "True False" at bounding box center [731, 525] width 547 height 170
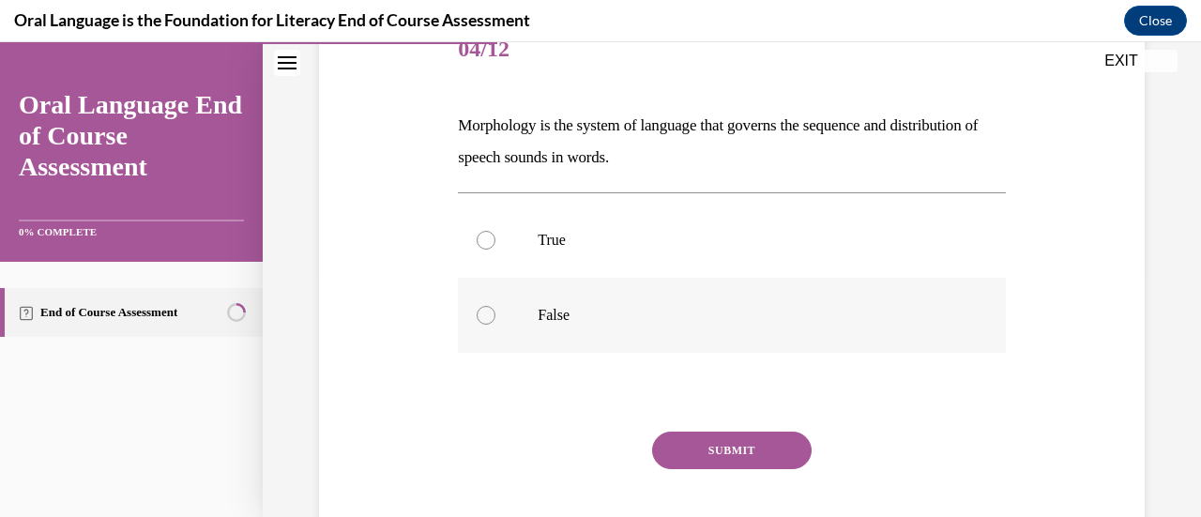
scroll to position [254, 0]
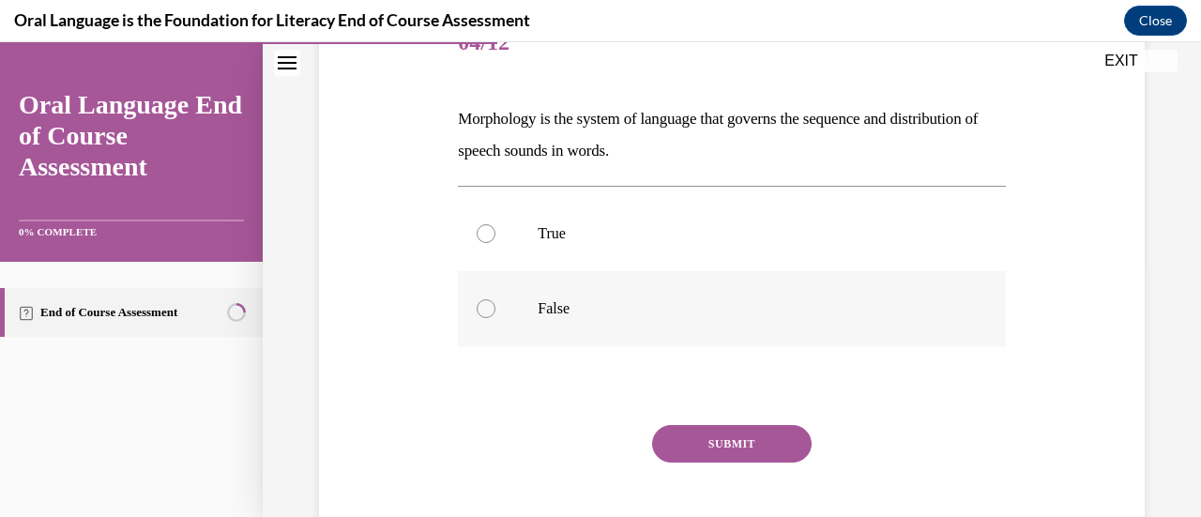
click at [561, 311] on p "False" at bounding box center [748, 308] width 420 height 19
click at [495, 311] on input "False" at bounding box center [486, 308] width 19 height 19
radio input "true"
click at [657, 434] on button "SUBMIT" at bounding box center [732, 444] width 160 height 38
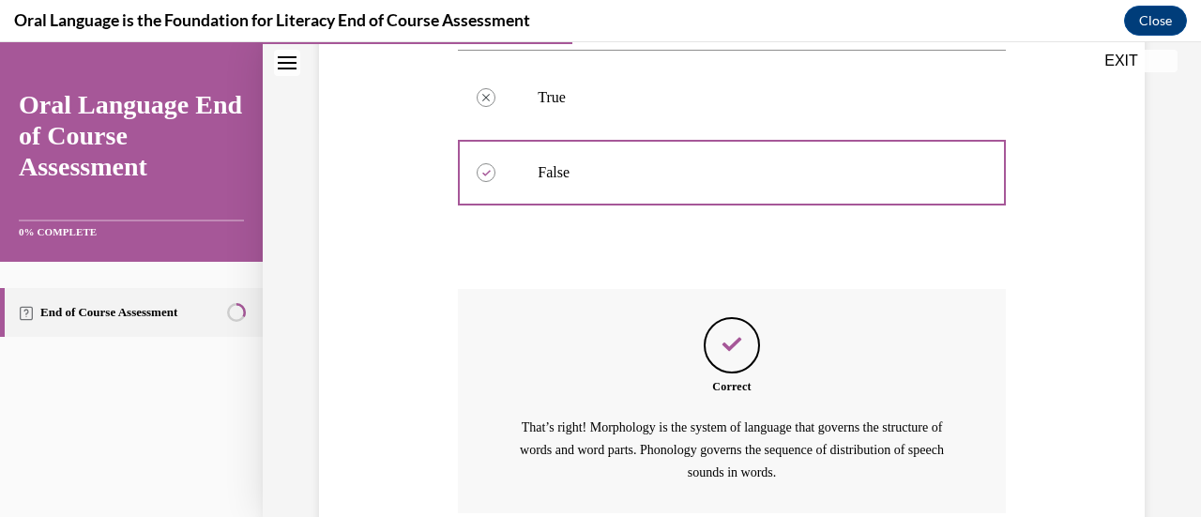
scroll to position [549, 0]
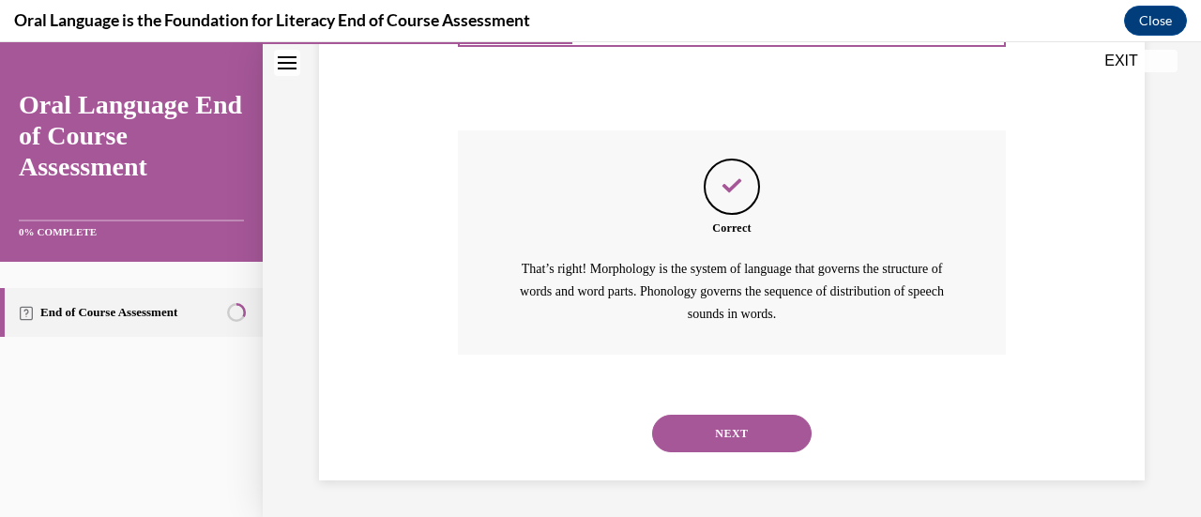
click at [698, 440] on button "NEXT" at bounding box center [732, 434] width 160 height 38
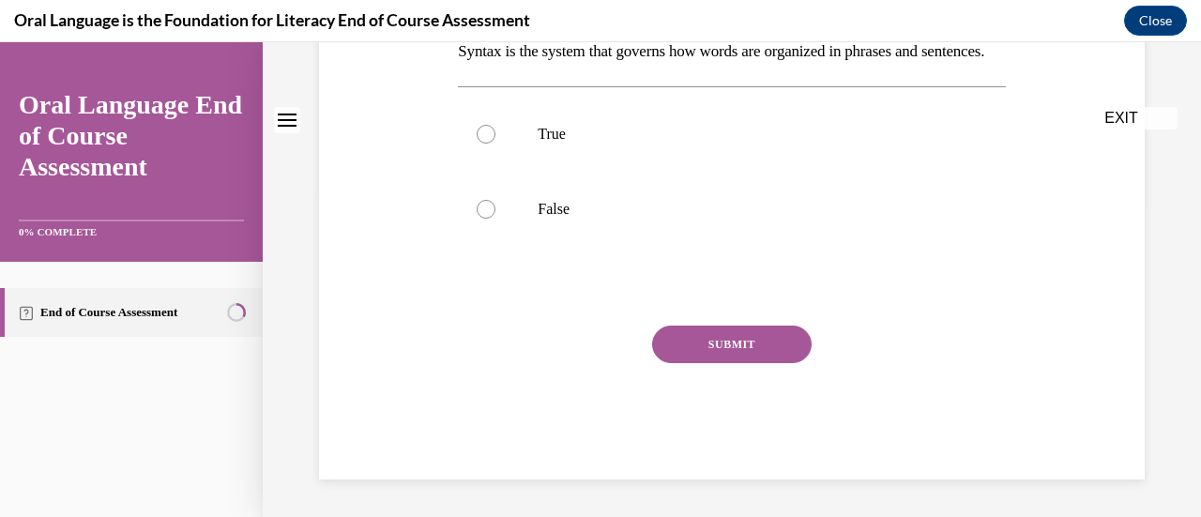
scroll to position [0, 0]
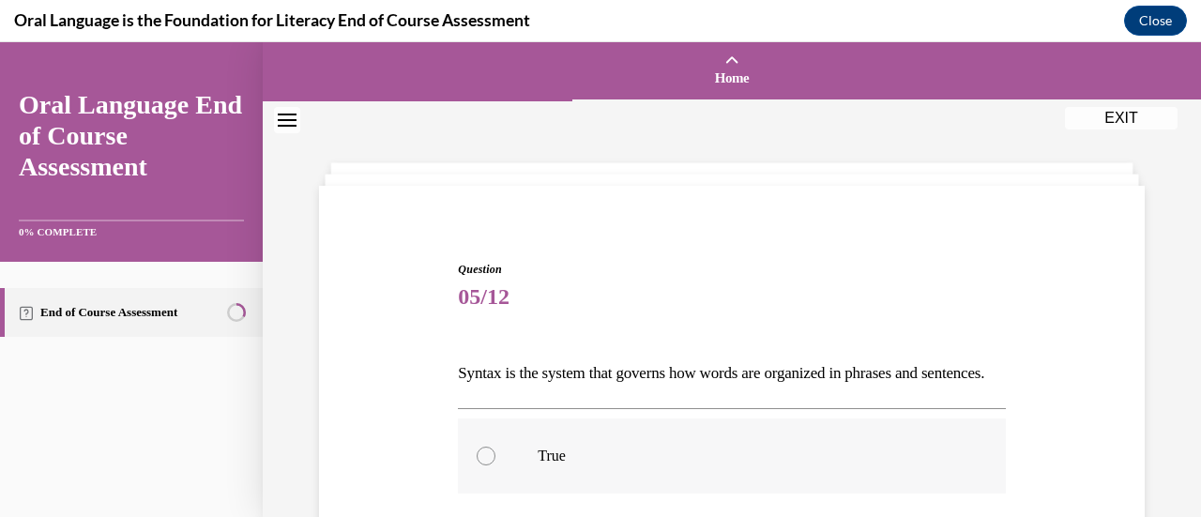
click at [565, 455] on label "True" at bounding box center [731, 455] width 547 height 75
click at [495, 455] on input "True" at bounding box center [486, 456] width 19 height 19
radio input "true"
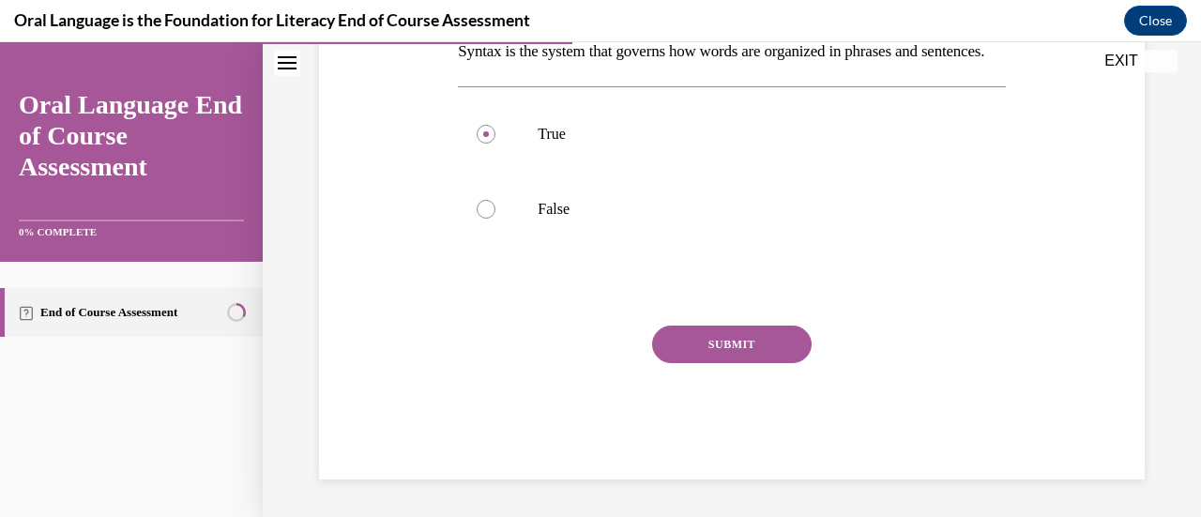
click at [662, 373] on div "SUBMIT" at bounding box center [731, 373] width 547 height 94
click at [664, 367] on div "SUBMIT" at bounding box center [731, 373] width 547 height 94
click at [668, 348] on button "SUBMIT" at bounding box center [732, 345] width 160 height 38
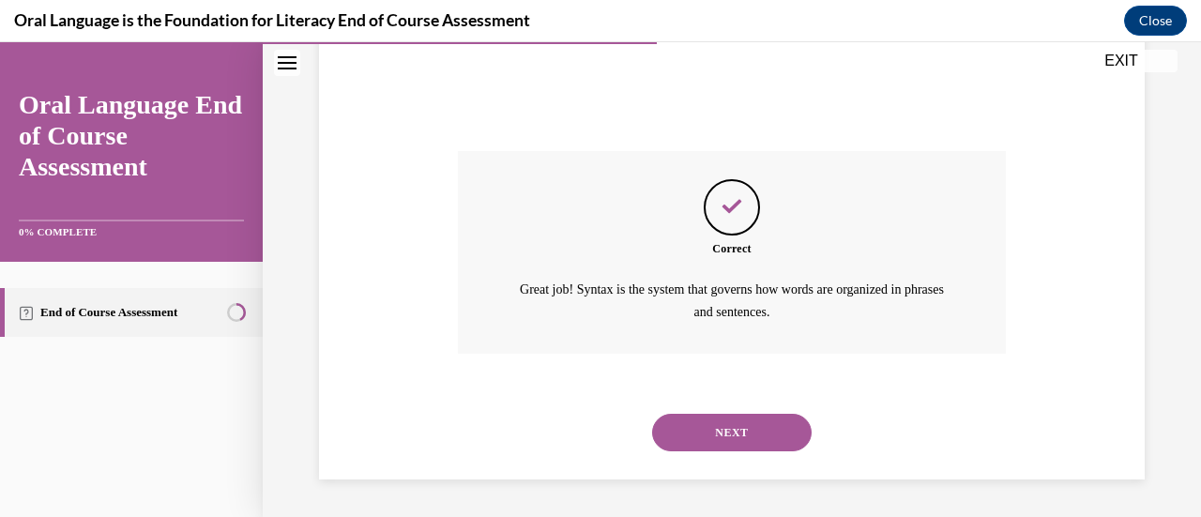
scroll to position [526, 0]
click at [677, 417] on button "NEXT" at bounding box center [732, 433] width 160 height 38
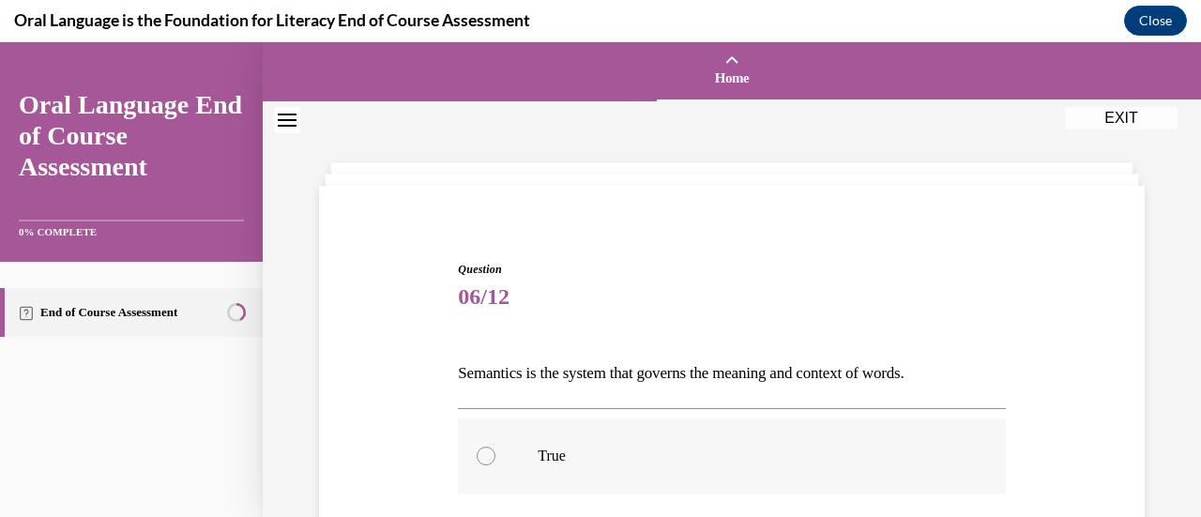
click at [614, 423] on label "True" at bounding box center [731, 455] width 547 height 75
click at [495, 447] on input "True" at bounding box center [486, 456] width 19 height 19
radio input "true"
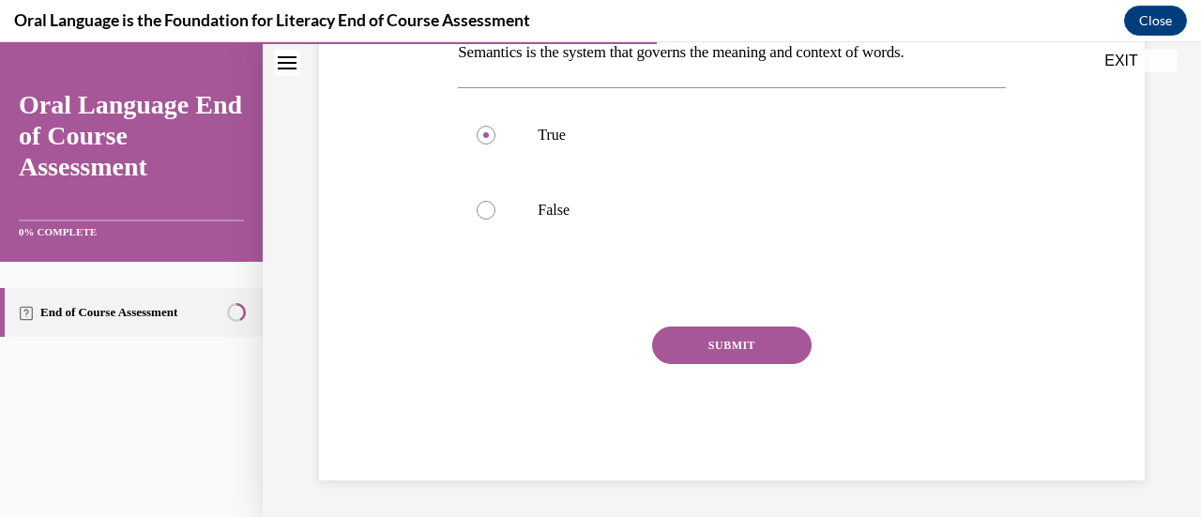
click at [652, 353] on button "SUBMIT" at bounding box center [732, 346] width 160 height 38
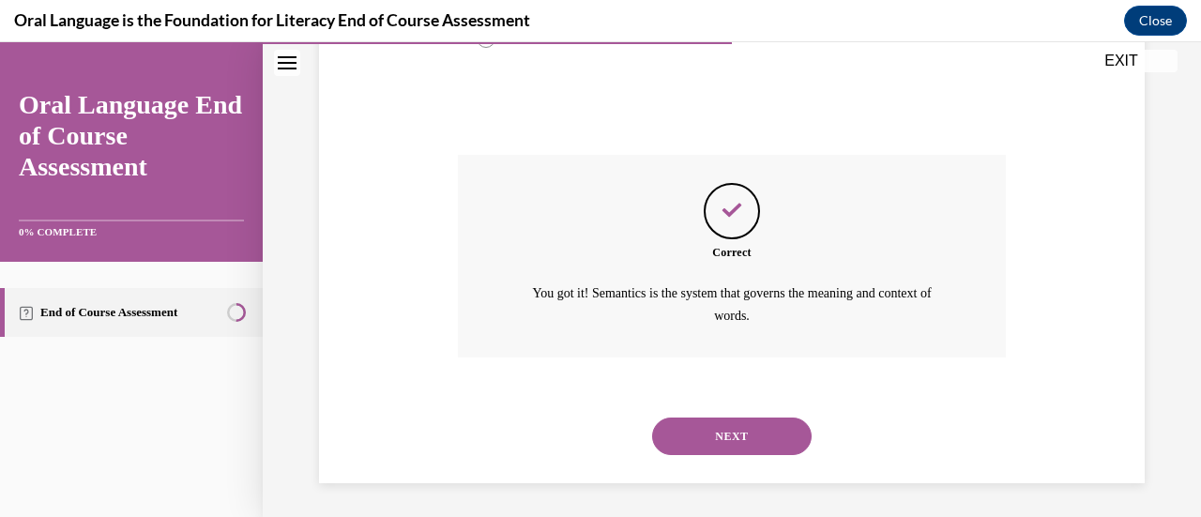
scroll to position [494, 0]
click at [696, 402] on div "NEXT" at bounding box center [731, 434] width 547 height 75
click at [696, 430] on button "NEXT" at bounding box center [732, 435] width 160 height 38
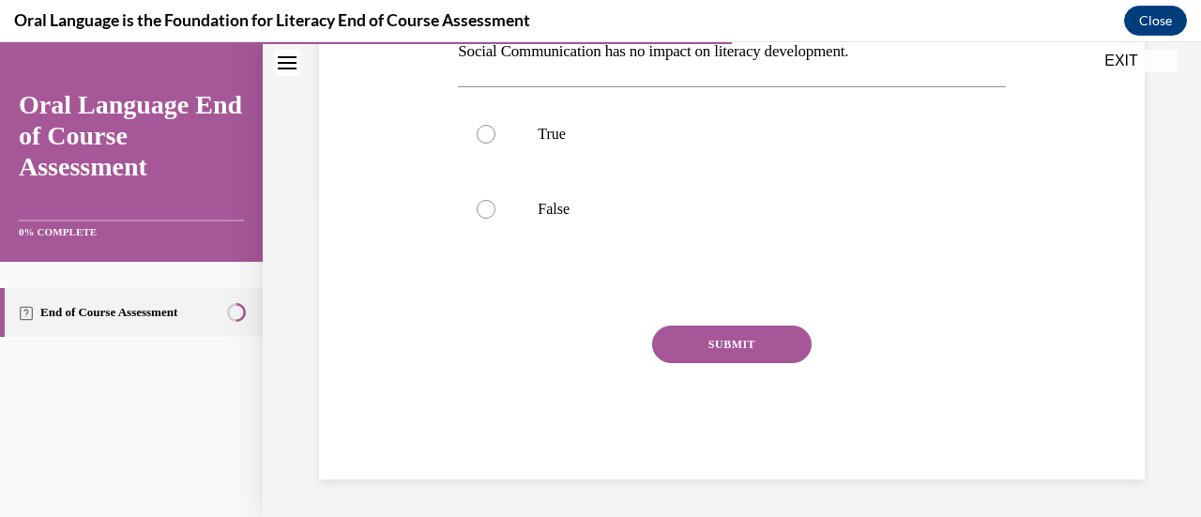
scroll to position [0, 0]
click at [575, 252] on div "True False" at bounding box center [731, 172] width 547 height 170
click at [561, 232] on label "False" at bounding box center [731, 210] width 547 height 75
click at [495, 220] on input "False" at bounding box center [486, 210] width 19 height 19
radio input "true"
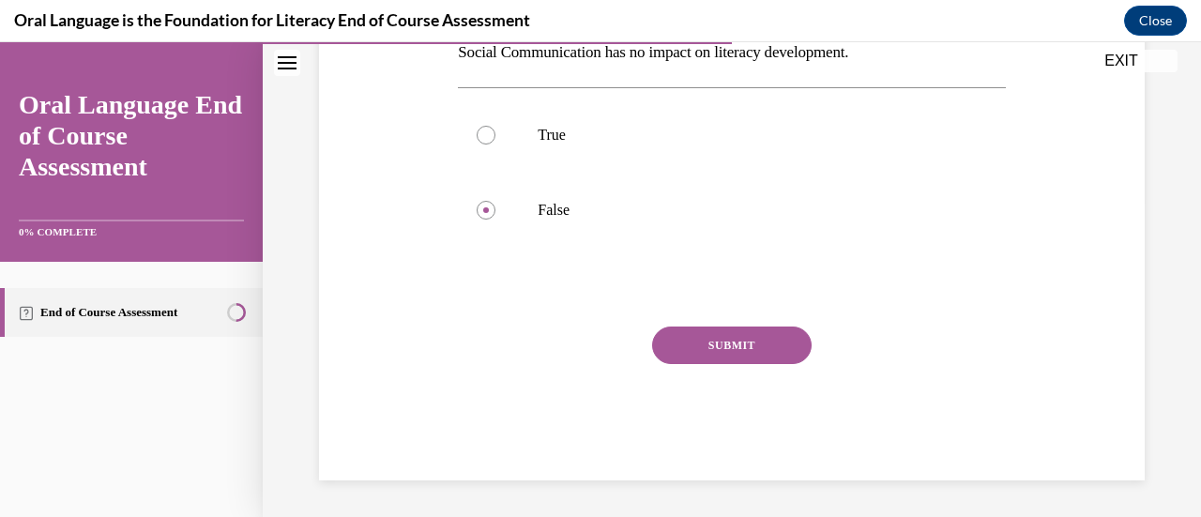
click at [669, 325] on div "Question 07/12 Social Communication has no impact on literacy development. True…" at bounding box center [731, 210] width 547 height 540
click at [669, 338] on button "SUBMIT" at bounding box center [732, 346] width 160 height 38
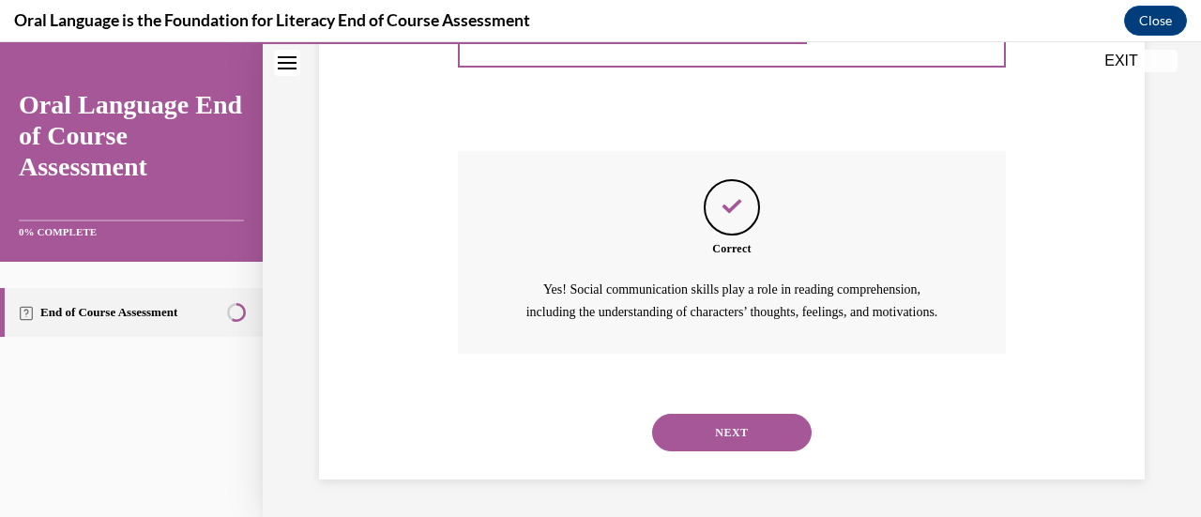
scroll to position [517, 0]
click at [704, 415] on button "NEXT" at bounding box center [732, 433] width 160 height 38
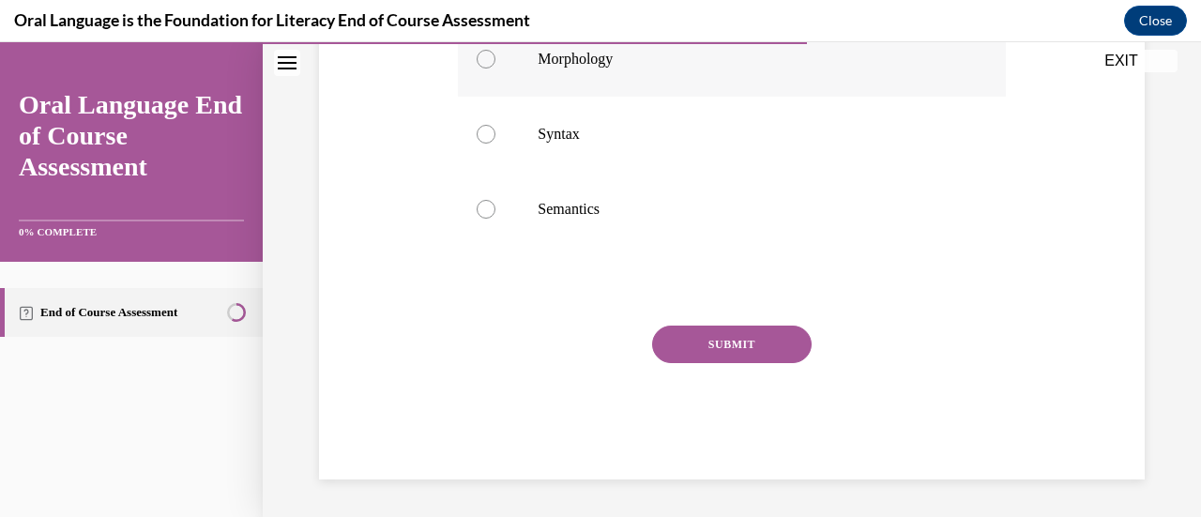
click at [557, 68] on p "Morphology" at bounding box center [748, 59] width 420 height 19
click at [495, 68] on input "Morphology" at bounding box center [486, 59] width 19 height 19
radio input "true"
click at [681, 363] on button "SUBMIT" at bounding box center [732, 345] width 160 height 38
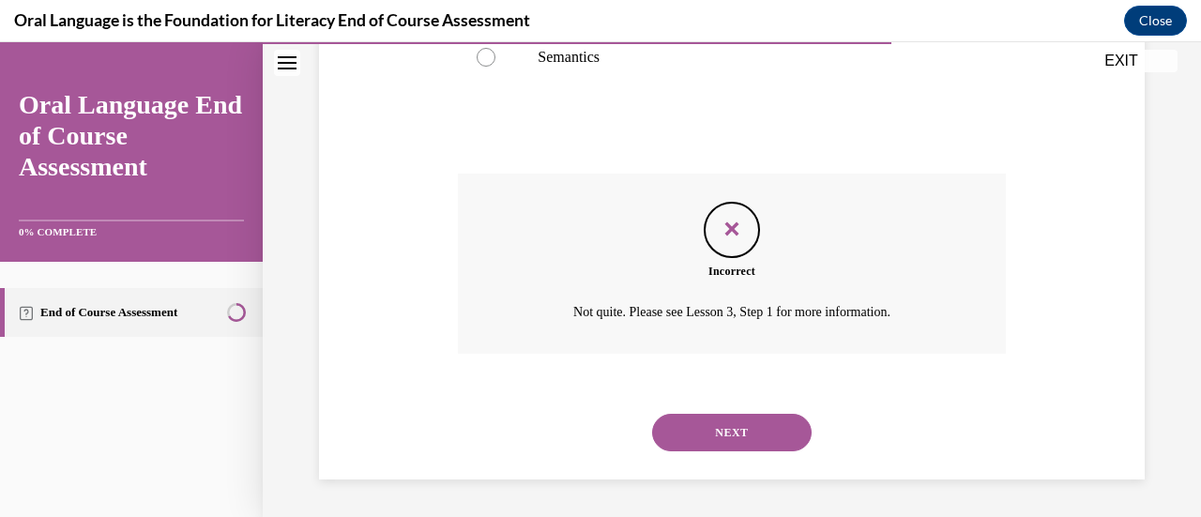
click at [706, 401] on div "NEXT" at bounding box center [731, 432] width 547 height 75
click at [698, 427] on button "NEXT" at bounding box center [732, 433] width 160 height 38
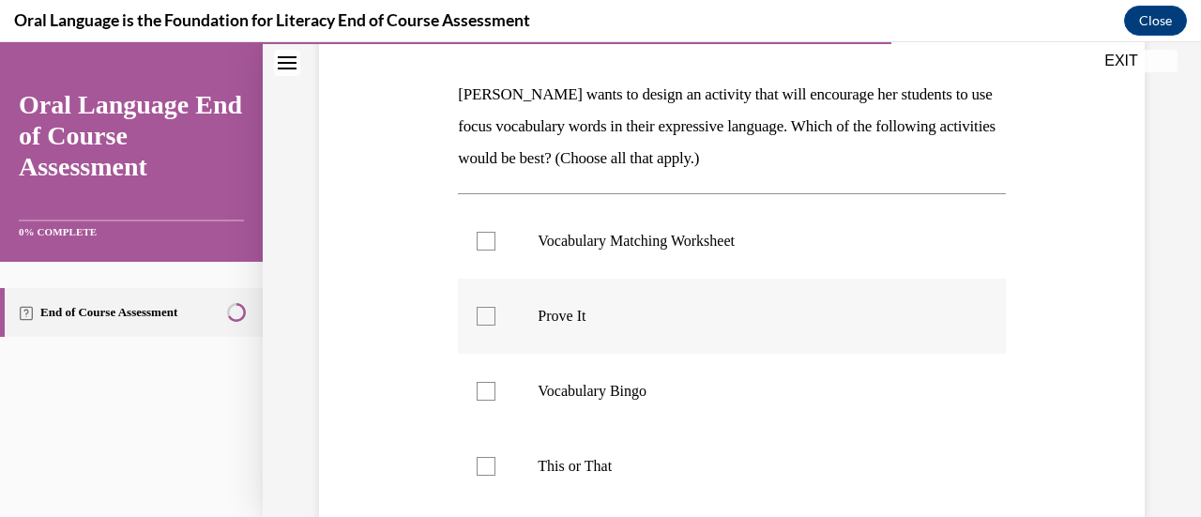
click at [568, 303] on label "Prove It" at bounding box center [731, 316] width 547 height 75
click at [495, 307] on input "Prove It" at bounding box center [486, 316] width 19 height 19
checkbox input "true"
click at [588, 432] on label "This or That" at bounding box center [731, 466] width 547 height 75
click at [495, 457] on input "This or That" at bounding box center [486, 466] width 19 height 19
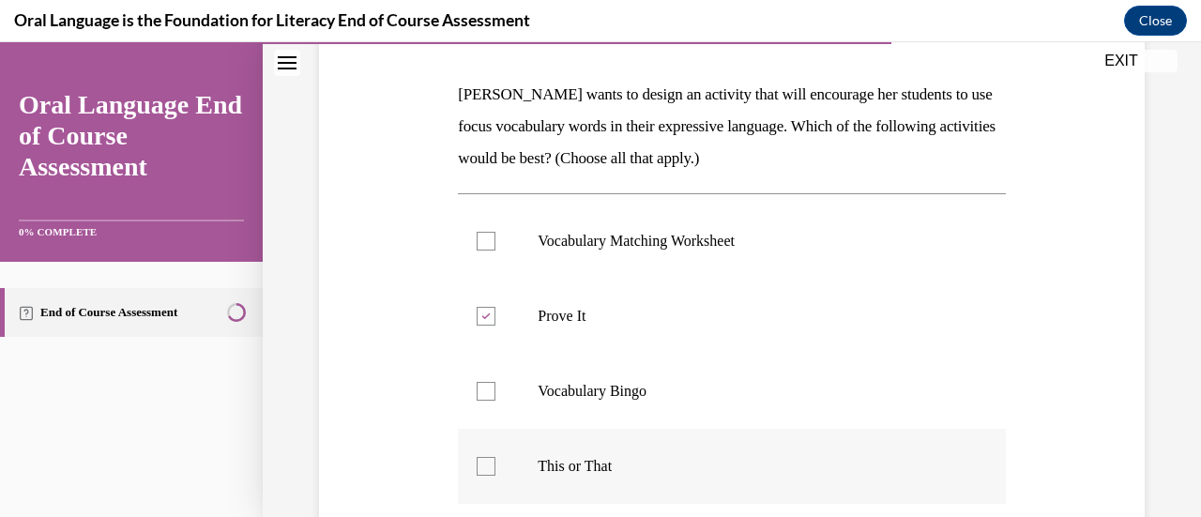
checkbox input "true"
click at [432, 442] on div "Question 09/12 Mrs. Butler wants to design an activity that will encourage her …" at bounding box center [731, 331] width 835 height 811
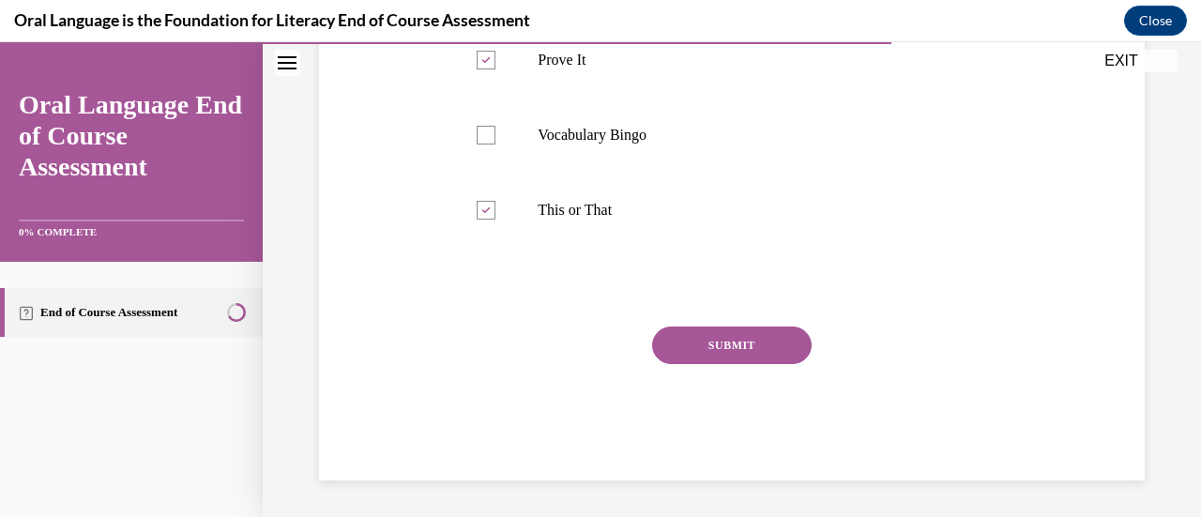
click at [698, 358] on button "SUBMIT" at bounding box center [732, 346] width 160 height 38
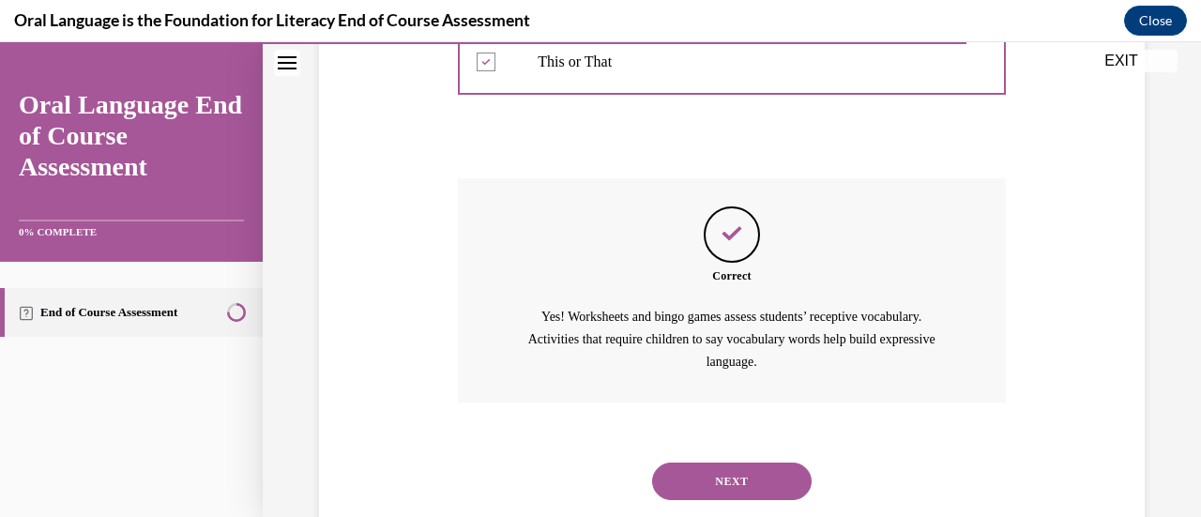
click at [698, 463] on button "NEXT" at bounding box center [732, 482] width 160 height 38
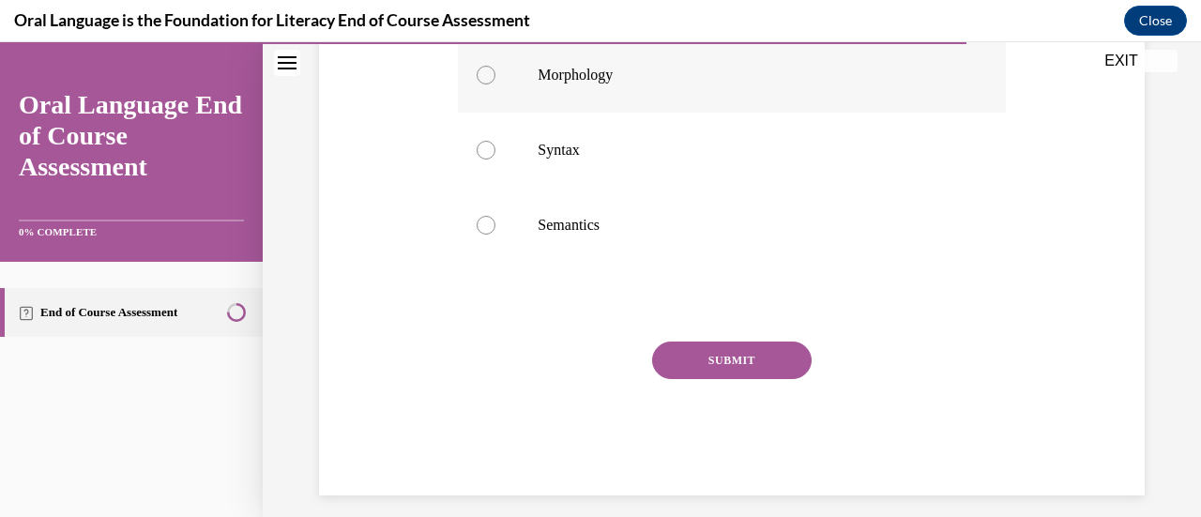
click at [548, 76] on p "Morphology" at bounding box center [748, 75] width 420 height 19
click at [495, 76] on input "Morphology" at bounding box center [486, 75] width 19 height 19
radio input "true"
click at [711, 347] on button "SUBMIT" at bounding box center [732, 361] width 160 height 38
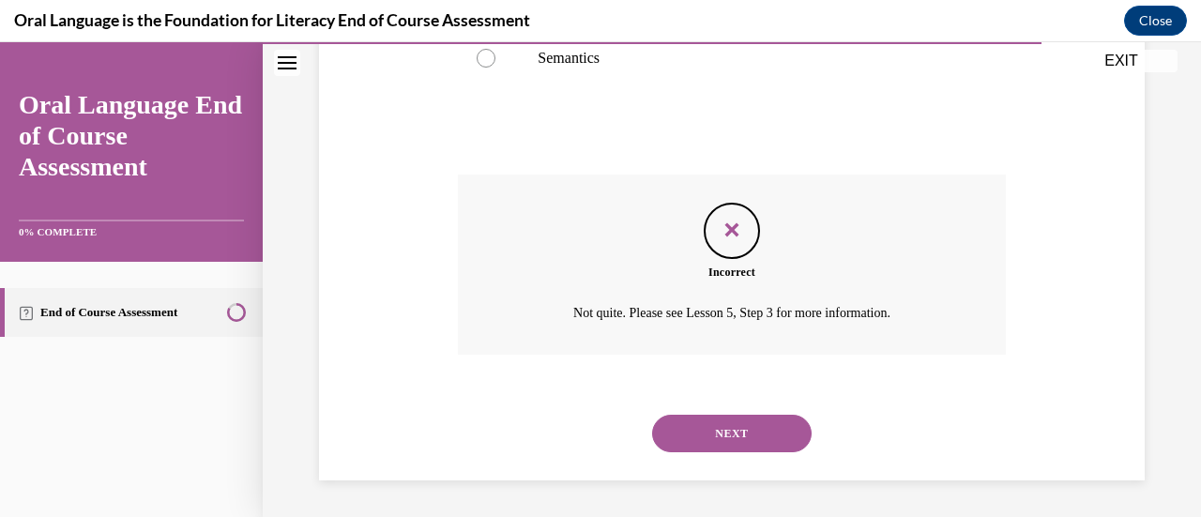
click at [764, 440] on button "NEXT" at bounding box center [732, 434] width 160 height 38
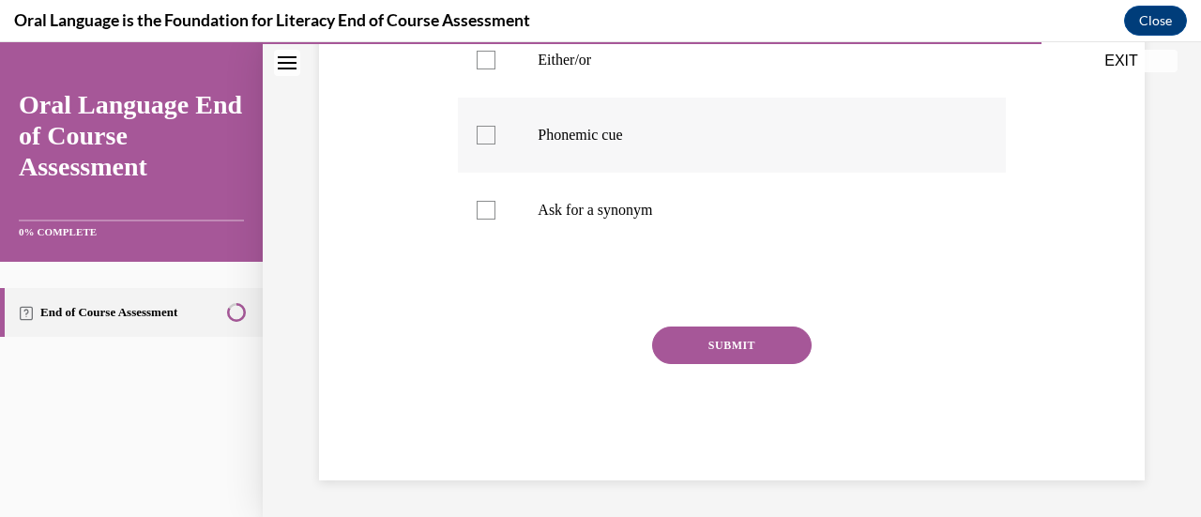
click at [595, 164] on label "Phonemic cue" at bounding box center [731, 135] width 547 height 75
click at [495, 145] on input "Phonemic cue" at bounding box center [486, 135] width 19 height 19
checkbox input "true"
click at [590, 204] on p "Ask for a synonym" at bounding box center [748, 210] width 420 height 19
click at [495, 204] on input "Ask for a synonym" at bounding box center [486, 210] width 19 height 19
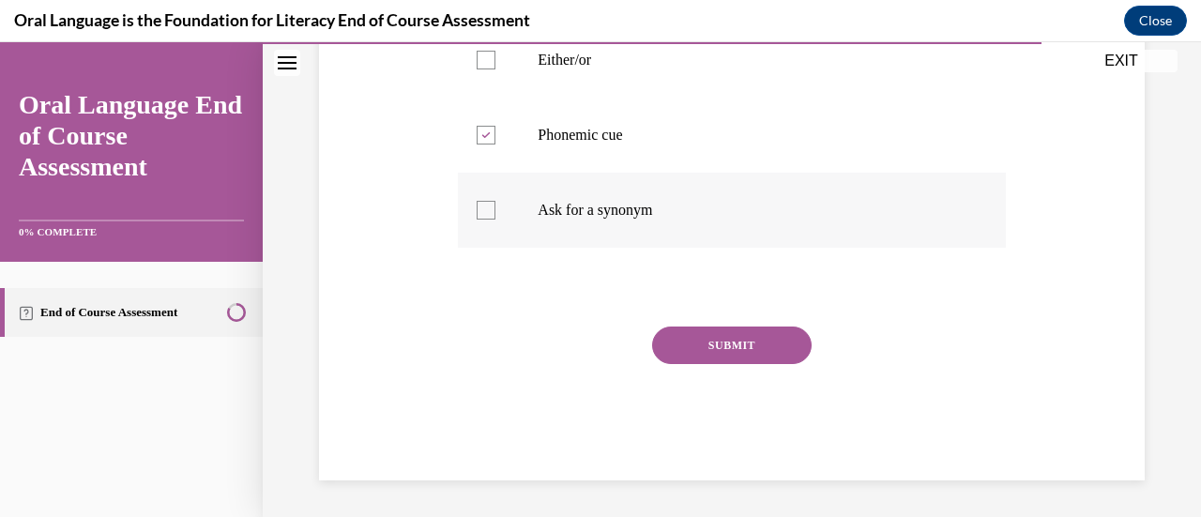
checkbox input "true"
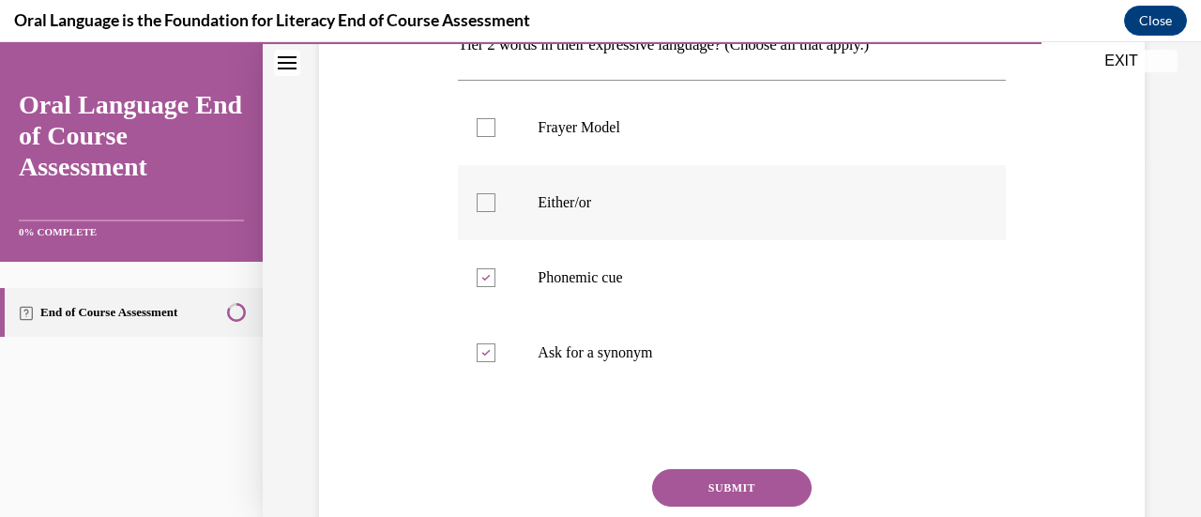
click at [586, 209] on p "Either/or" at bounding box center [748, 202] width 420 height 19
click at [495, 209] on input "Either/or" at bounding box center [486, 202] width 19 height 19
checkbox input "true"
click at [711, 464] on div "Question 11/12 Which of the following is an example of a safety net that encour…" at bounding box center [731, 262] width 547 height 723
click at [704, 479] on button "SUBMIT" at bounding box center [732, 488] width 160 height 38
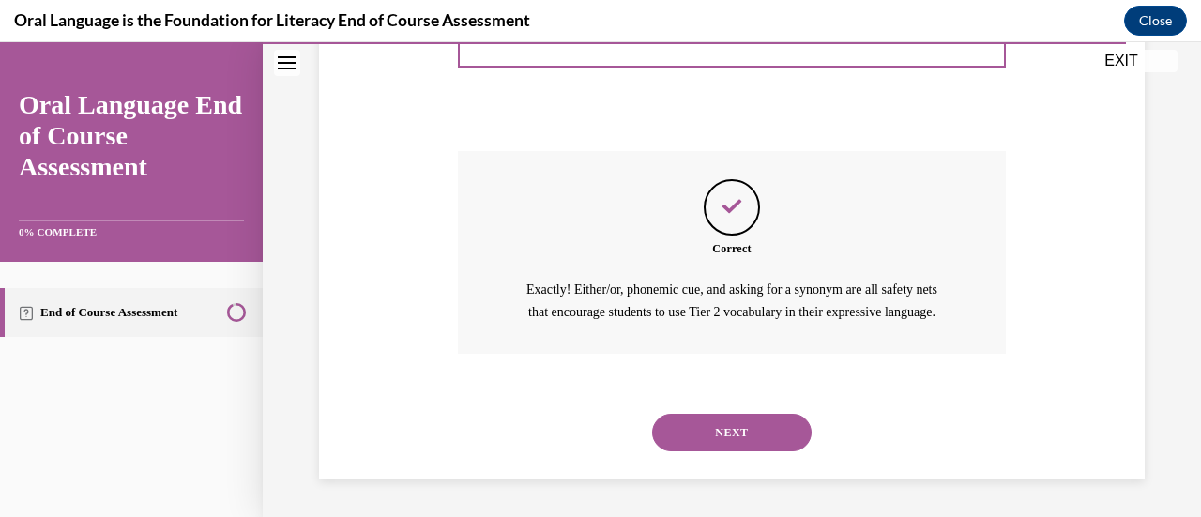
click at [707, 464] on div "NEXT" at bounding box center [731, 432] width 547 height 75
click at [696, 416] on button "NEXT" at bounding box center [732, 433] width 160 height 38
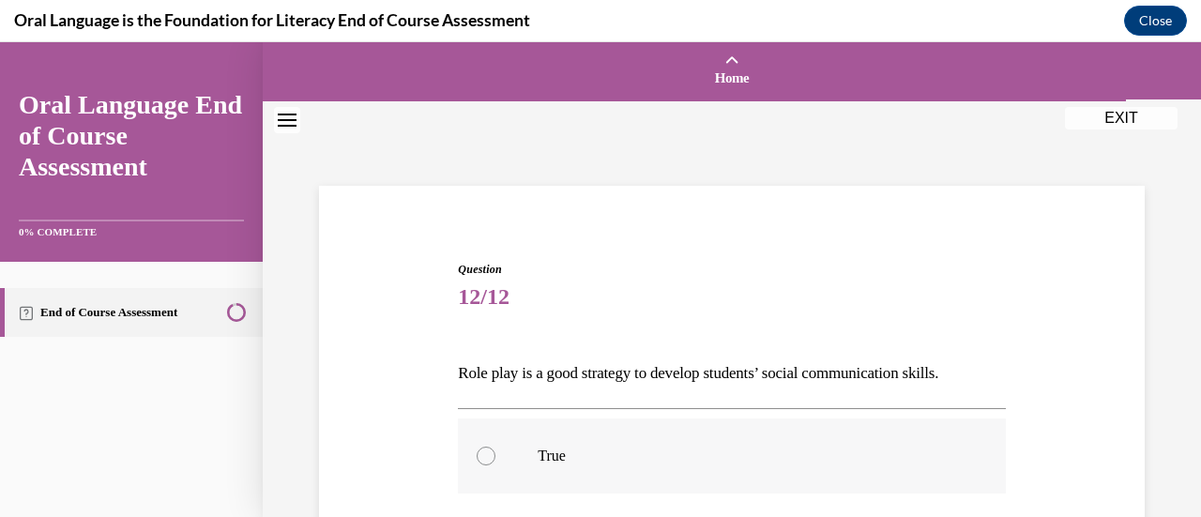
click at [595, 419] on label "True" at bounding box center [731, 455] width 547 height 75
click at [495, 447] on input "True" at bounding box center [486, 456] width 19 height 19
radio input "true"
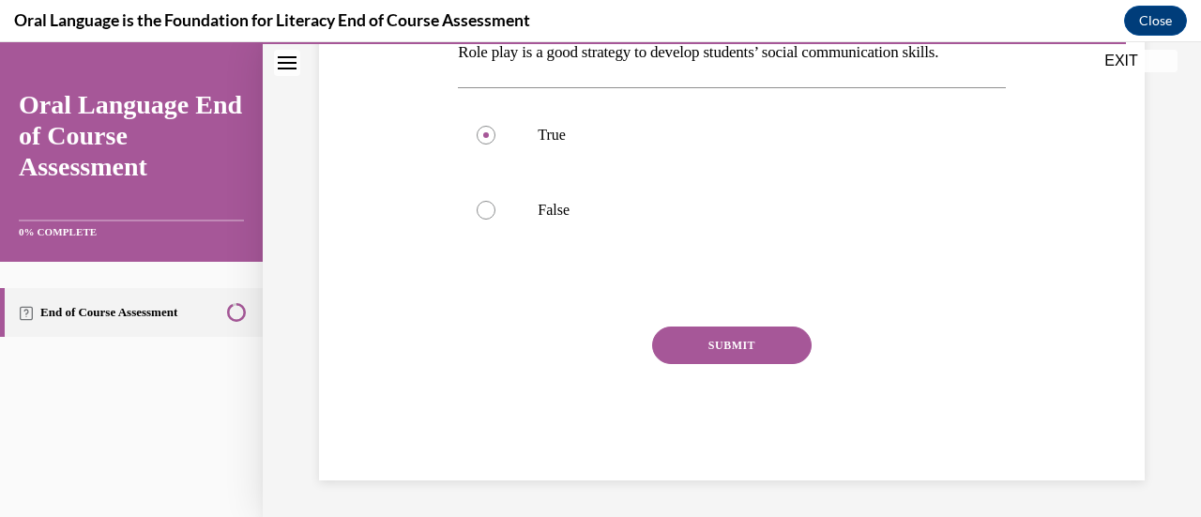
click at [686, 327] on button "SUBMIT" at bounding box center [732, 346] width 160 height 38
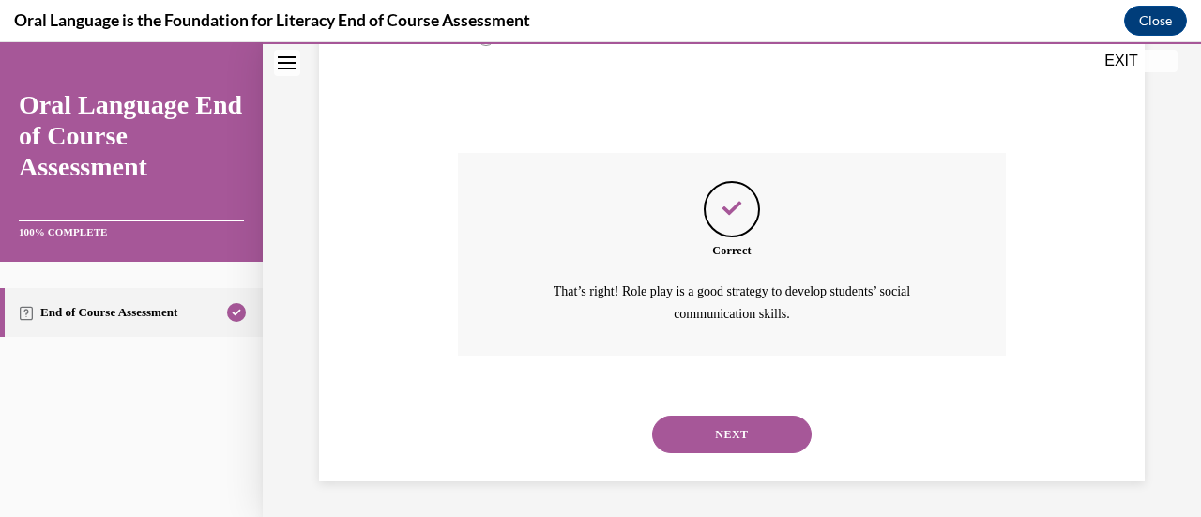
click at [696, 418] on button "NEXT" at bounding box center [732, 435] width 160 height 38
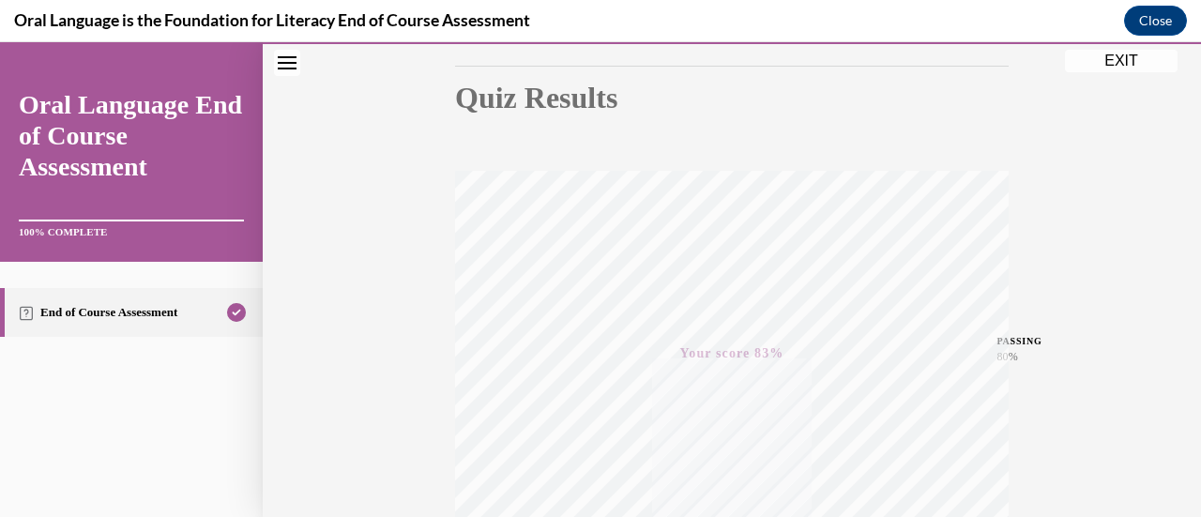
scroll to position [58, 0]
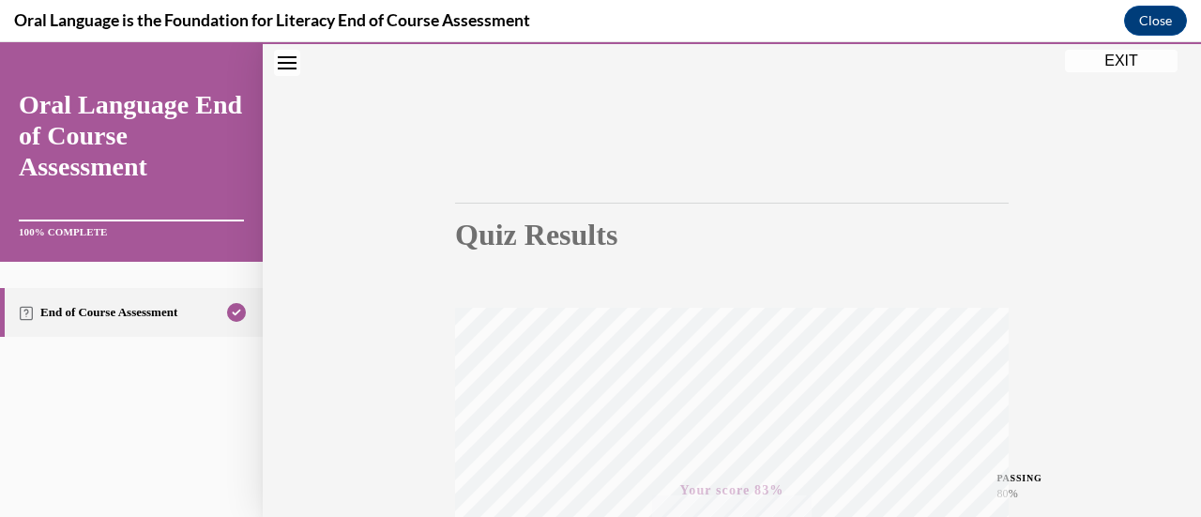
click at [1087, 62] on button "EXIT" at bounding box center [1121, 61] width 113 height 23
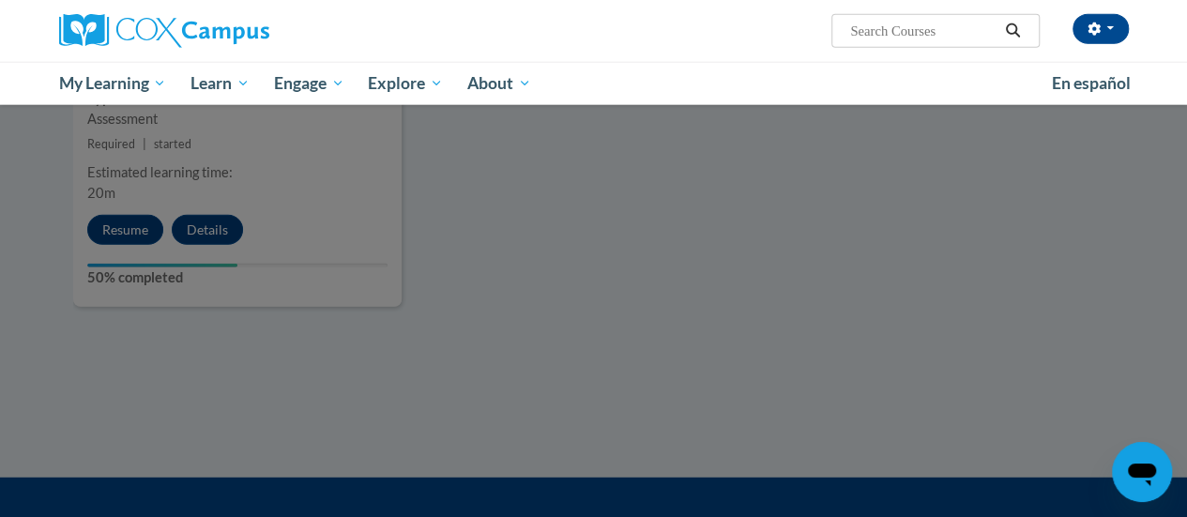
click at [771, 287] on div at bounding box center [593, 258] width 1187 height 517
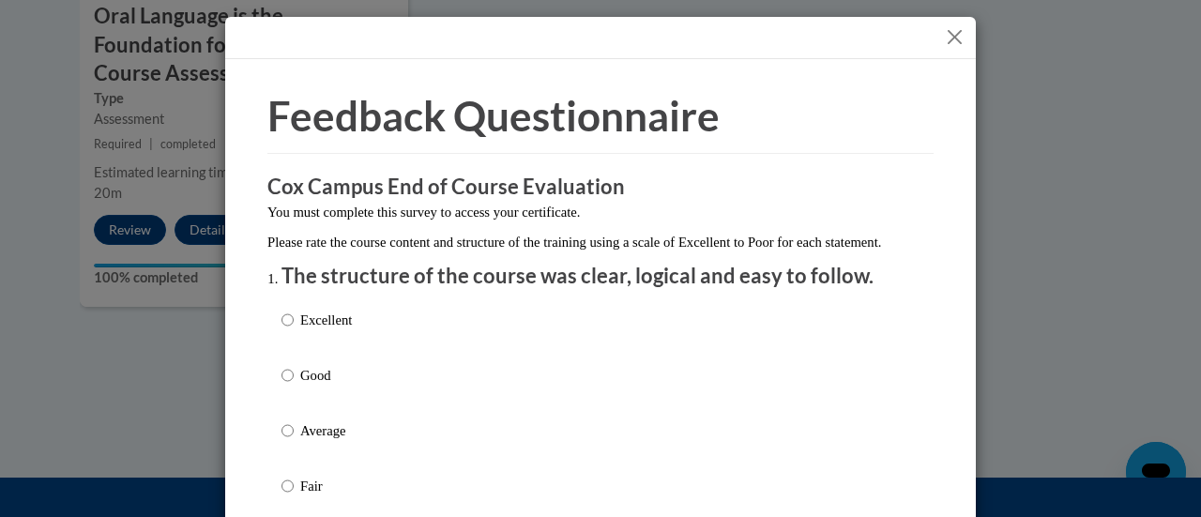
click at [313, 330] on p "Excellent" at bounding box center [326, 320] width 52 height 21
click at [294, 330] on input "Excellent" at bounding box center [287, 320] width 12 height 21
radio input "true"
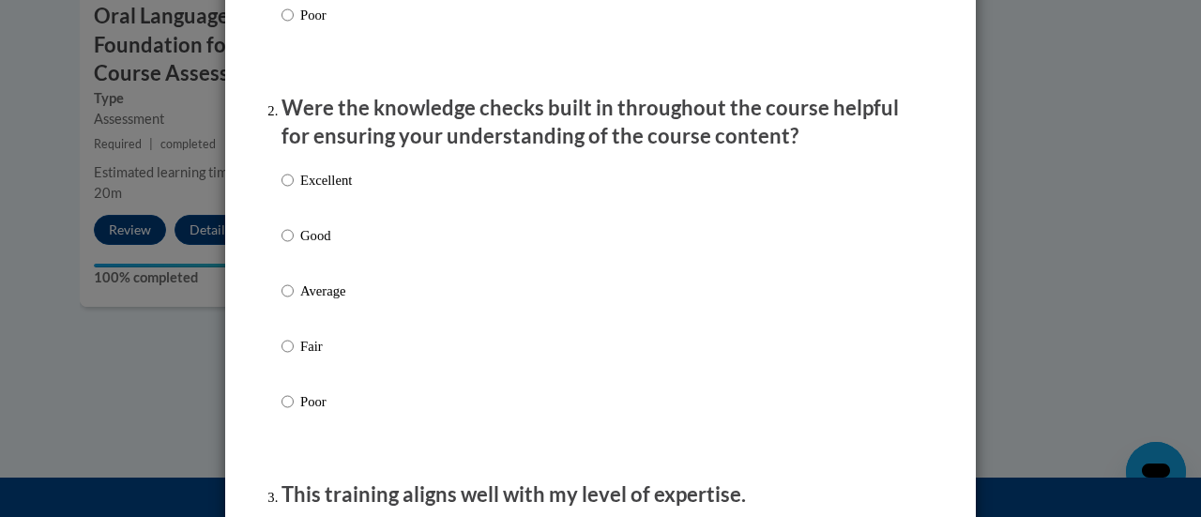
scroll to position [707, 0]
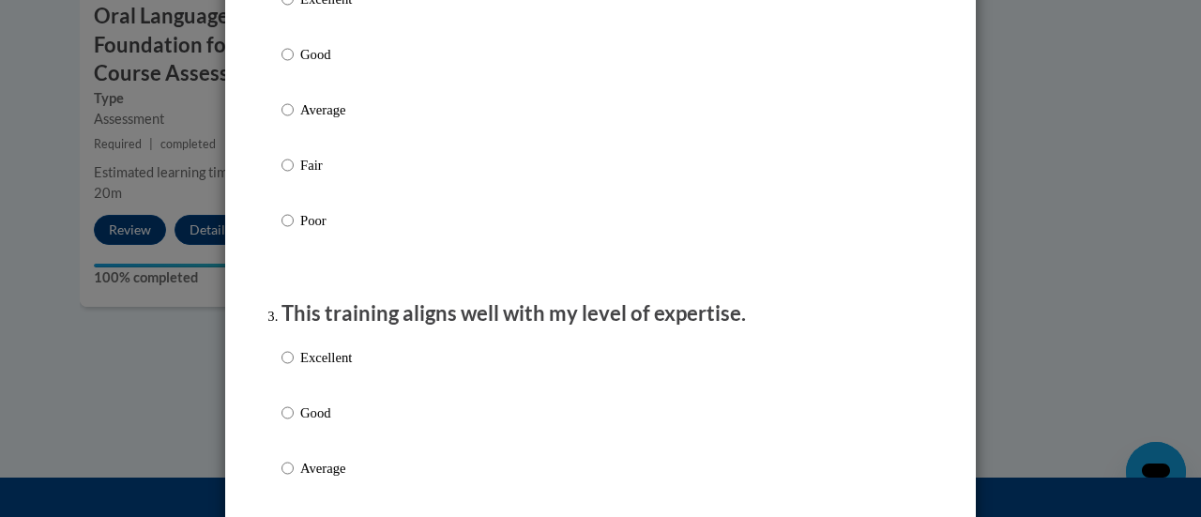
click at [291, 237] on label "Poor" at bounding box center [316, 235] width 70 height 51
click at [291, 231] on input "Poor" at bounding box center [287, 220] width 12 height 21
radio input "true"
click at [284, 95] on label "Good" at bounding box center [316, 69] width 70 height 51
click at [284, 65] on input "Good" at bounding box center [287, 54] width 12 height 21
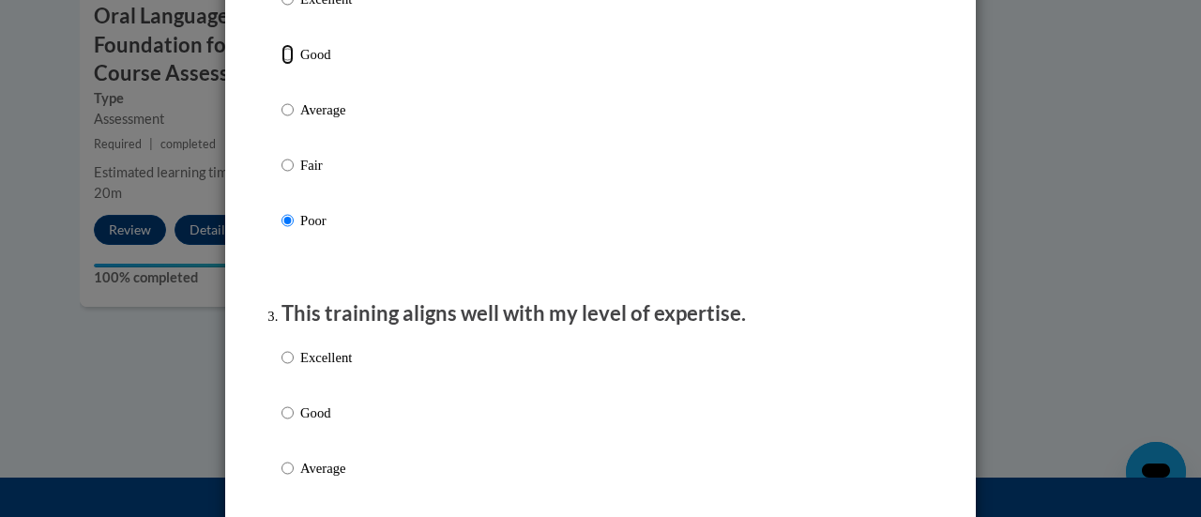
radio input "true"
click at [282, 120] on input "Average" at bounding box center [287, 109] width 12 height 21
radio input "true"
click at [302, 423] on p "Good" at bounding box center [326, 413] width 52 height 21
click at [294, 423] on input "Good" at bounding box center [287, 413] width 12 height 21
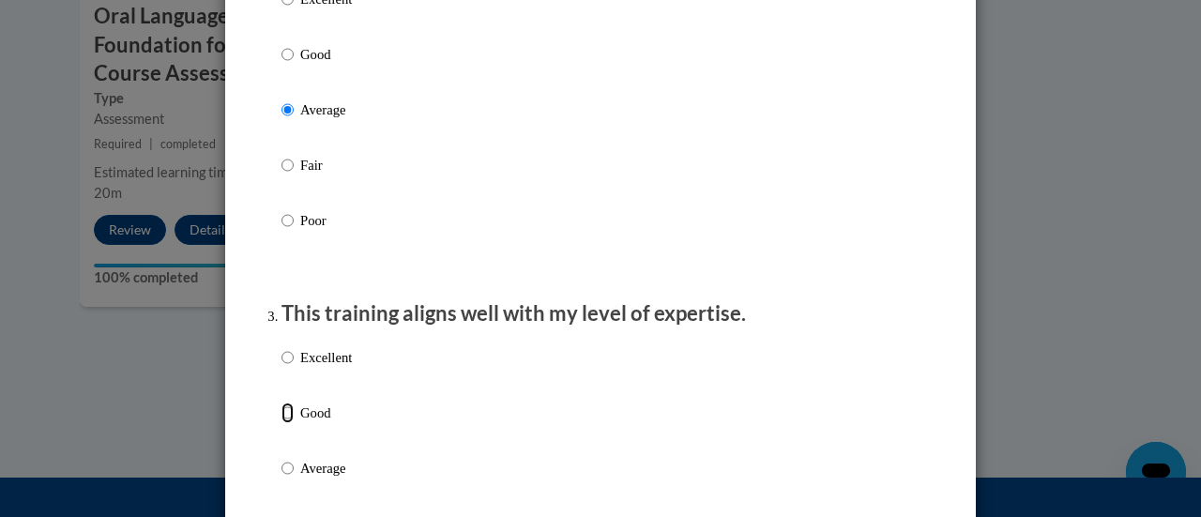
radio input "true"
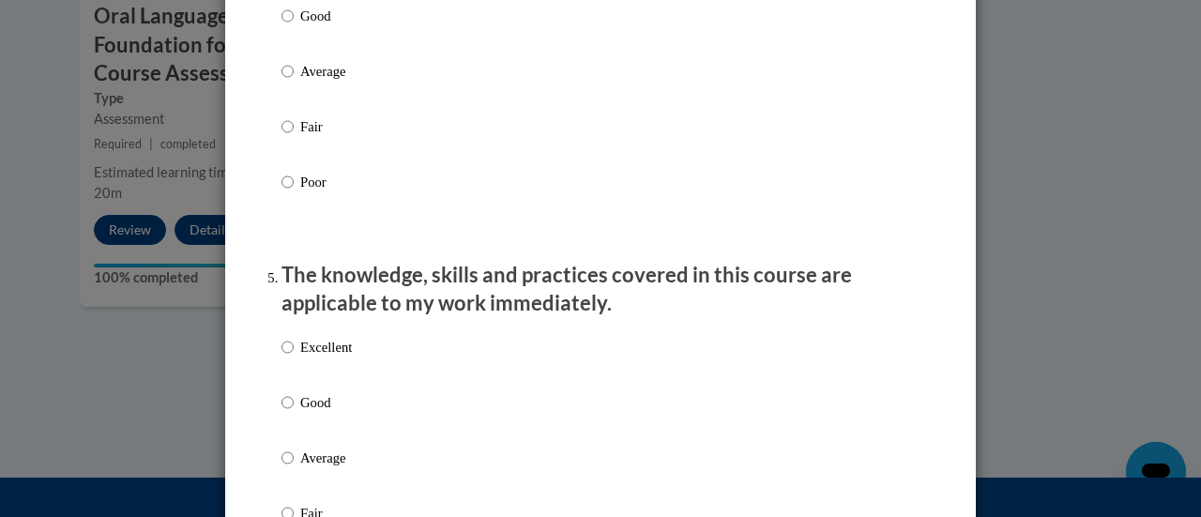
scroll to position [1490, 0]
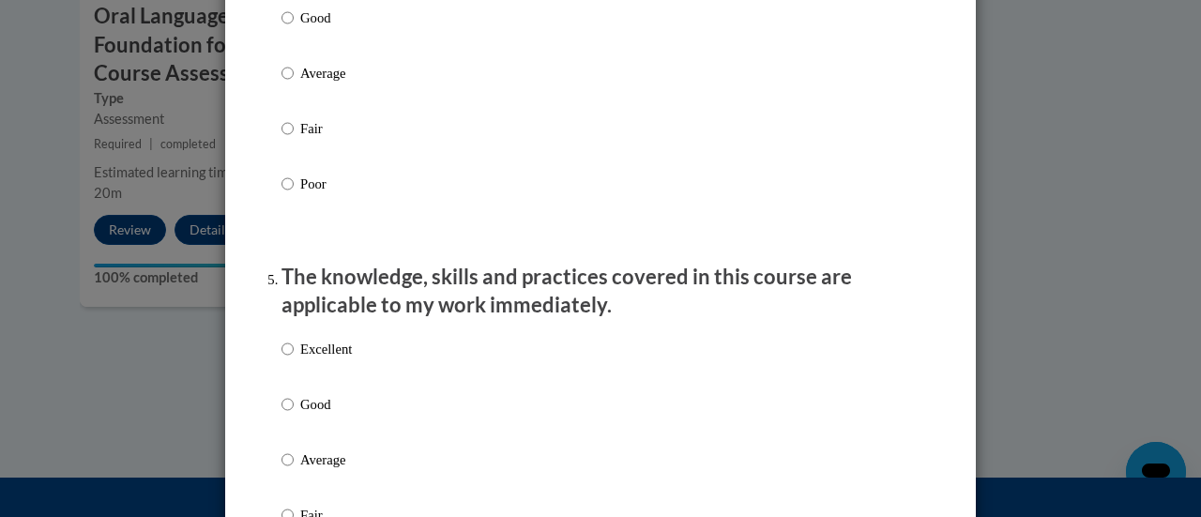
click at [287, 45] on label "Good" at bounding box center [316, 33] width 70 height 51
click at [287, 28] on input "Good" at bounding box center [287, 18] width 12 height 21
radio input "true"
click at [321, 415] on p "Good" at bounding box center [326, 404] width 52 height 21
click at [294, 415] on input "Good" at bounding box center [287, 404] width 12 height 21
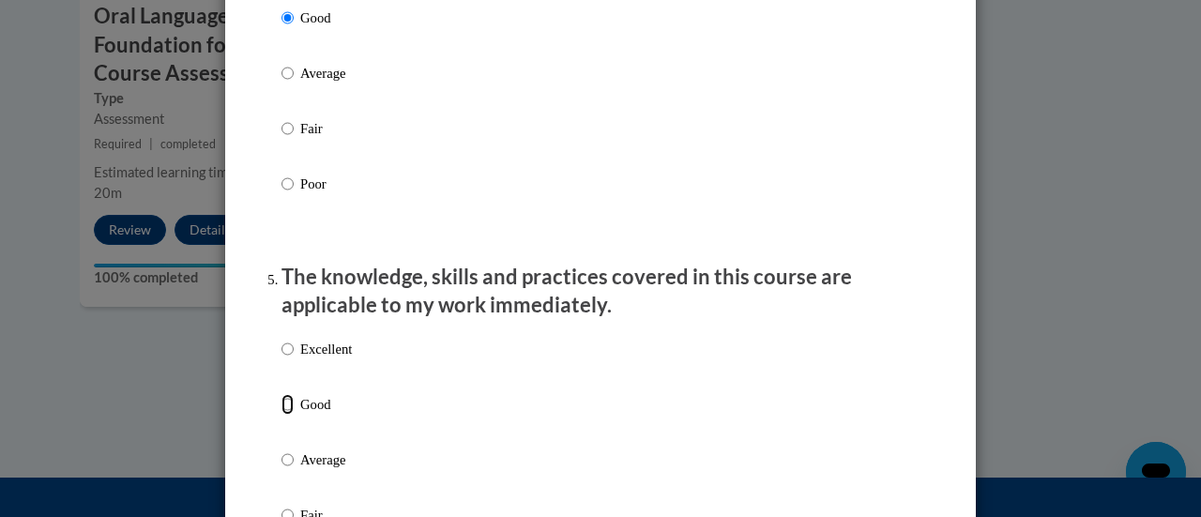
radio input "true"
click at [227, 401] on div "Feedback Questionnaire Rate Course Comments Cox Campus End of Course Evaluation…" at bounding box center [600, 504] width 751 height 3871
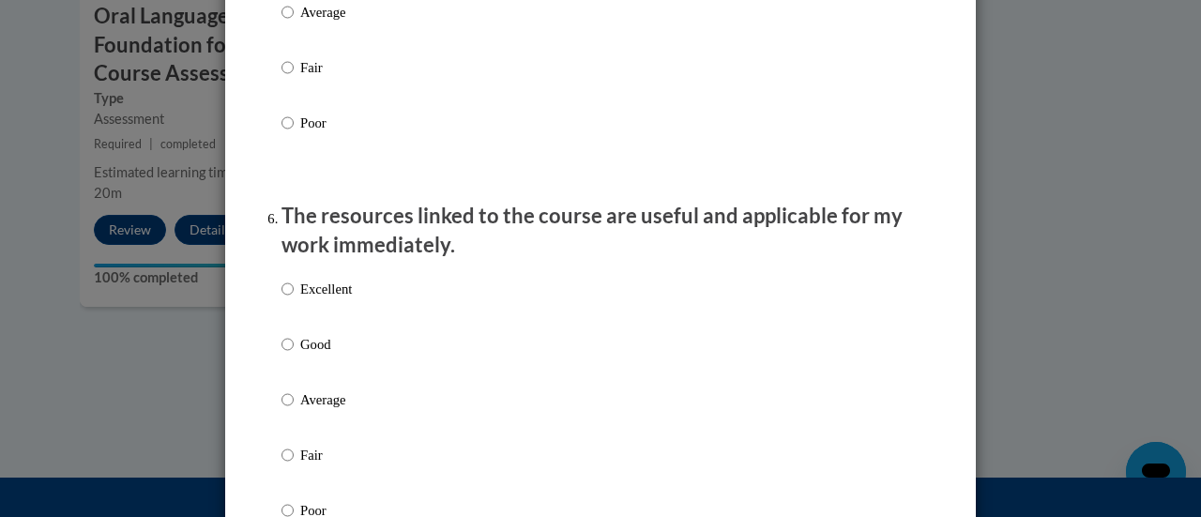
scroll to position [1966, 0]
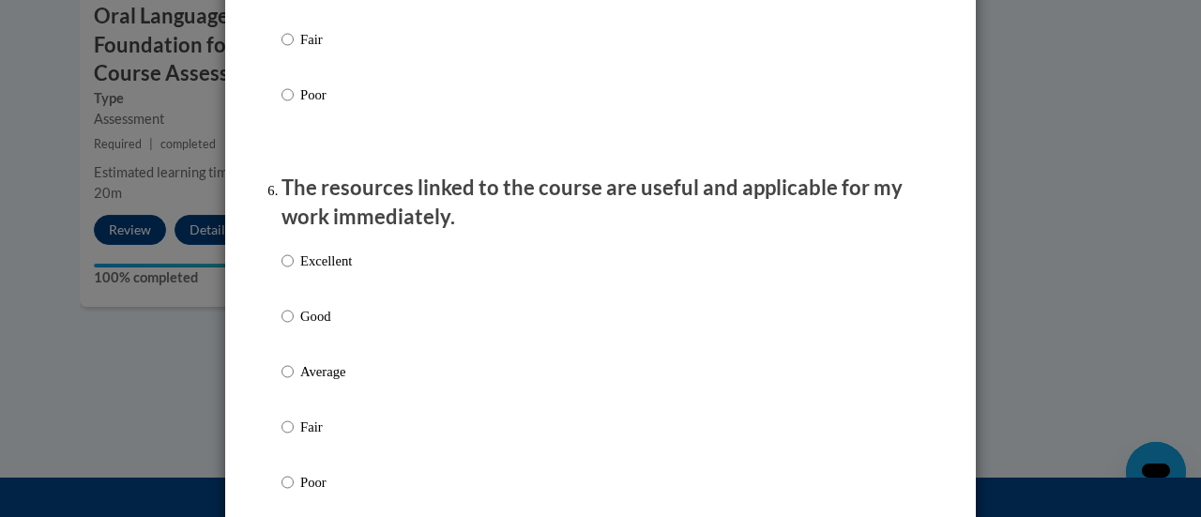
click at [293, 347] on label "Good" at bounding box center [316, 331] width 70 height 51
click at [293, 327] on input "Good" at bounding box center [287, 316] width 12 height 21
radio input "true"
click at [253, 362] on div "Feedback Questionnaire Rate Course Comments Cox Campus End of Course Evaluation…" at bounding box center [600, 28] width 694 height 3814
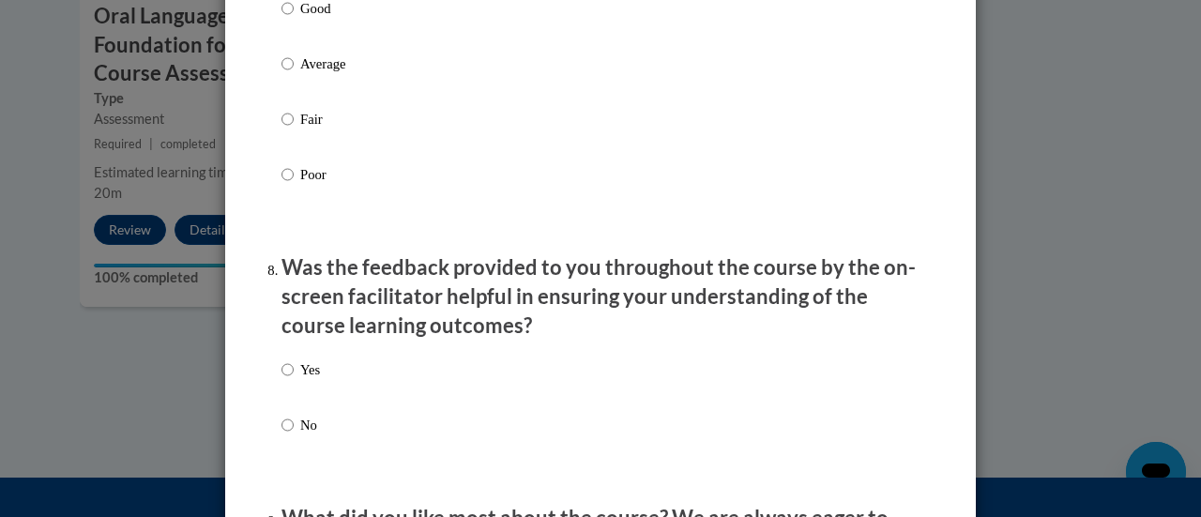
scroll to position [2696, 0]
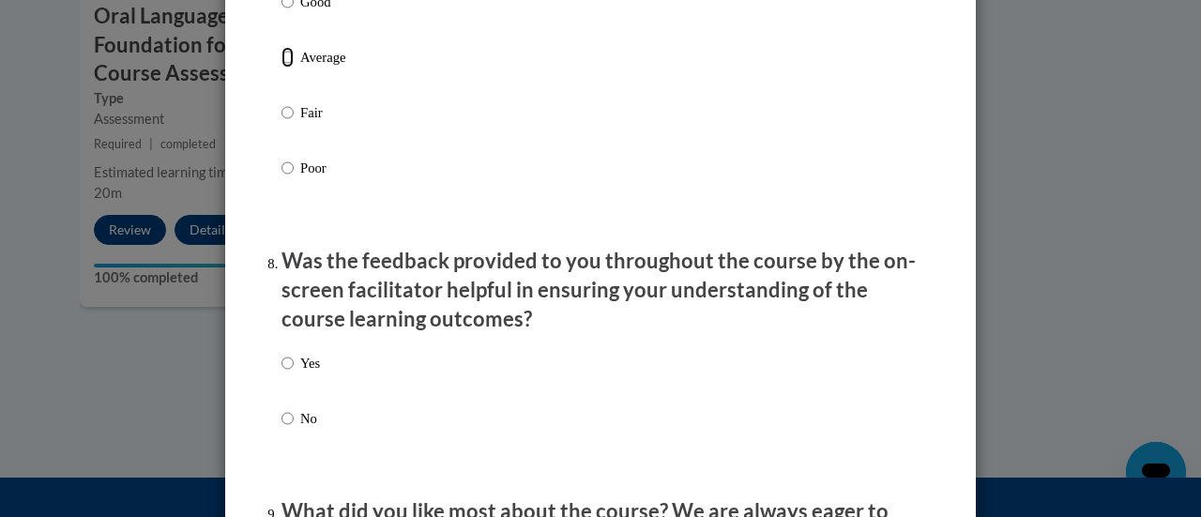
click at [281, 65] on input "Average" at bounding box center [287, 57] width 12 height 21
radio input "true"
click at [281, 373] on input "Yes" at bounding box center [287, 363] width 12 height 21
radio input "true"
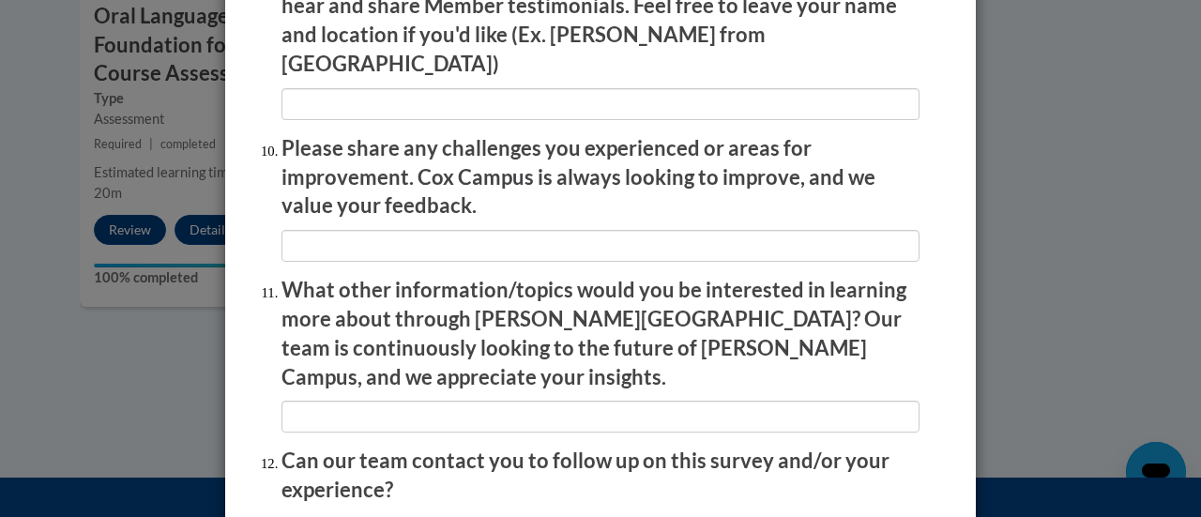
scroll to position [3385, 0]
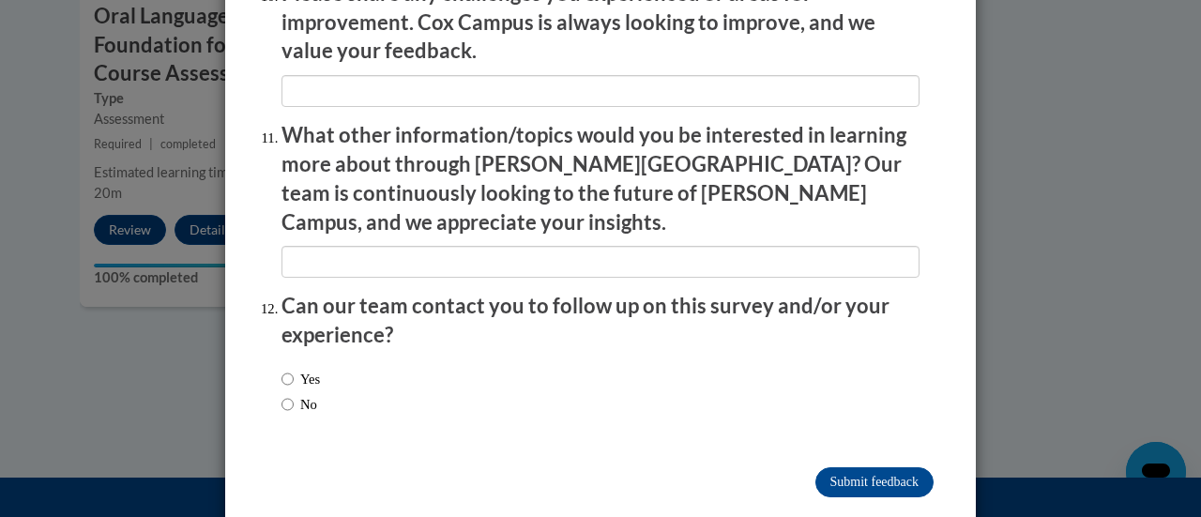
click at [293, 394] on label "No" at bounding box center [299, 404] width 36 height 21
click at [293, 394] on input "No" at bounding box center [287, 404] width 12 height 21
radio input "true"
click at [848, 467] on input "Submit feedback" at bounding box center [874, 482] width 118 height 30
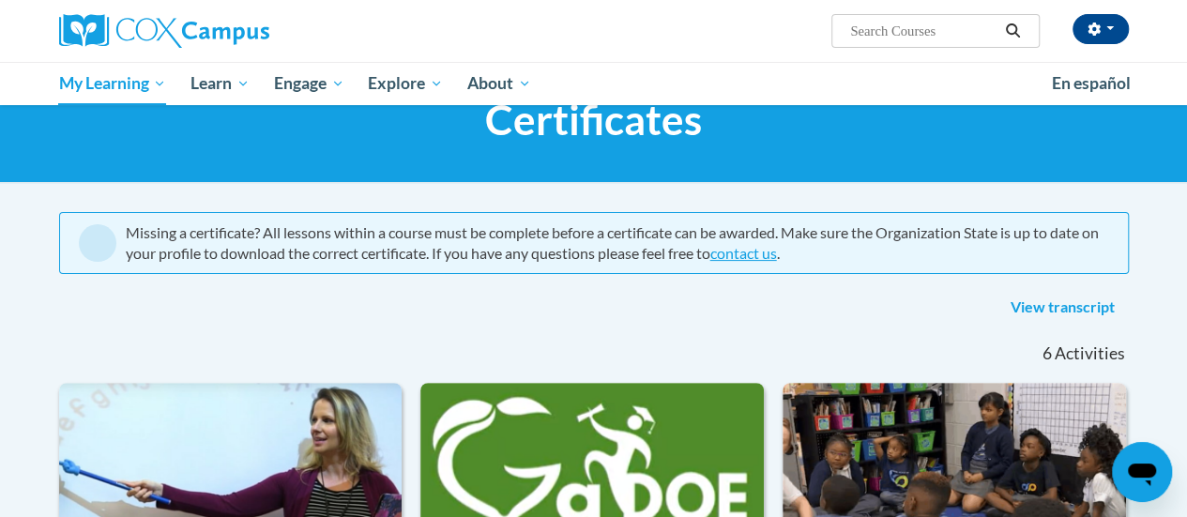
scroll to position [38, 0]
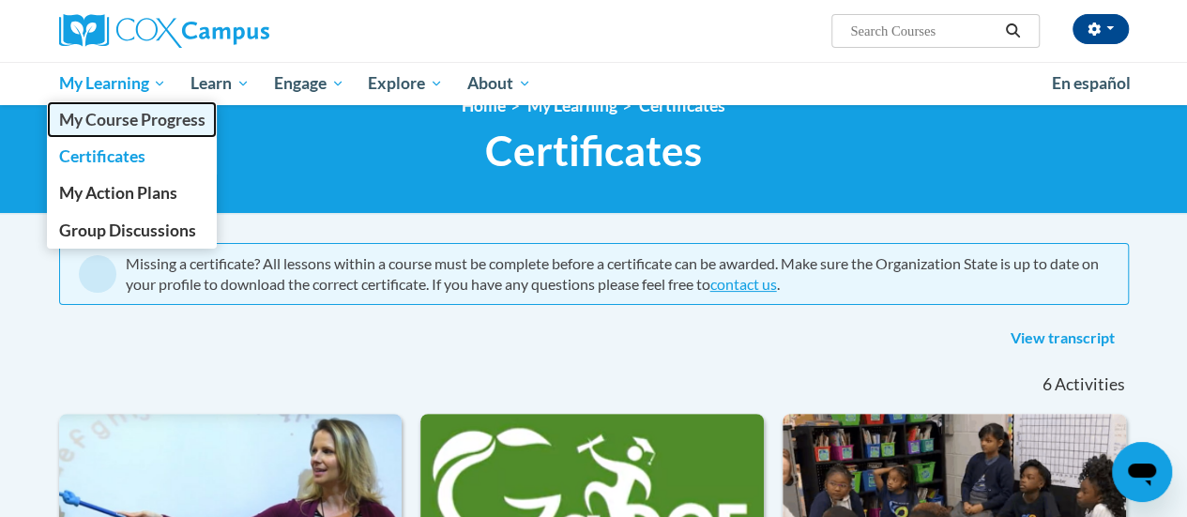
click at [112, 128] on span "My Course Progress" at bounding box center [131, 120] width 146 height 20
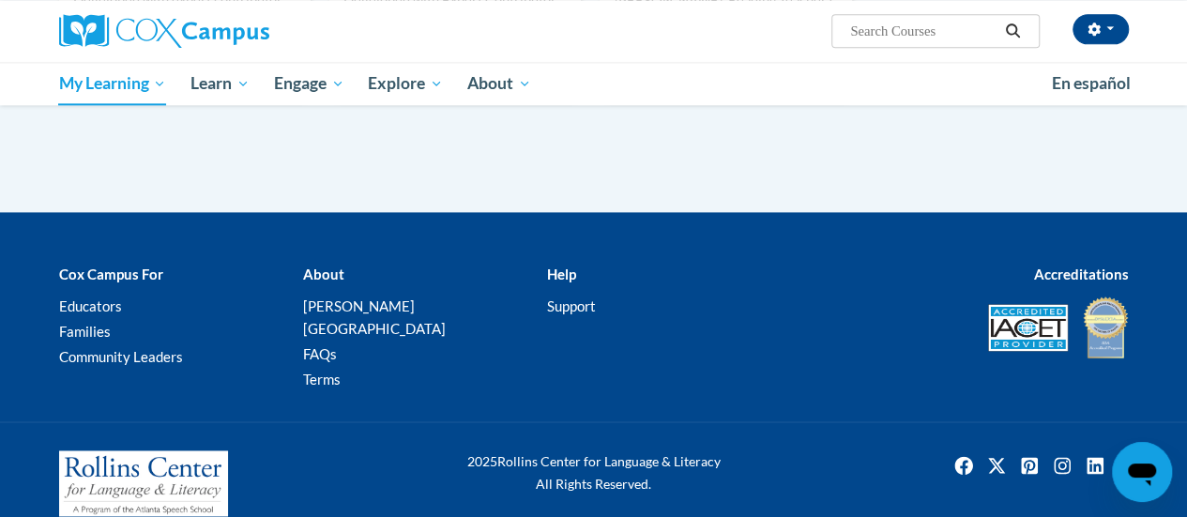
scroll to position [1240, 0]
